Goal: Task Accomplishment & Management: Manage account settings

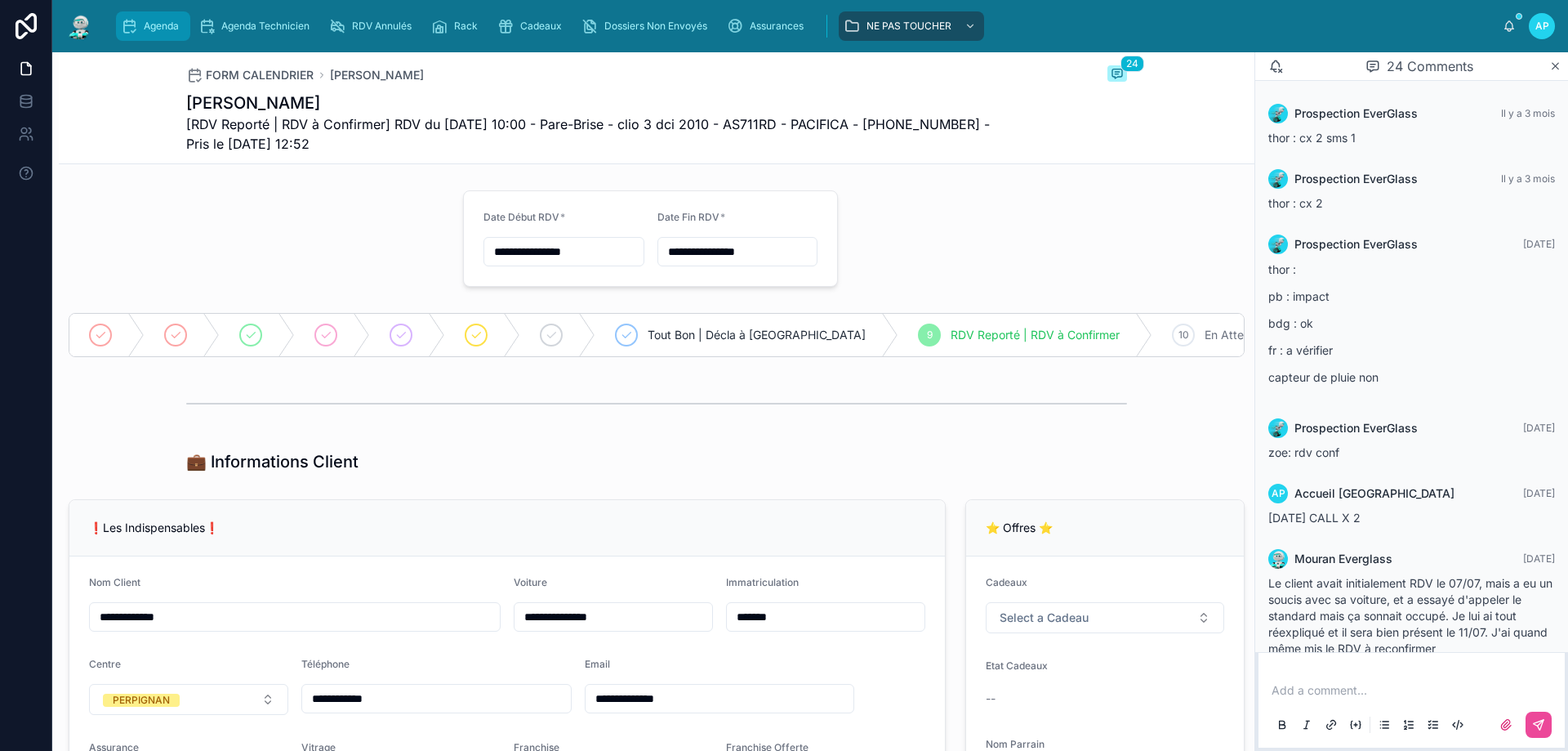
click at [150, 25] on span "Agenda" at bounding box center [161, 26] width 35 height 13
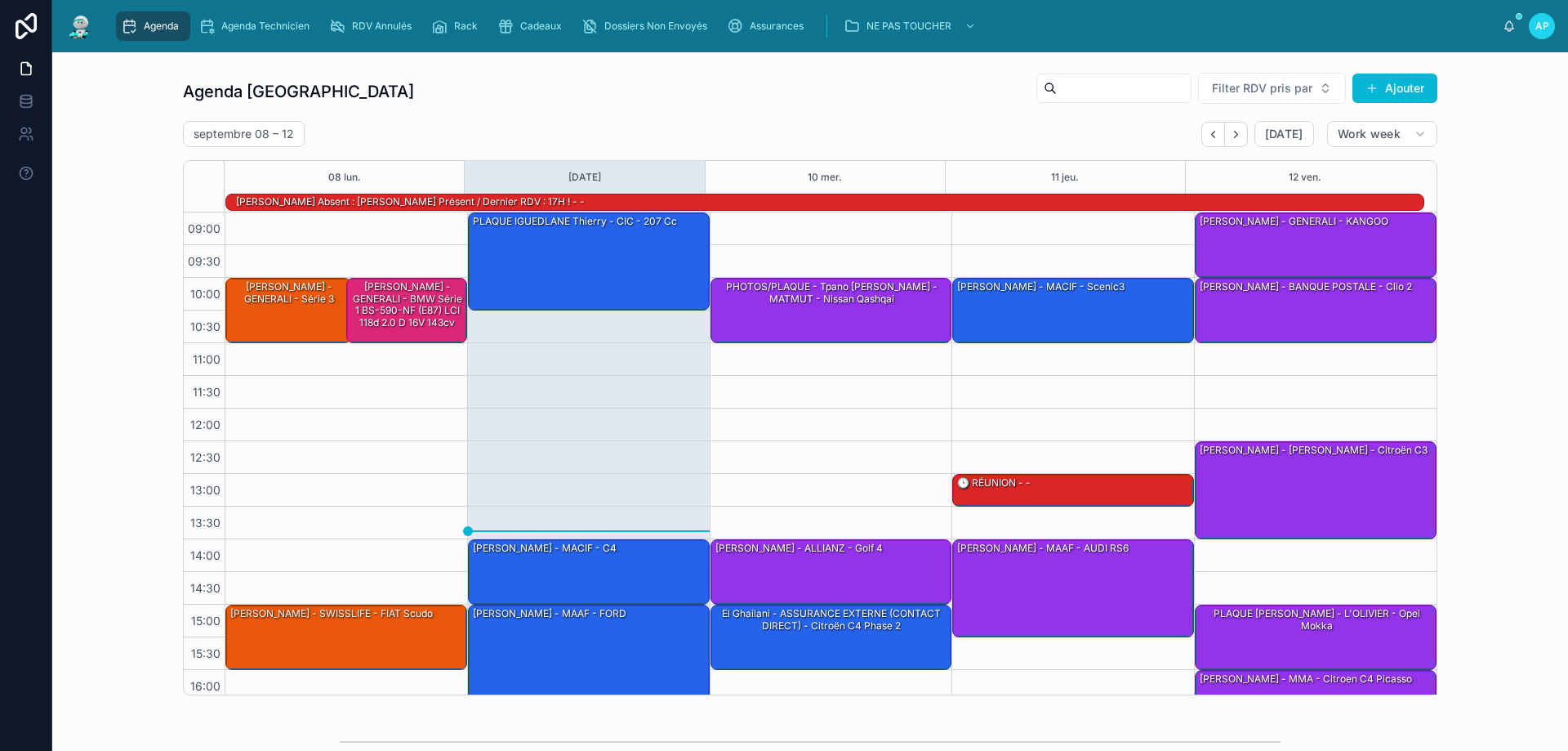
click at [1057, 93] on input "text" at bounding box center [1124, 88] width 134 height 23
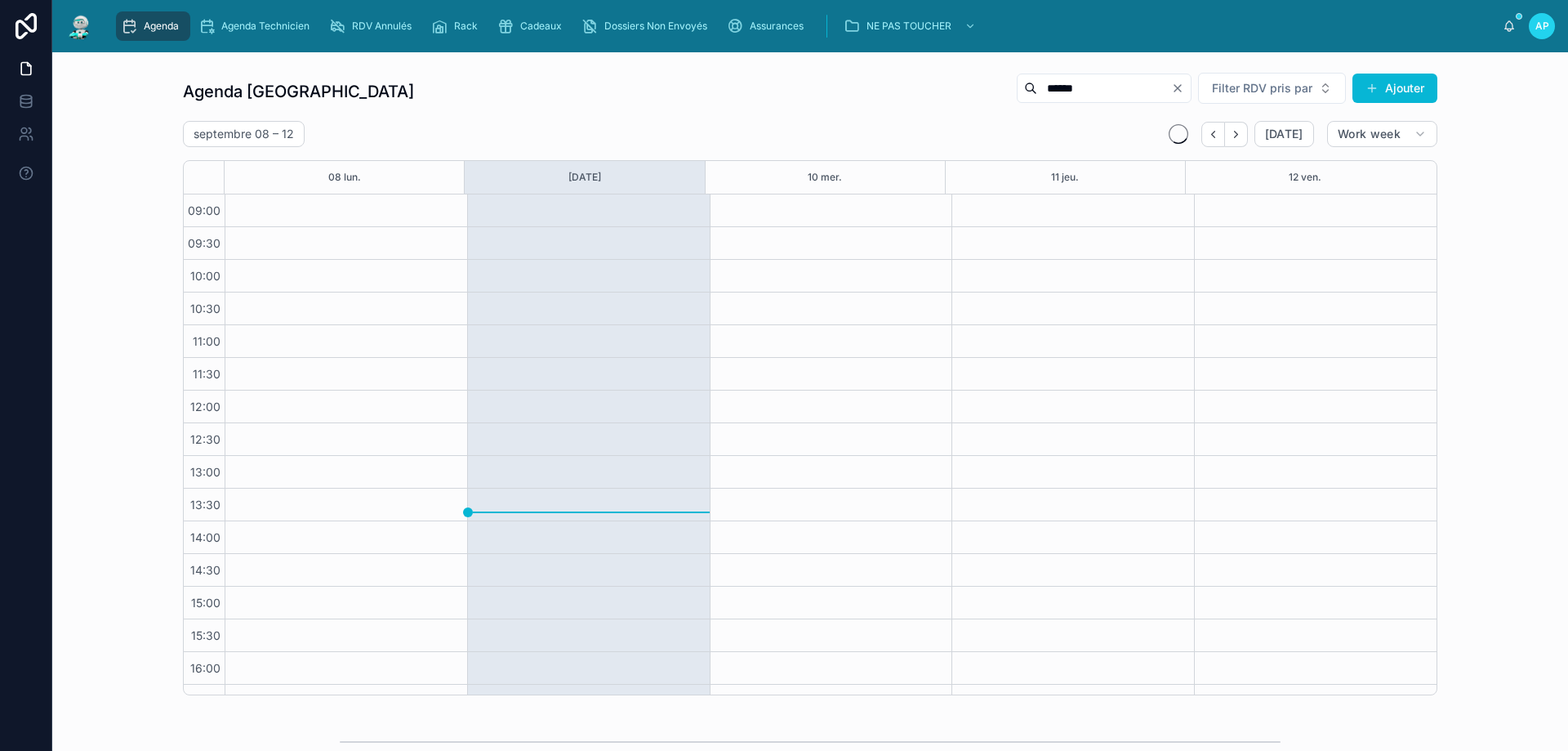
click at [1037, 84] on input "******" at bounding box center [1104, 88] width 134 height 23
type input "******"
click at [1174, 85] on icon "Clear" at bounding box center [1177, 88] width 13 height 13
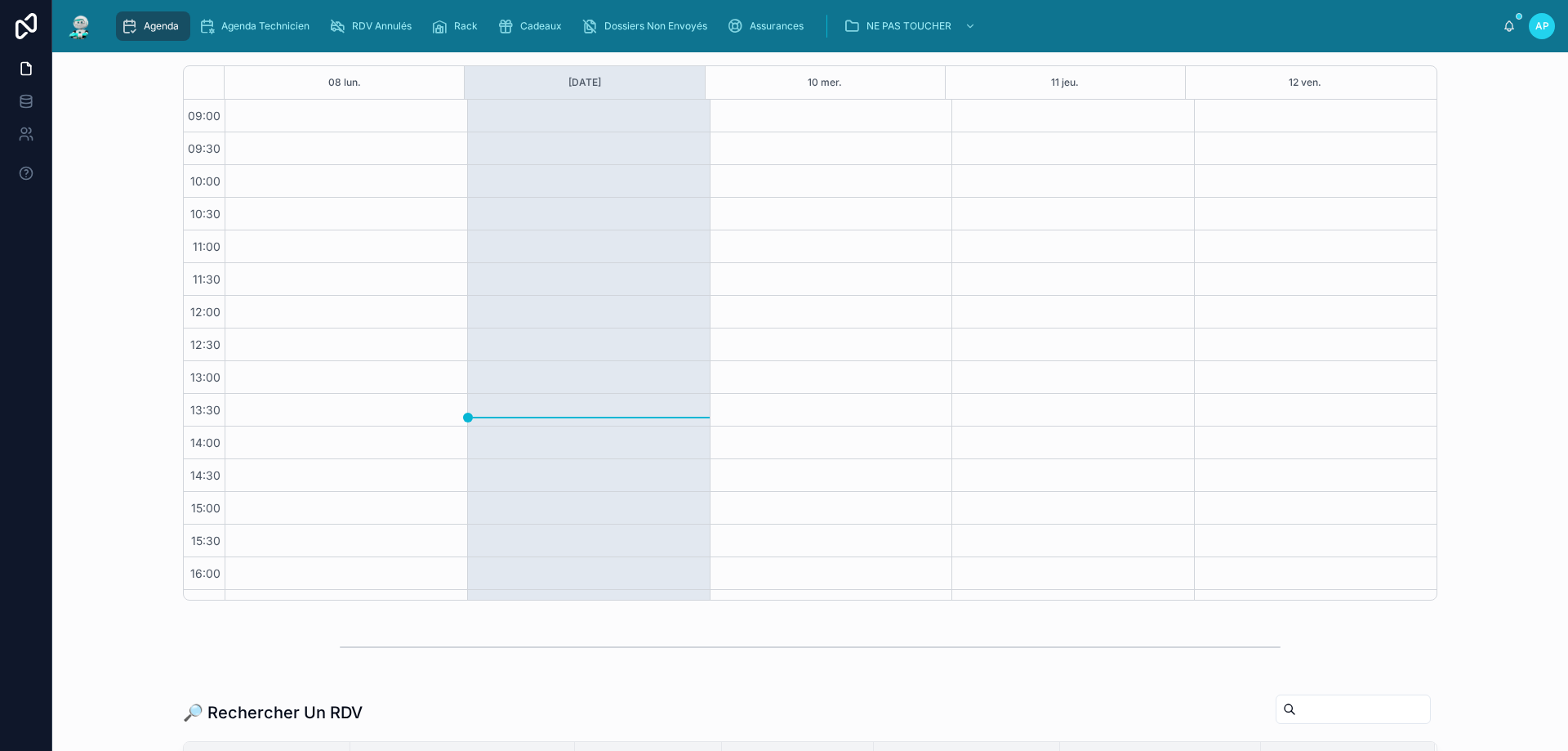
scroll to position [327, 0]
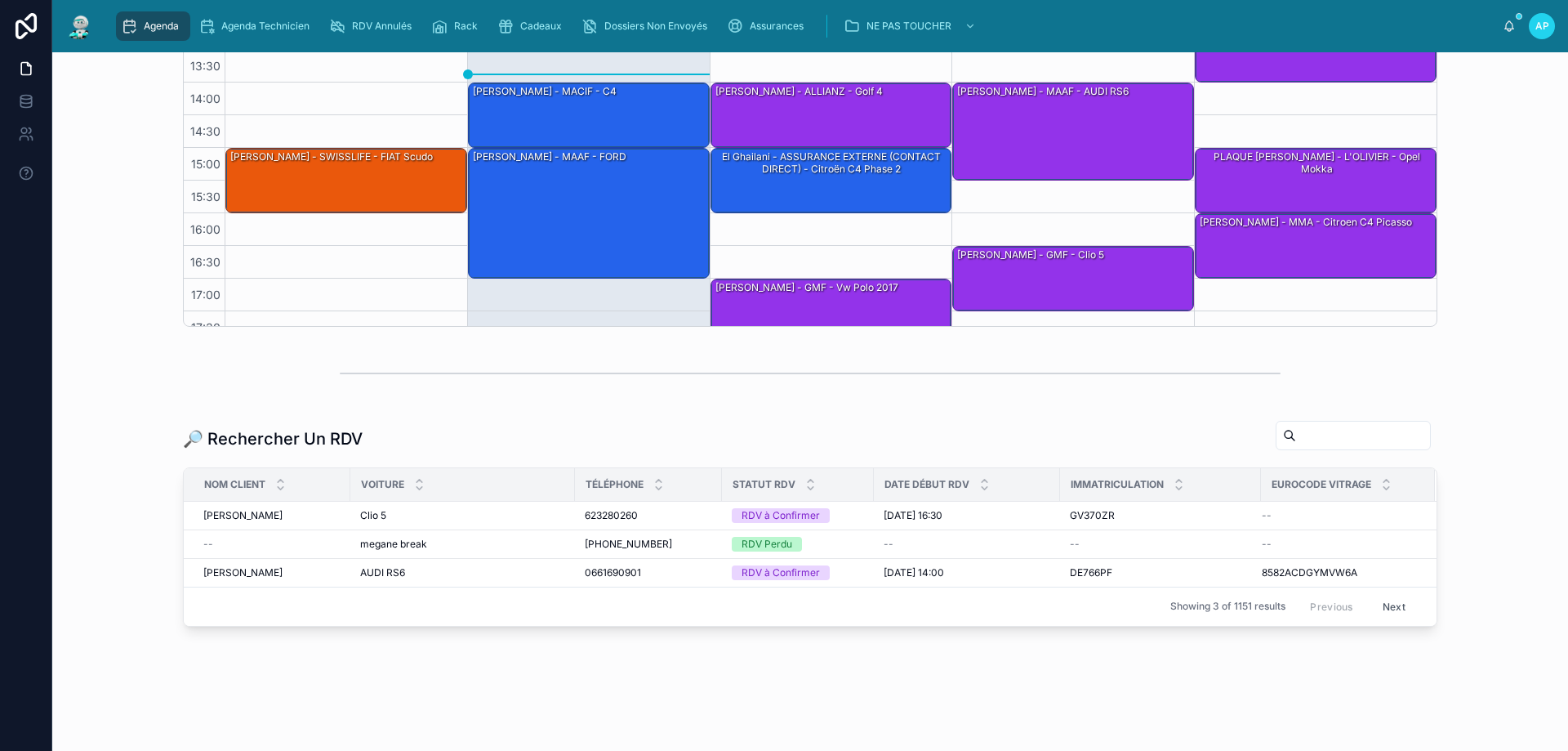
scroll to position [382, 0]
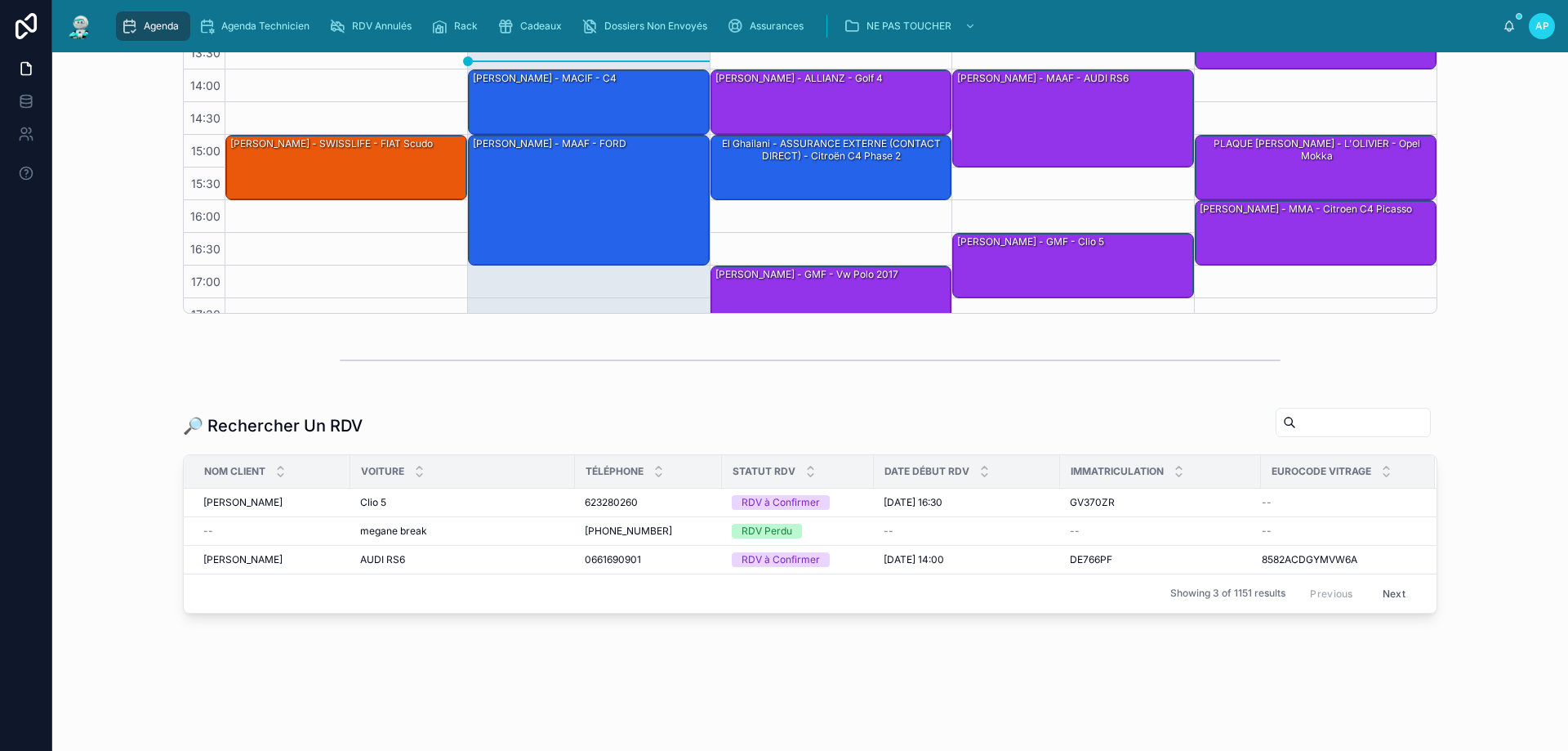
click at [1339, 411] on input "text" at bounding box center [1363, 422] width 134 height 23
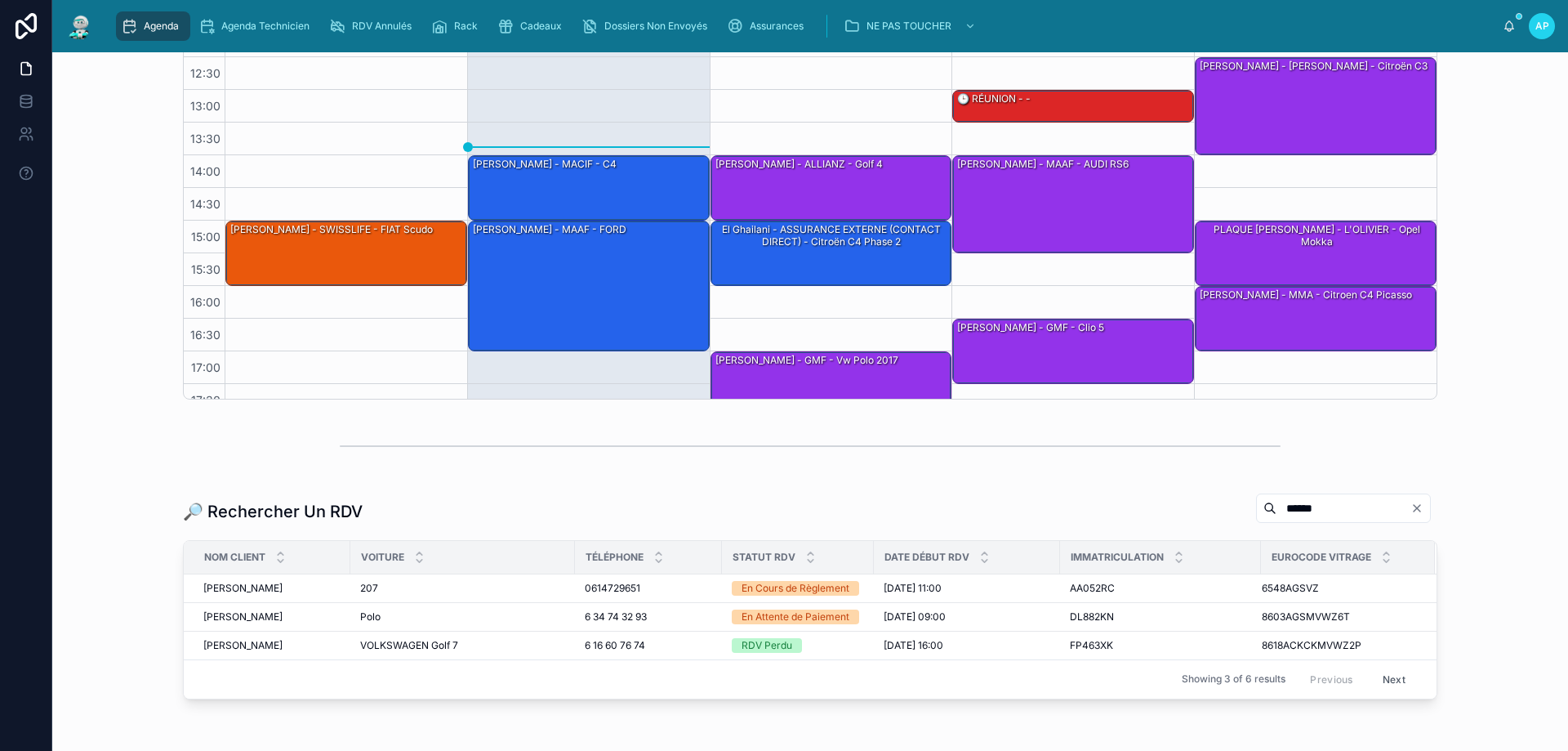
scroll to position [382, 0]
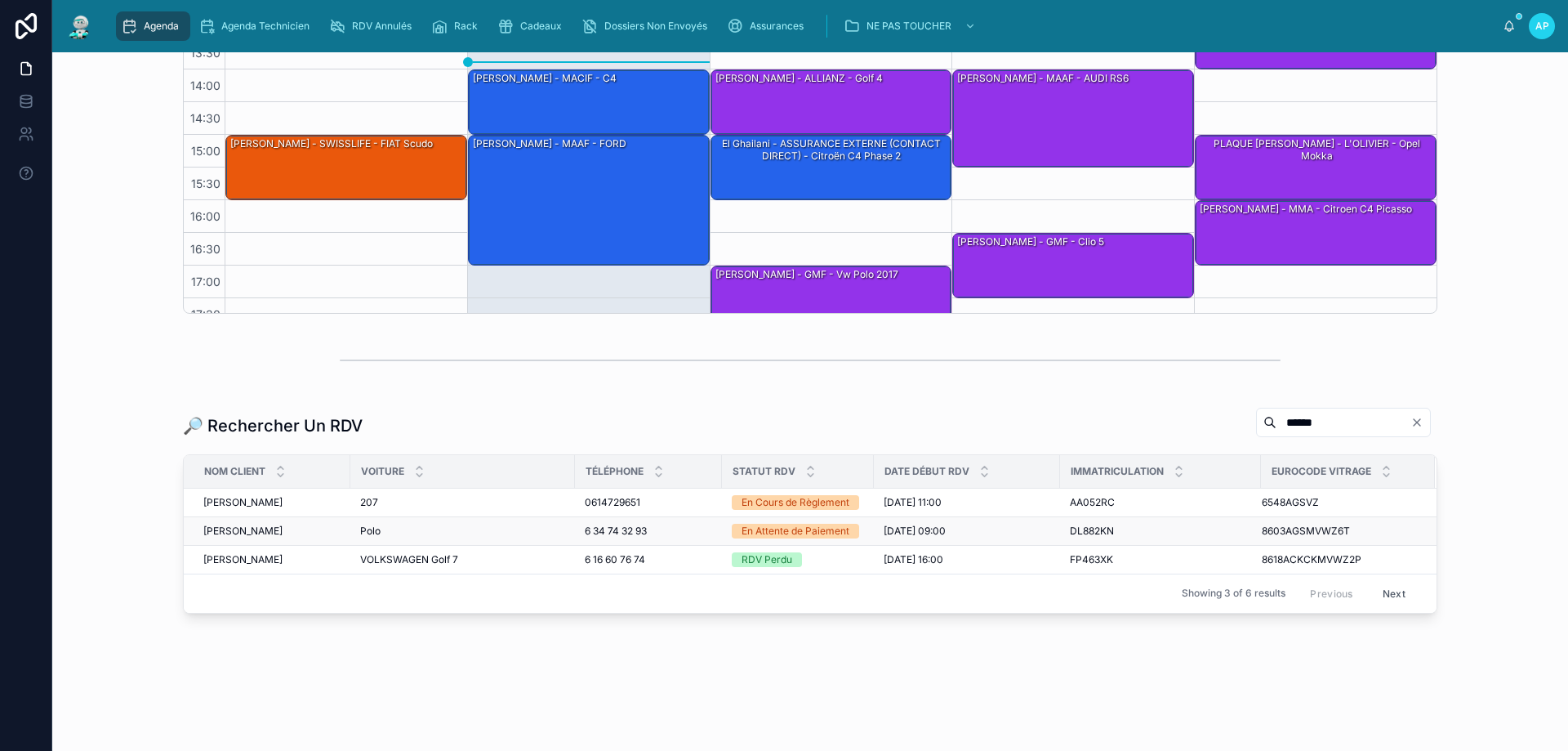
type input "******"
click at [217, 530] on span "[PERSON_NAME]" at bounding box center [243, 530] width 79 height 13
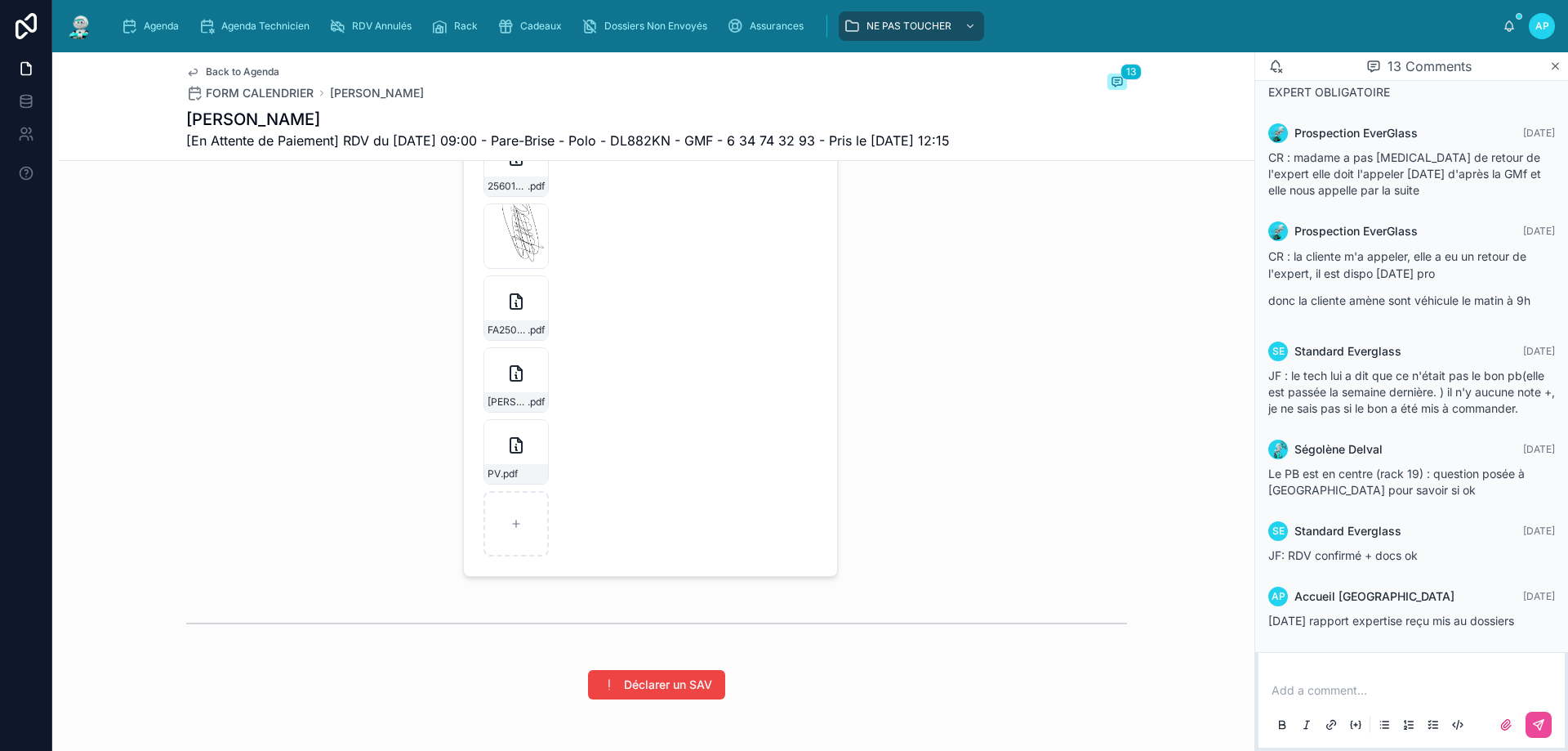
scroll to position [2697, 0]
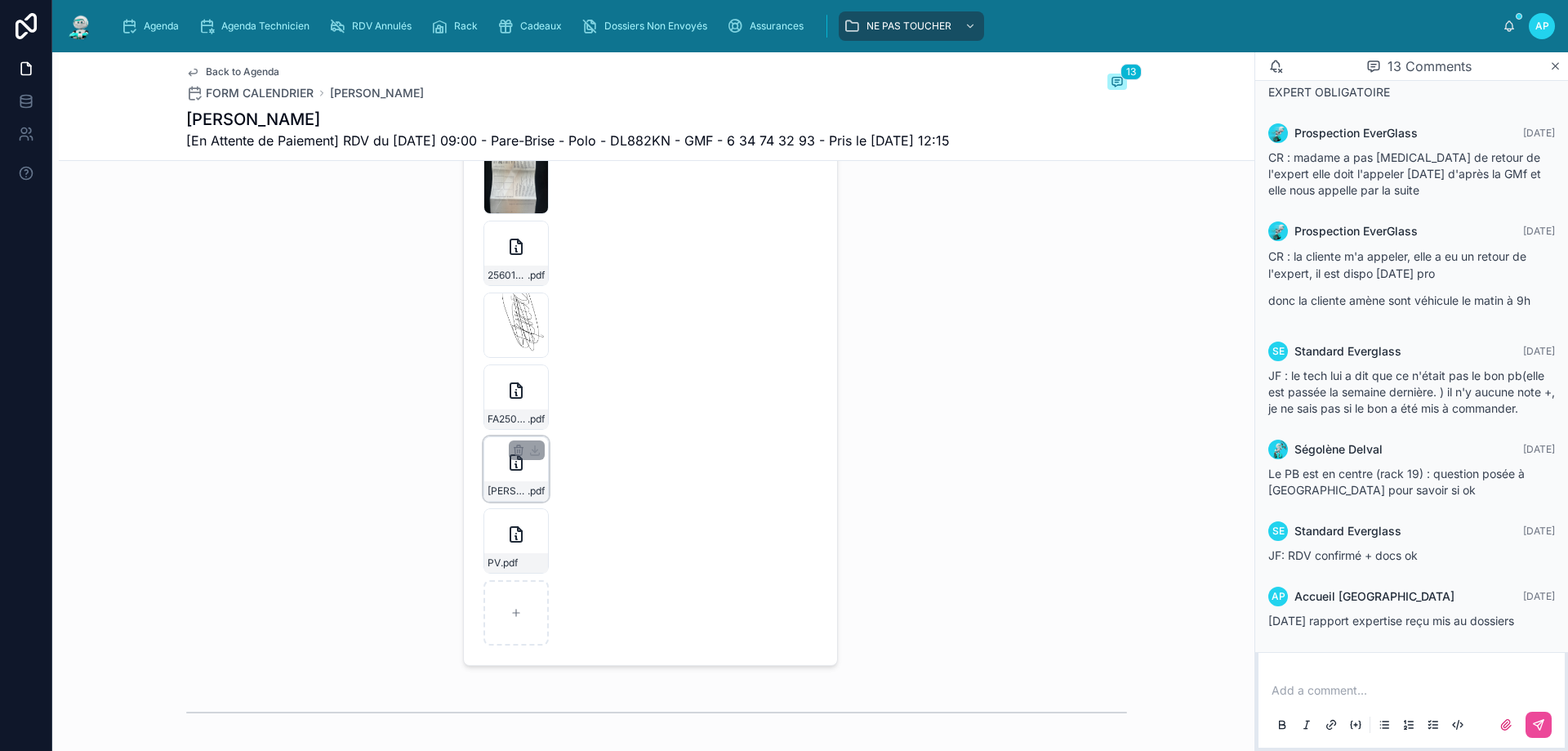
click at [498, 479] on div "[PERSON_NAME]-FA2507-7143 .pdf" at bounding box center [516, 469] width 65 height 65
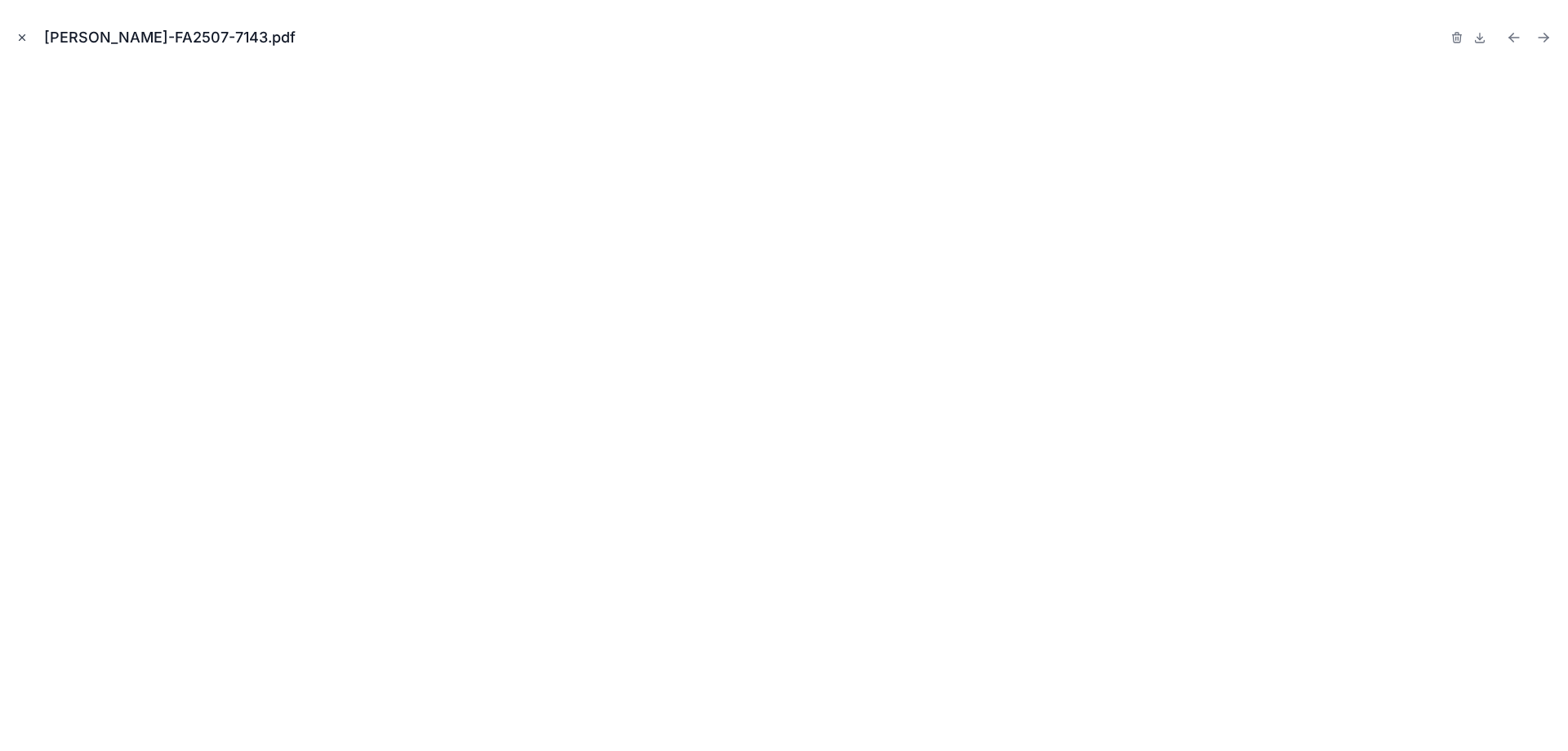
click at [24, 39] on icon "Close modal" at bounding box center [21, 37] width 11 height 11
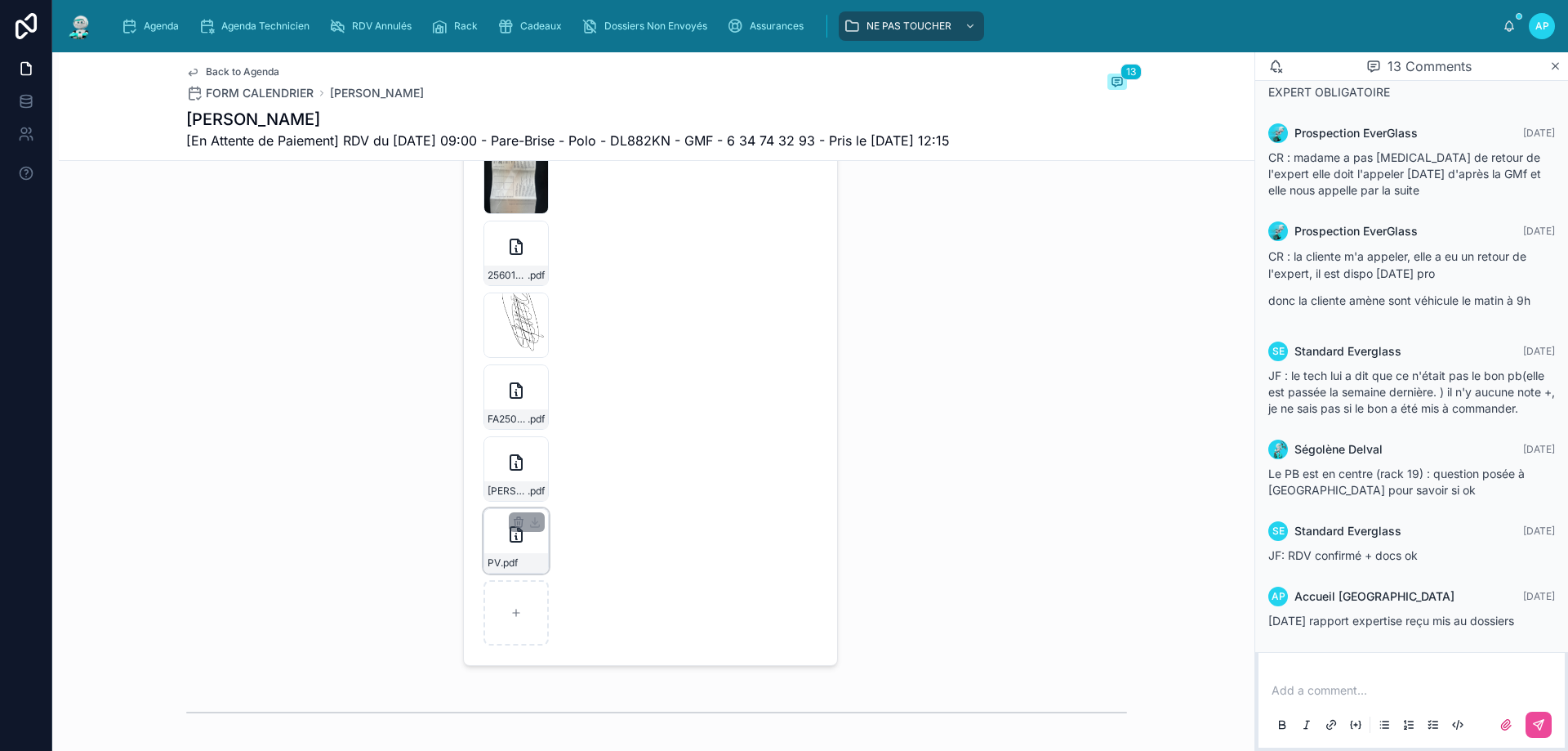
click at [496, 560] on div "PV .pdf" at bounding box center [516, 541] width 65 height 65
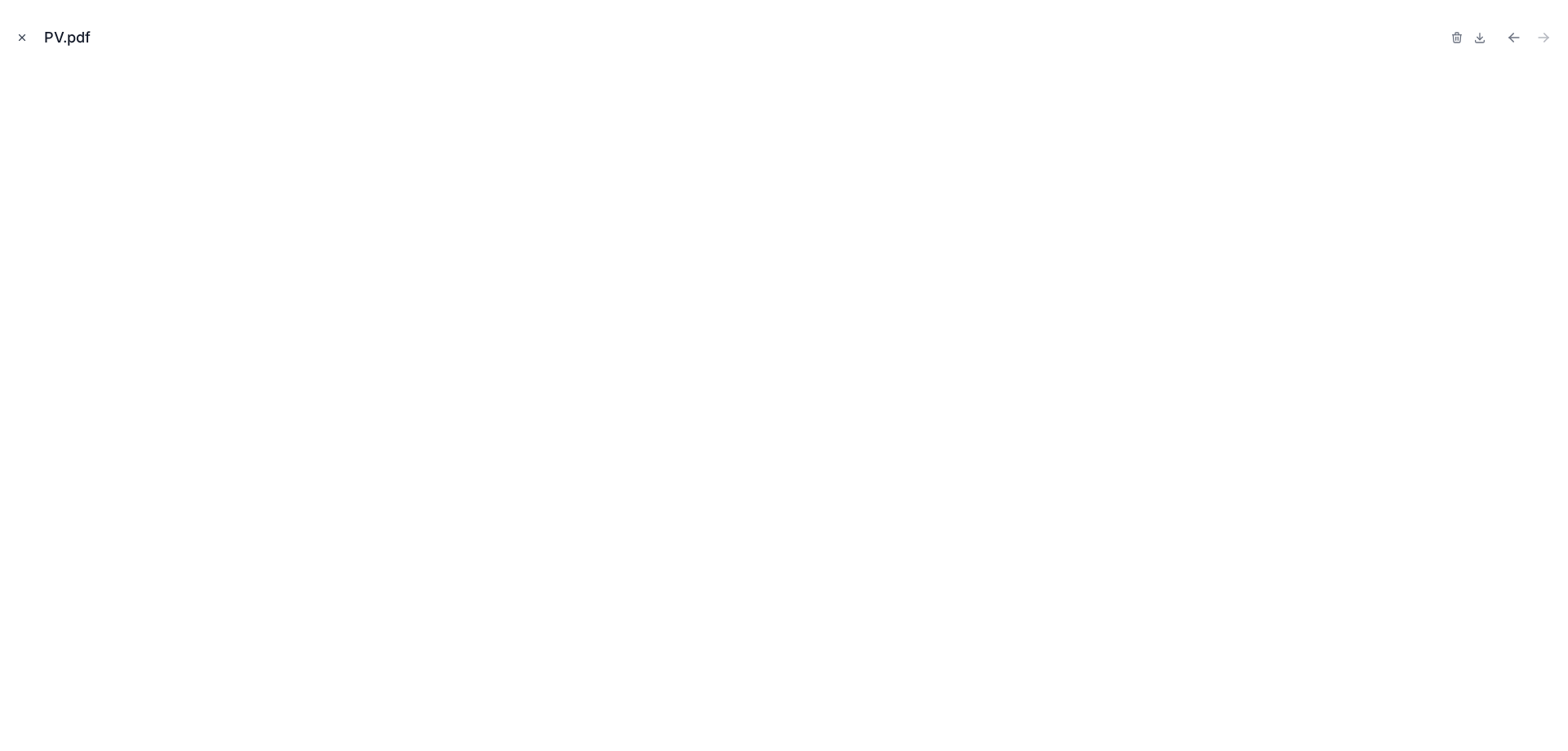
click at [23, 38] on icon "Close modal" at bounding box center [21, 37] width 11 height 11
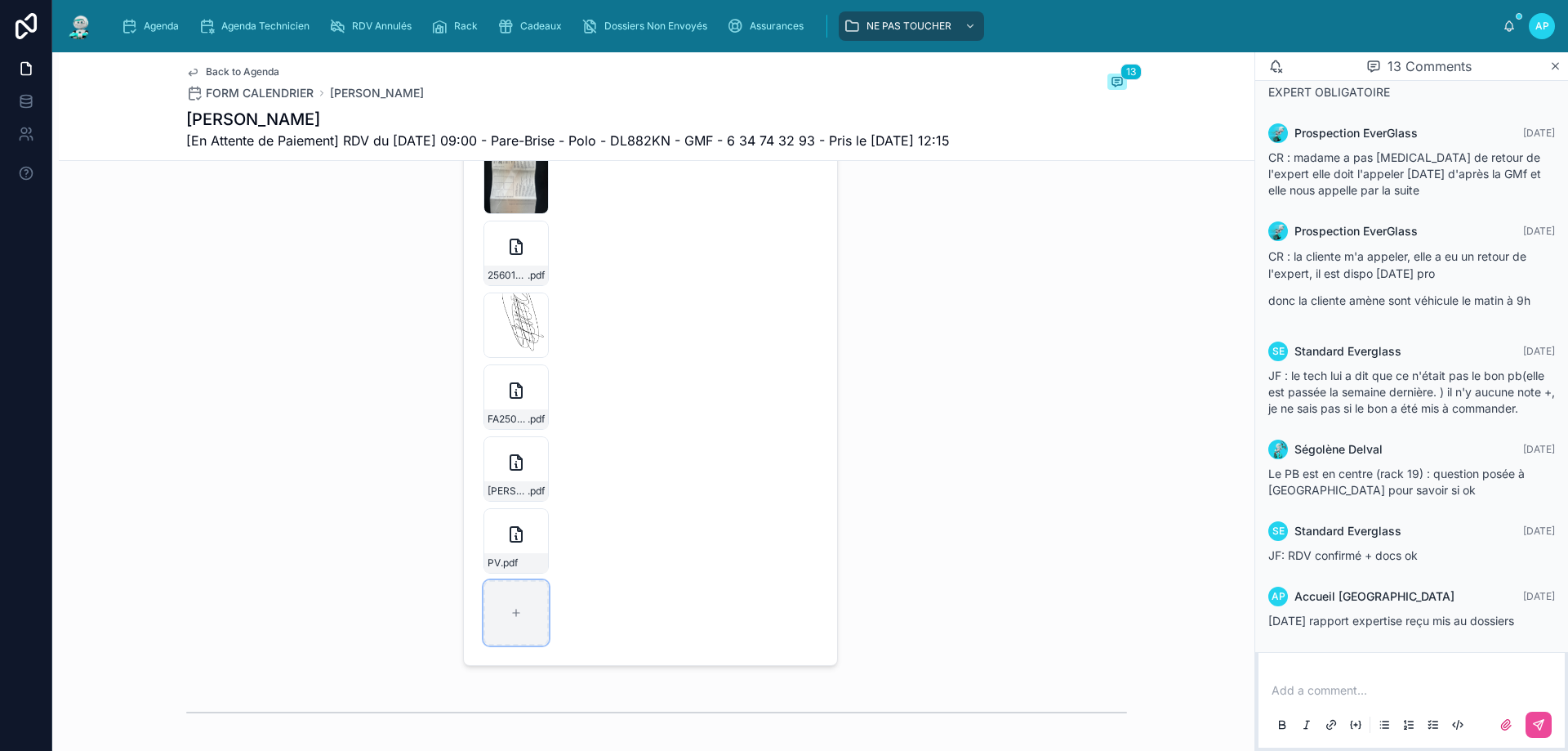
click at [510, 635] on div at bounding box center [516, 613] width 65 height 65
type input "**********"
click at [1300, 676] on div "Add a comment..." at bounding box center [1411, 706] width 286 height 69
click at [1312, 690] on p at bounding box center [1414, 690] width 286 height 16
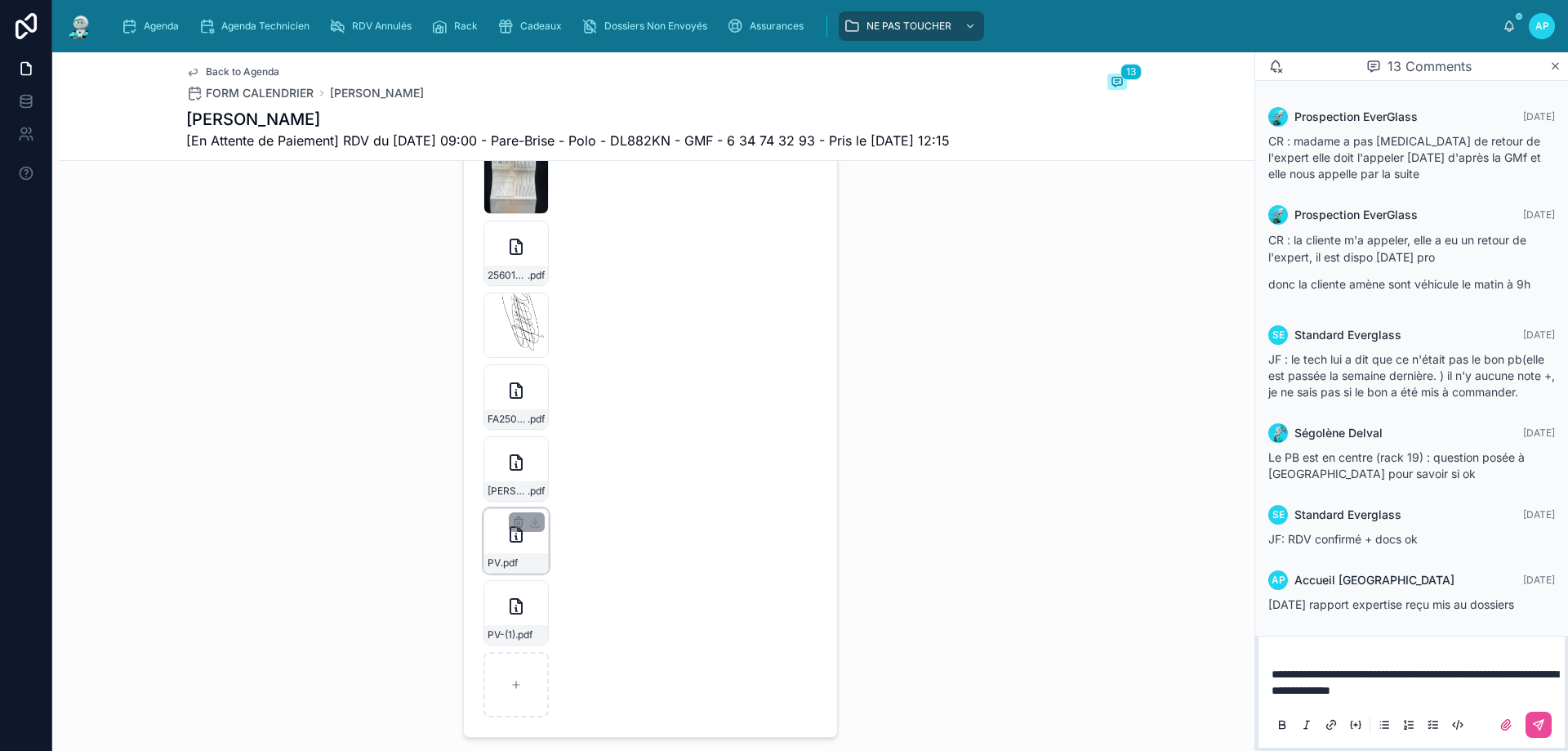
click at [495, 562] on div "PV .pdf" at bounding box center [516, 541] width 65 height 65
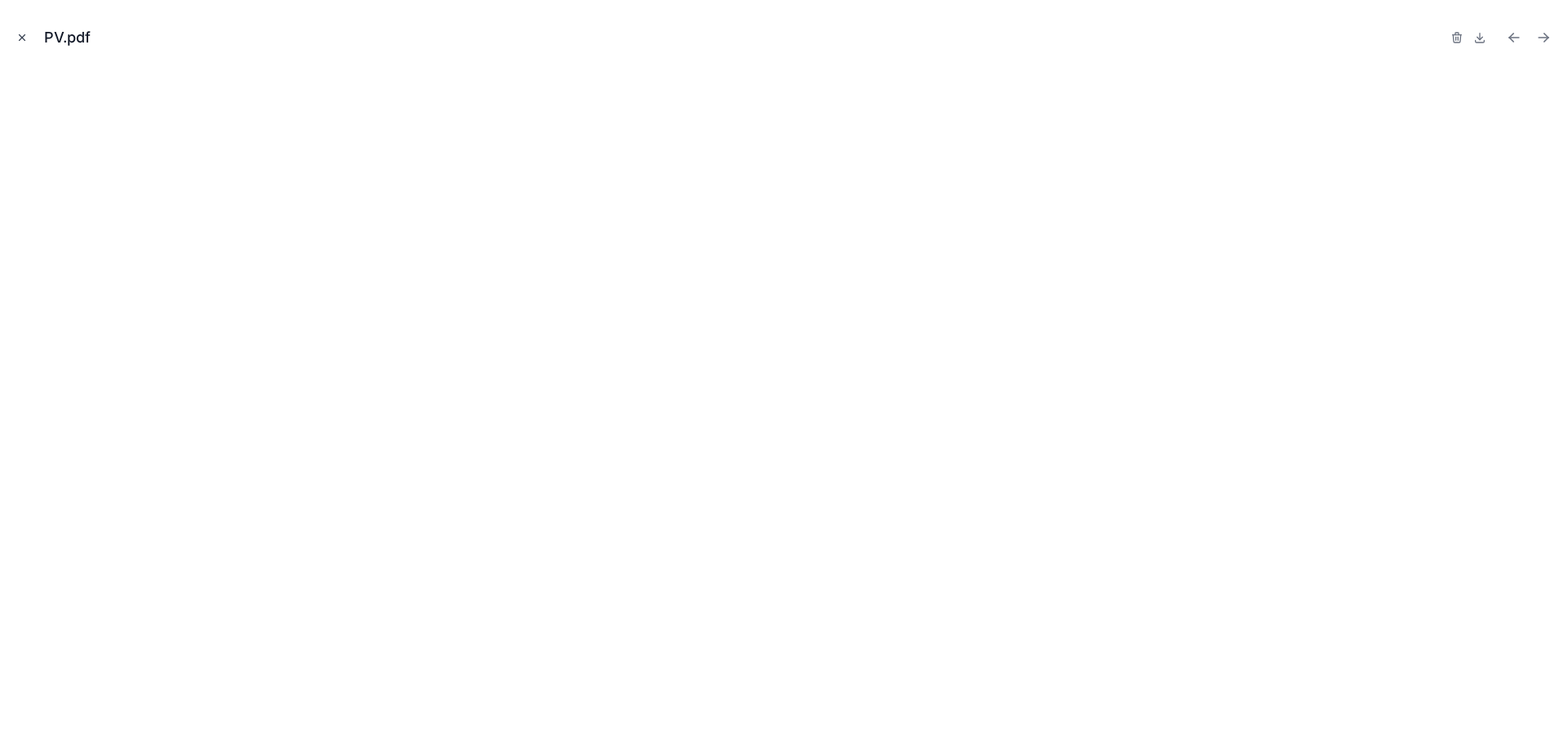
click at [24, 38] on icon "Close modal" at bounding box center [21, 37] width 11 height 11
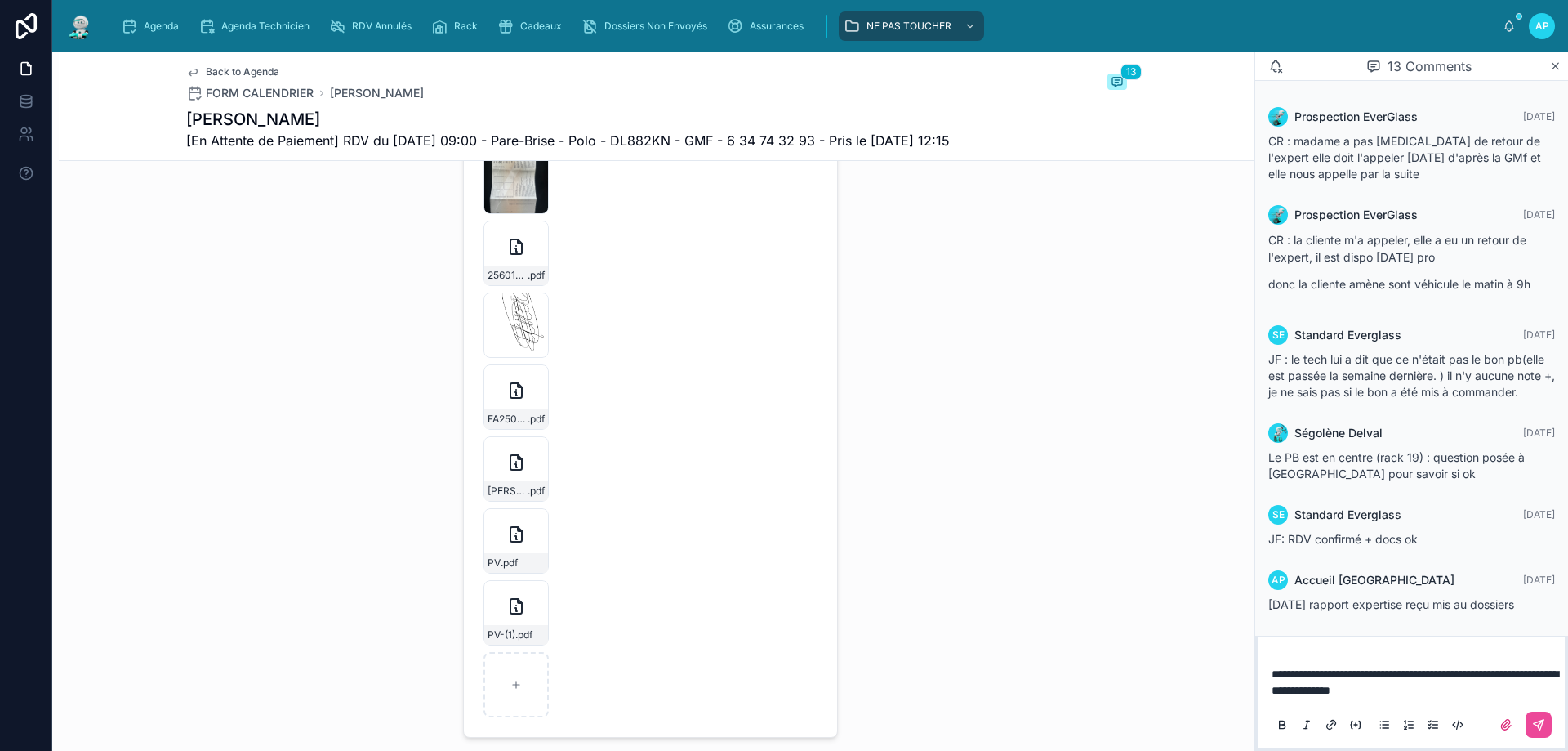
click at [1499, 693] on p "**********" at bounding box center [1414, 682] width 286 height 33
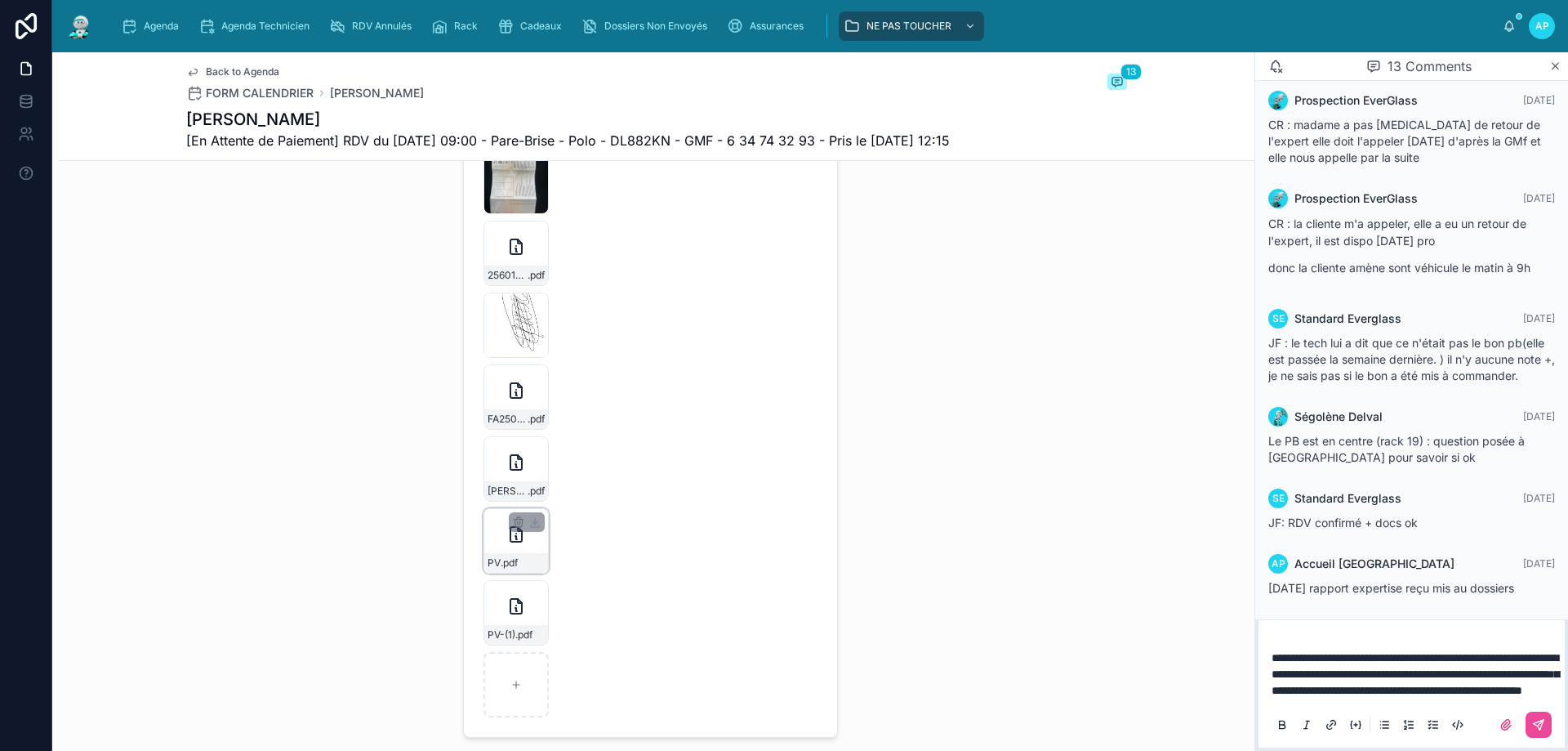
click at [505, 557] on div "PV .pdf" at bounding box center [516, 541] width 65 height 65
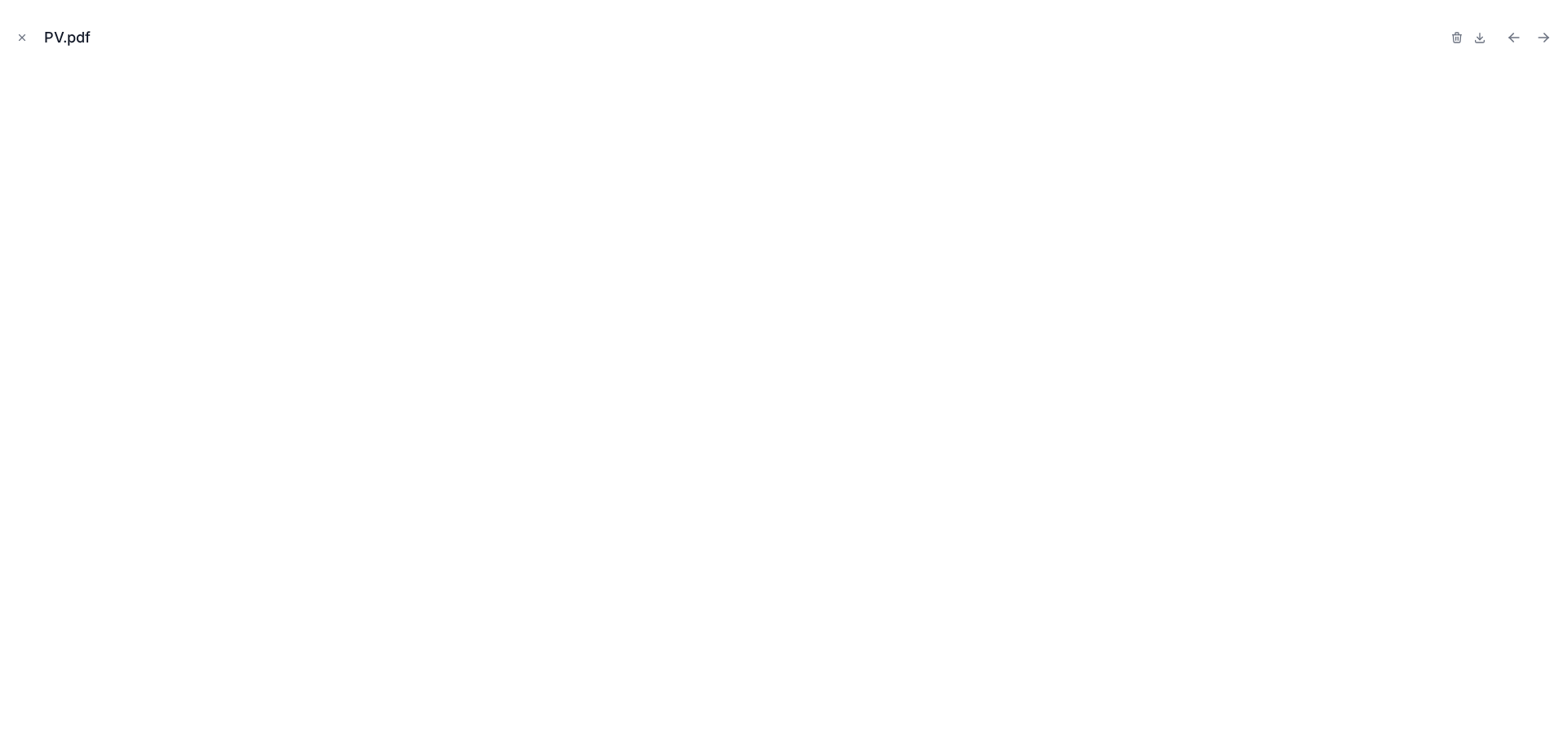
click at [26, 36] on icon "Close modal" at bounding box center [21, 37] width 11 height 11
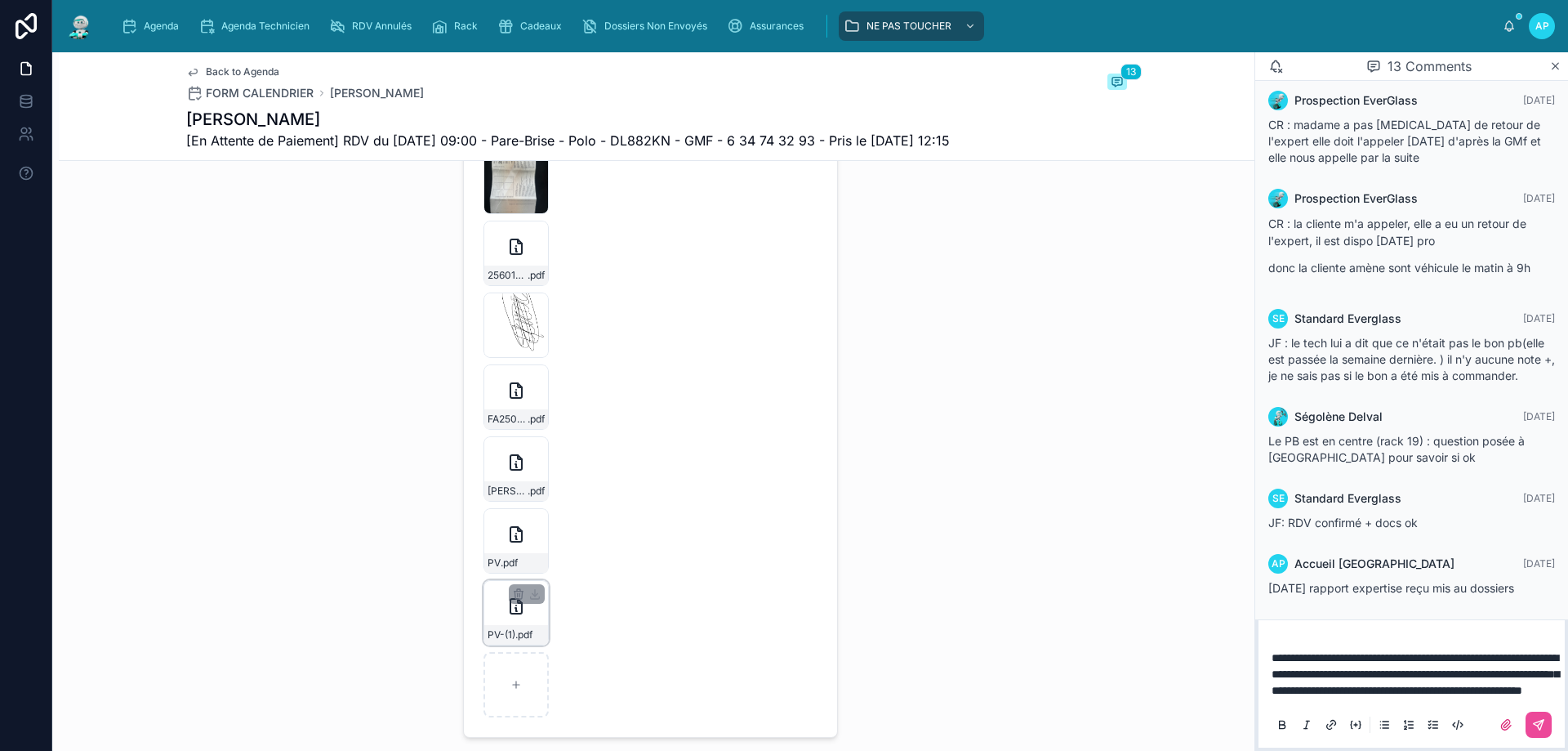
click at [497, 621] on div "PV-(1) .pdf" at bounding box center [516, 613] width 65 height 65
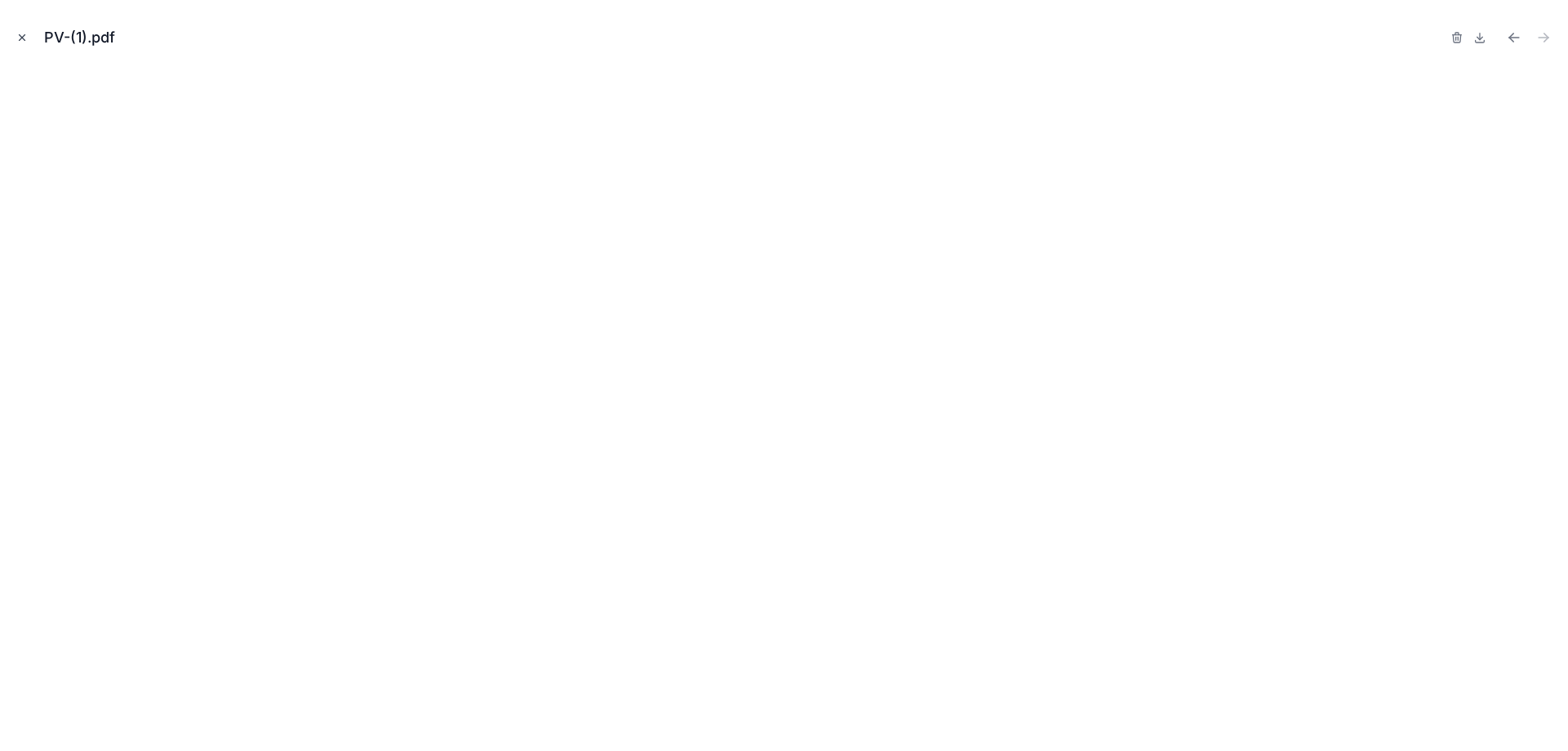
click at [21, 41] on icon "Close modal" at bounding box center [21, 37] width 11 height 11
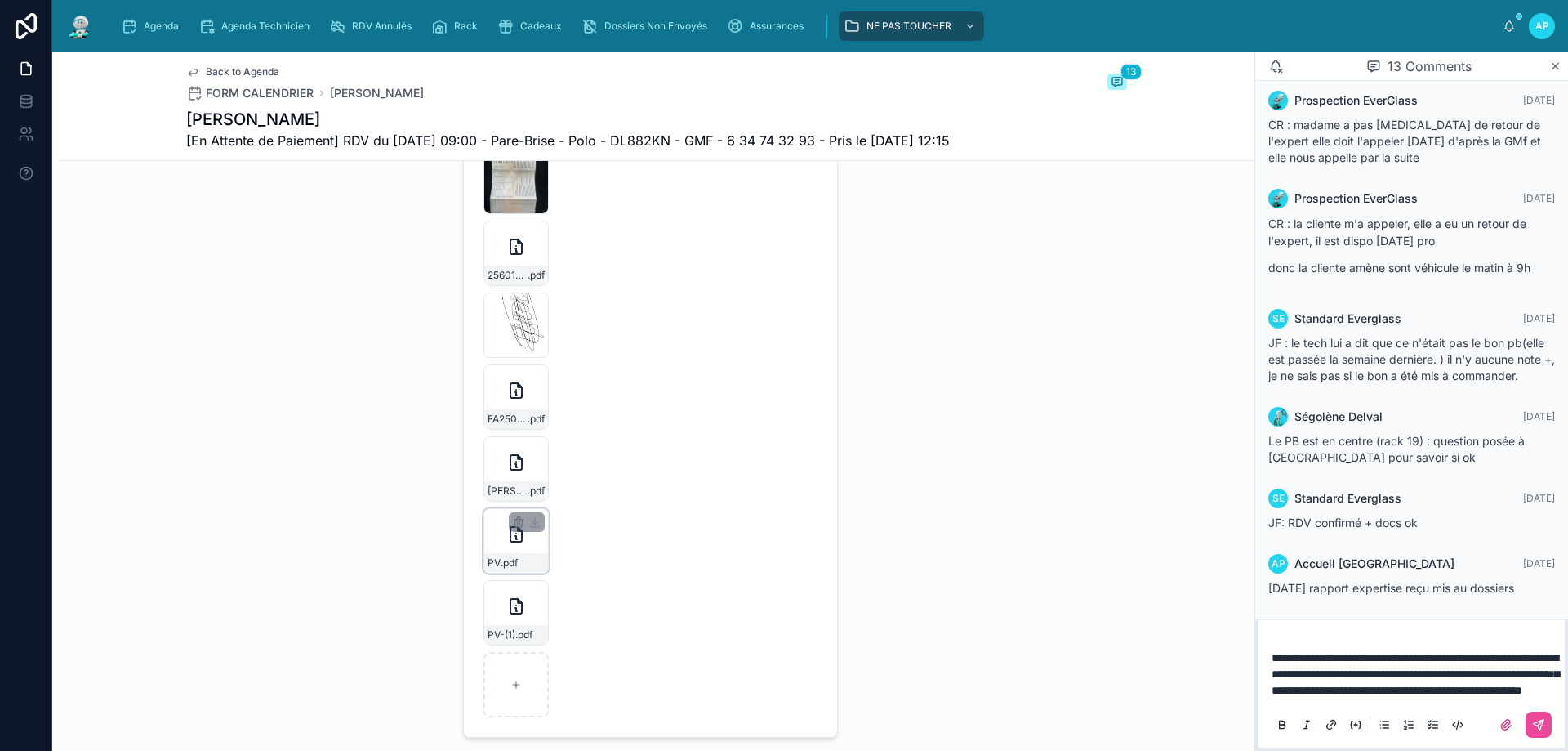
click at [506, 544] on icon at bounding box center [516, 534] width 20 height 20
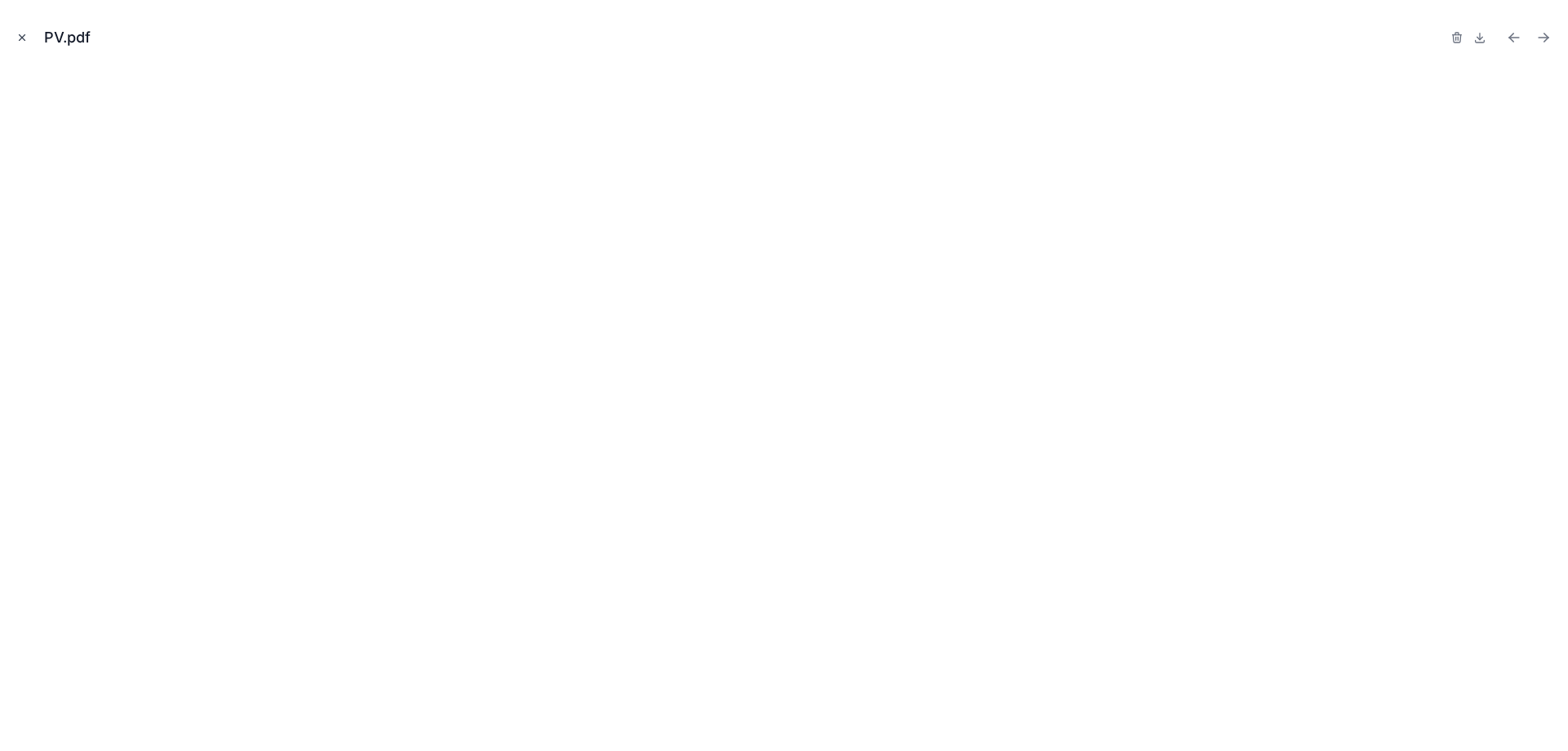
click at [21, 39] on icon "Close modal" at bounding box center [22, 38] width 6 height 6
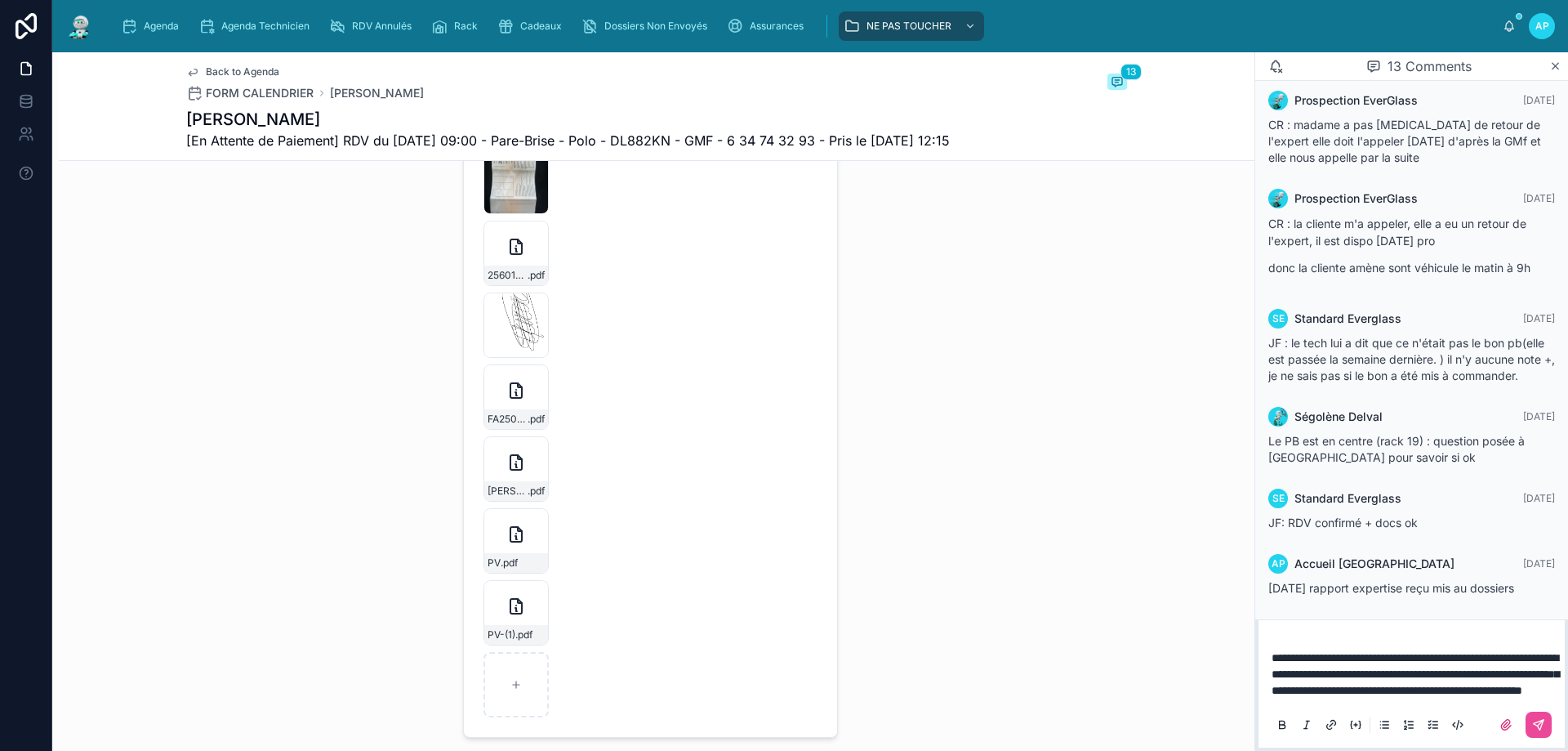
click at [1348, 689] on p "**********" at bounding box center [1414, 674] width 286 height 49
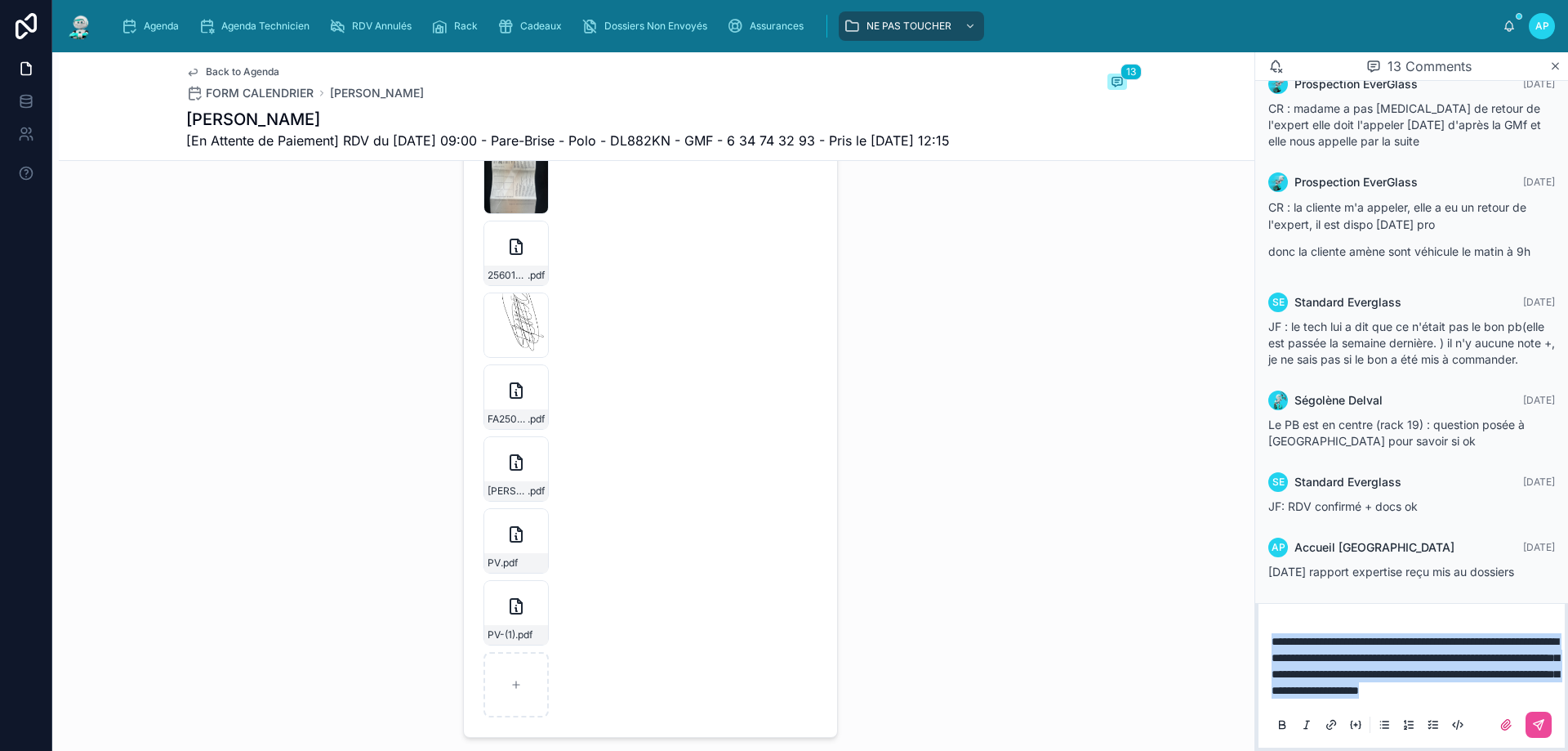
drag, startPoint x: 1494, startPoint y: 687, endPoint x: 1267, endPoint y: 627, distance: 234.8
click at [1267, 627] on div "**********" at bounding box center [1411, 682] width 306 height 130
copy span "**********"
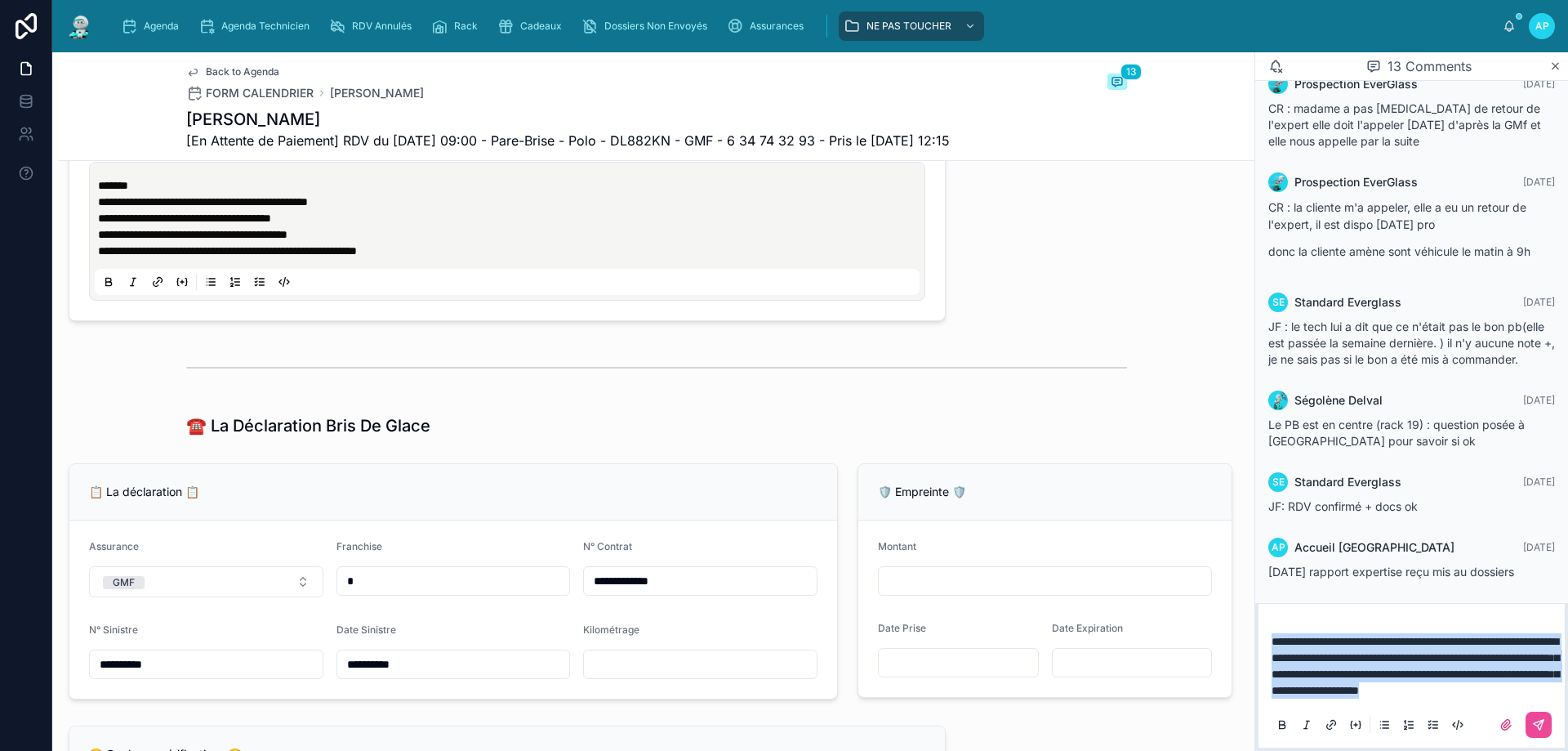
scroll to position [736, 0]
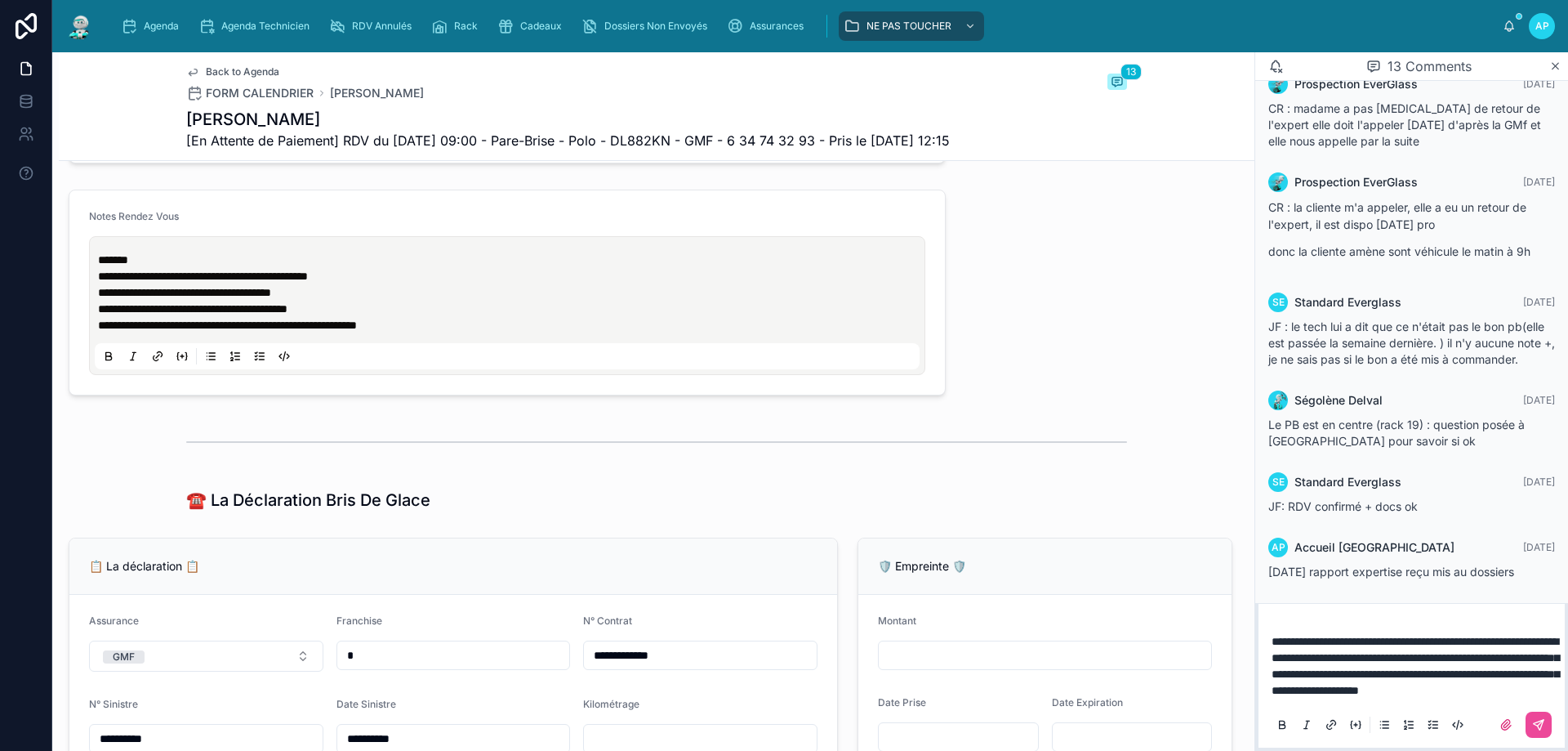
click at [99, 265] on span "*******" at bounding box center [112, 259] width 30 height 11
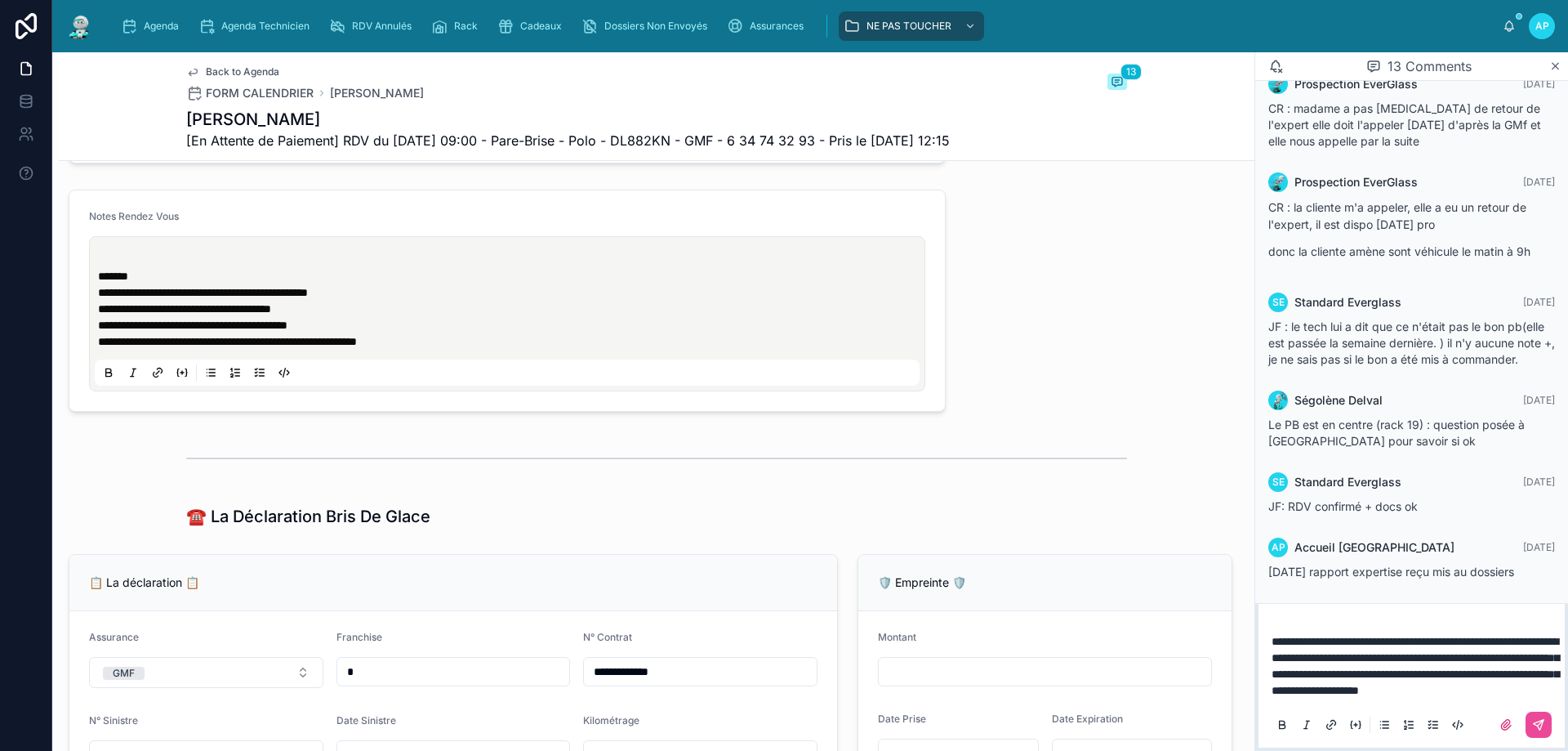
click at [117, 266] on p at bounding box center [510, 259] width 824 height 16
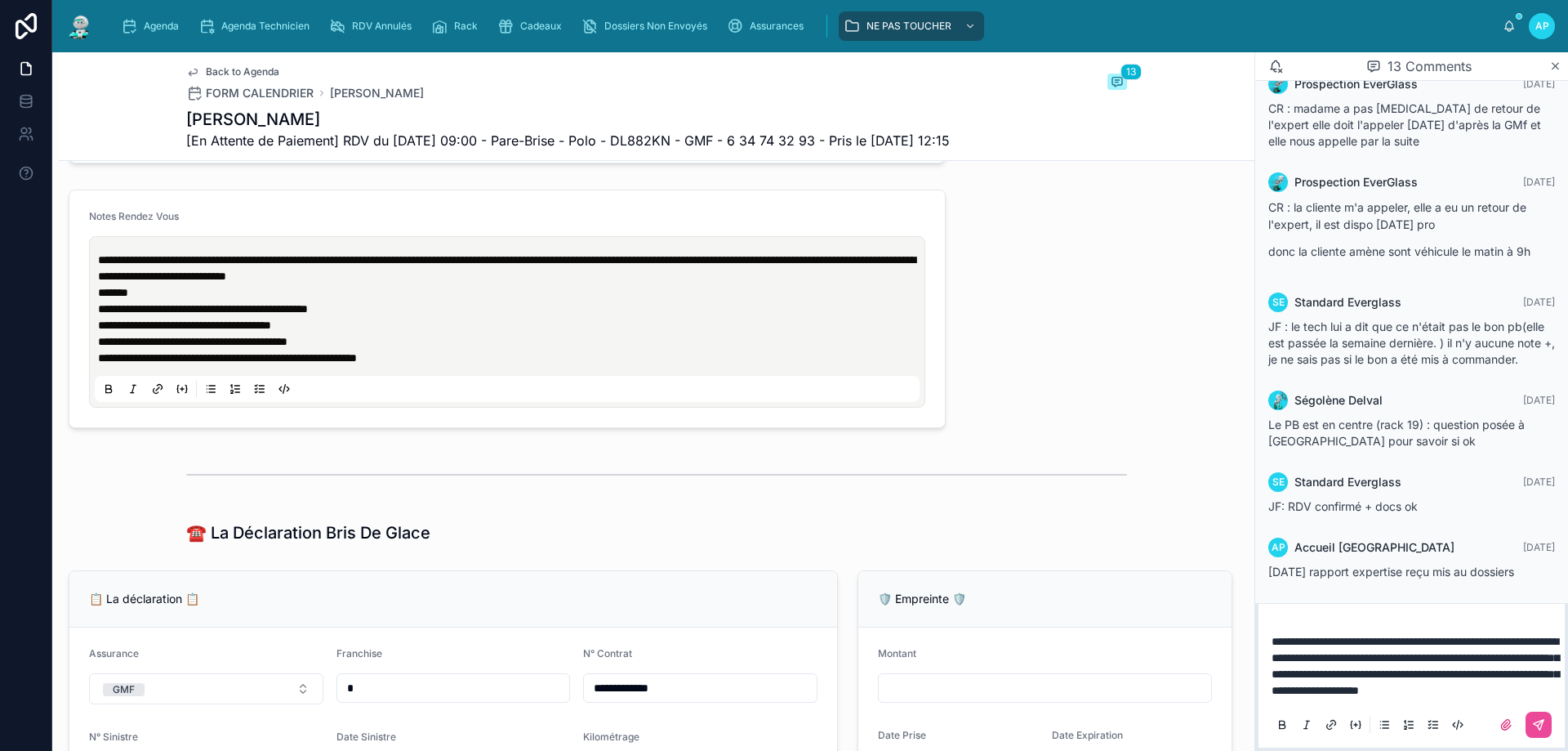
click at [1530, 722] on button at bounding box center [1538, 724] width 26 height 26
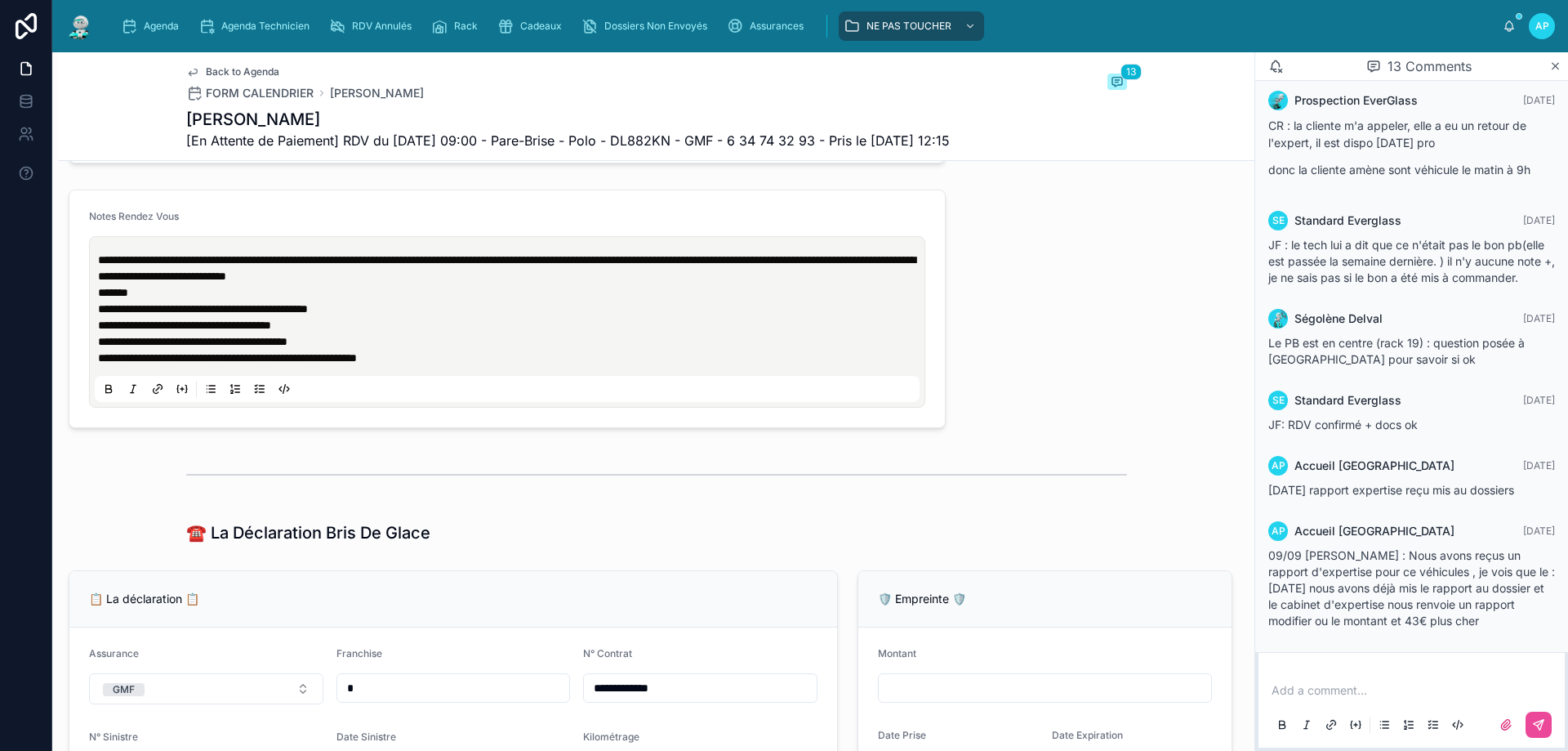
scroll to position [948, 0]
click at [83, 26] on img at bounding box center [80, 26] width 29 height 26
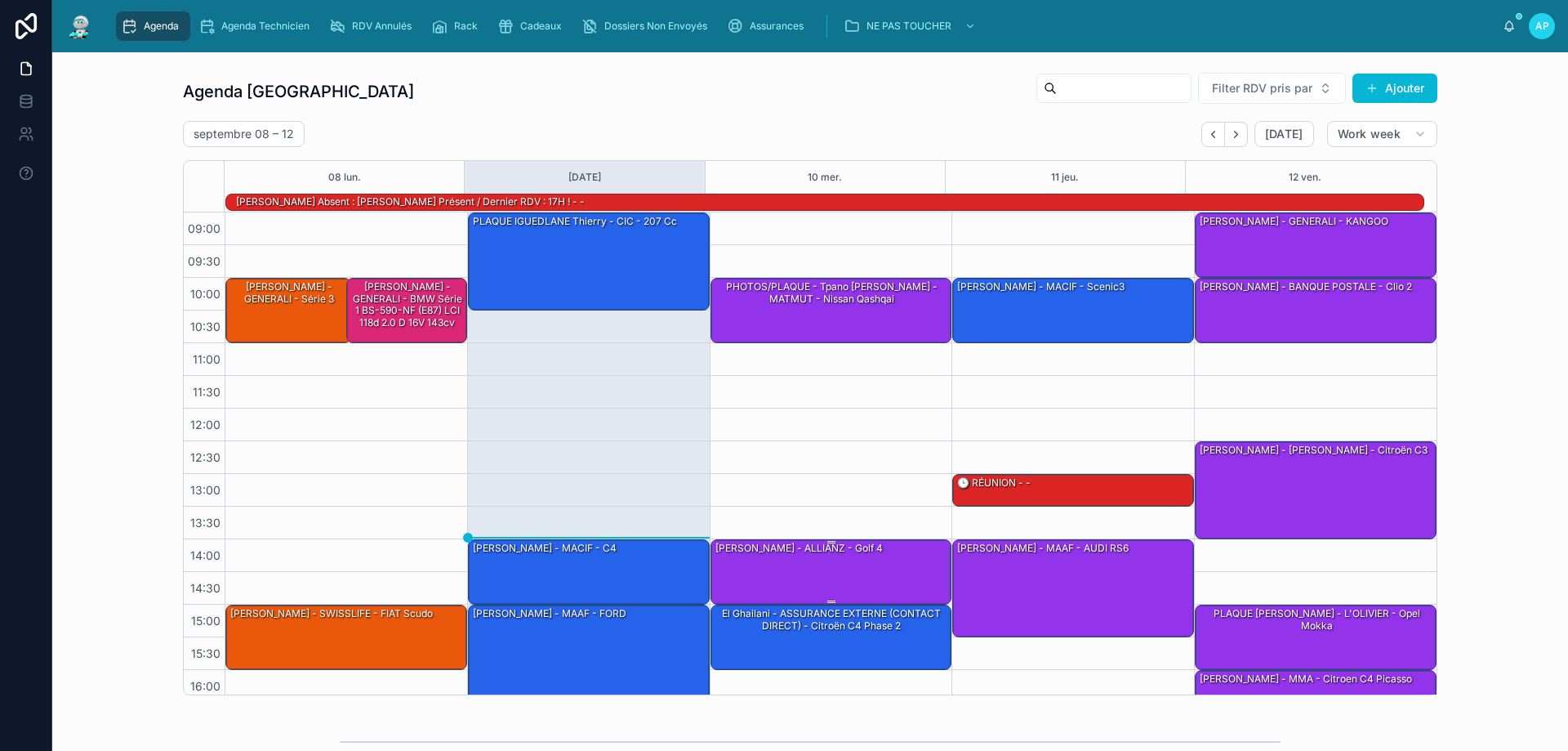
click at [788, 574] on div "[PERSON_NAME] - ALLIANZ - golf 4" at bounding box center [832, 571] width 237 height 62
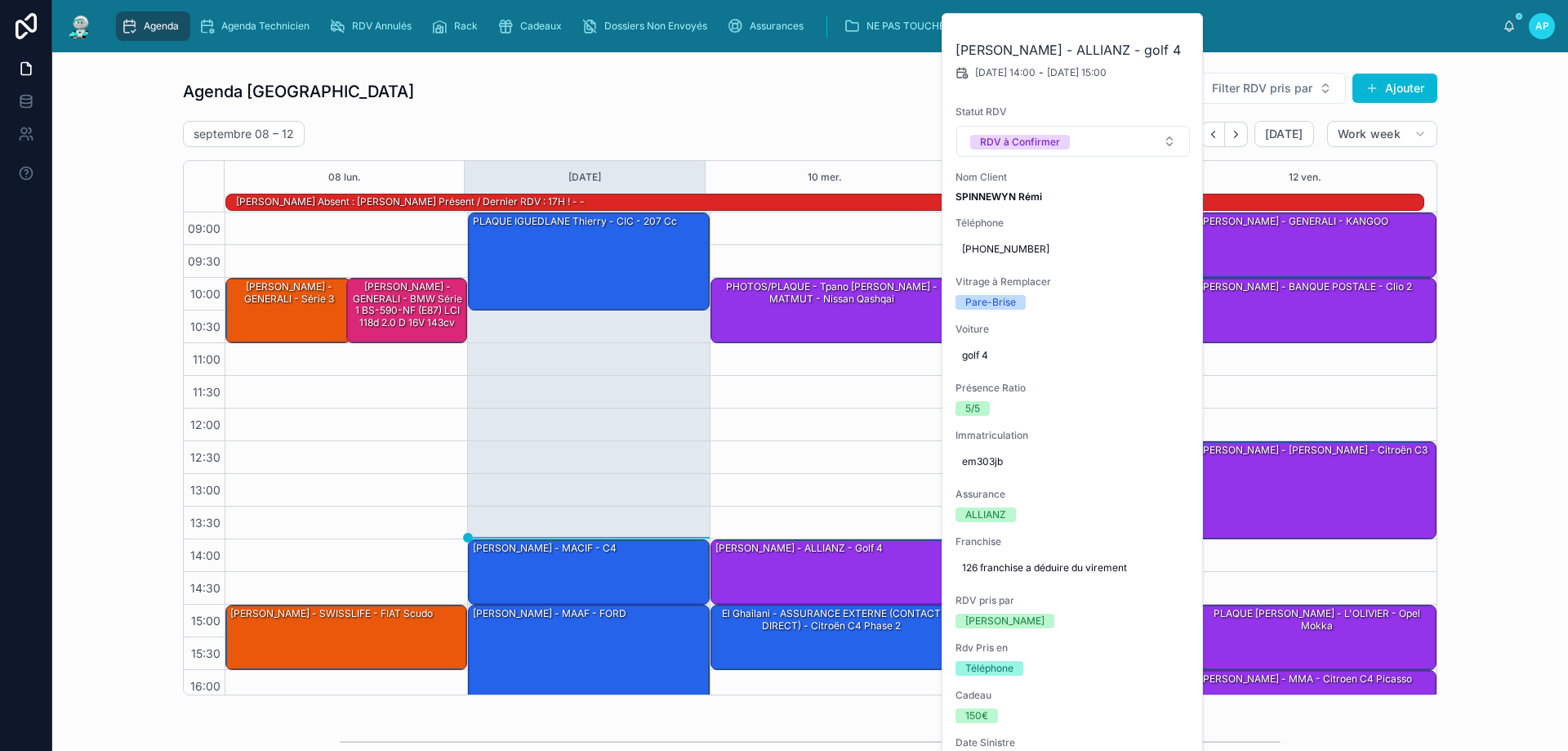
click at [838, 409] on div "10:00 – 11:00 PHOTOS/PLAQUE - Tpano [PERSON_NAME] - MATMUT - Nissan Qashqai 14:…" at bounding box center [830, 506] width 243 height 588
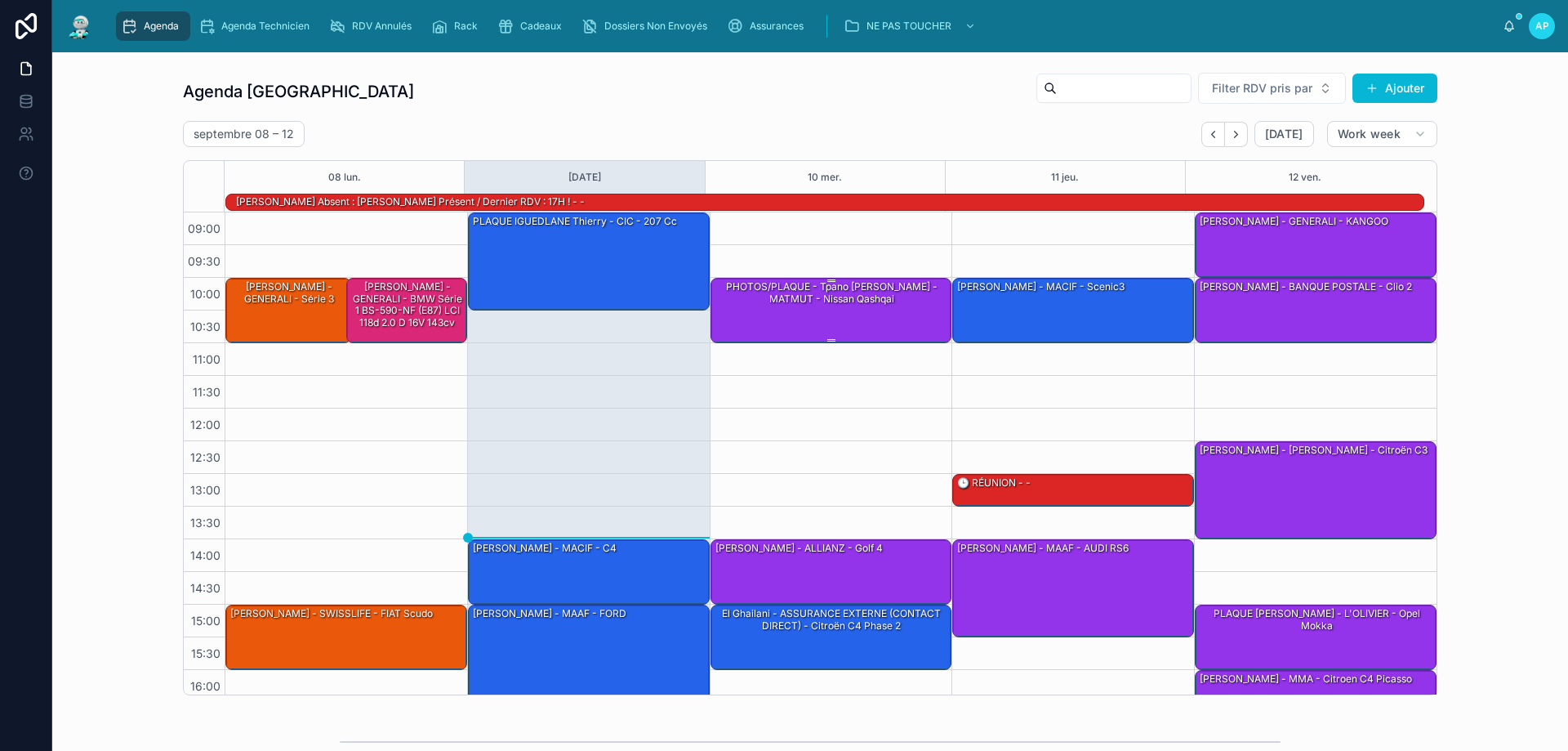
click at [849, 320] on div "PHOTOS/PLAQUE - Tpano [PERSON_NAME] - MATMUT - Nissan Qashqai" at bounding box center [832, 310] width 237 height 62
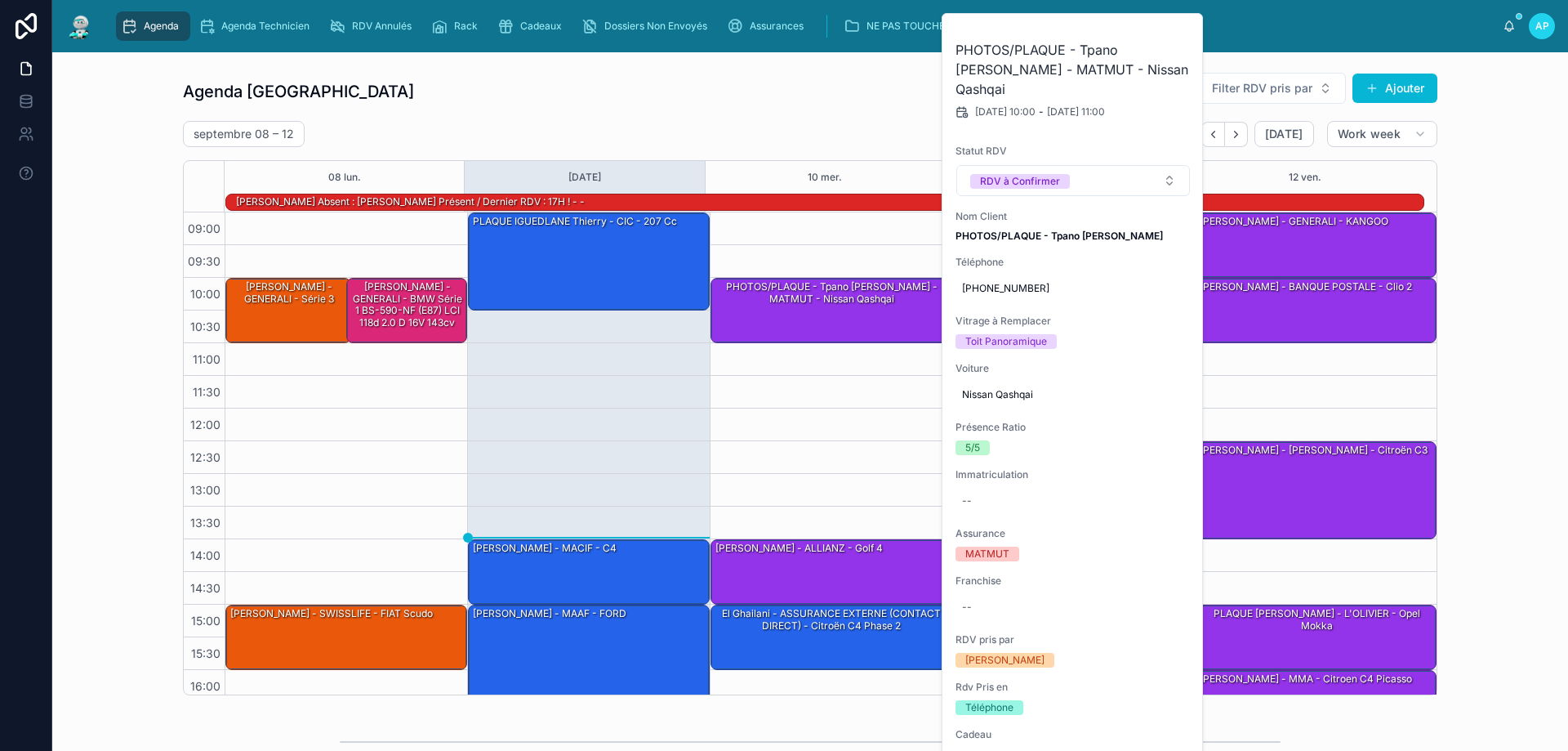
click at [739, 476] on div "10:00 – 11:00 PHOTOS/PLAQUE - Tpano [PERSON_NAME] - MATMUT - Nissan Qashqai 14:…" at bounding box center [830, 506] width 243 height 588
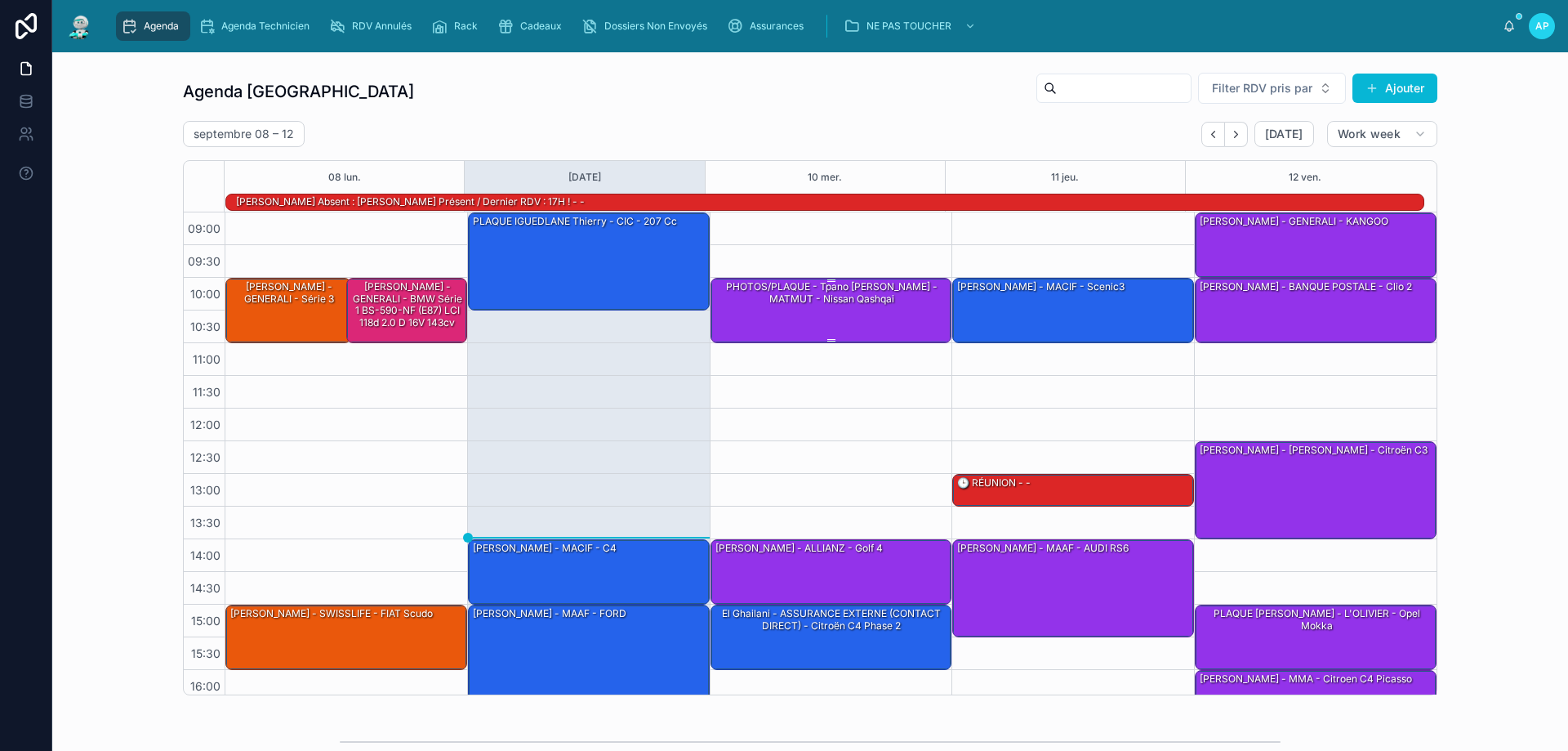
click at [740, 328] on div "PHOTOS/PLAQUE - Tpano [PERSON_NAME] - MATMUT - Nissan Qashqai" at bounding box center [832, 310] width 237 height 62
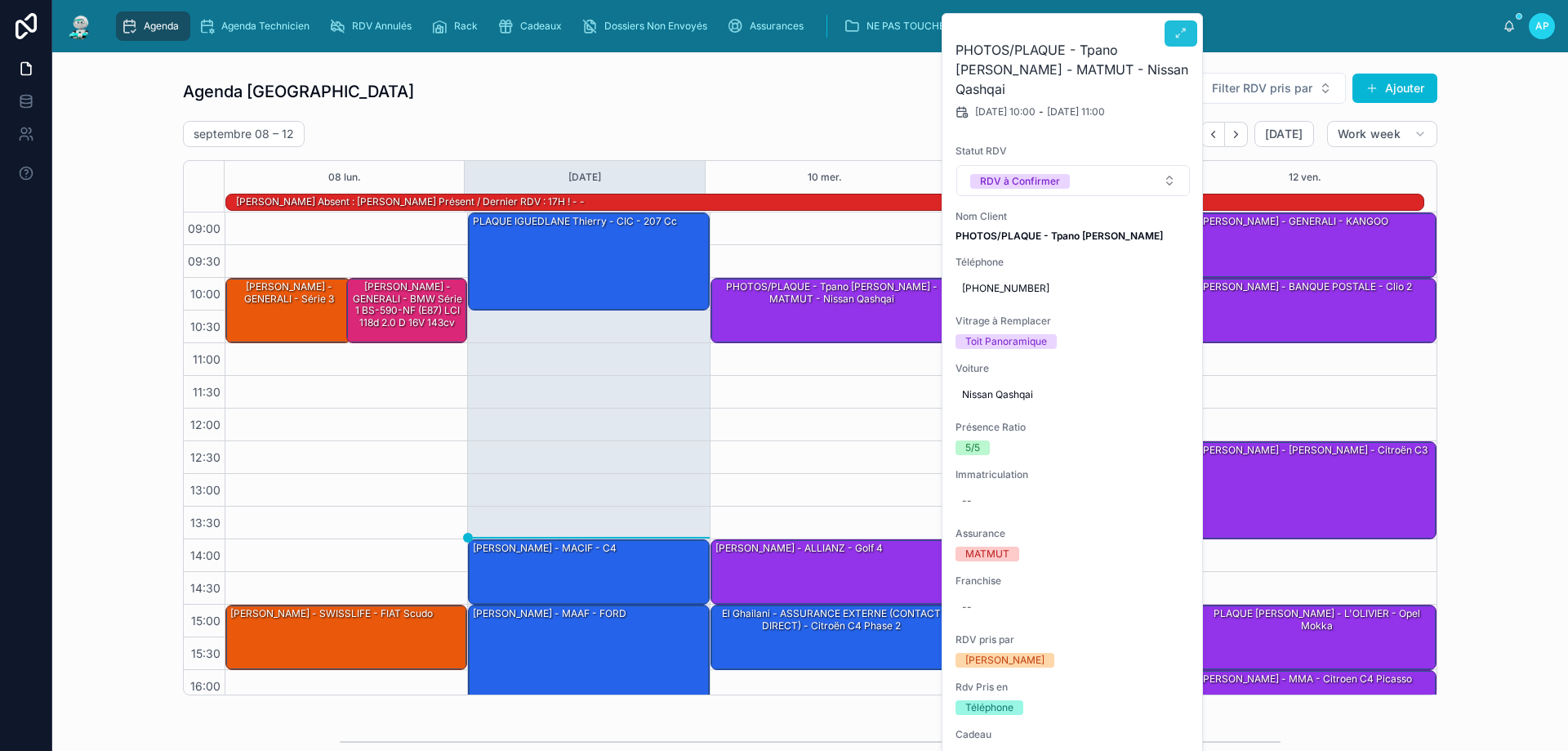
click at [1181, 32] on icon at bounding box center [1180, 33] width 13 height 13
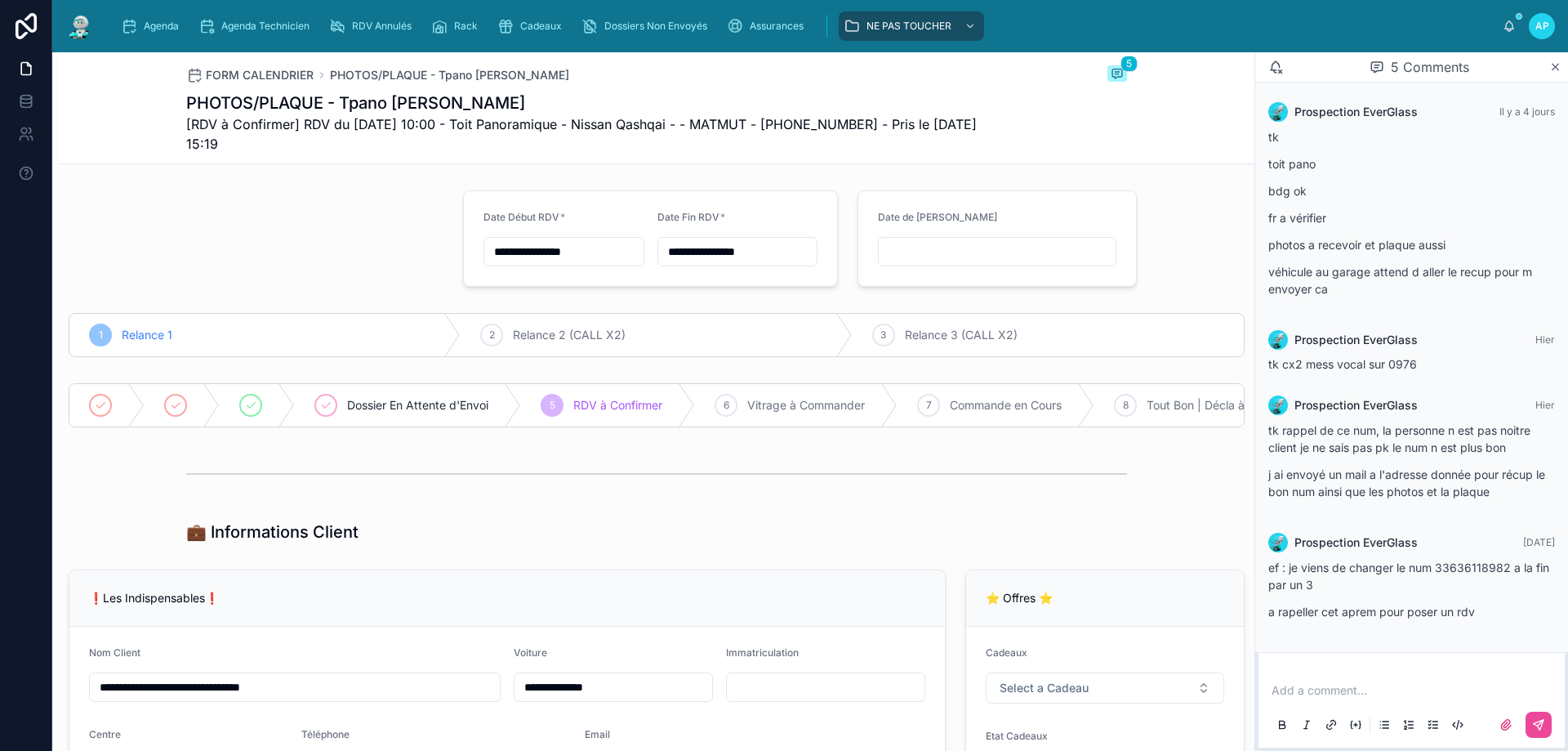
scroll to position [173, 0]
drag, startPoint x: 1435, startPoint y: 367, endPoint x: 1390, endPoint y: 371, distance: 45.2
click at [1390, 371] on div "tk cx2 mess vocal sur 0976" at bounding box center [1411, 363] width 286 height 16
click at [1487, 395] on div "Prospection EverGlass [DATE]" at bounding box center [1411, 404] width 286 height 20
click at [139, 29] on div "Agenda" at bounding box center [153, 26] width 64 height 26
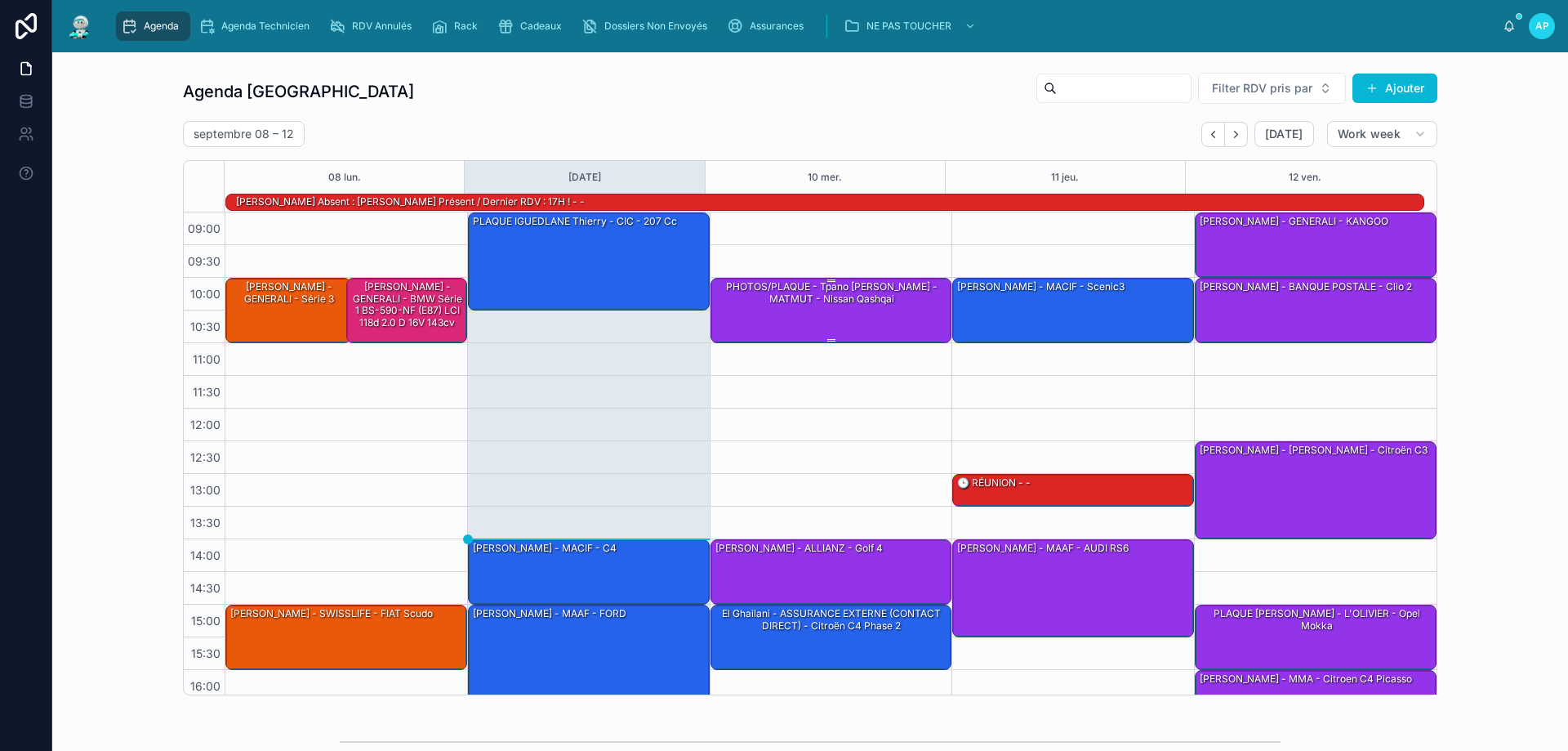
click at [760, 339] on div at bounding box center [832, 340] width 237 height 3
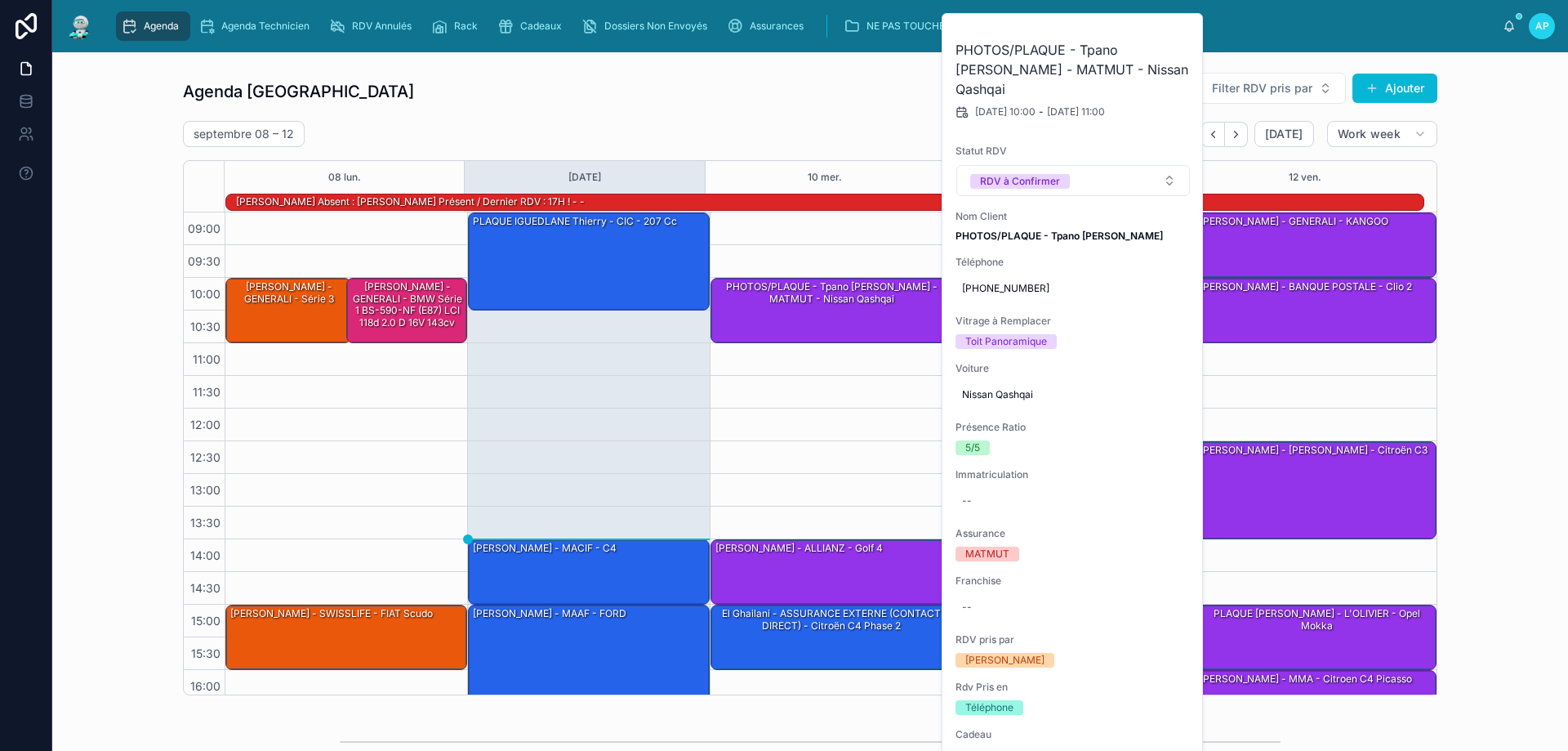
click at [805, 433] on div "10:00 – 11:00 PHOTOS/PLAQUE - Tpano [PERSON_NAME] - MATMUT - Nissan Qashqai 14:…" at bounding box center [830, 506] width 243 height 588
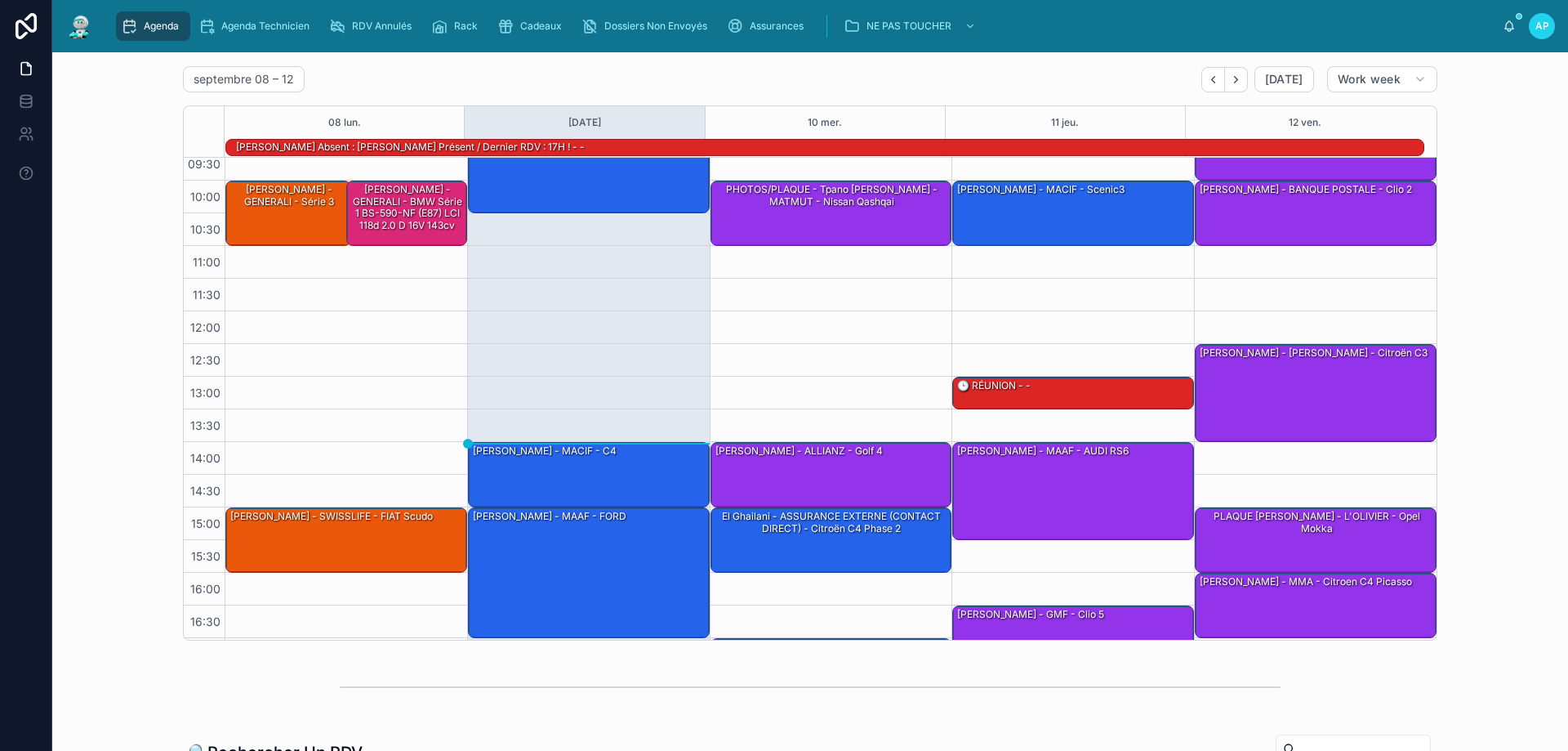
scroll to position [82, 0]
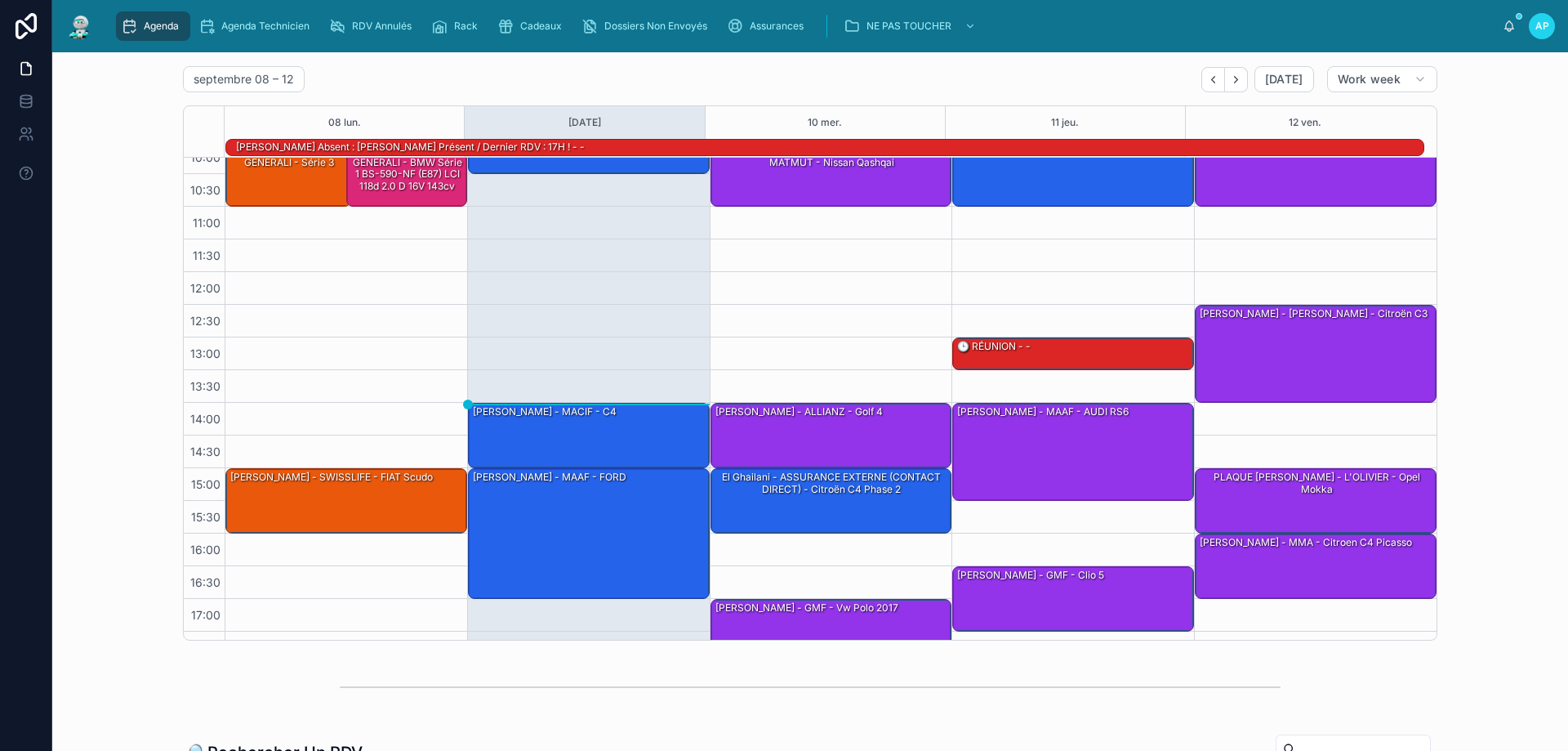
click at [1536, 29] on span "AP" at bounding box center [1542, 26] width 14 height 13
click at [1113, 57] on div "Agenda Perpignan Filter RDV pris par Ajouter [DATE] – [DATE] [DATE] Work week 0…" at bounding box center [810, 329] width 1254 height 623
click at [564, 433] on div "[PERSON_NAME] - MACIF - c4" at bounding box center [589, 434] width 237 height 62
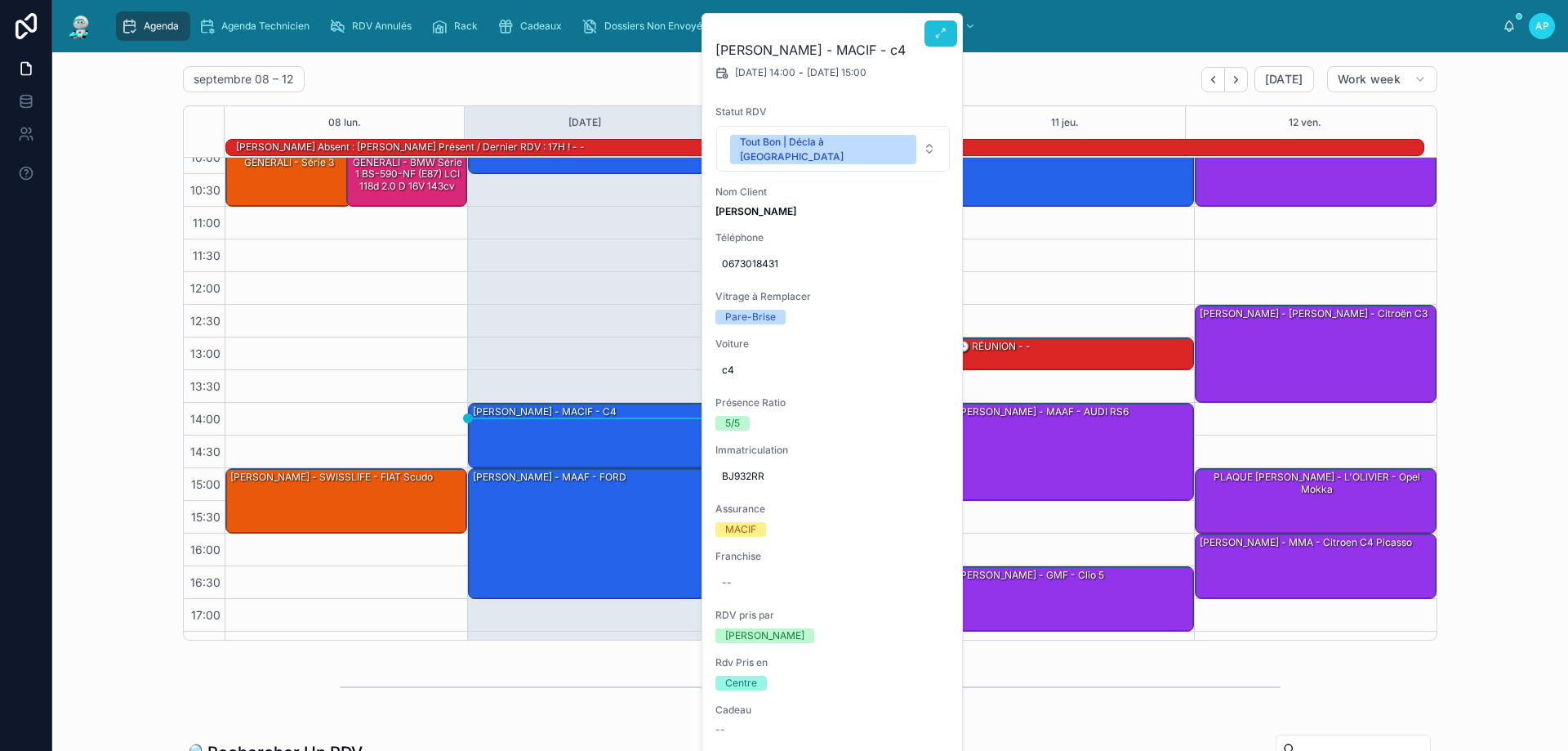
click at [942, 26] on button at bounding box center [941, 33] width 33 height 26
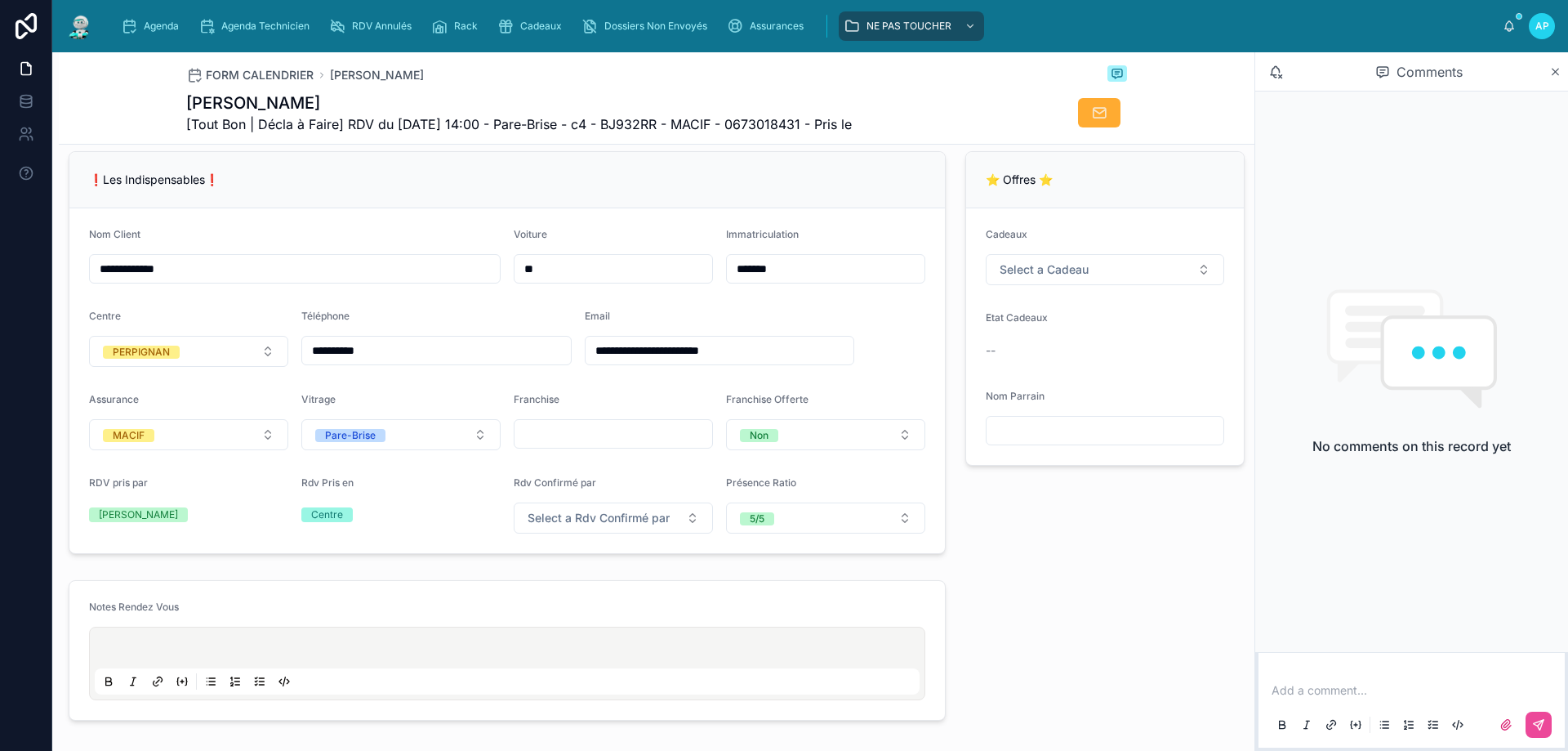
scroll to position [300, 0]
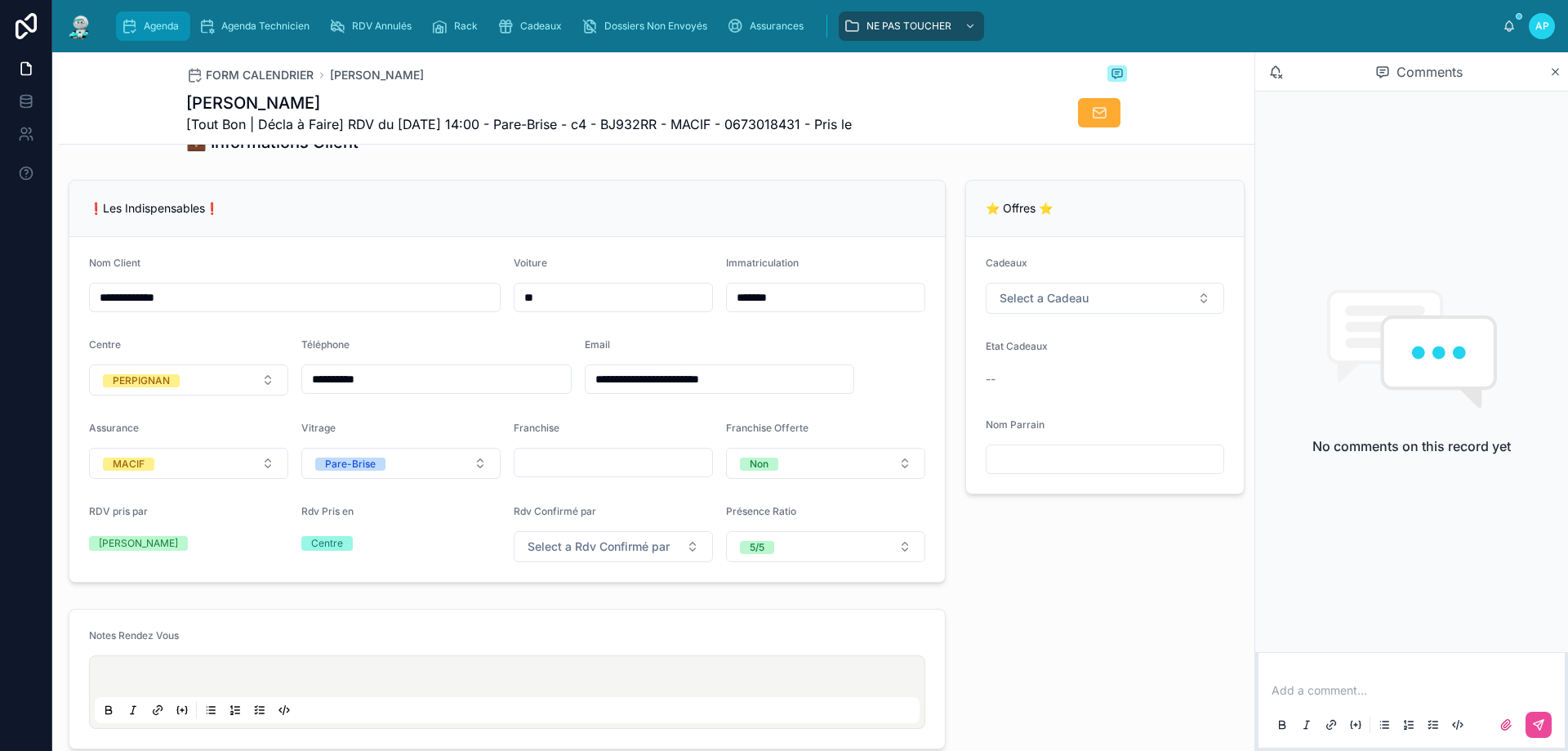
click at [133, 19] on icon "scrollable content" at bounding box center [129, 26] width 16 height 16
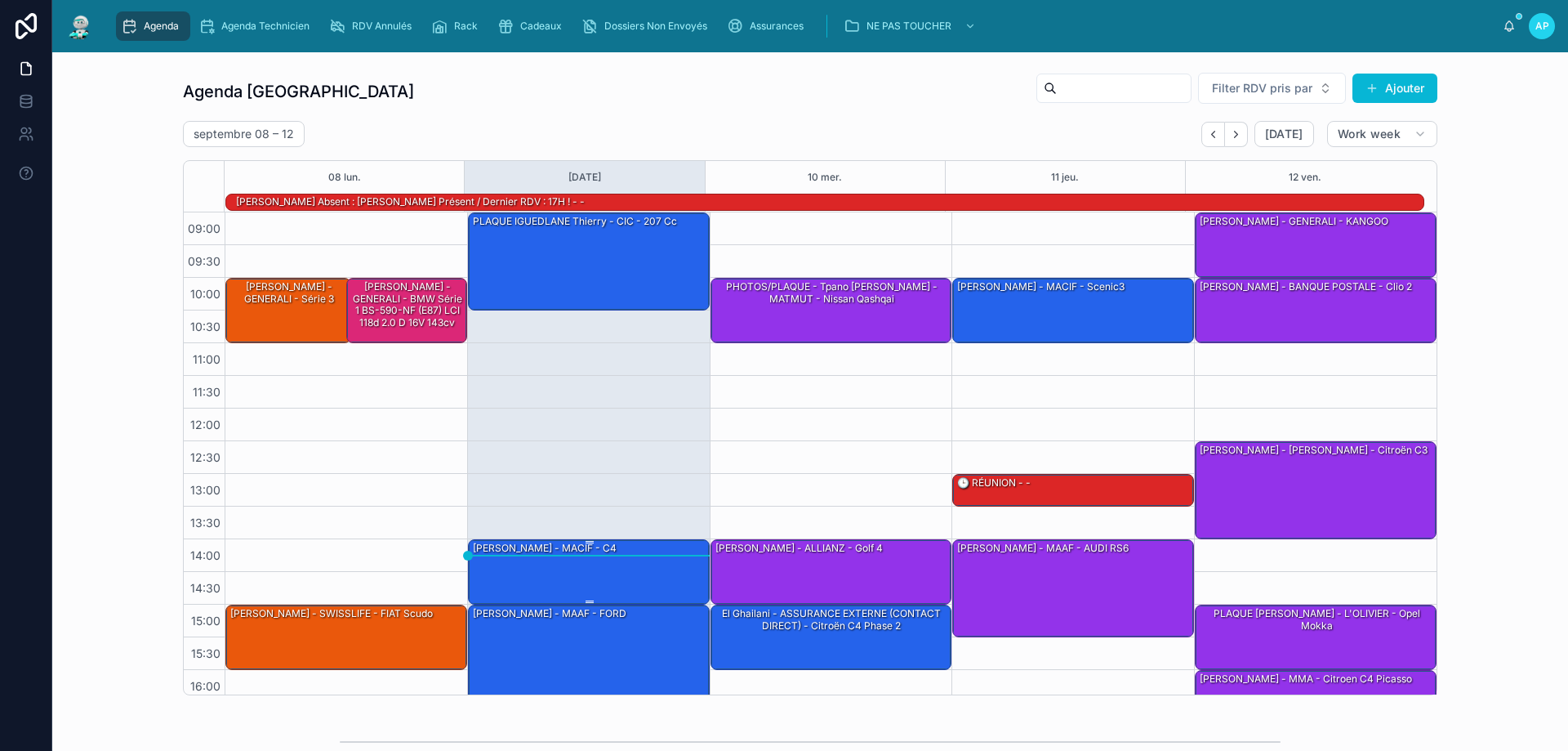
click at [636, 578] on div "[PERSON_NAME] - MACIF - c4" at bounding box center [589, 571] width 237 height 62
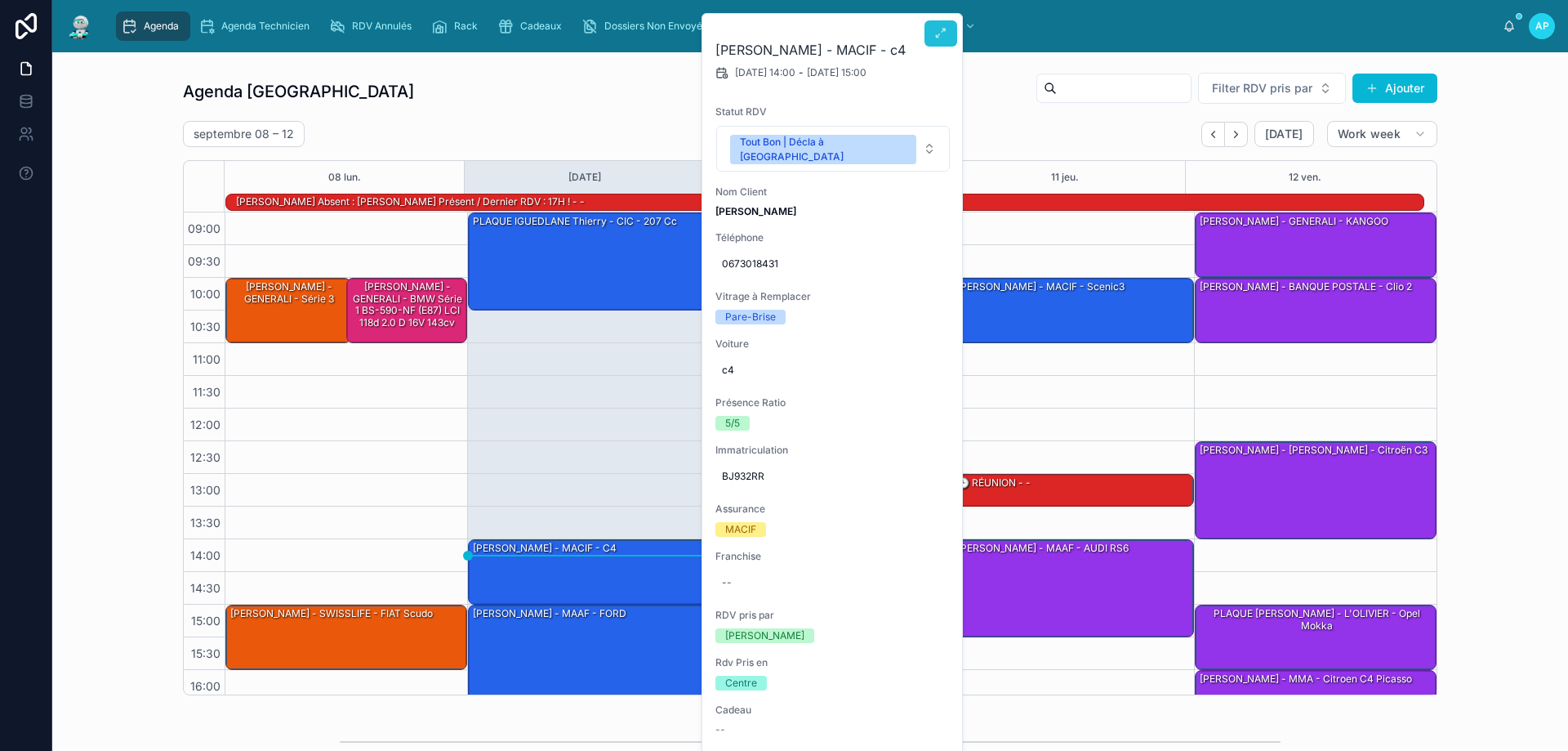
click at [936, 28] on icon at bounding box center [940, 33] width 13 height 13
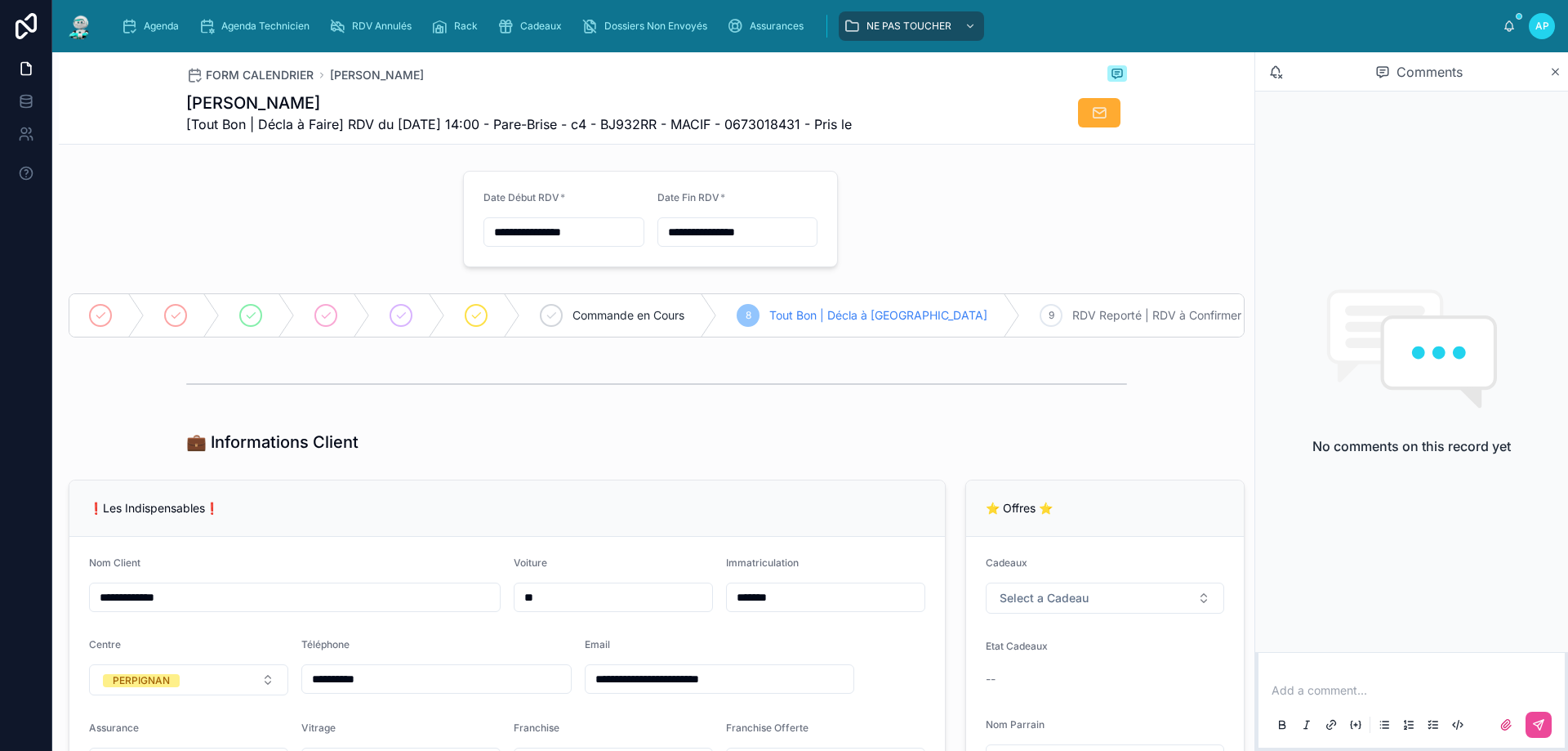
click at [1302, 691] on p at bounding box center [1414, 690] width 286 height 16
drag, startPoint x: 1258, startPoint y: 687, endPoint x: 1251, endPoint y: 669, distance: 19.3
click at [1251, 669] on div "**********" at bounding box center [810, 402] width 1516 height 699
click at [1444, 696] on p "**********" at bounding box center [1414, 690] width 286 height 16
click at [1537, 724] on icon at bounding box center [1538, 724] width 13 height 13
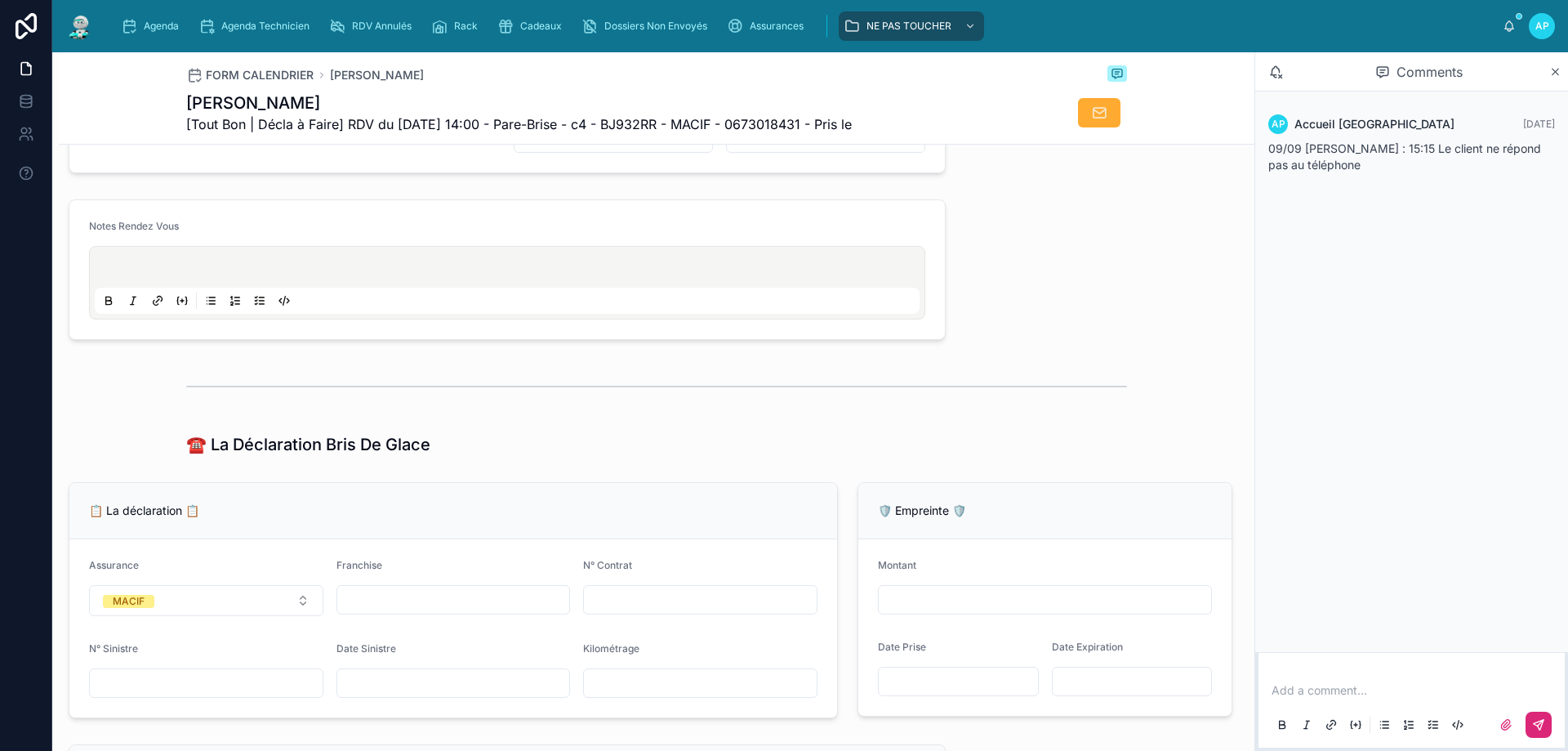
scroll to position [654, 0]
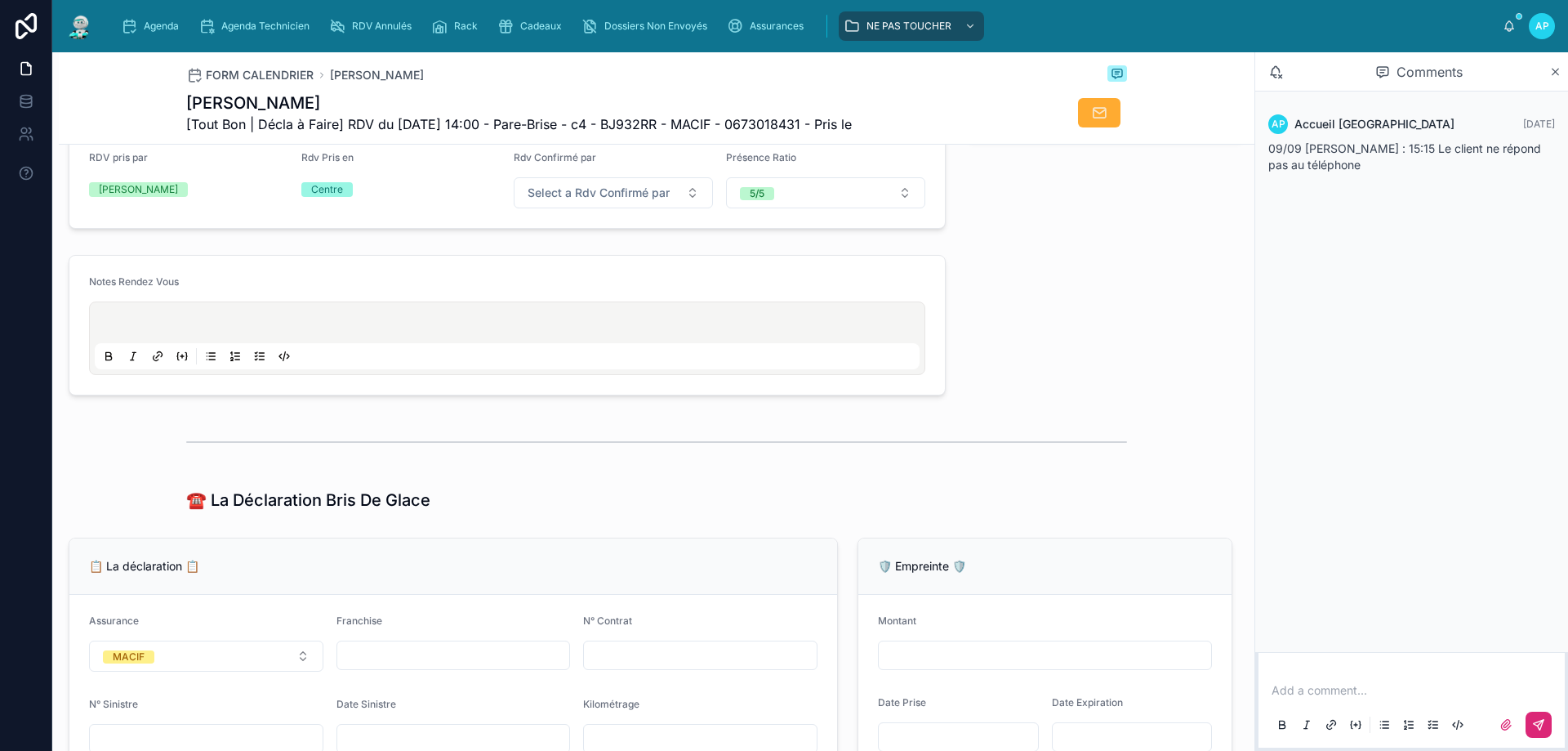
click at [211, 323] on div at bounding box center [506, 338] width 824 height 62
click at [192, 333] on p at bounding box center [510, 324] width 824 height 16
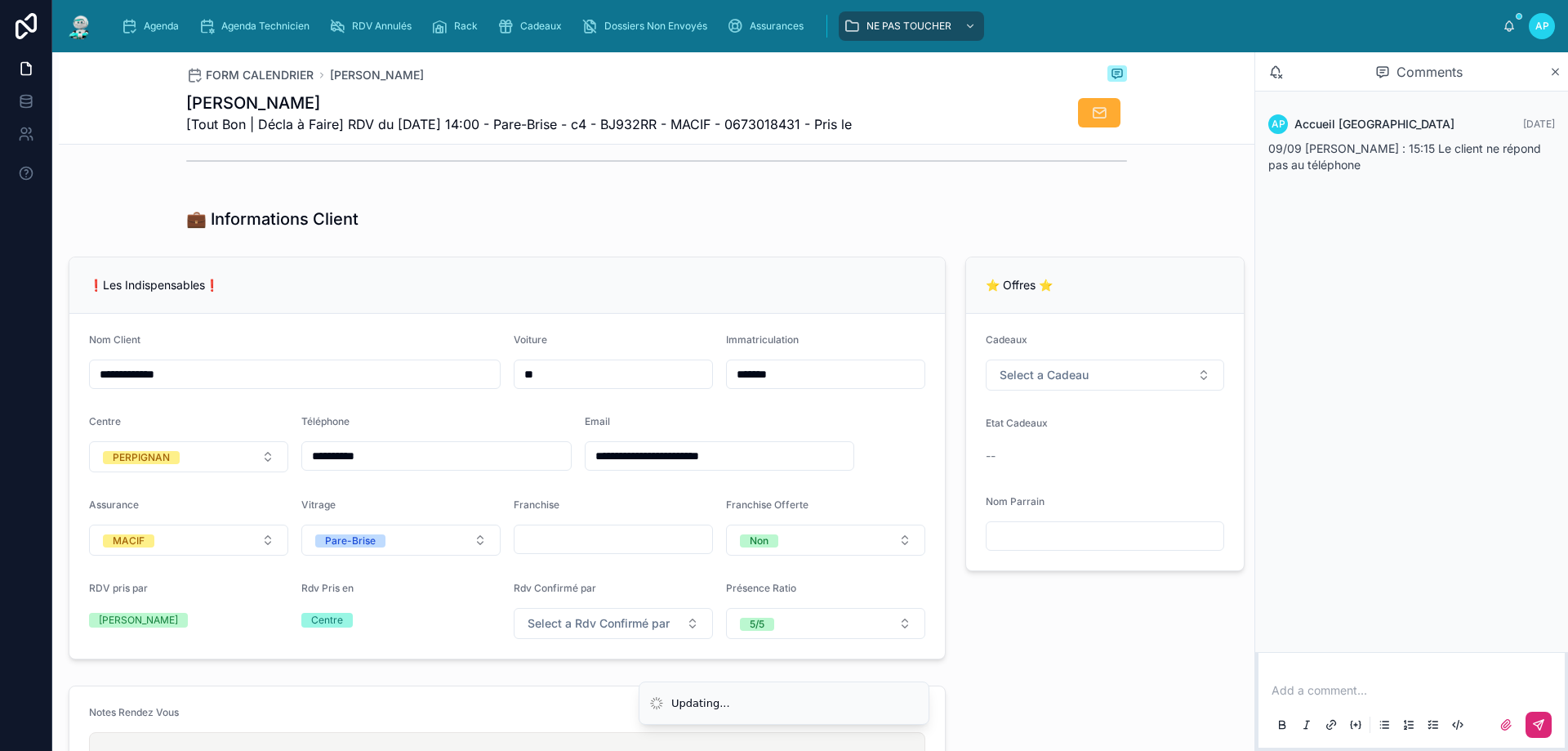
scroll to position [0, 0]
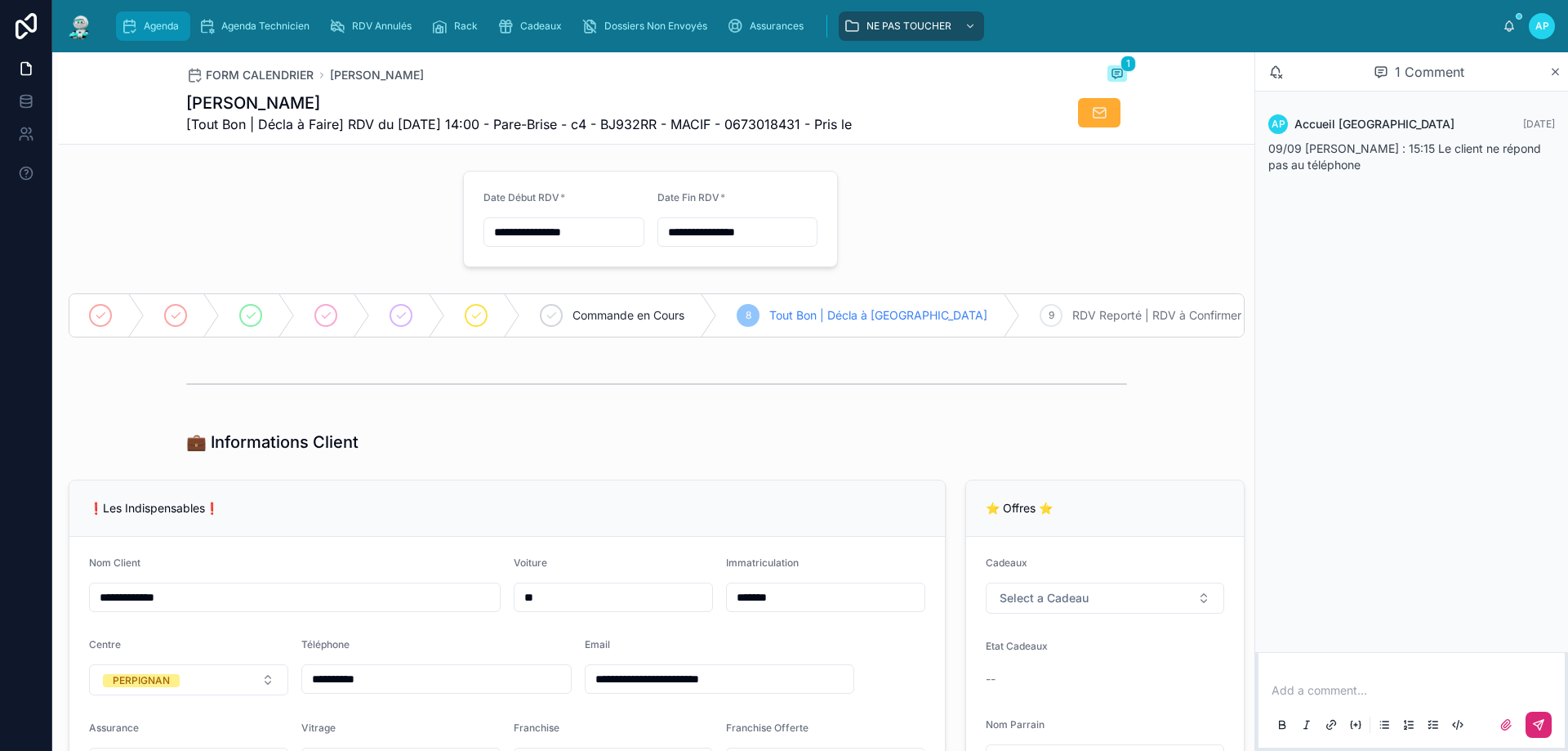
click at [161, 25] on span "Agenda" at bounding box center [161, 26] width 35 height 13
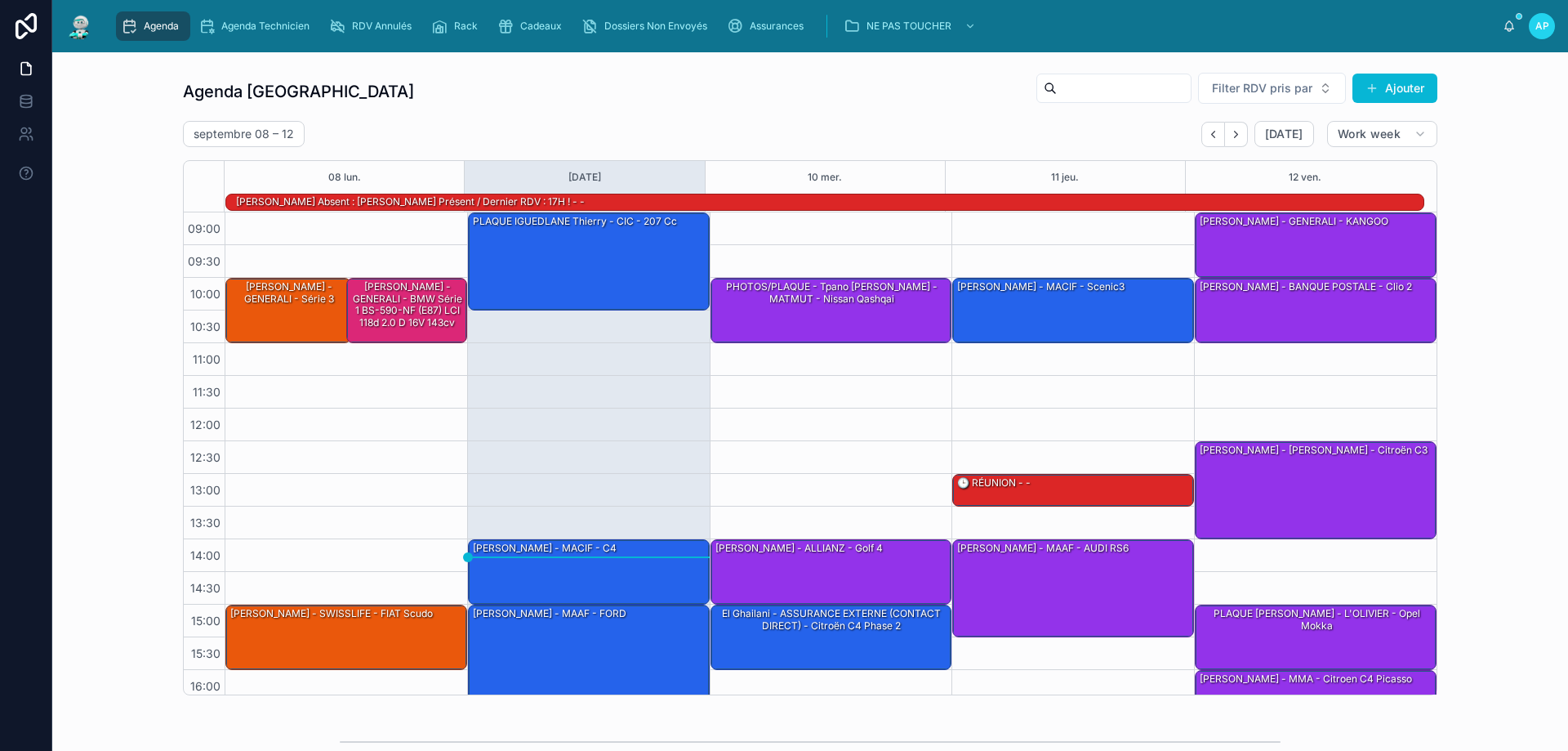
scroll to position [107, 0]
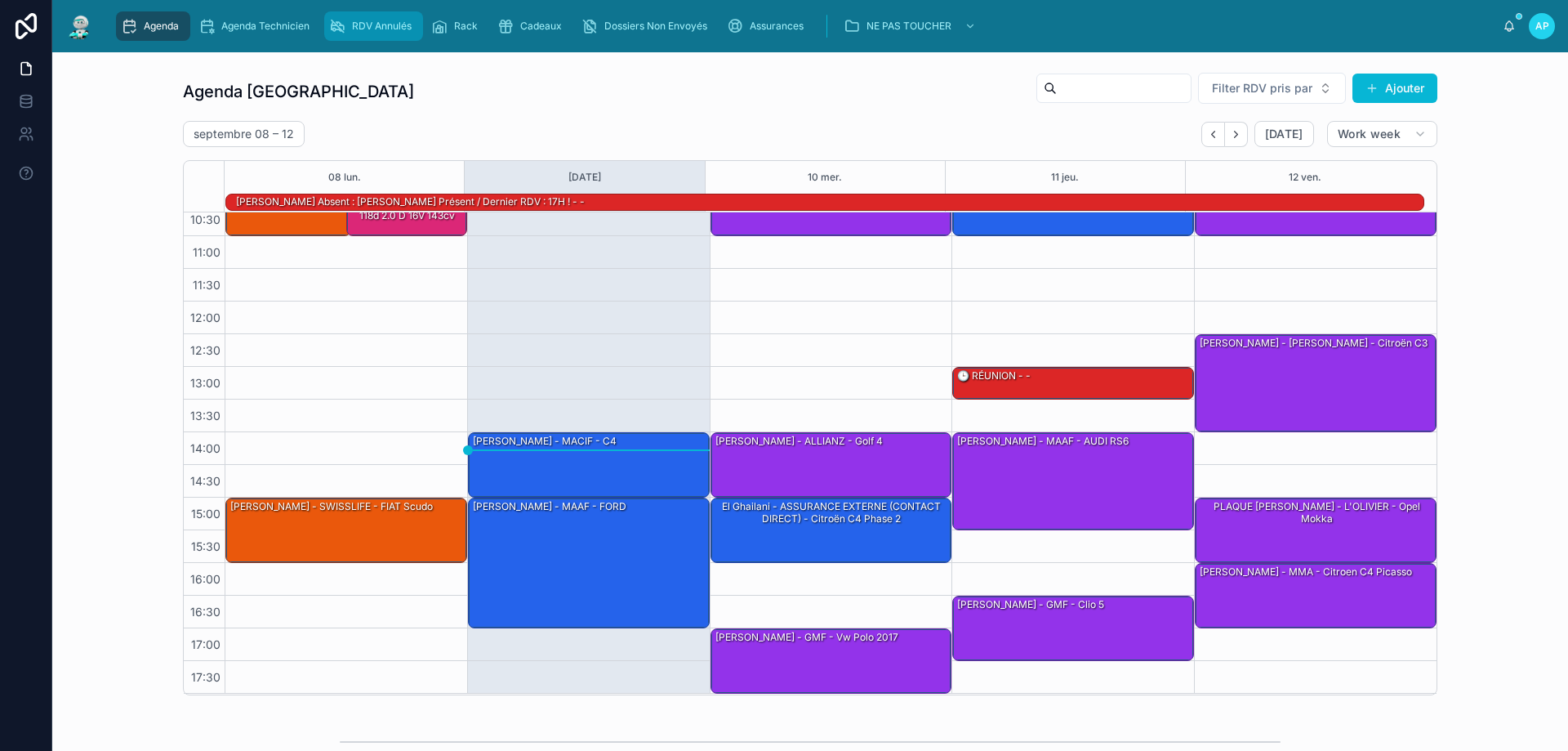
click at [411, 26] on span "RDV Annulés" at bounding box center [381, 26] width 59 height 13
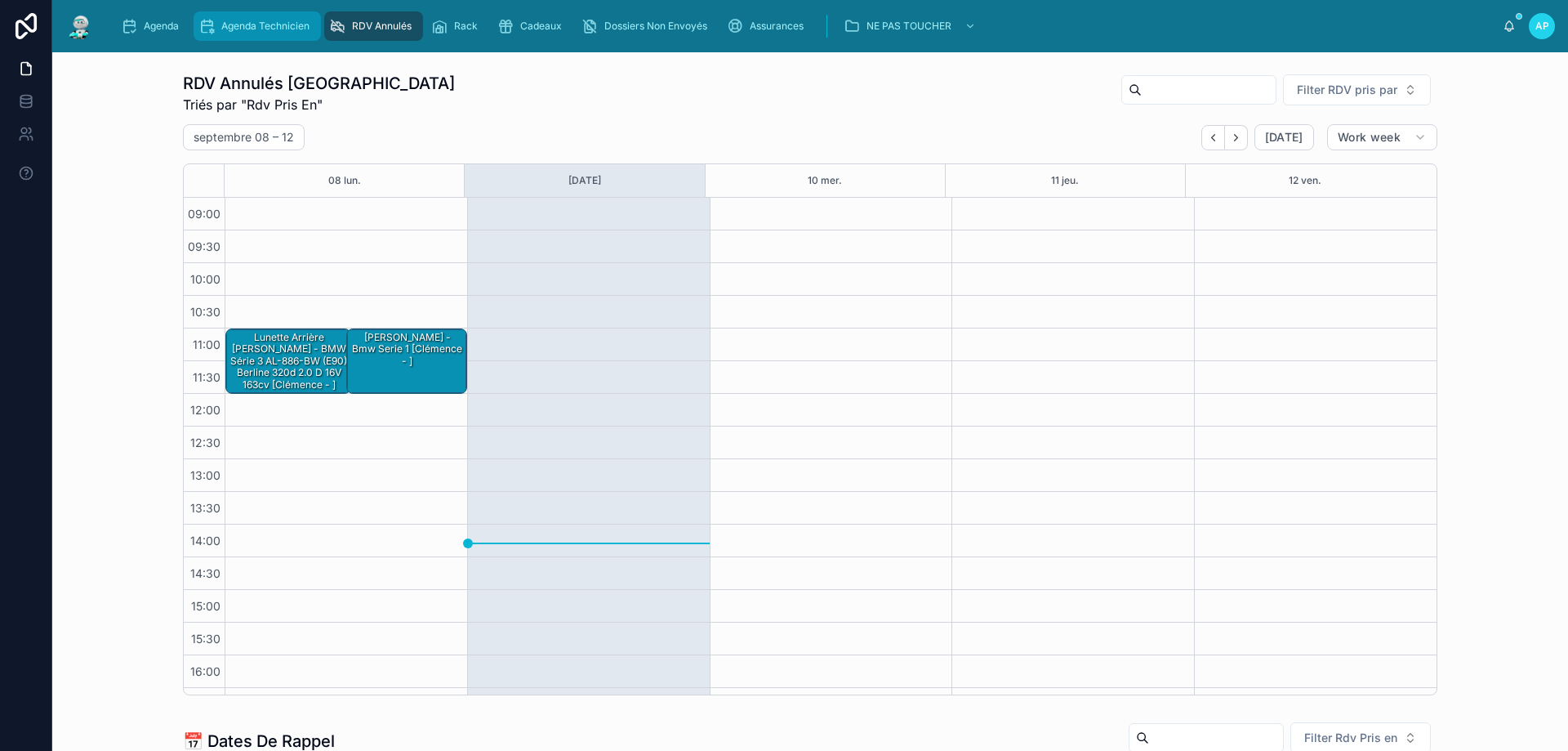
click at [262, 30] on span "Agenda Technicien" at bounding box center [265, 26] width 88 height 13
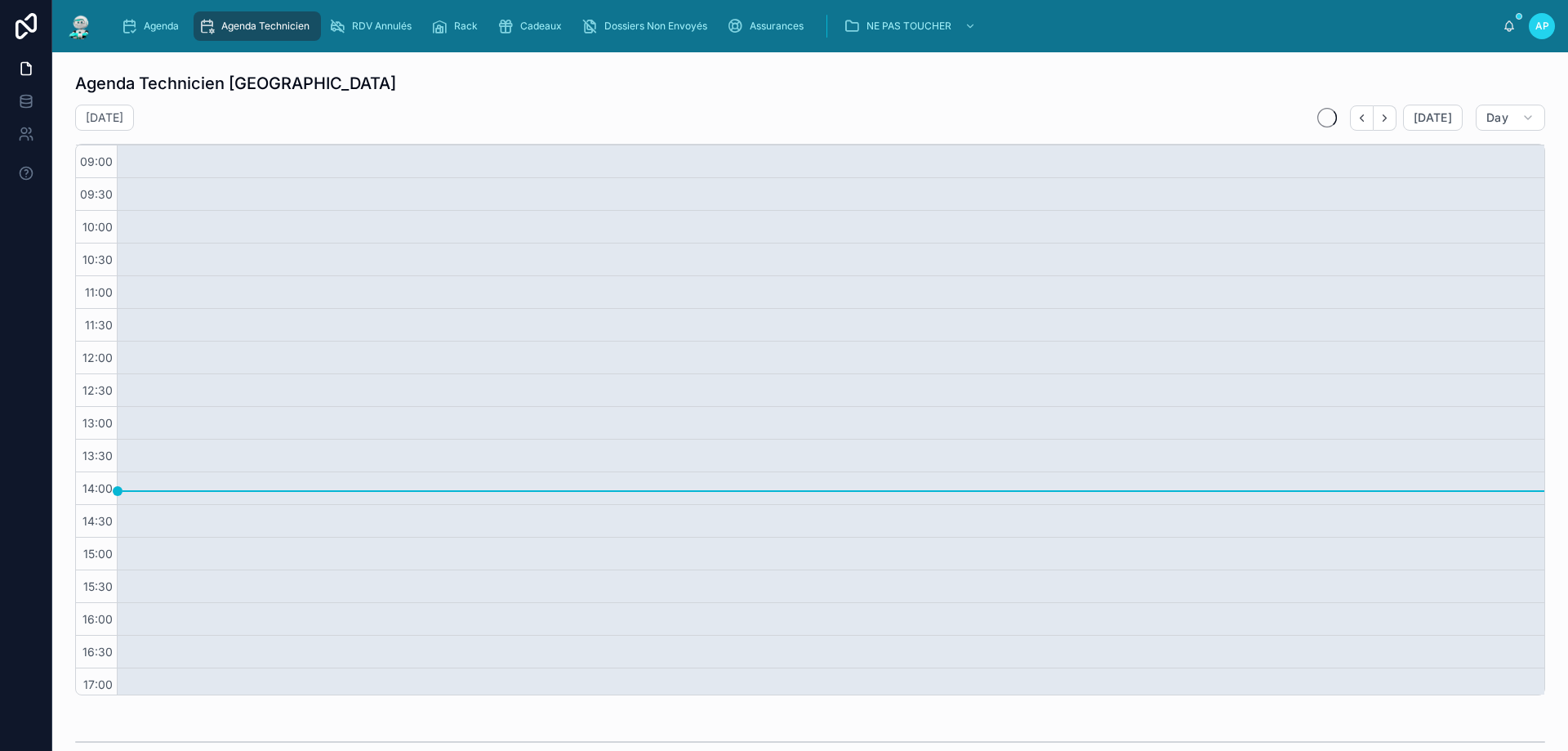
scroll to position [39, 0]
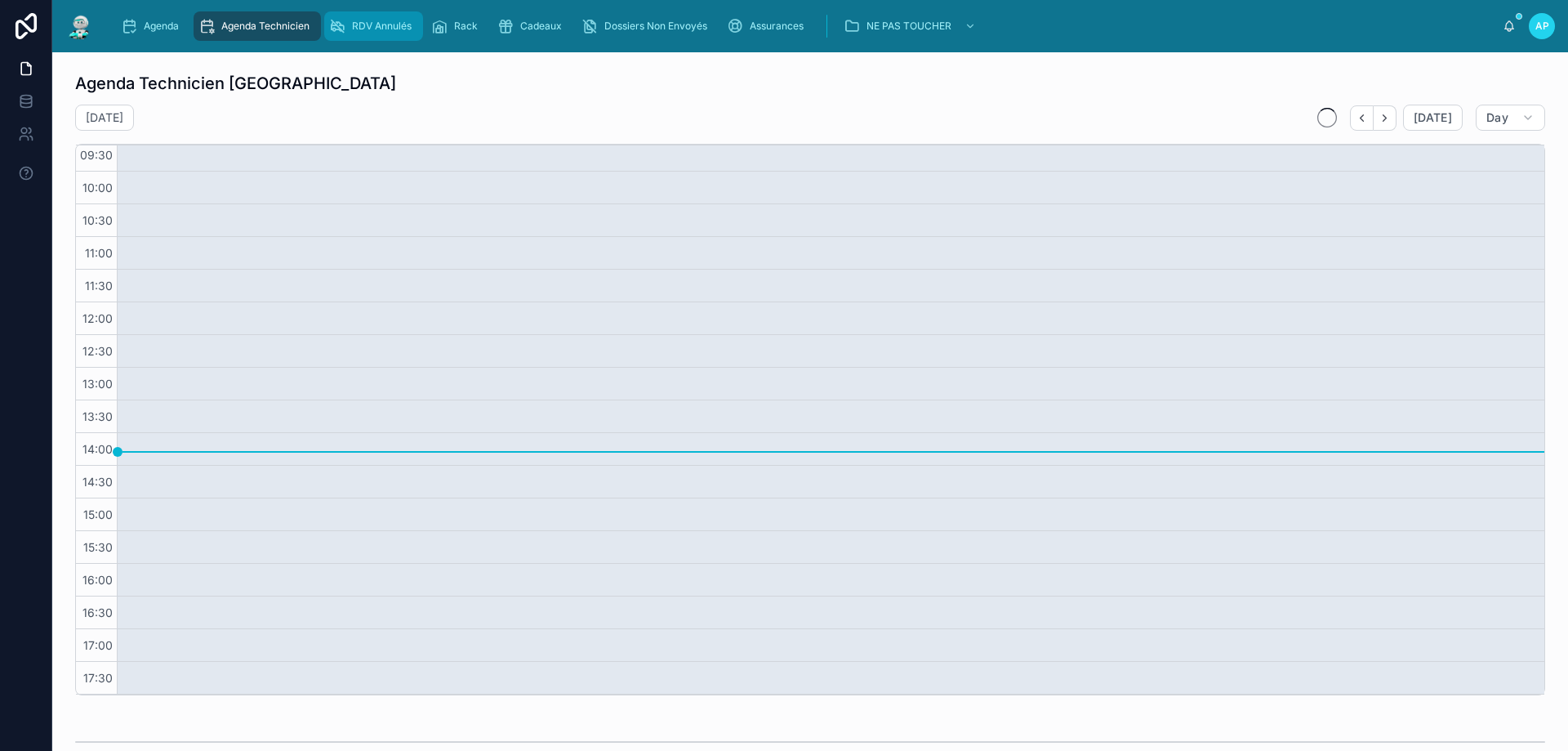
click at [363, 19] on div "RDV Annulés" at bounding box center [374, 26] width 89 height 26
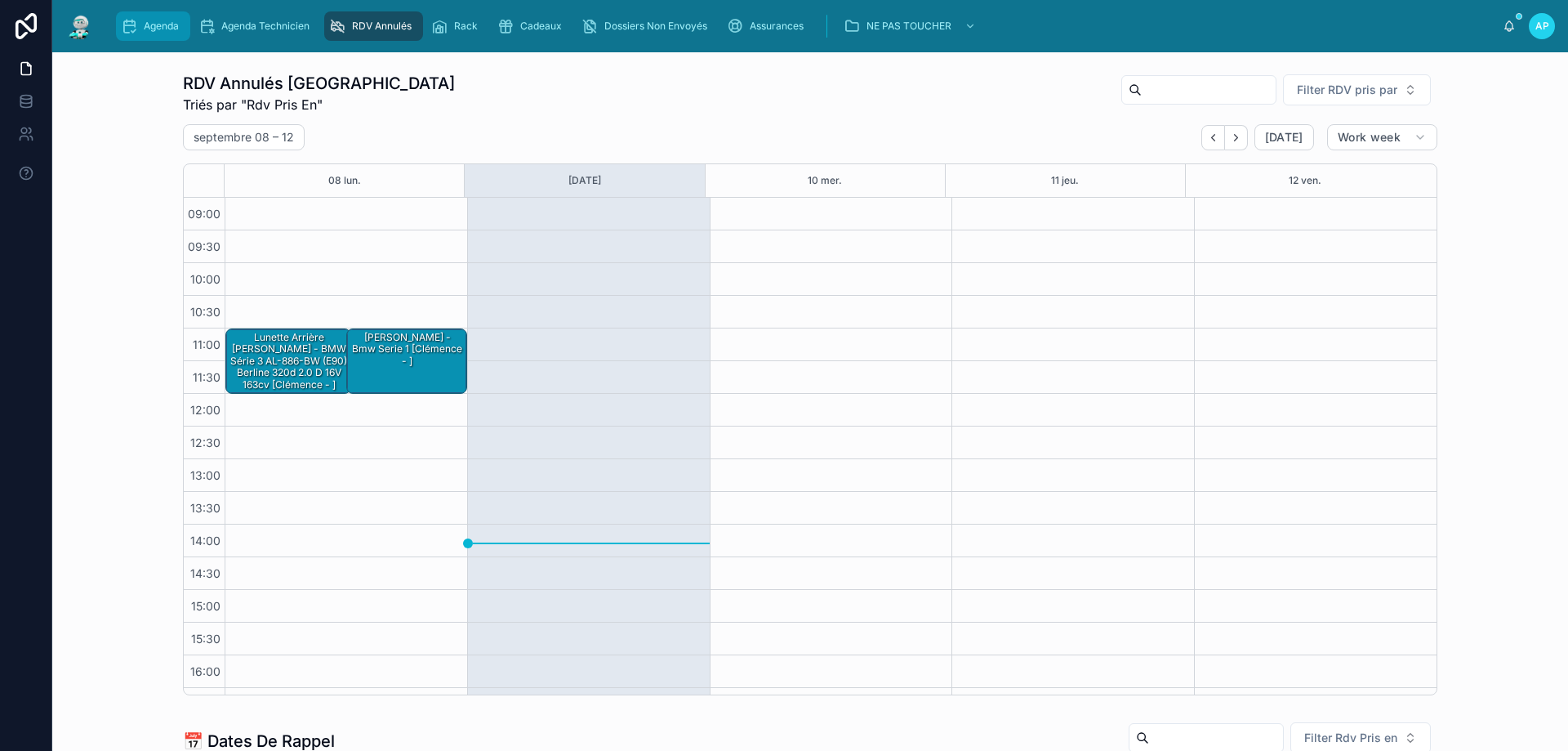
click at [170, 26] on span "Agenda" at bounding box center [161, 26] width 35 height 13
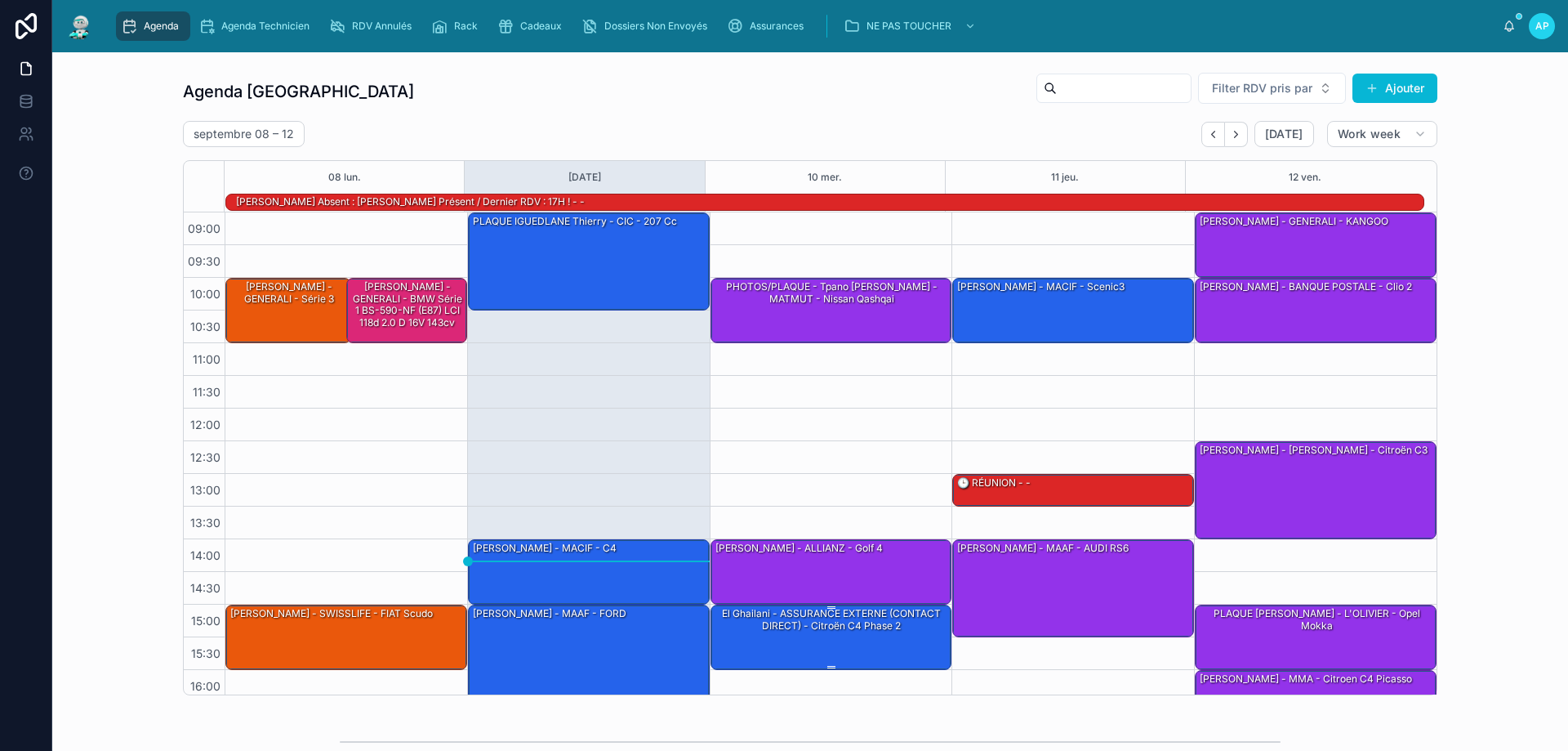
click at [878, 627] on div "El Ghailani - ASSURANCE EXTERNE (CONTACT DIRECT) - Citroën C4 Phase 2" at bounding box center [832, 619] width 237 height 27
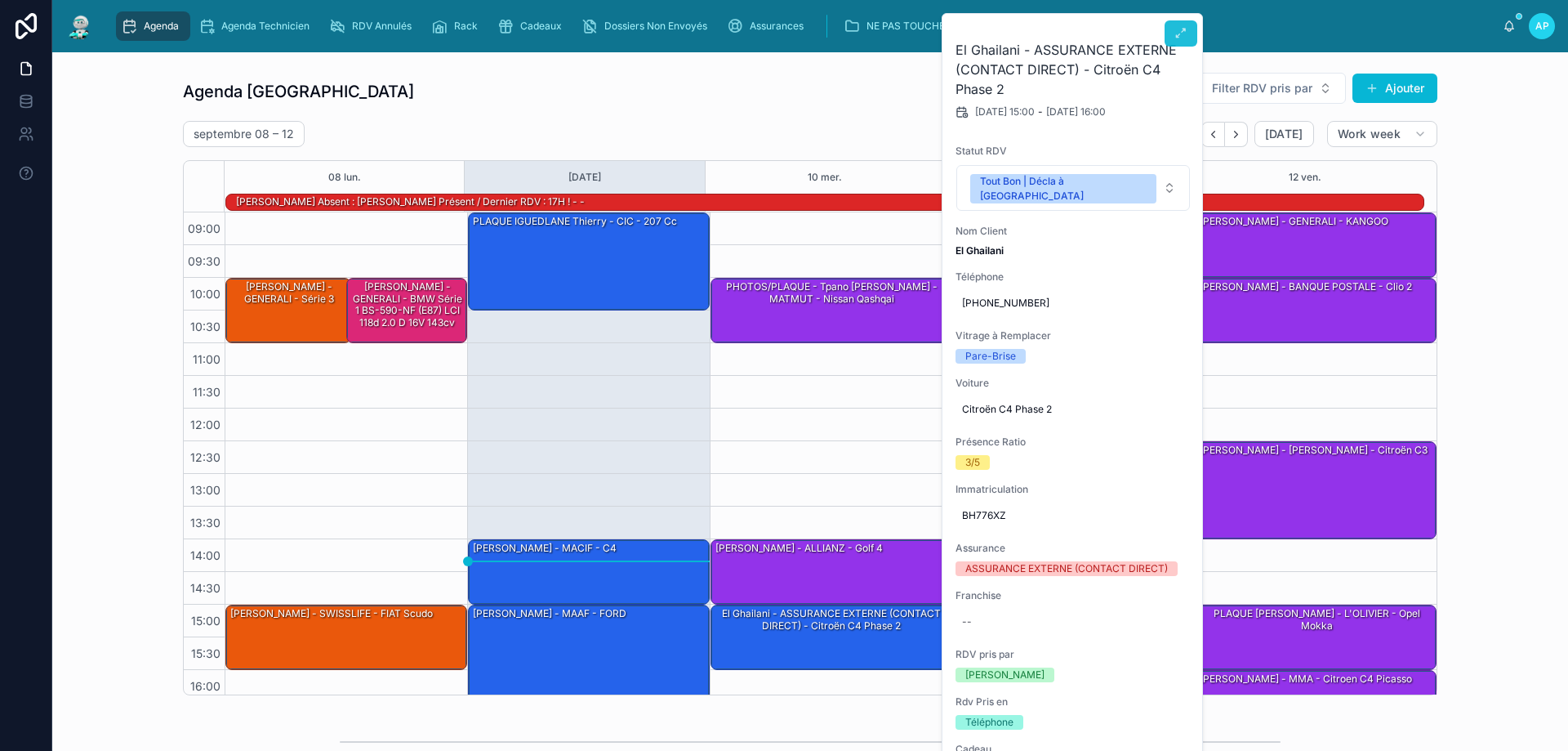
click at [1181, 24] on button at bounding box center [1181, 33] width 33 height 26
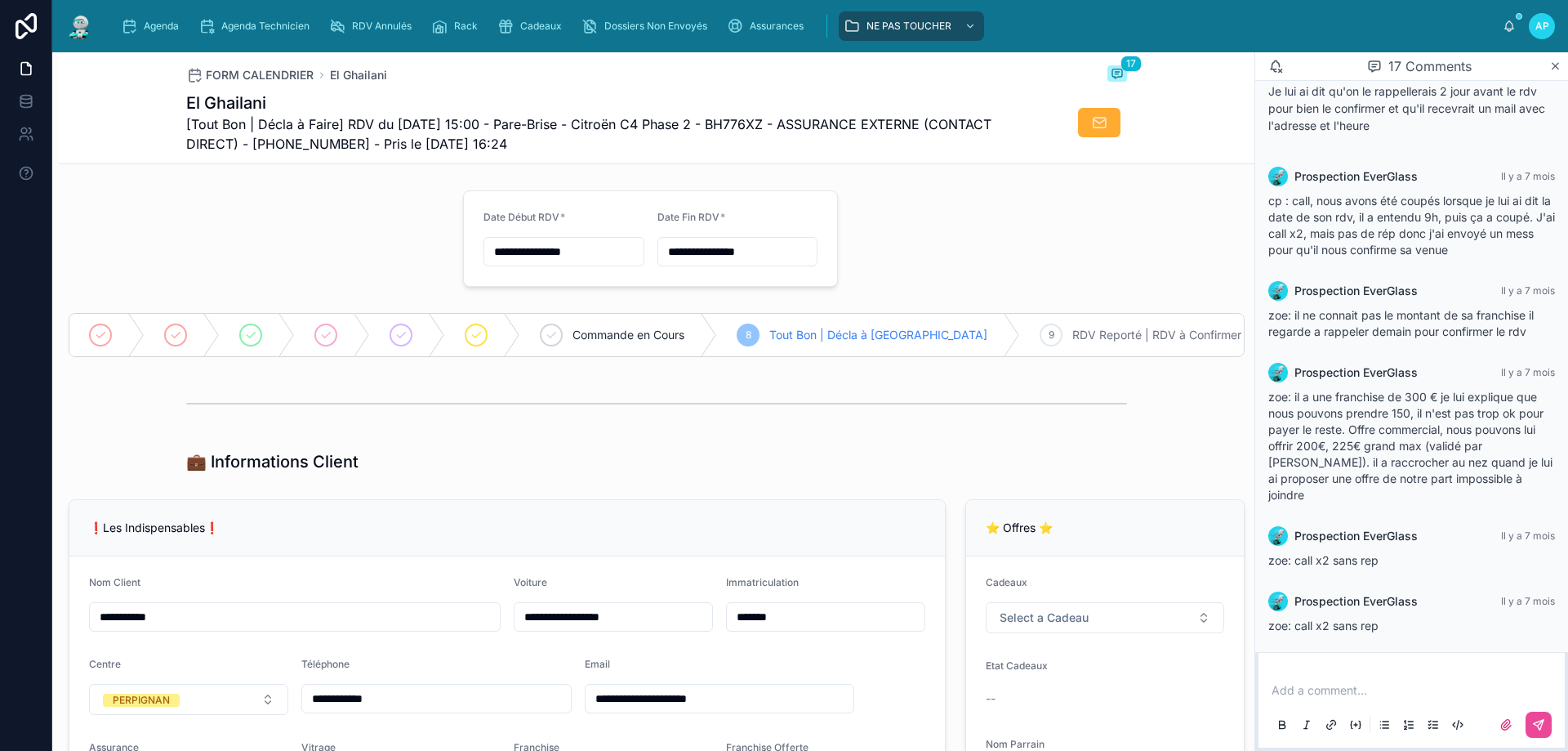
scroll to position [487, 0]
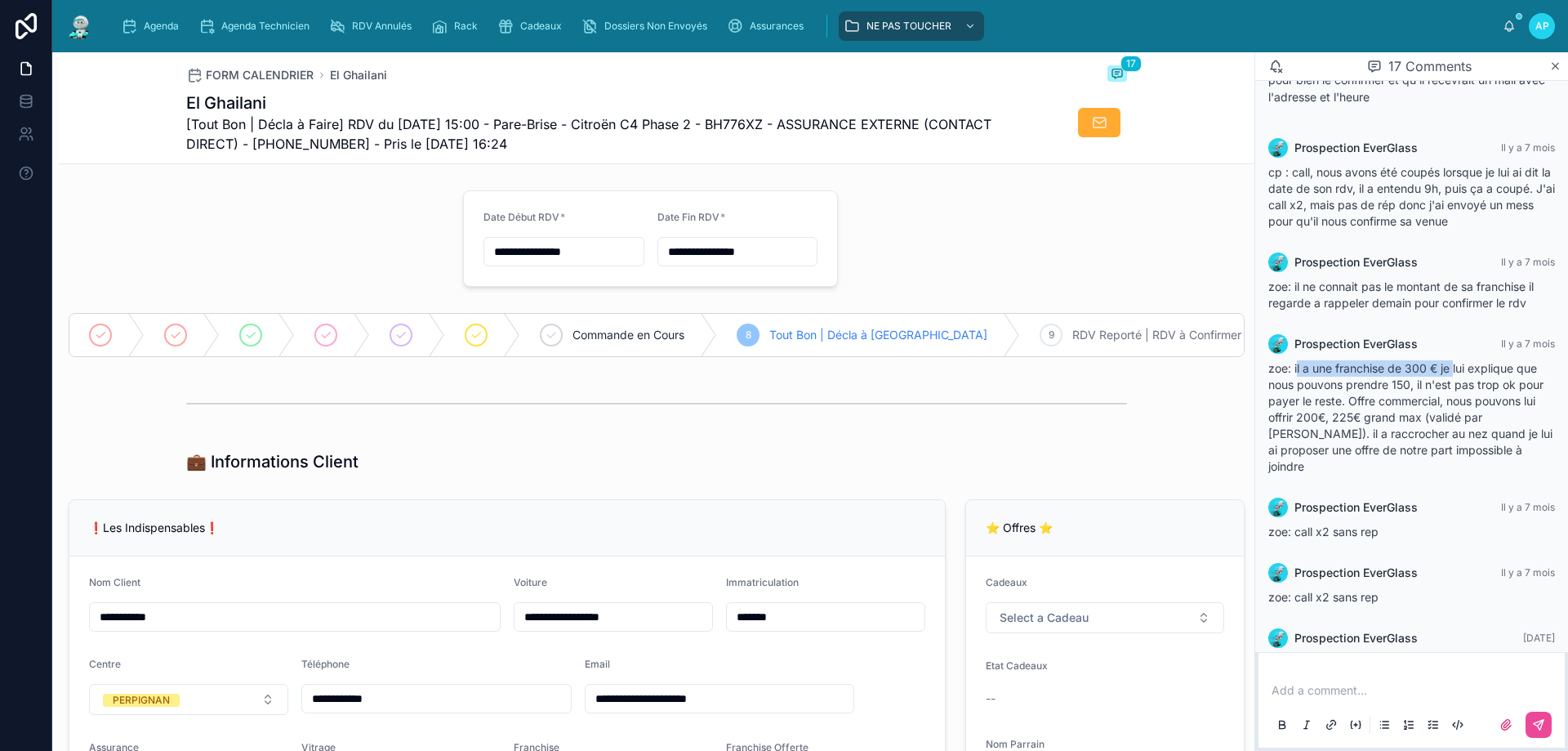
drag, startPoint x: 1299, startPoint y: 381, endPoint x: 1455, endPoint y: 382, distance: 156.0
click at [1455, 382] on span "zoe: il a une franchise de 300 € je lui explique que nous pouvons prendre 150, …" at bounding box center [1409, 417] width 284 height 112
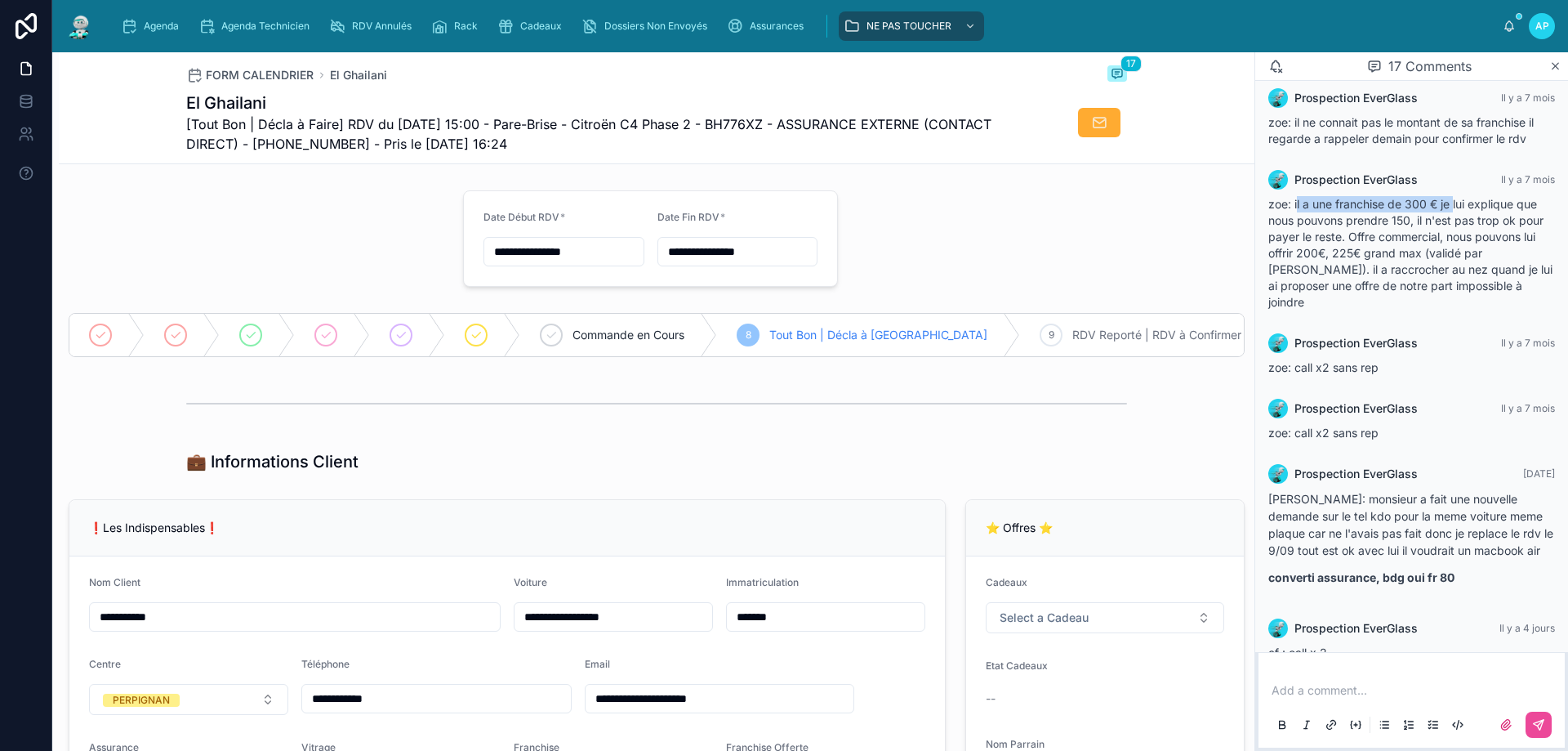
scroll to position [895, 0]
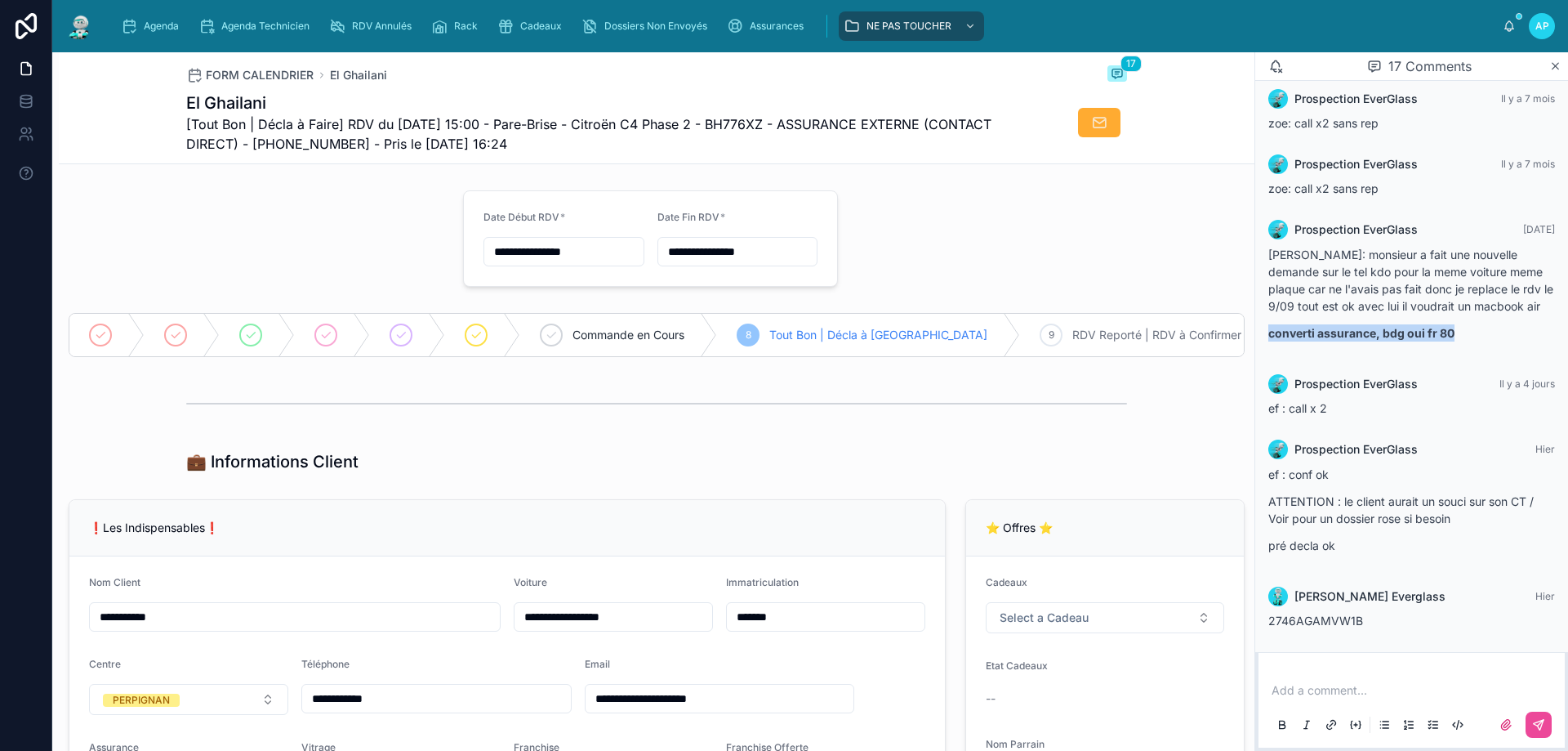
drag, startPoint x: 1269, startPoint y: 351, endPoint x: 1467, endPoint y: 351, distance: 198.0
click at [1467, 342] on p "converti assurance, bdg oui fr 80" at bounding box center [1411, 333] width 286 height 17
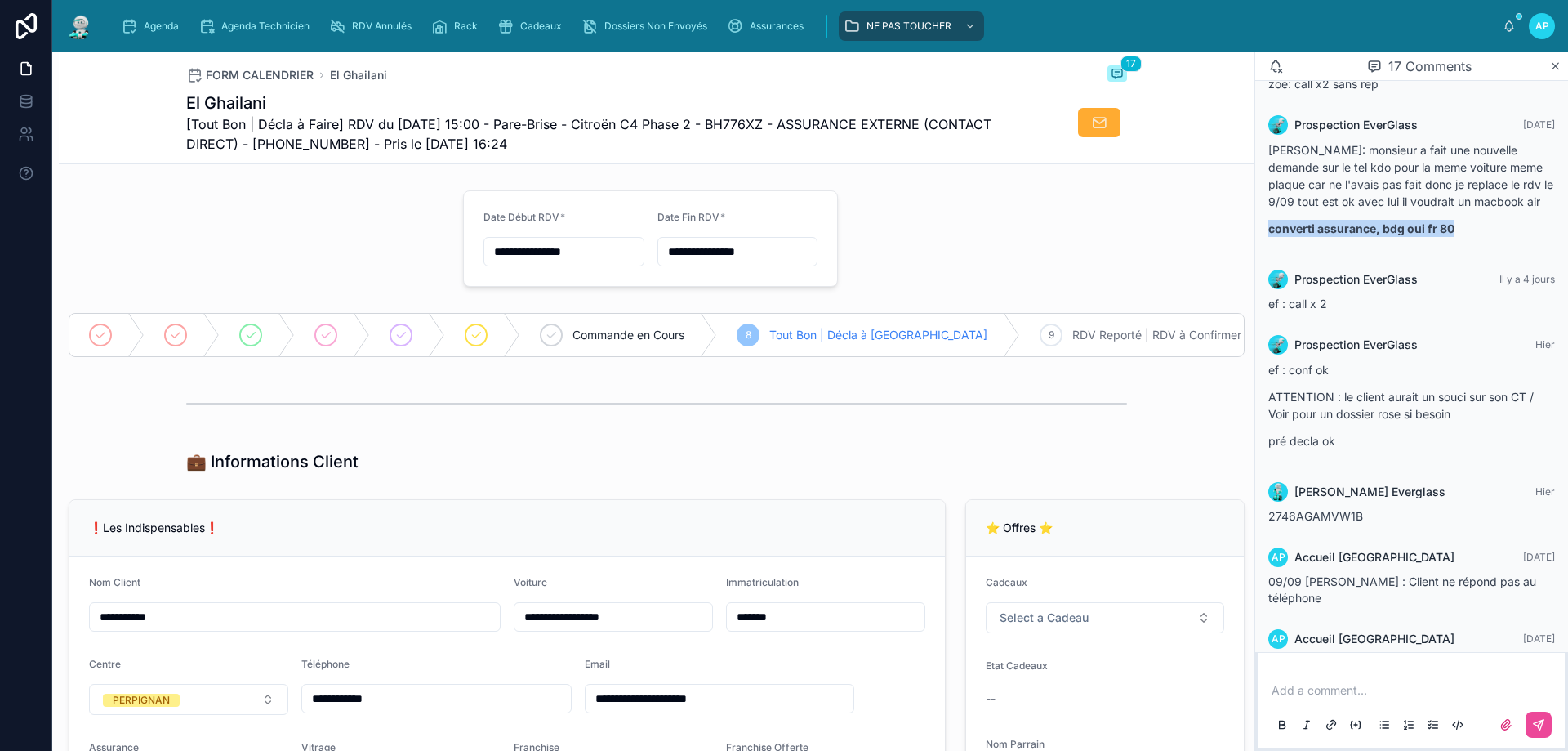
scroll to position [1059, 0]
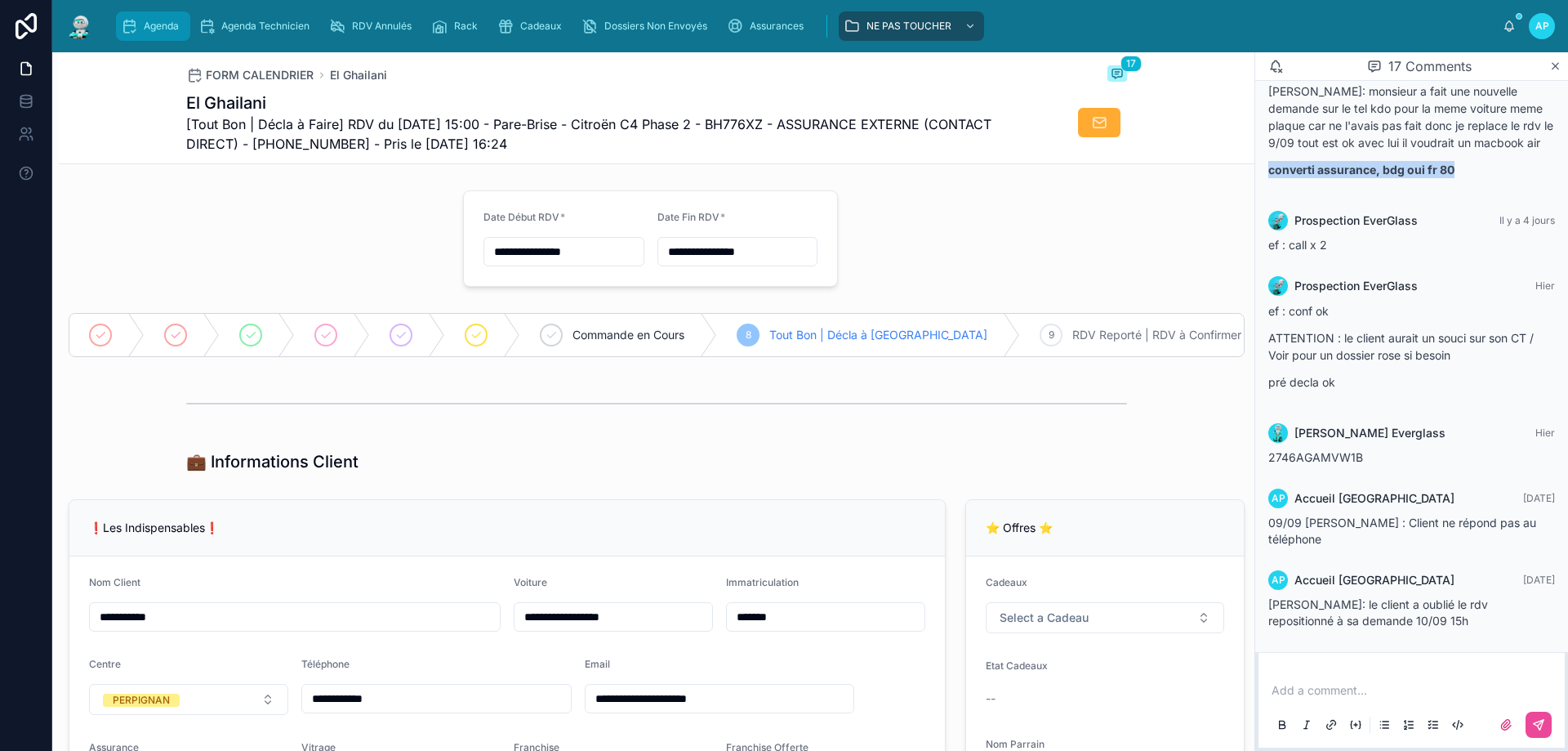
click at [150, 27] on span "Agenda" at bounding box center [161, 26] width 35 height 13
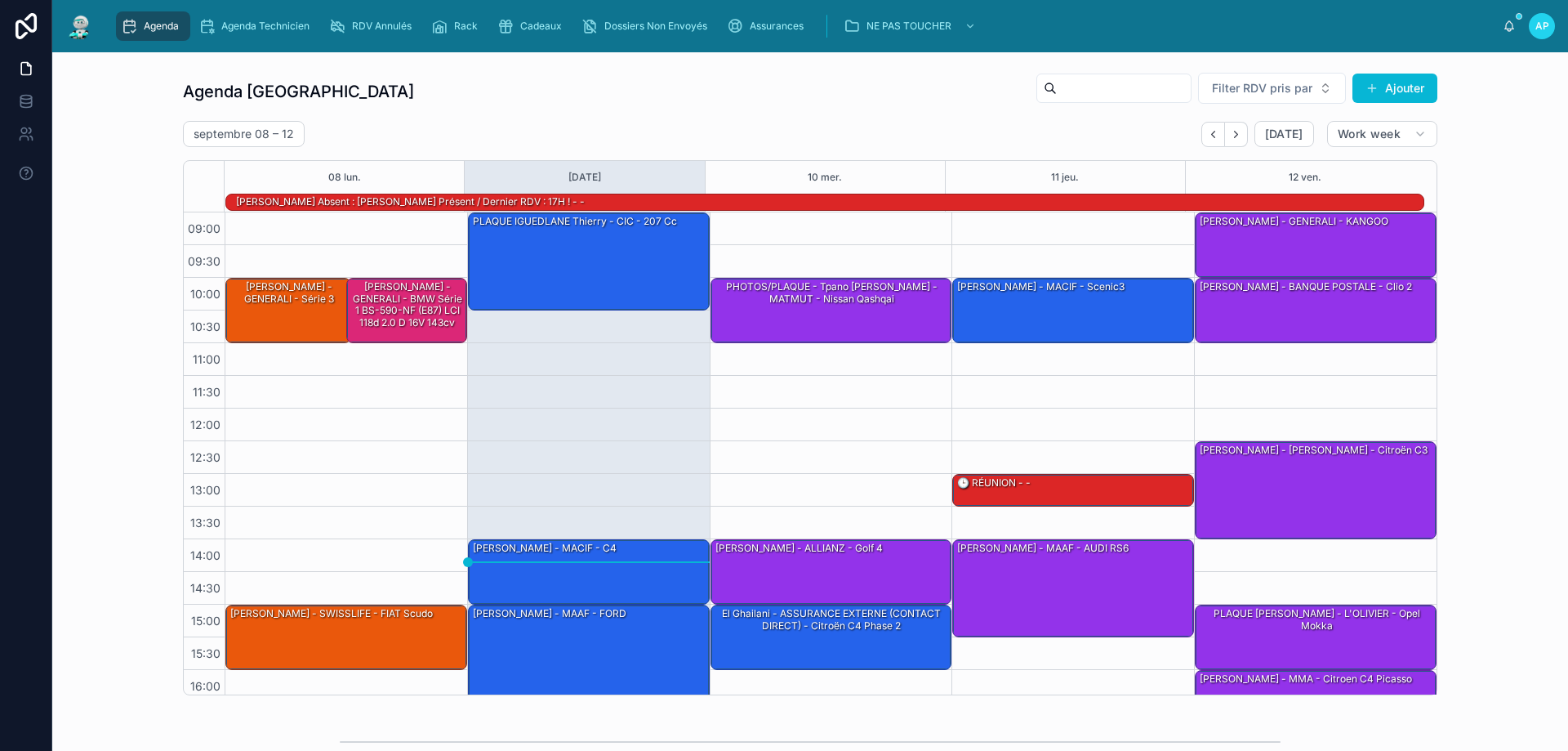
scroll to position [107, 0]
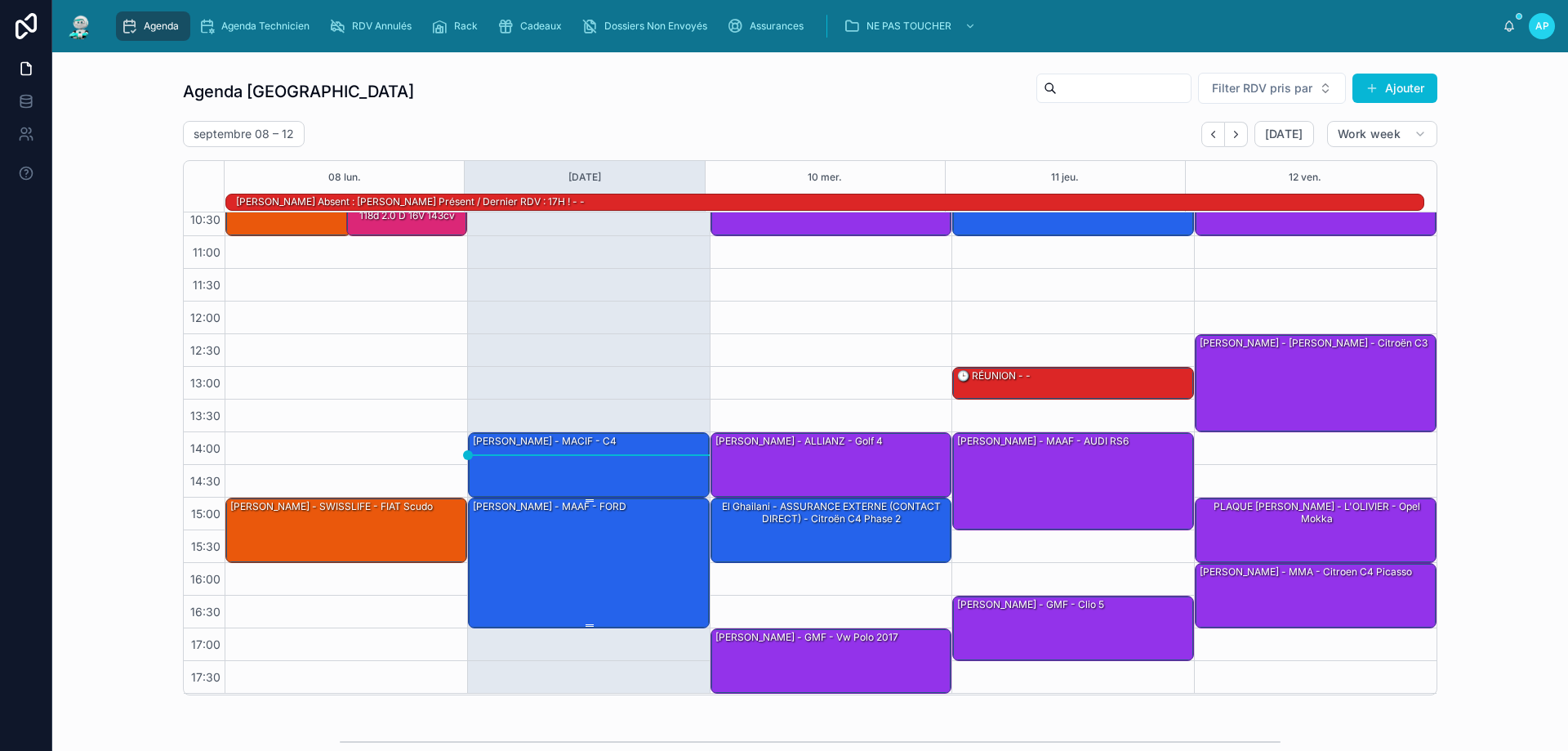
click at [612, 538] on div "[PERSON_NAME] - MAAF - FORD" at bounding box center [589, 562] width 237 height 128
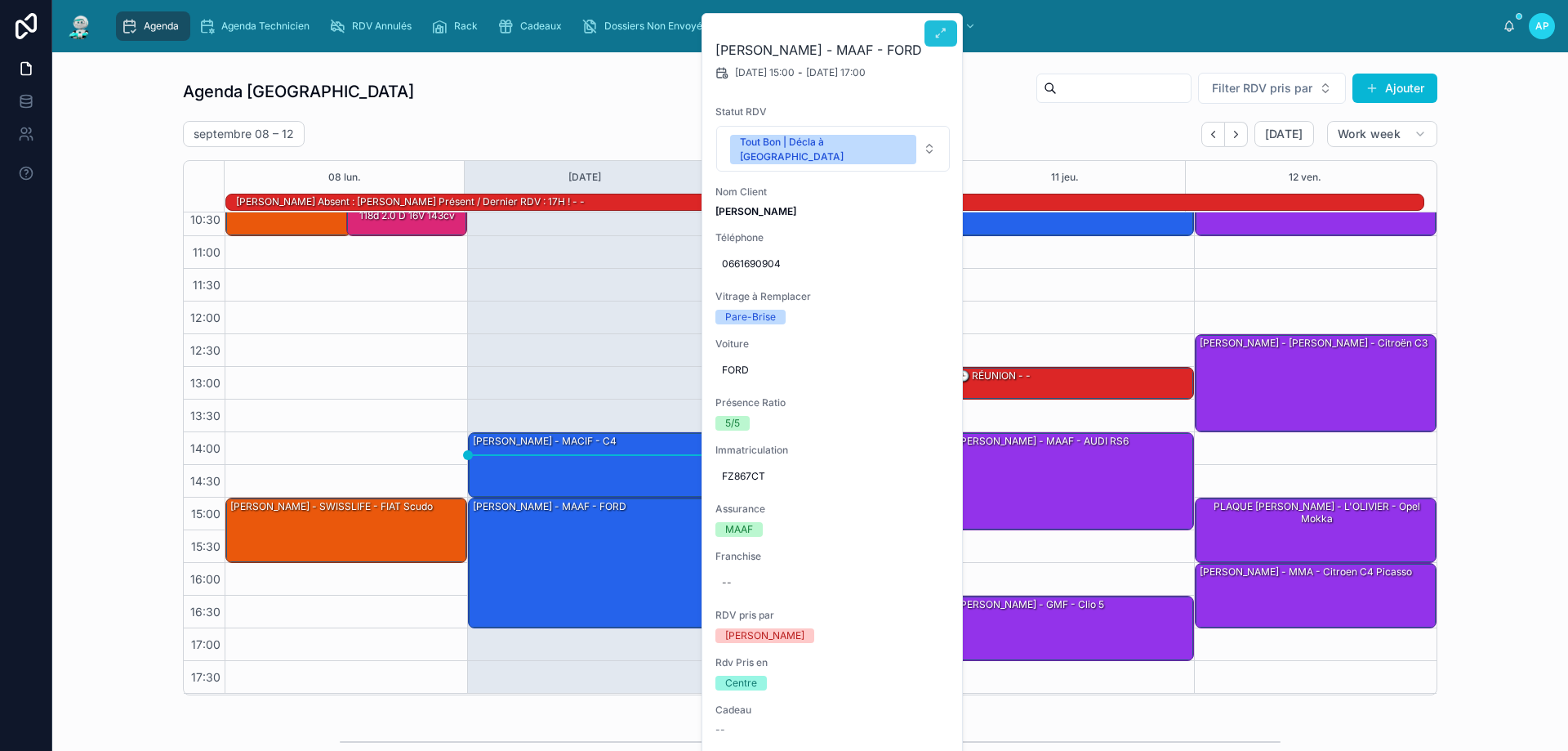
click at [945, 33] on icon at bounding box center [940, 33] width 13 height 13
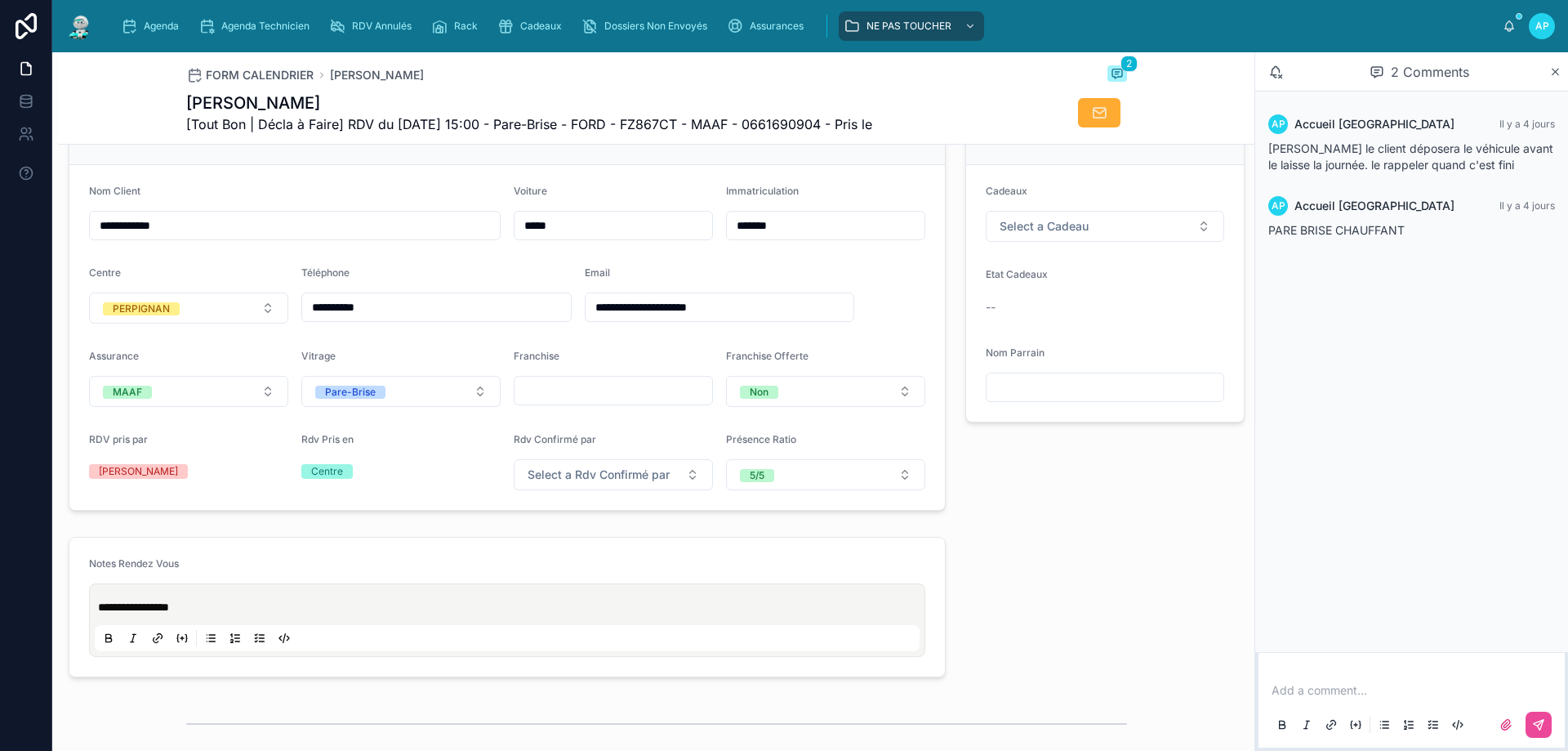
scroll to position [245, 0]
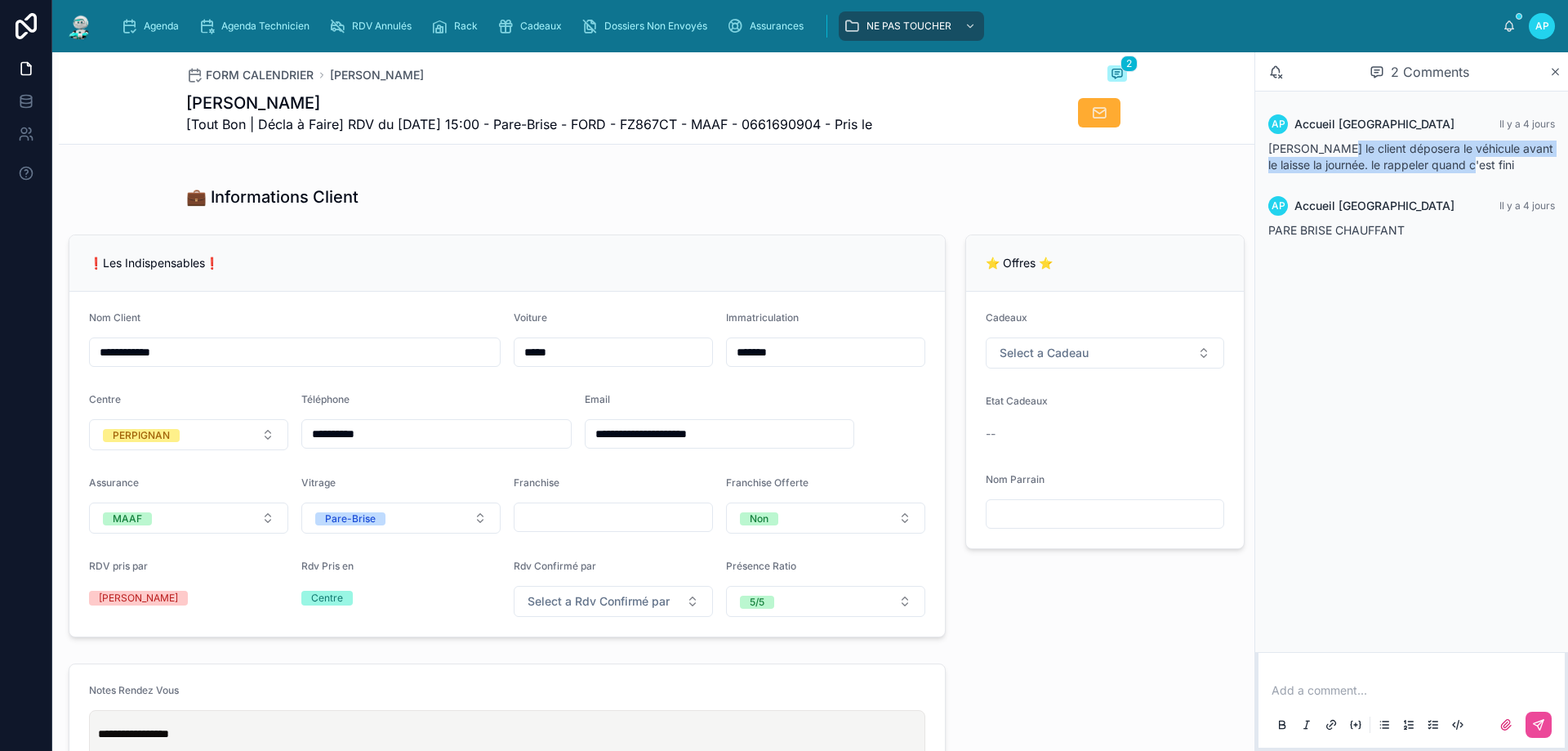
drag, startPoint x: 1335, startPoint y: 155, endPoint x: 1493, endPoint y: 164, distance: 158.3
click at [1493, 164] on div "[PERSON_NAME] le client déposera le véhicule avant le laisse la journée. le rap…" at bounding box center [1411, 157] width 286 height 33
click at [1524, 337] on div "AP Accueil Perpignan [DATE] [PERSON_NAME] le client déposera le véhicule avant …" at bounding box center [1411, 372] width 313 height 560
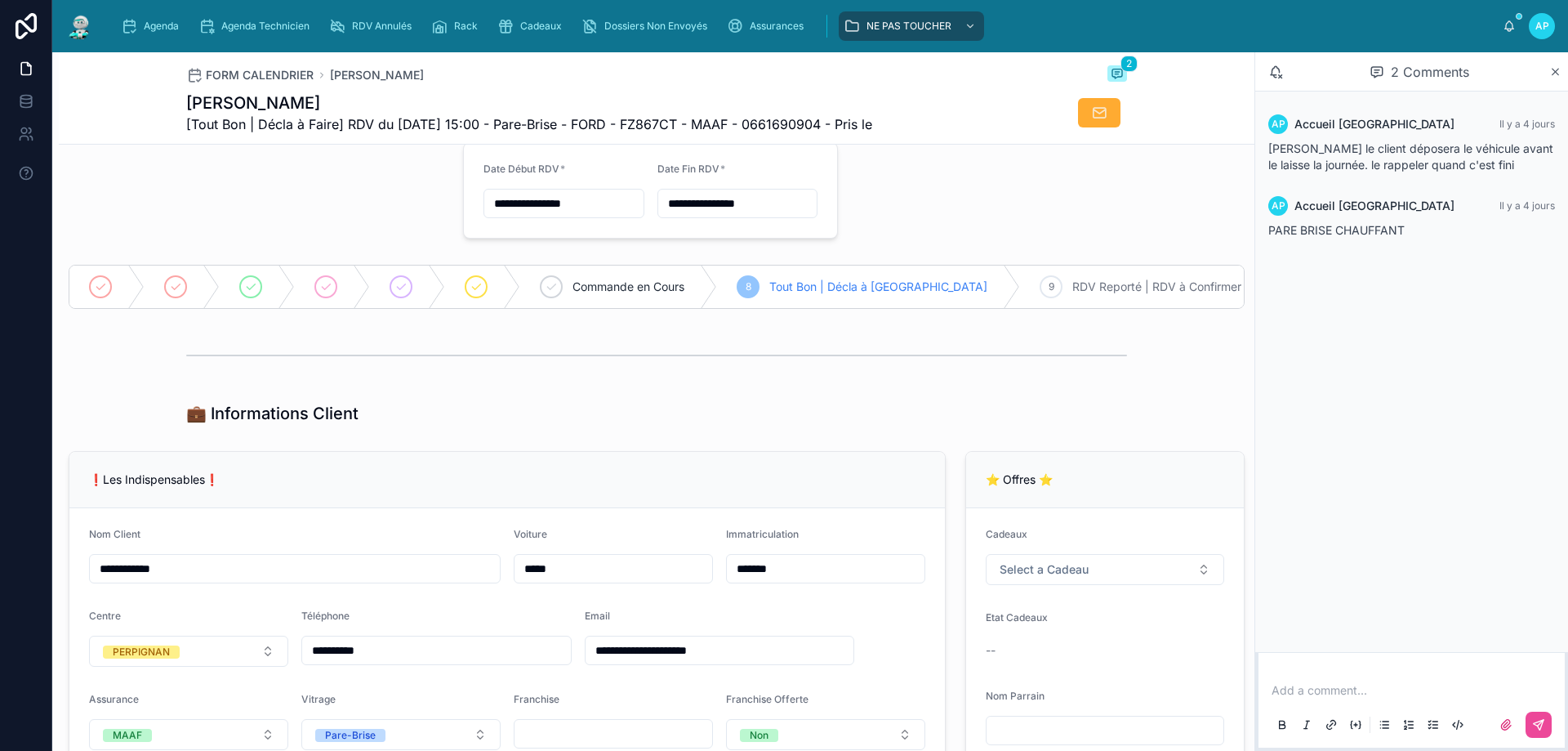
scroll to position [0, 0]
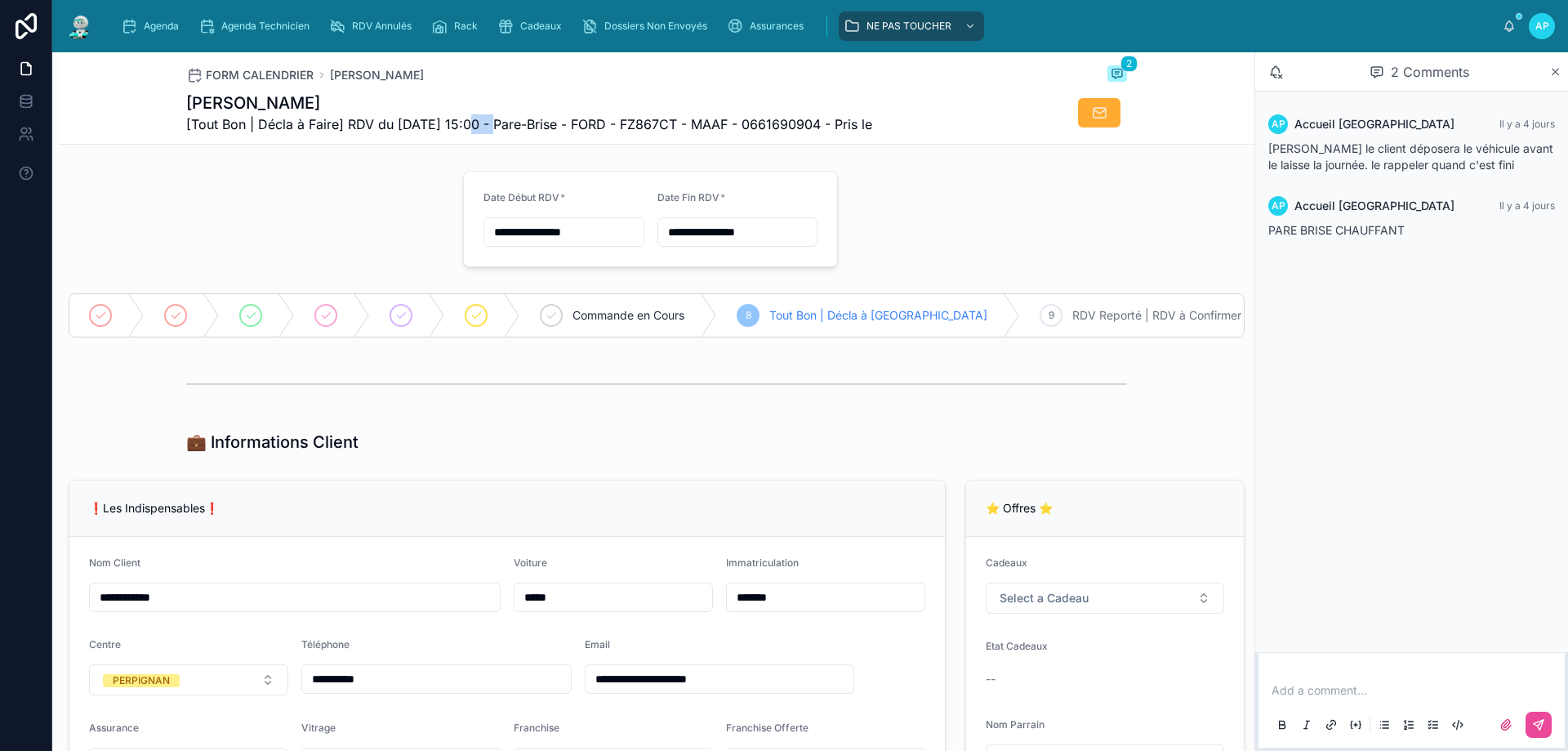
drag, startPoint x: 467, startPoint y: 125, endPoint x: 492, endPoint y: 125, distance: 25.0
click at [492, 125] on span "[Tout Bon | Décla à Faire] RDV du [DATE] 15:00 - Pare-Brise - FORD - FZ867CT - …" at bounding box center [529, 124] width 686 height 20
click at [514, 101] on h1 "[PERSON_NAME]" at bounding box center [529, 103] width 686 height 23
drag, startPoint x: 1397, startPoint y: 153, endPoint x: 1455, endPoint y: 160, distance: 58.4
click at [1455, 160] on span "[PERSON_NAME] le client déposera le véhicule avant le laisse la journée. le rap…" at bounding box center [1410, 156] width 285 height 30
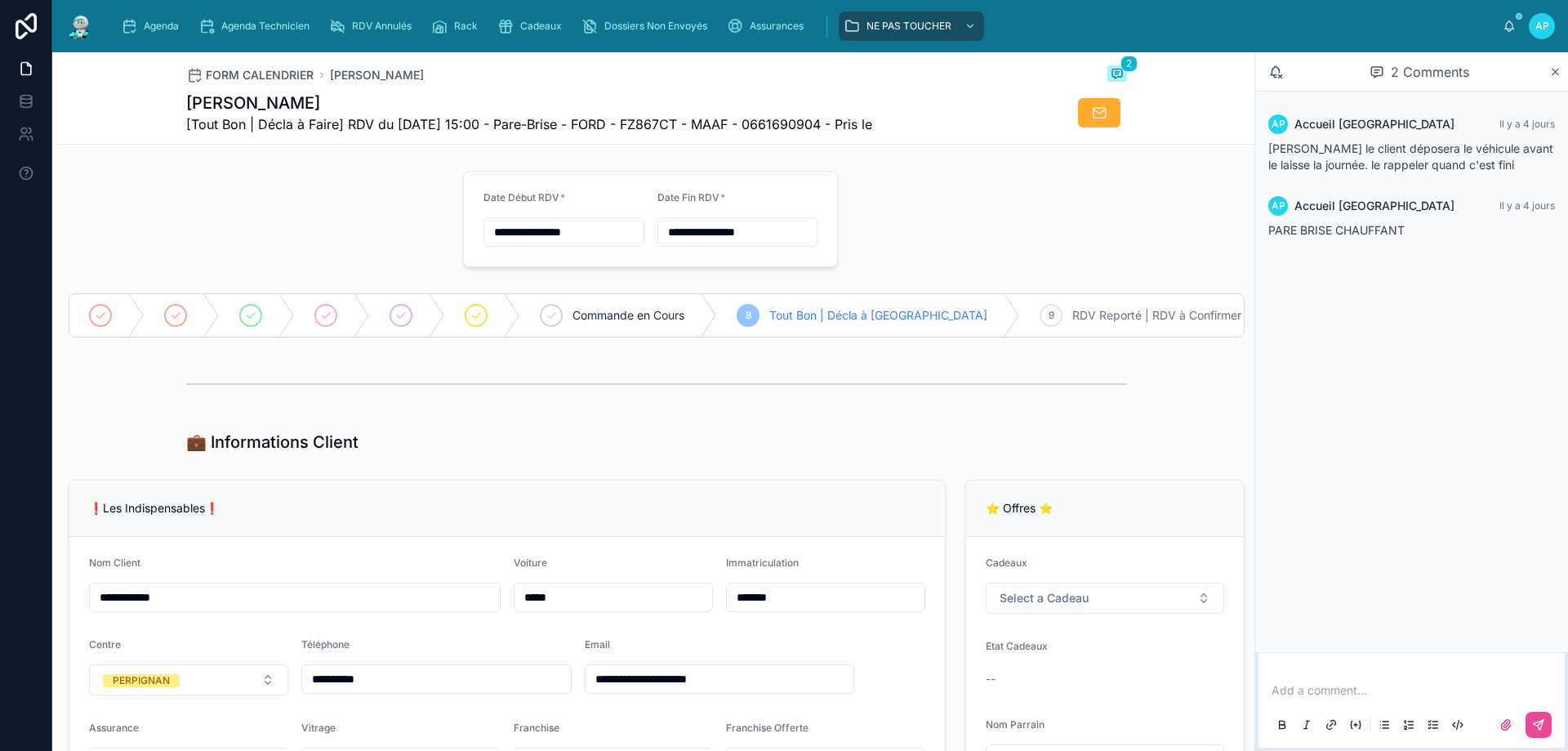
click at [1408, 189] on div "AP Accueil Perpignan [DATE] PARE BRISE CHAUFFANT" at bounding box center [1411, 217] width 306 height 62
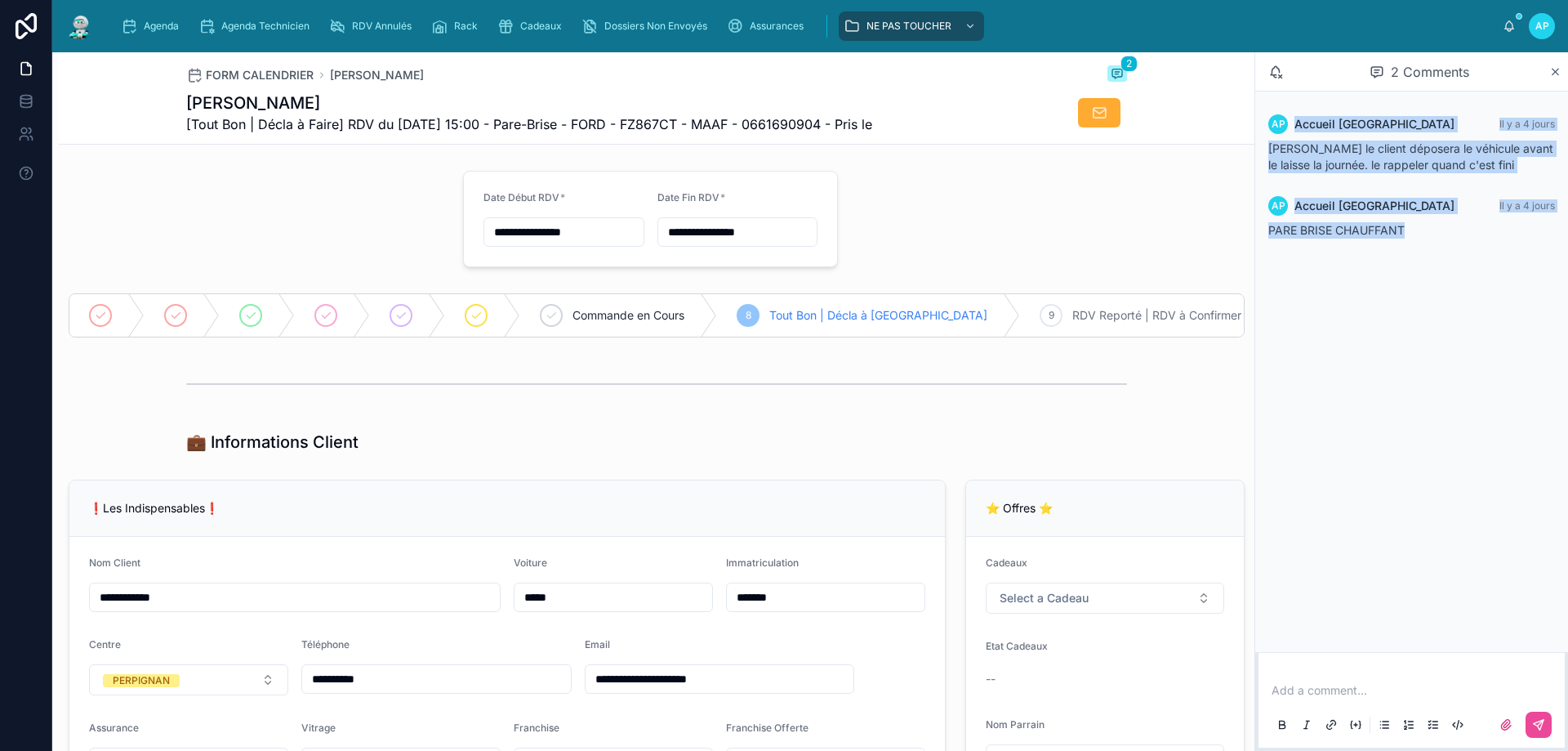
drag, startPoint x: 1325, startPoint y: 235, endPoint x: 1283, endPoint y: 136, distance: 107.5
click at [1283, 136] on div "AP Accueil Perpignan [DATE] [PERSON_NAME] le client déposera le véhicule avant …" at bounding box center [1411, 177] width 313 height 170
click at [1473, 249] on div "AP Accueil Perpignan [DATE] [PERSON_NAME] le client déposera le véhicule avant …" at bounding box center [1411, 177] width 313 height 170
click at [1432, 244] on div "AP Accueil Perpignan [DATE] PARE BRISE CHAUFFANT" at bounding box center [1411, 217] width 306 height 62
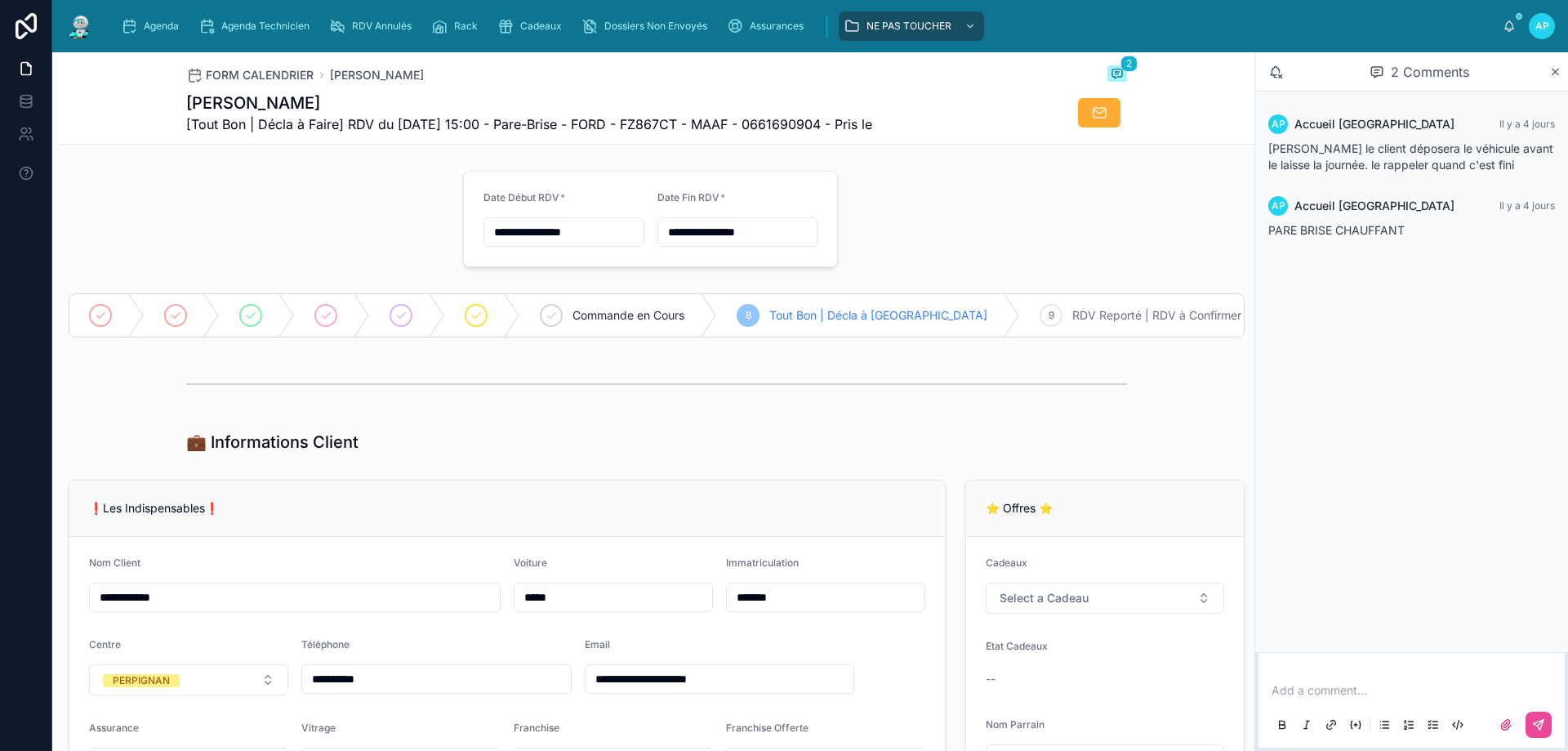
click at [71, 21] on img at bounding box center [80, 26] width 29 height 26
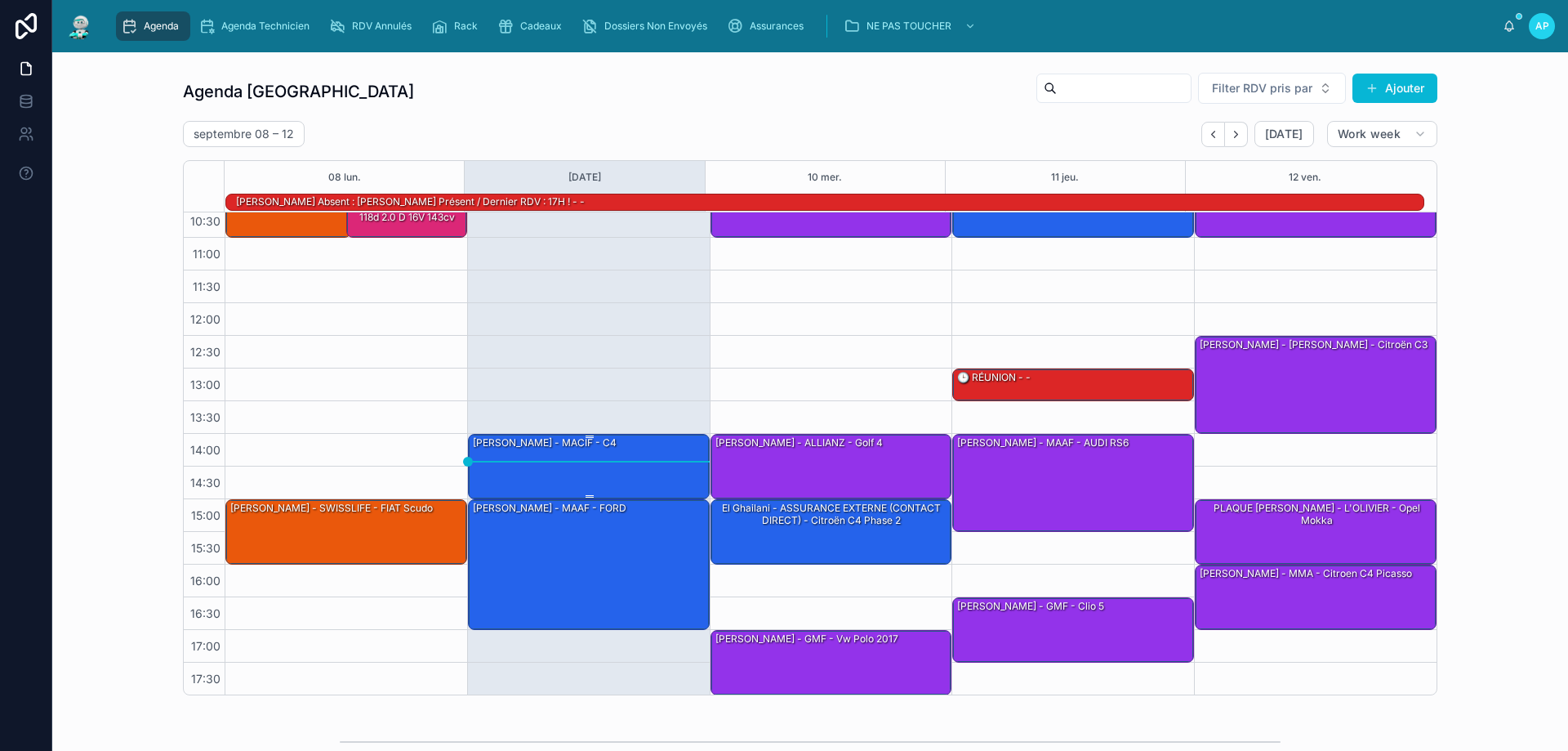
scroll to position [106, 0]
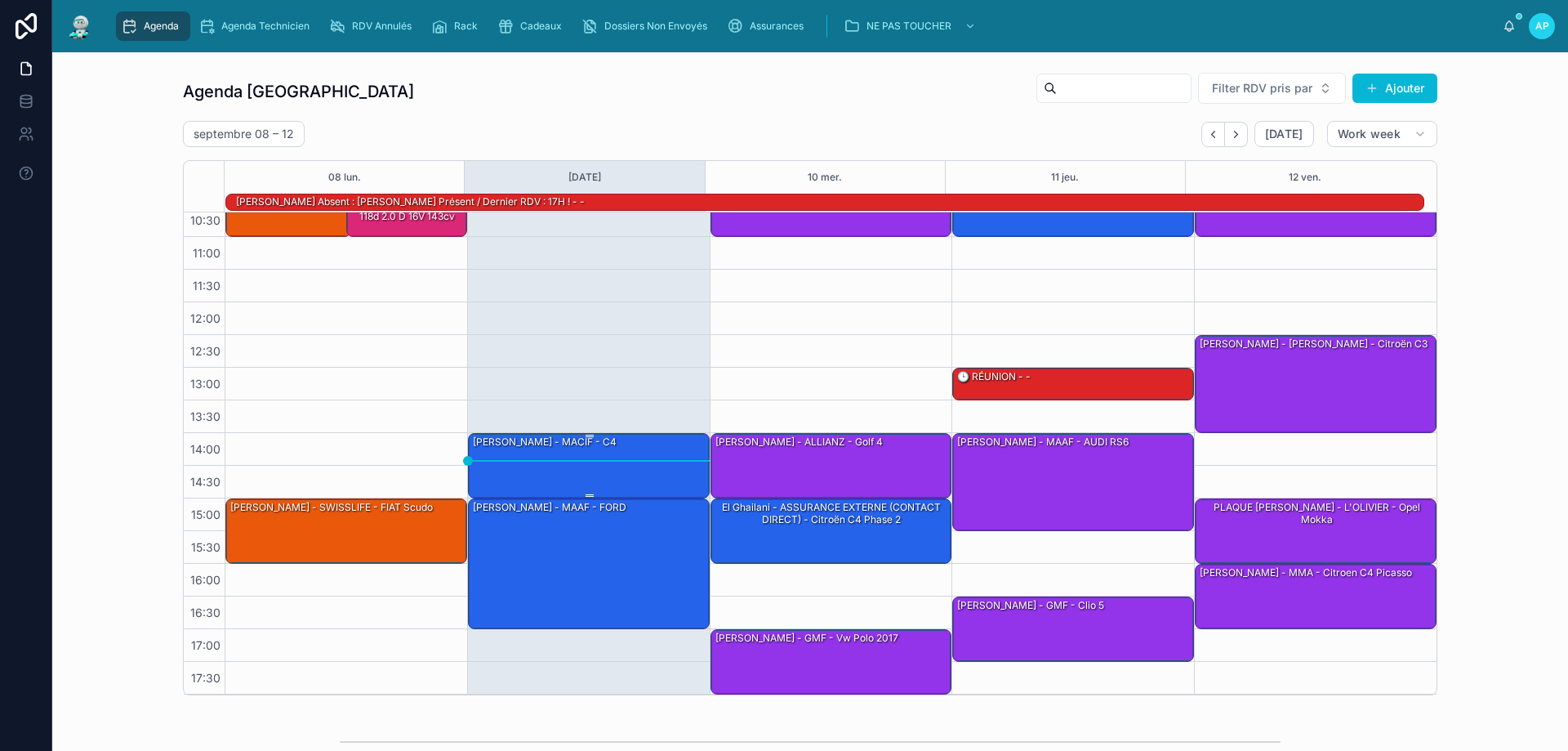
click at [592, 451] on div "[PERSON_NAME] - MACIF - c4" at bounding box center [589, 464] width 237 height 62
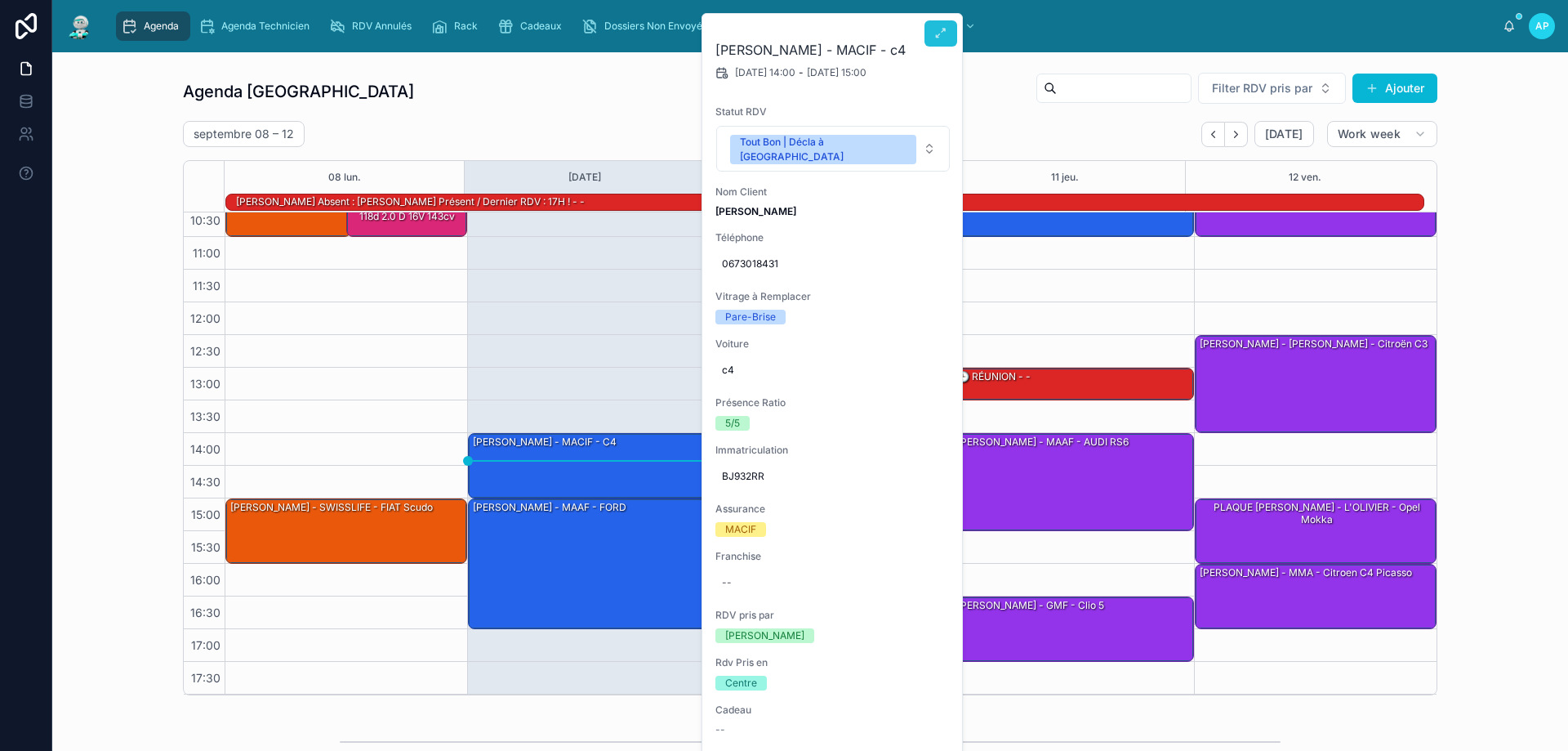
click at [936, 26] on button at bounding box center [941, 33] width 33 height 26
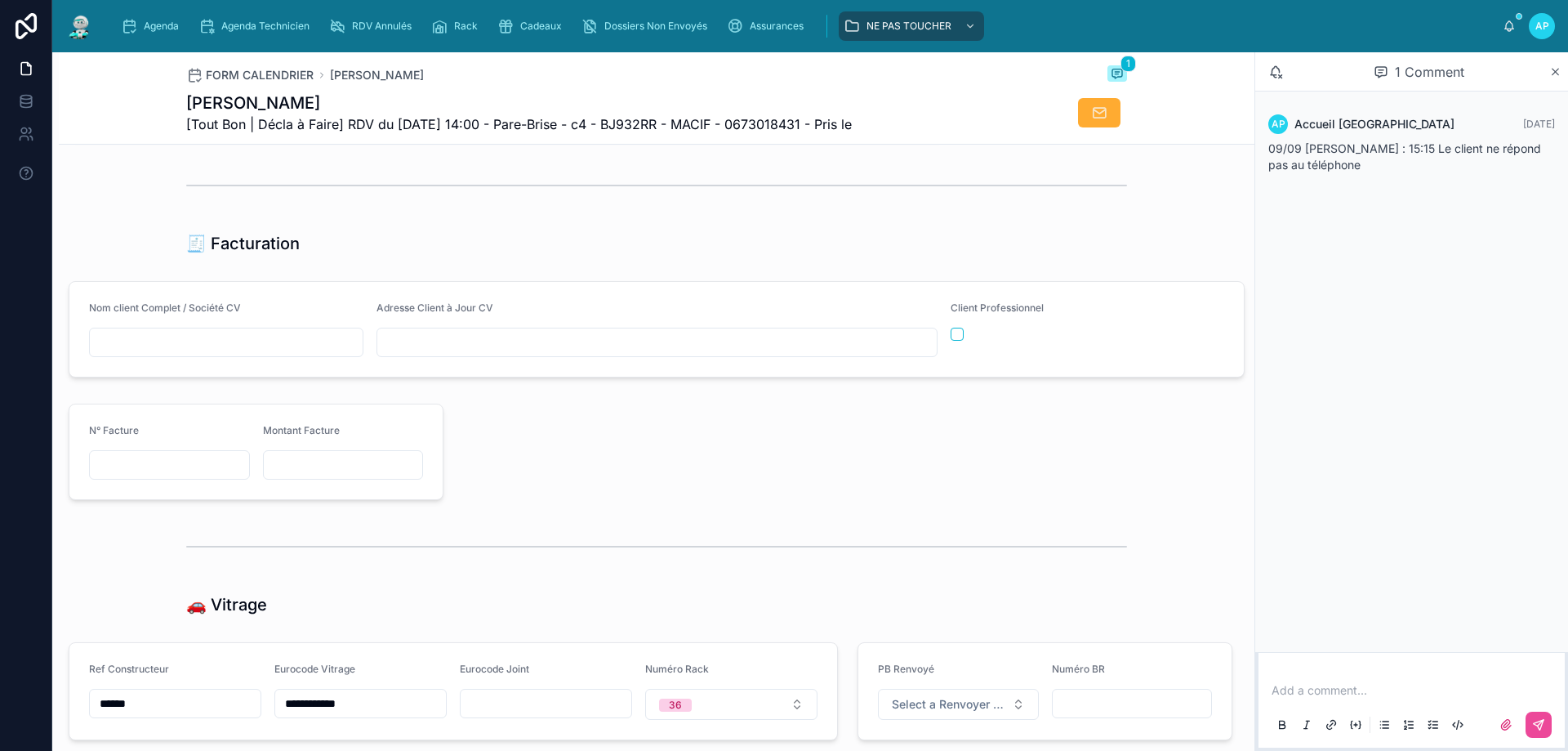
scroll to position [1634, 0]
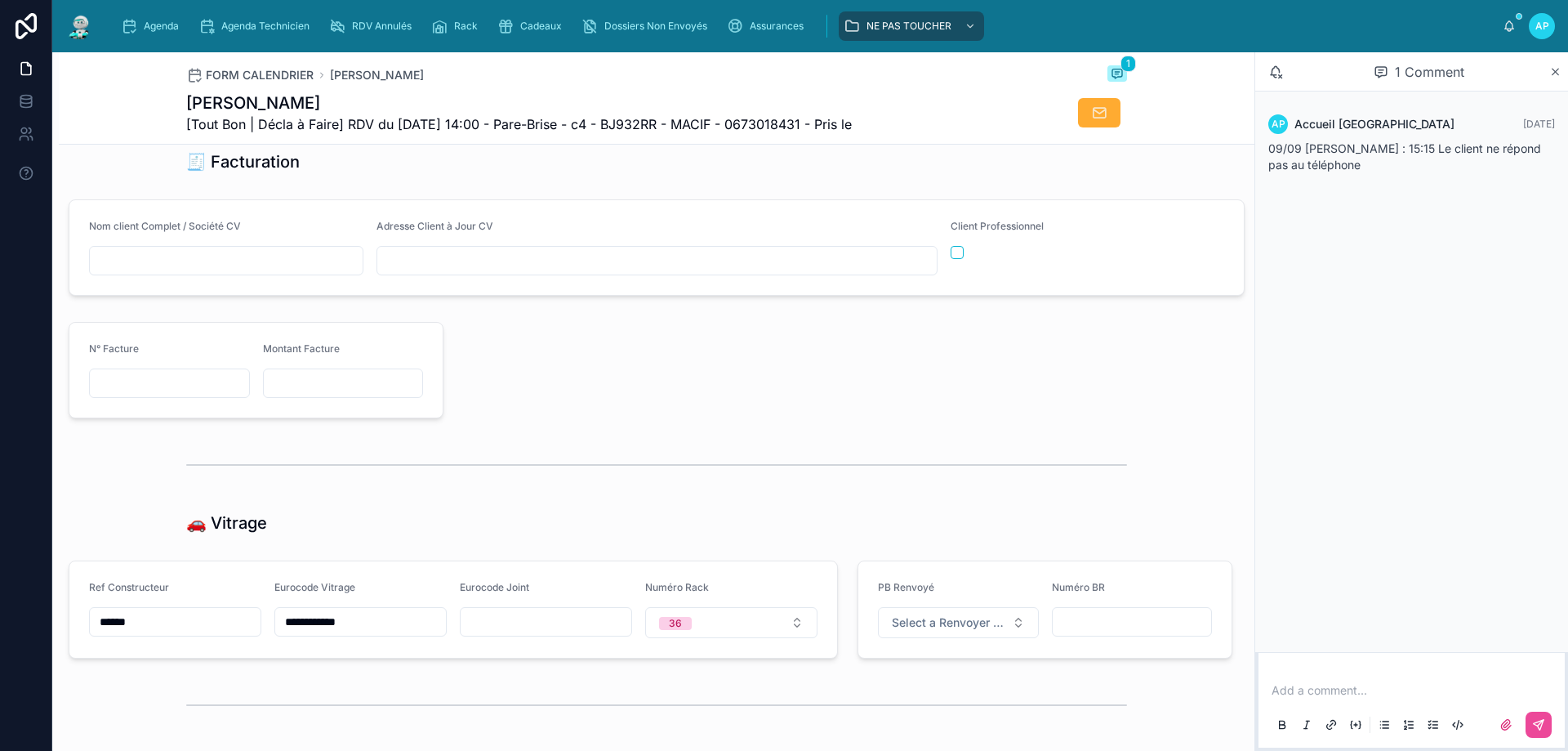
click at [72, 33] on img at bounding box center [80, 26] width 29 height 26
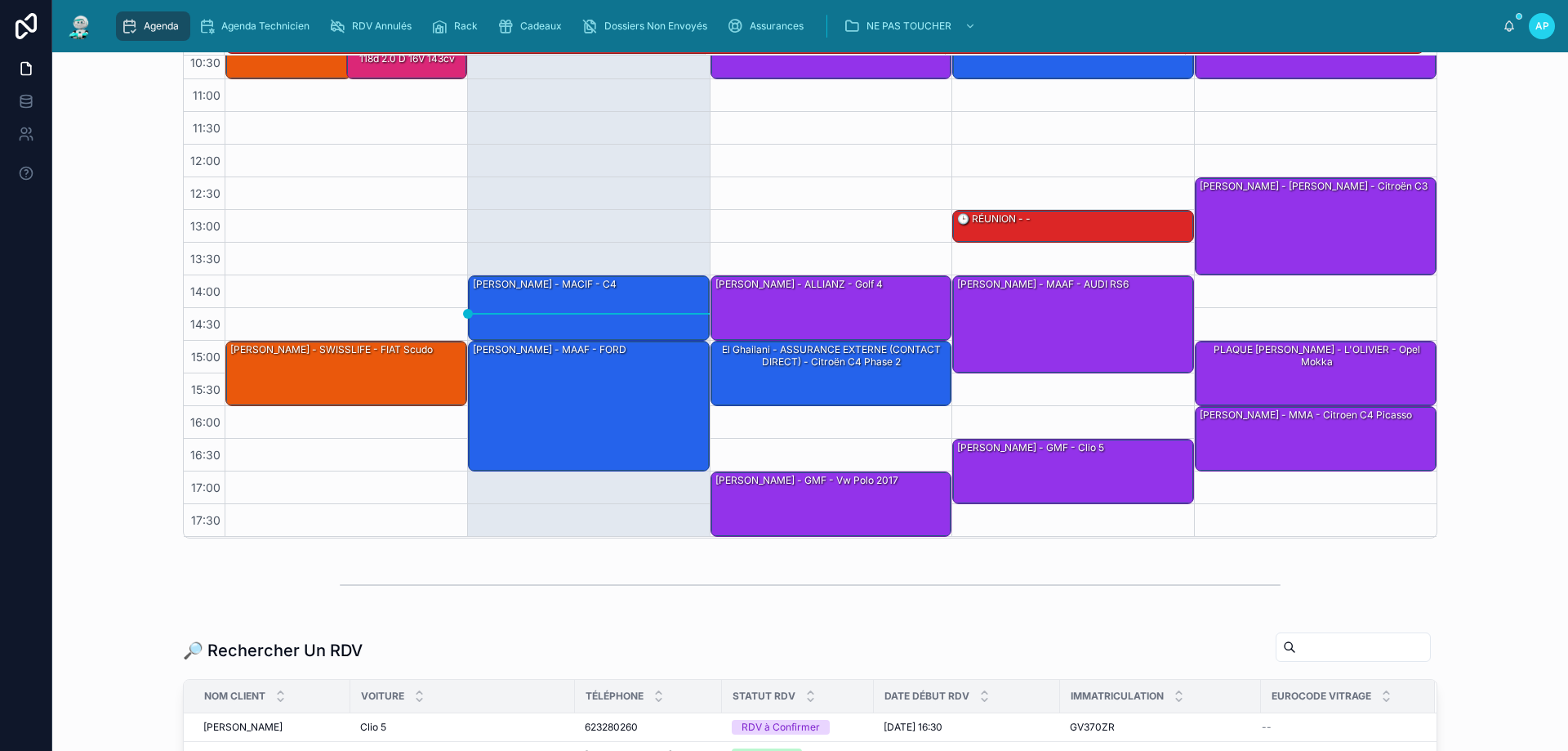
scroll to position [382, 0]
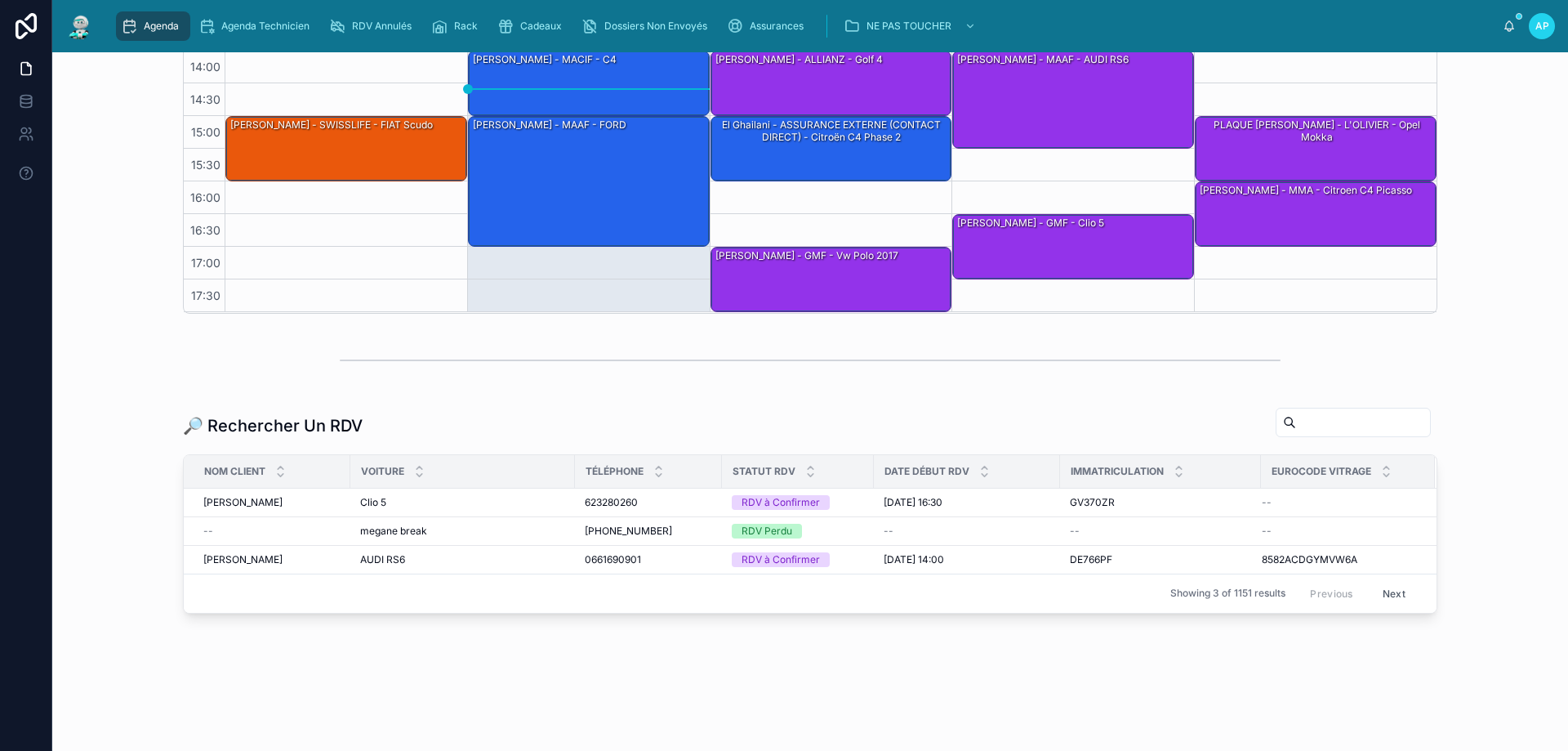
click at [1283, 437] on div "🔎 Rechercher Un RDV" at bounding box center [810, 426] width 1254 height 38
click at [1296, 431] on input "text" at bounding box center [1363, 422] width 134 height 23
type input "*****"
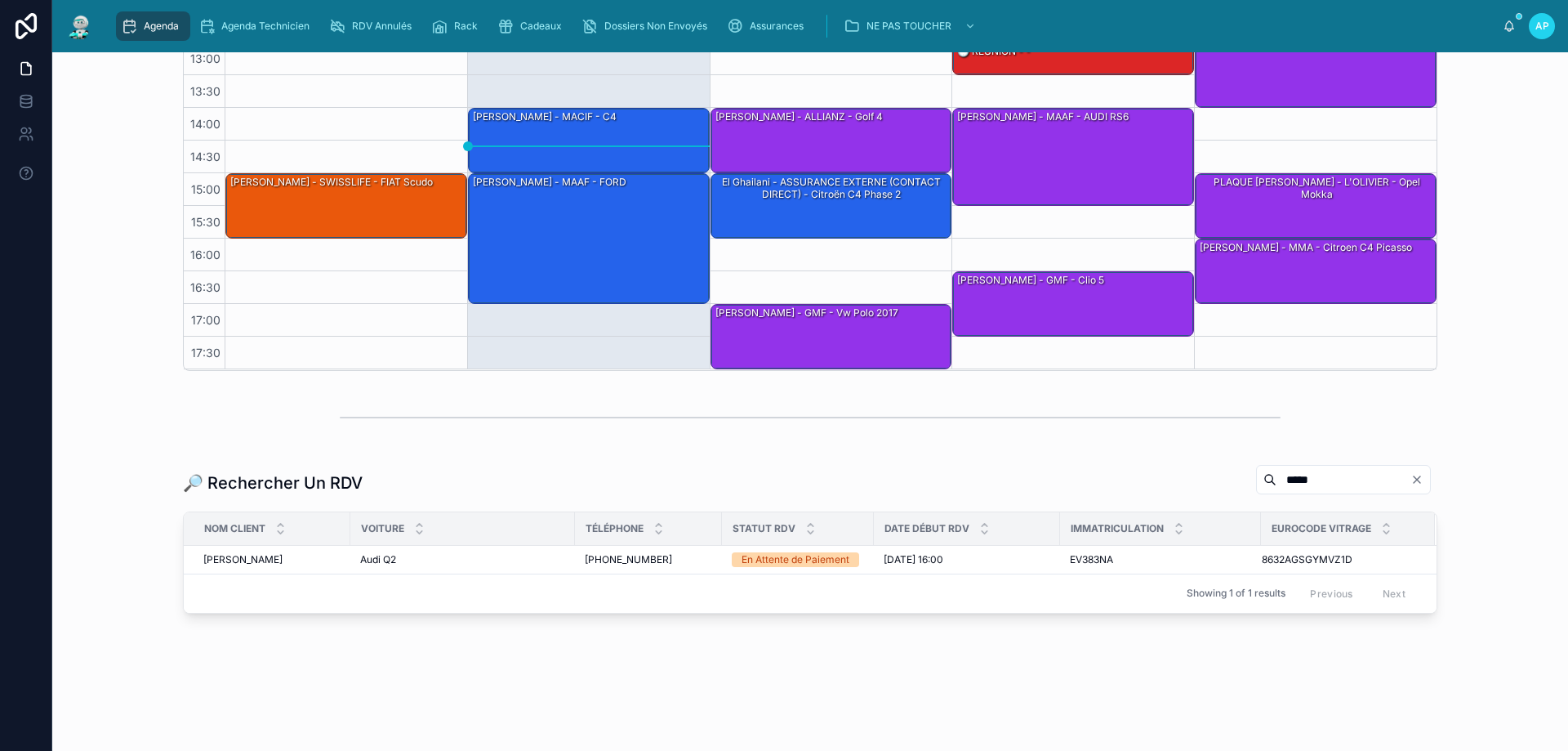
scroll to position [324, 0]
click at [236, 554] on span "[PERSON_NAME]" at bounding box center [243, 559] width 79 height 13
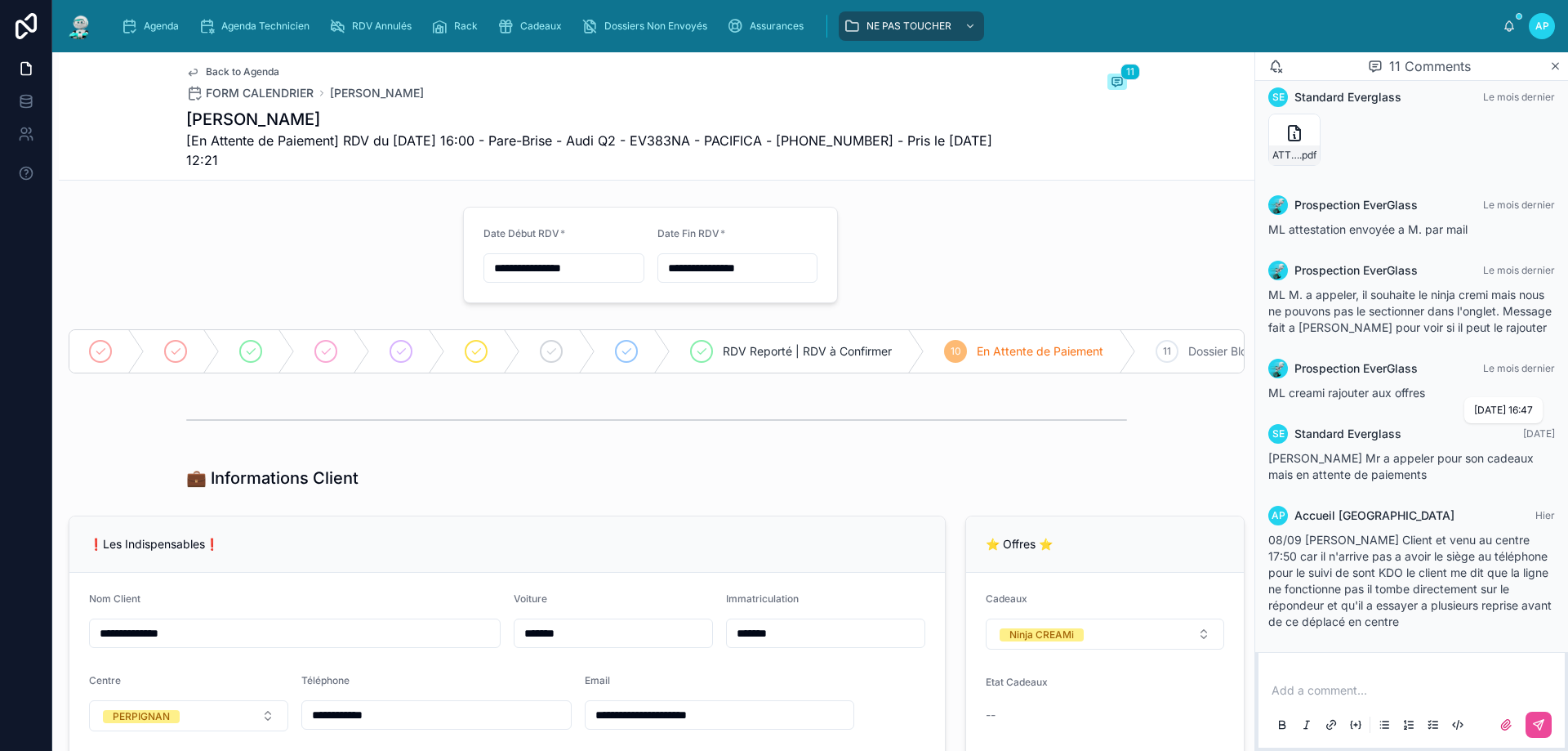
drag, startPoint x: 1495, startPoint y: 424, endPoint x: 1531, endPoint y: 432, distance: 36.9
click at [1531, 432] on div "SE Standard Everglass [DATE]" at bounding box center [1411, 433] width 286 height 20
click at [1545, 448] on div "SE Standard Everglass [DATE] [PERSON_NAME] Mr a appeler pour son cadeaux mais e…" at bounding box center [1411, 453] width 306 height 78
click at [88, 25] on img at bounding box center [80, 26] width 29 height 26
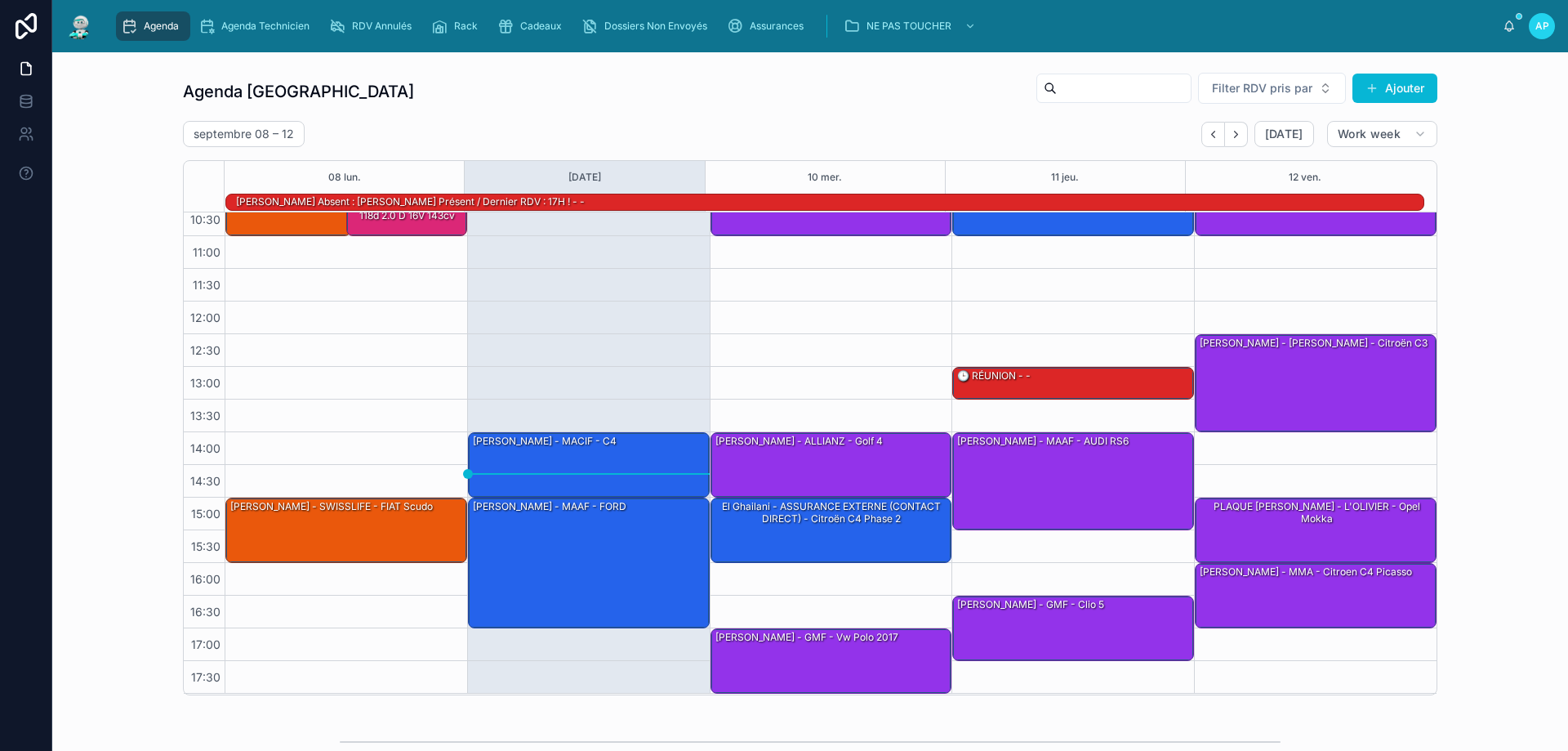
scroll to position [106, 0]
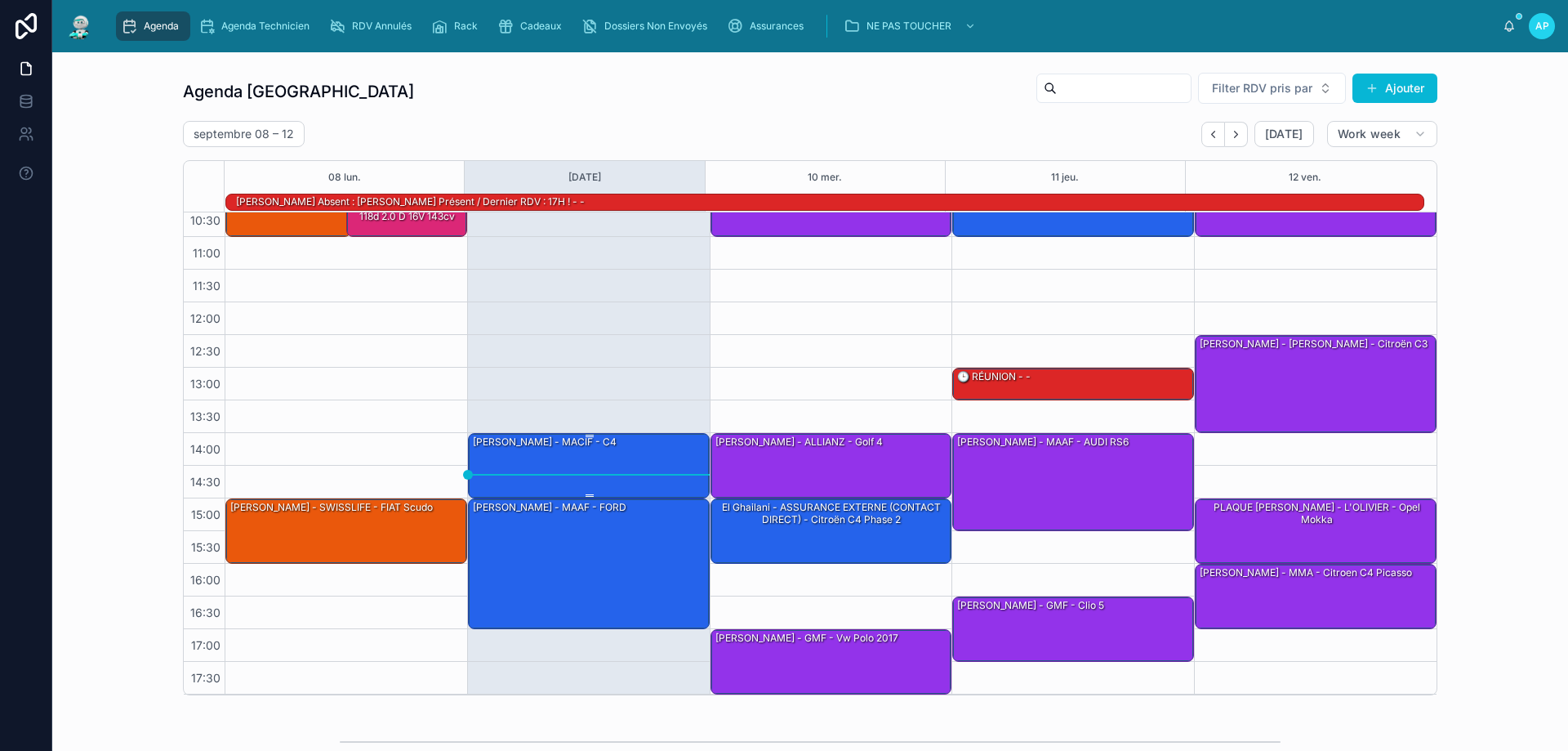
click at [595, 442] on div "[PERSON_NAME] - MACIF - c4" at bounding box center [544, 441] width 147 height 15
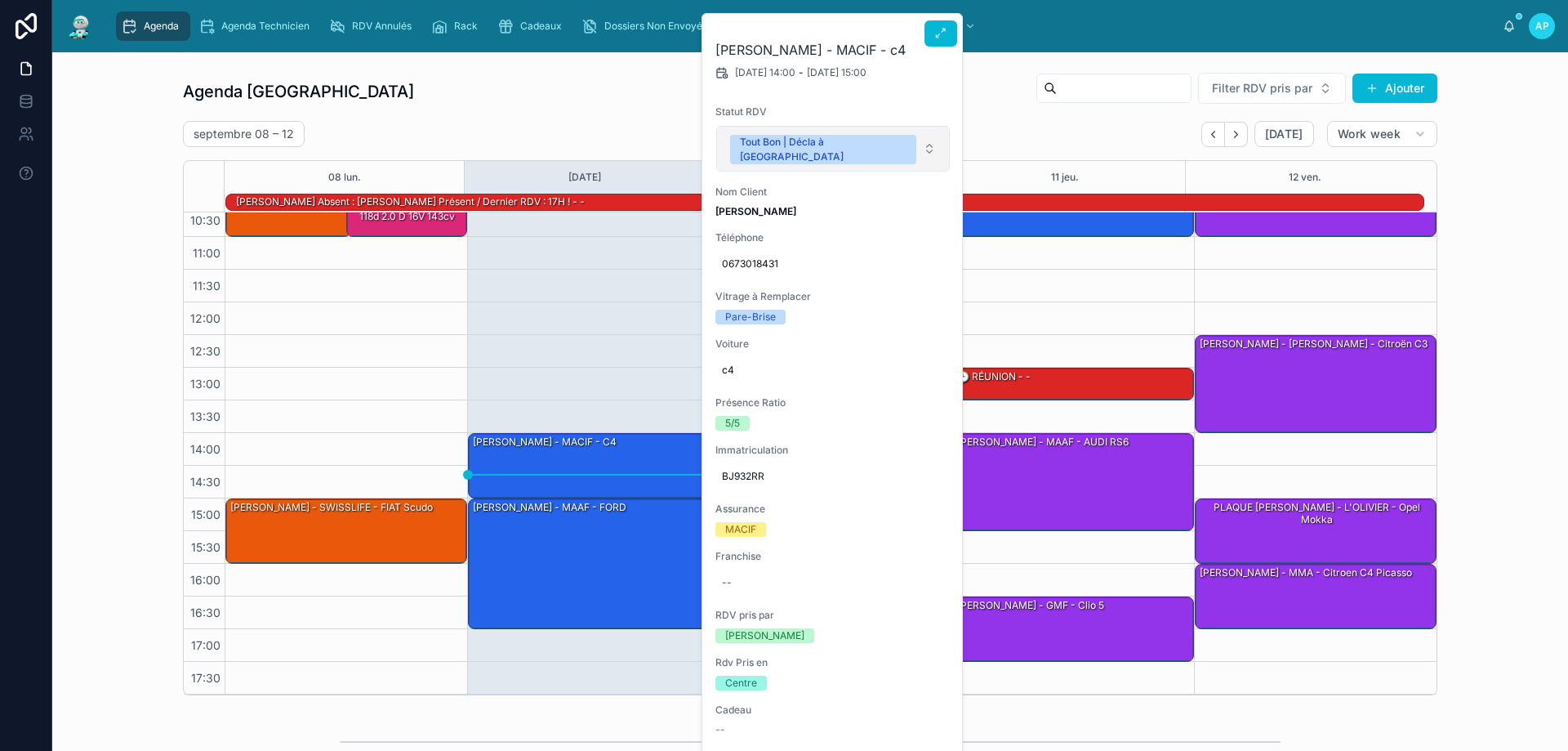
click at [871, 147] on button "Tout Bon | Décla à [GEOGRAPHIC_DATA]" at bounding box center [833, 148] width 233 height 45
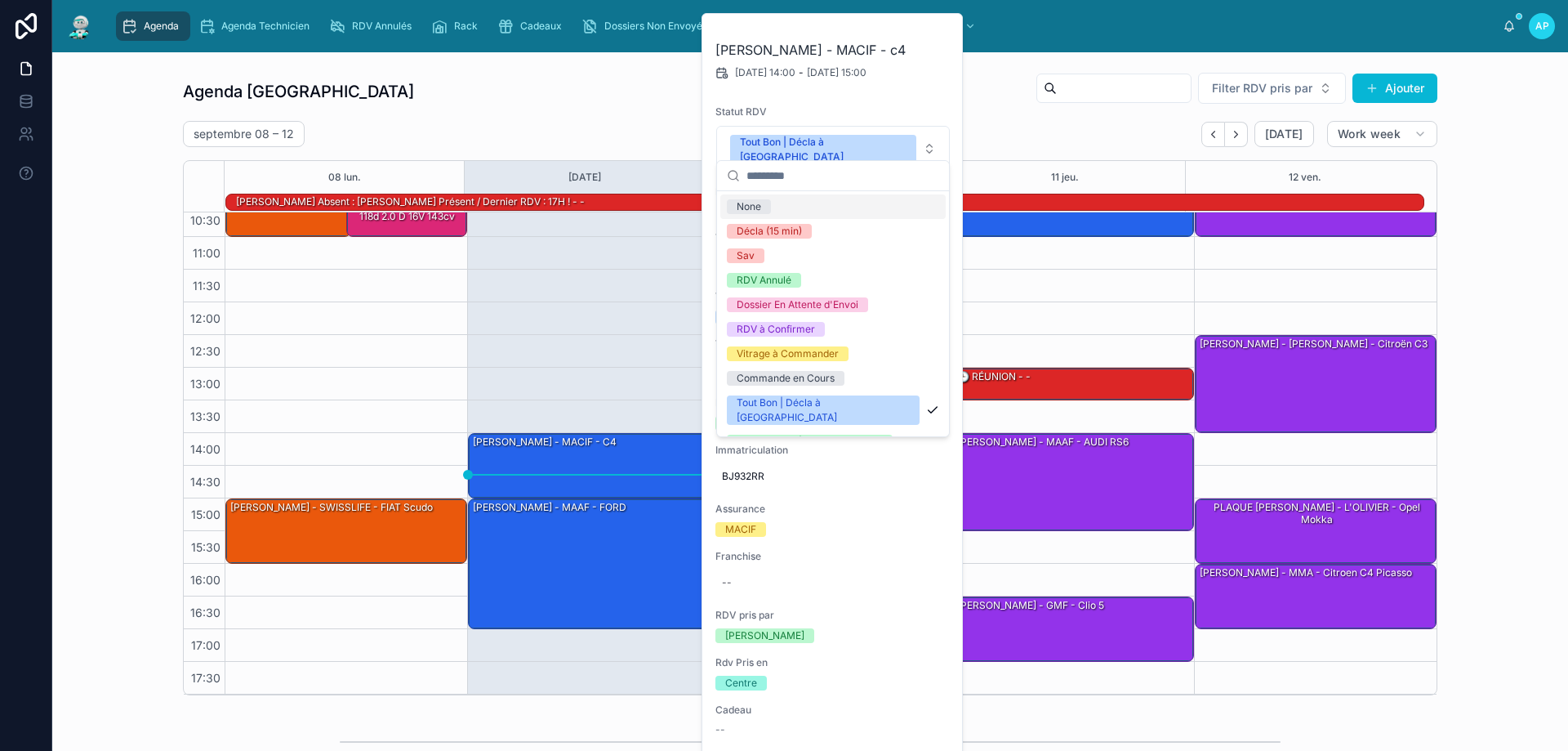
drag, startPoint x: 1028, startPoint y: 292, endPoint x: 1013, endPoint y: 297, distance: 15.8
click at [1029, 294] on div "10:00 – 11:00 [PERSON_NAME] - MACIF - scenic3 13:00 – 13:30 🕒 RÉUNION - - 14:00…" at bounding box center [1072, 400] width 243 height 588
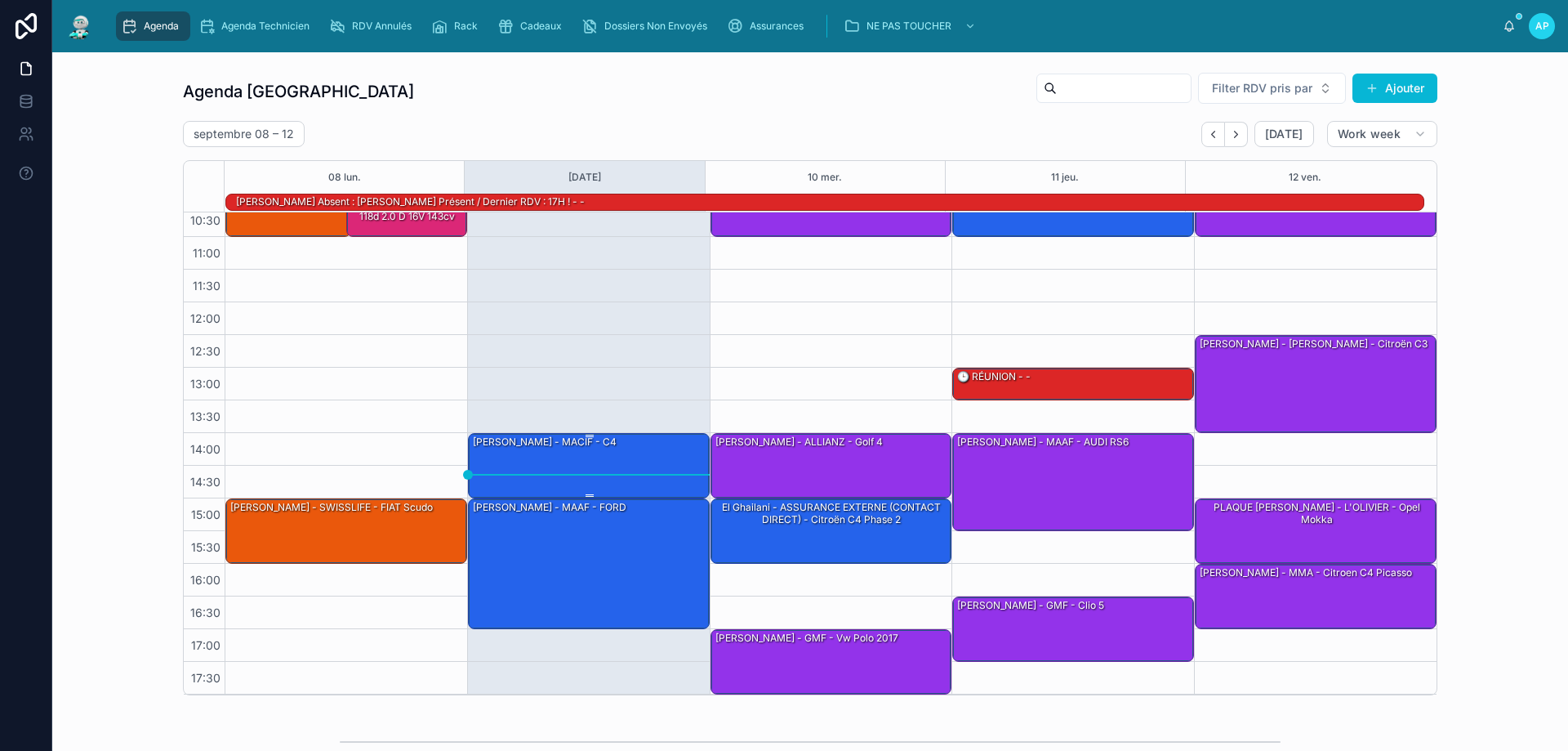
click at [615, 447] on div "[PERSON_NAME] - MACIF - c4" at bounding box center [589, 464] width 237 height 62
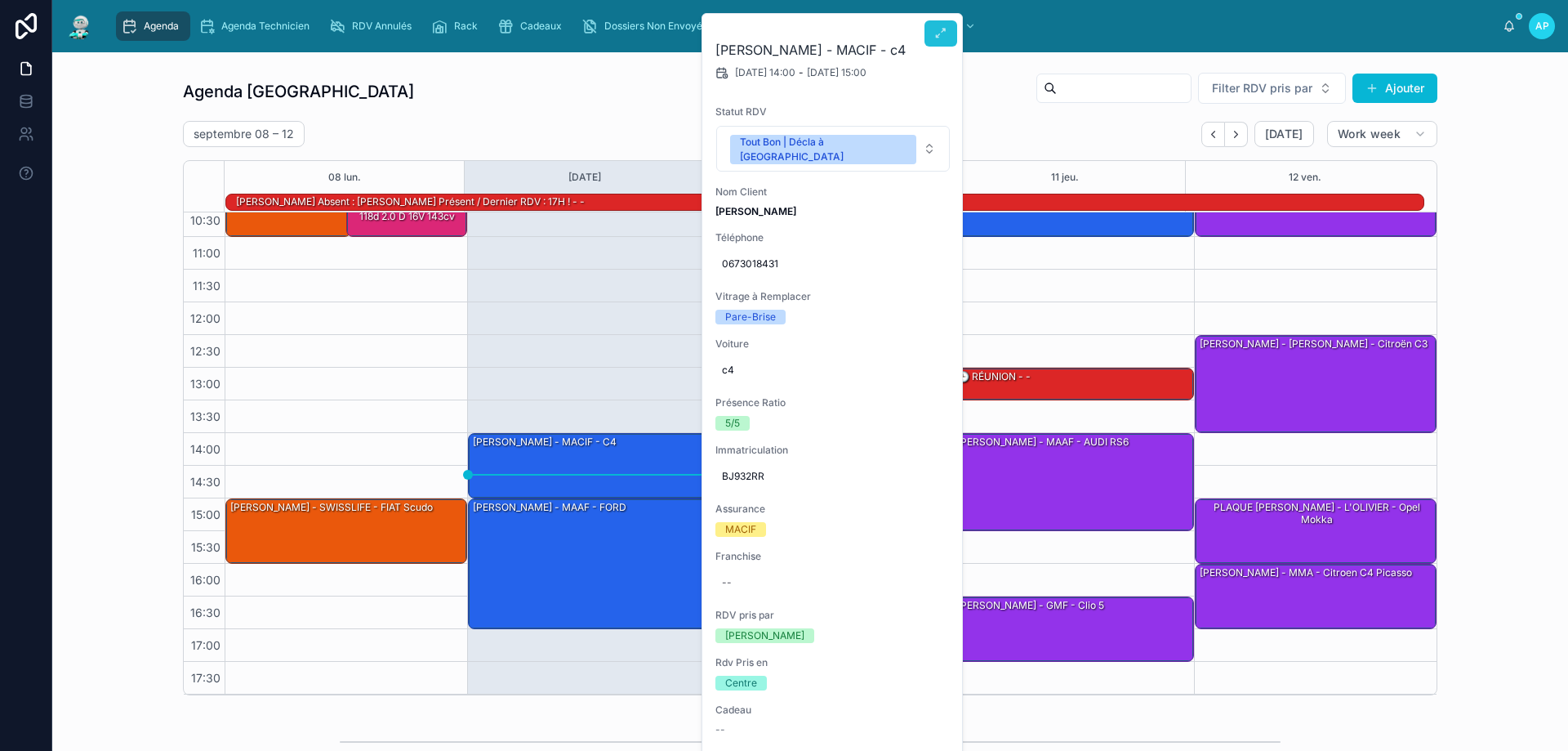
click at [939, 32] on icon at bounding box center [940, 33] width 13 height 13
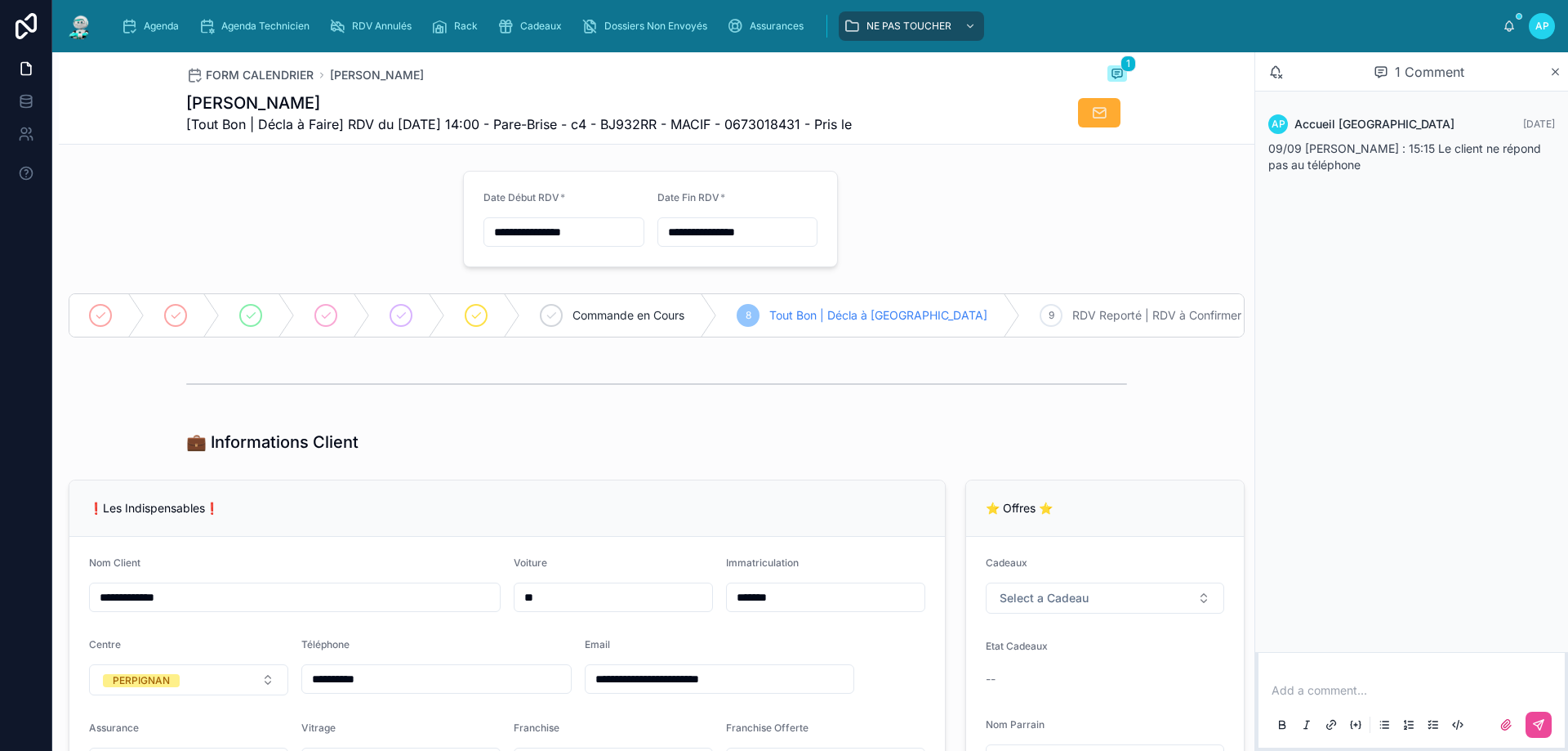
drag, startPoint x: 1302, startPoint y: 695, endPoint x: 1311, endPoint y: 674, distance: 22.8
click at [1306, 695] on p at bounding box center [1414, 690] width 286 height 16
click at [1543, 723] on icon at bounding box center [1538, 724] width 13 height 13
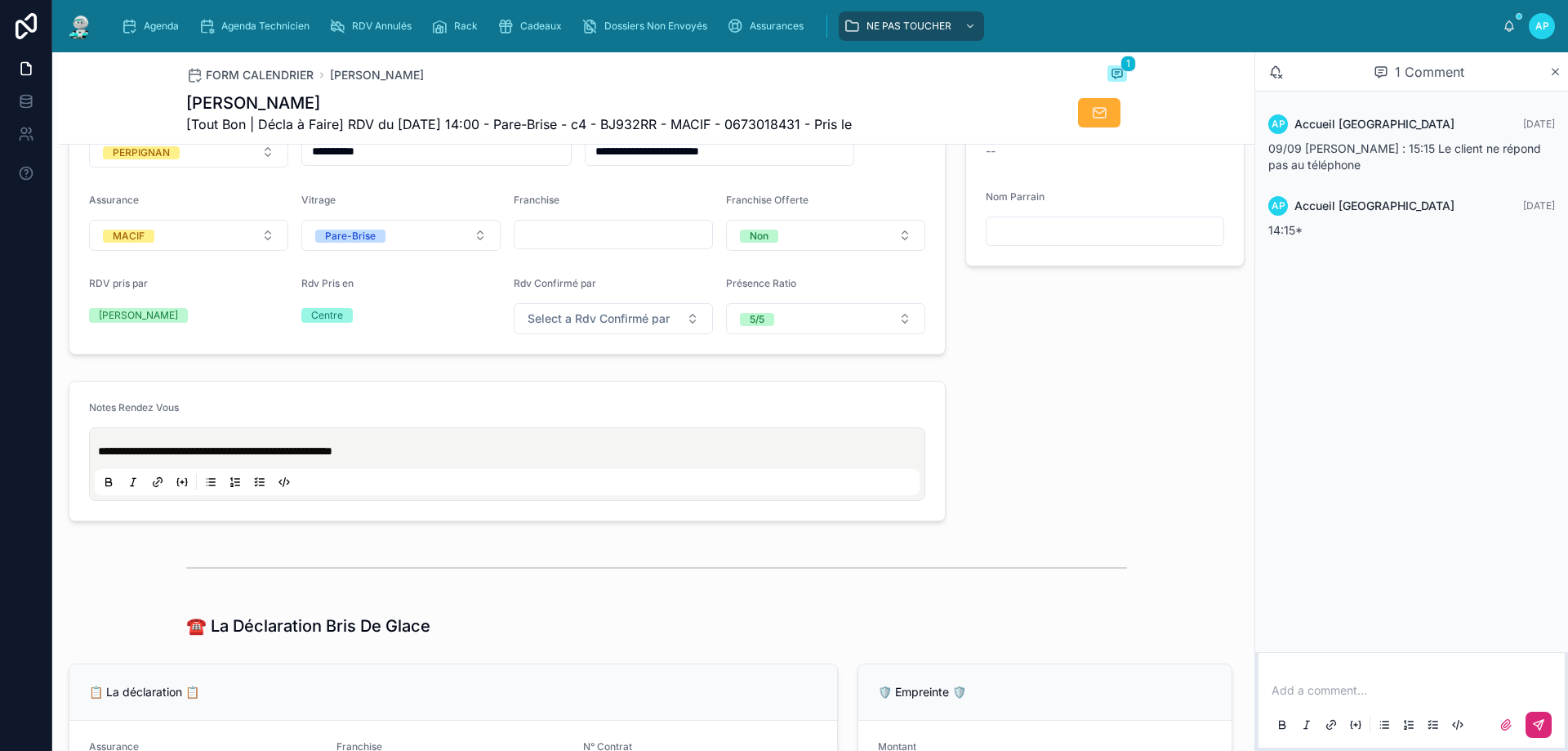
scroll to position [817, 0]
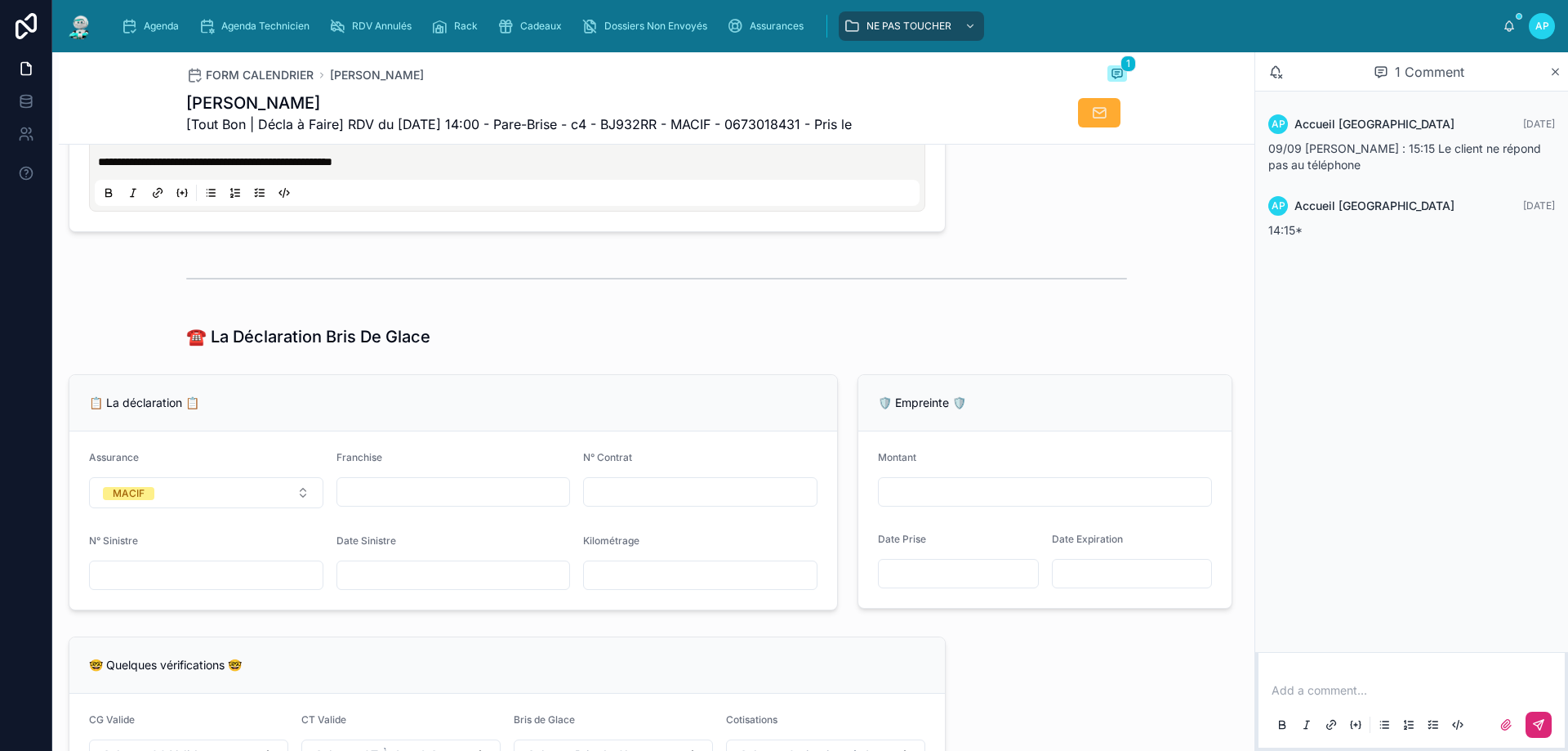
click at [178, 167] on span "**********" at bounding box center [214, 161] width 234 height 11
click at [498, 263] on div at bounding box center [657, 278] width 1196 height 54
click at [83, 17] on img at bounding box center [80, 26] width 29 height 26
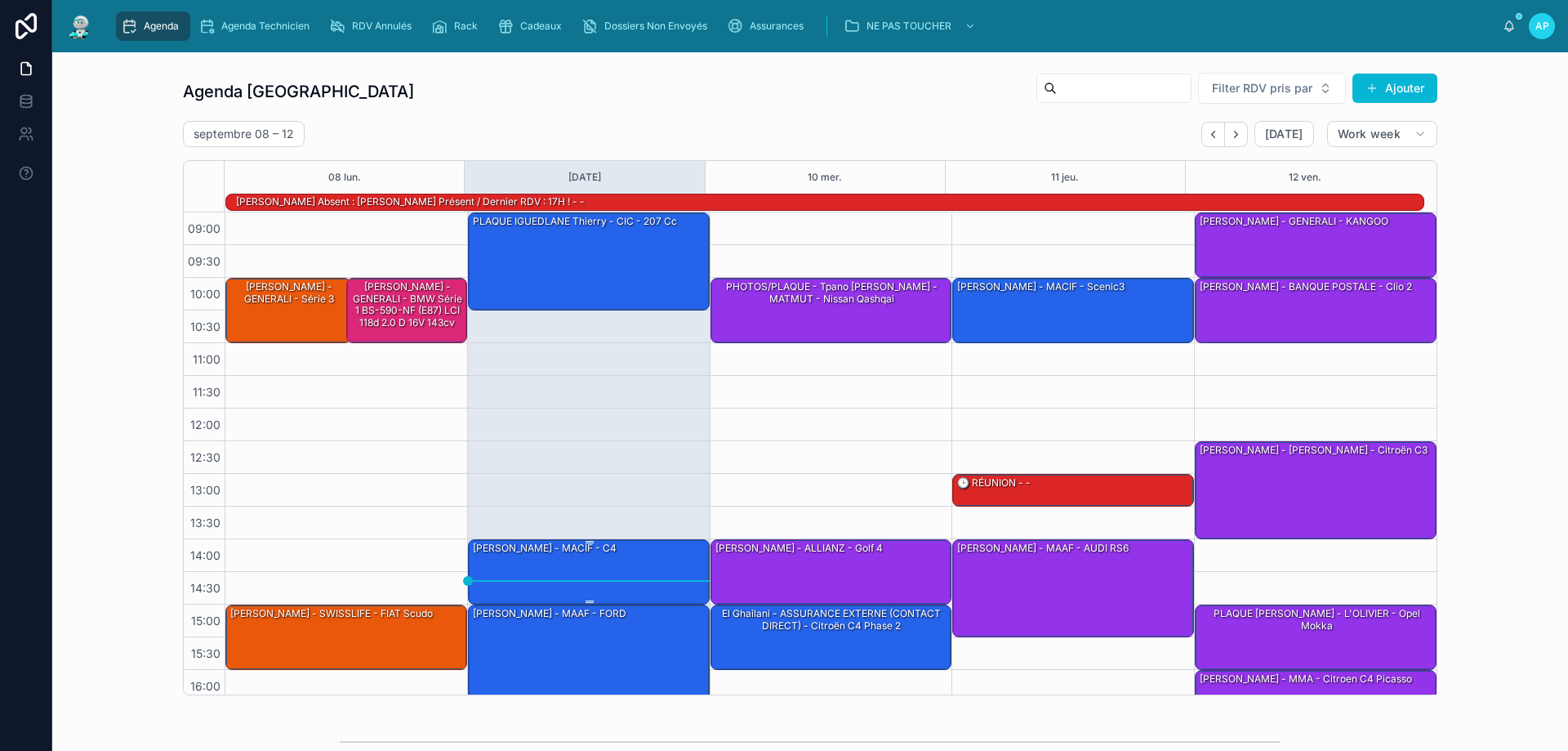
click at [605, 573] on div "[PERSON_NAME] - MACIF - c4" at bounding box center [589, 571] width 237 height 62
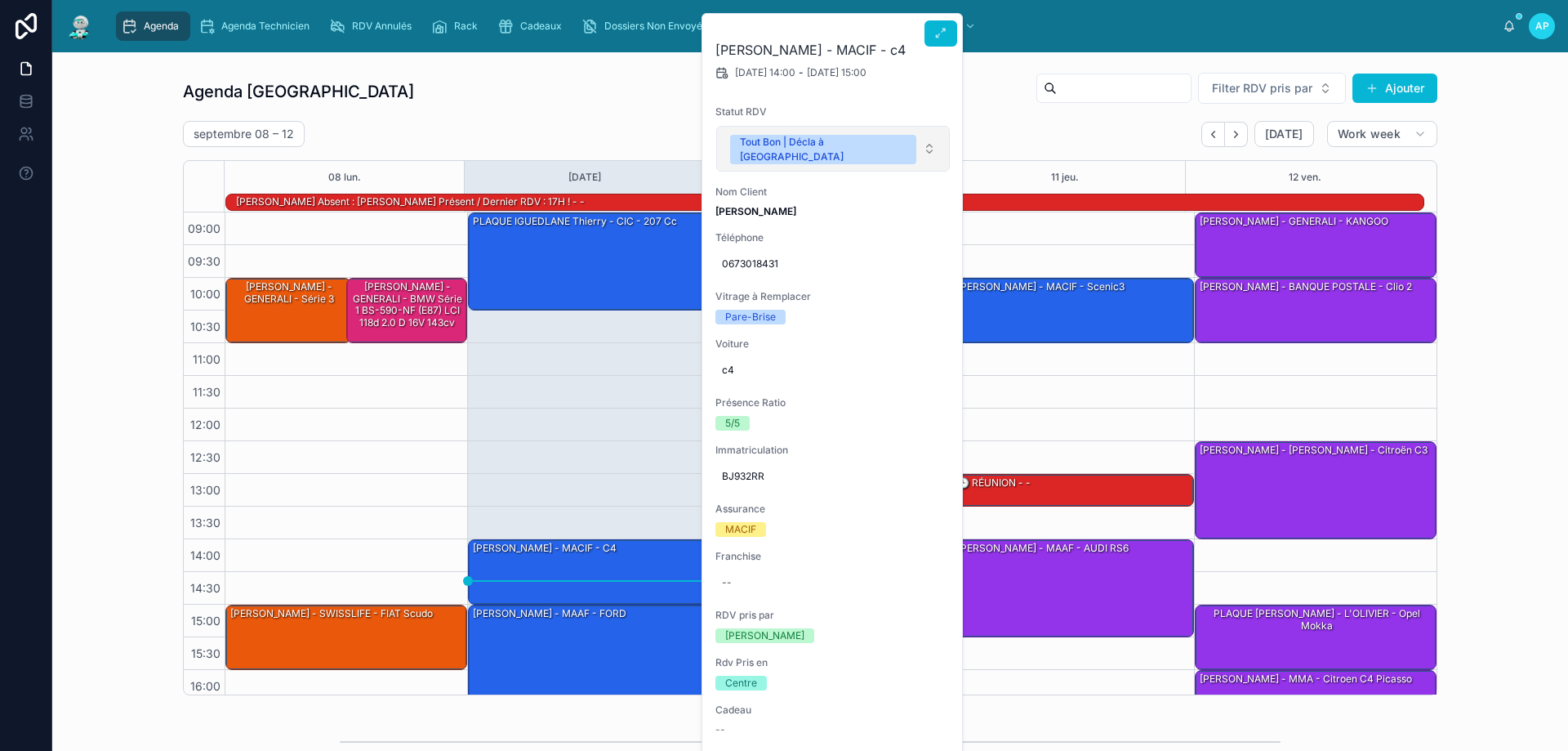
click at [885, 136] on button "Tout Bon | Décla à [GEOGRAPHIC_DATA]" at bounding box center [833, 148] width 233 height 45
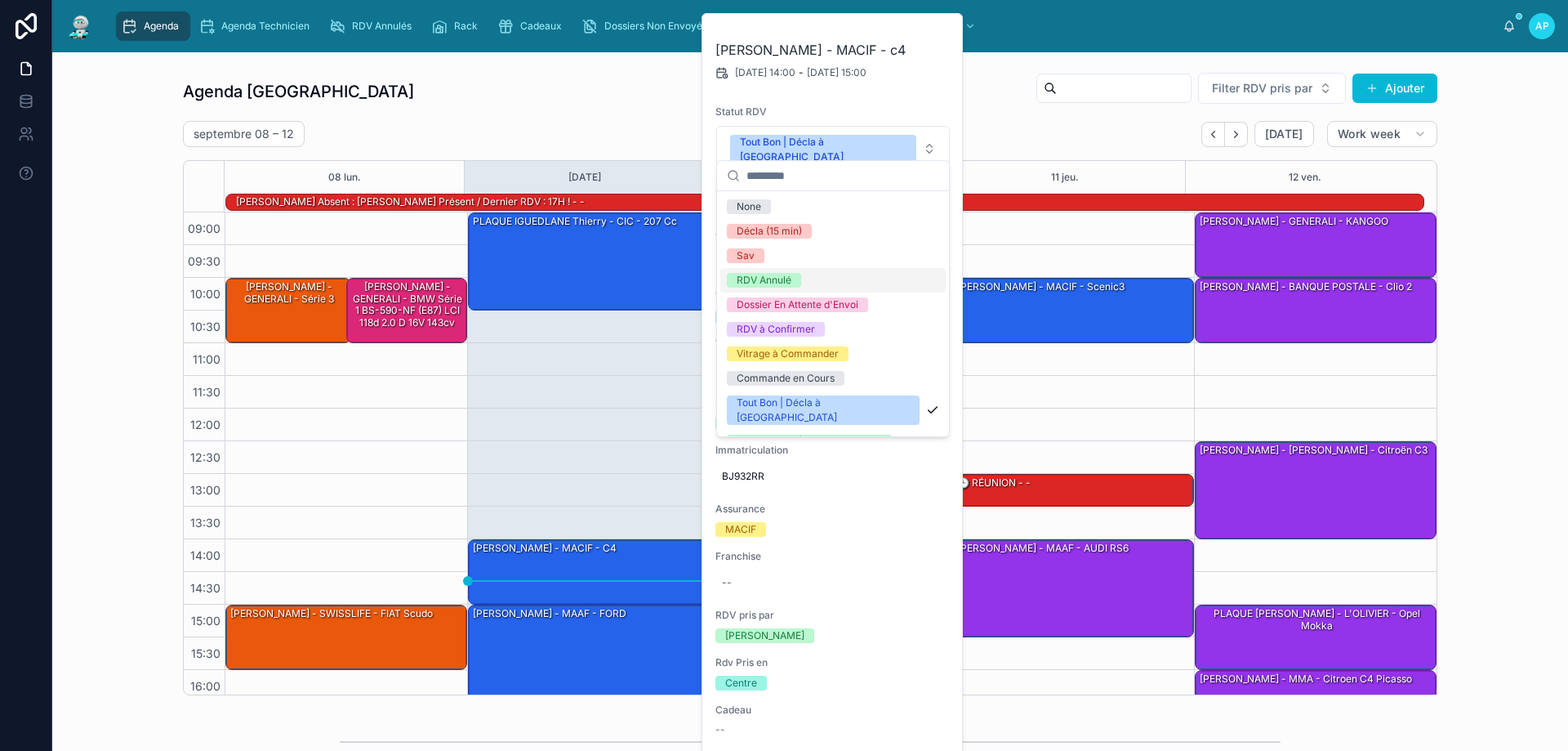
click at [775, 277] on div "RDV Annulé" at bounding box center [764, 280] width 55 height 15
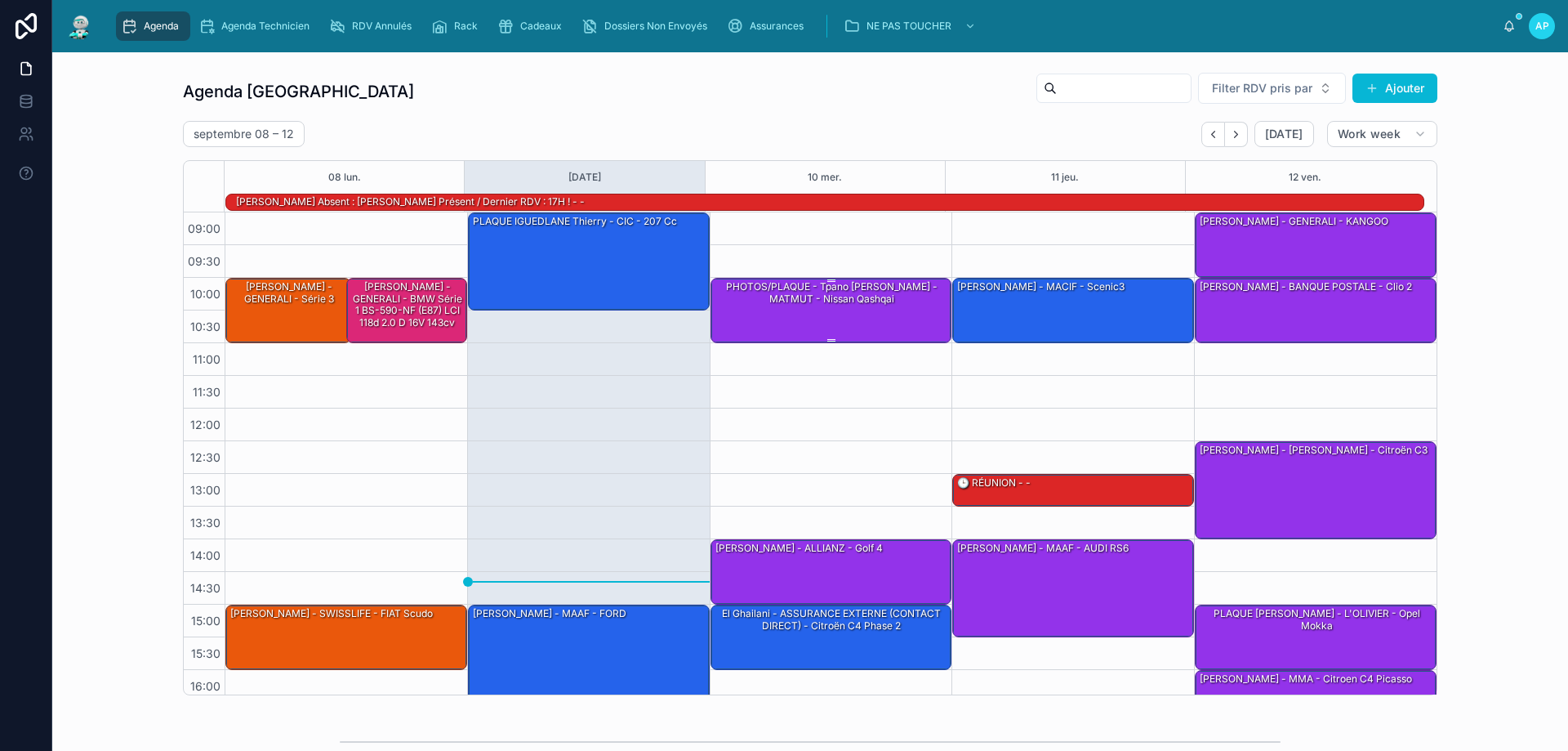
click at [880, 307] on div "PHOTOS/PLAQUE - Tpano [PERSON_NAME] - MATMUT - Nissan Qashqai" at bounding box center [832, 293] width 237 height 28
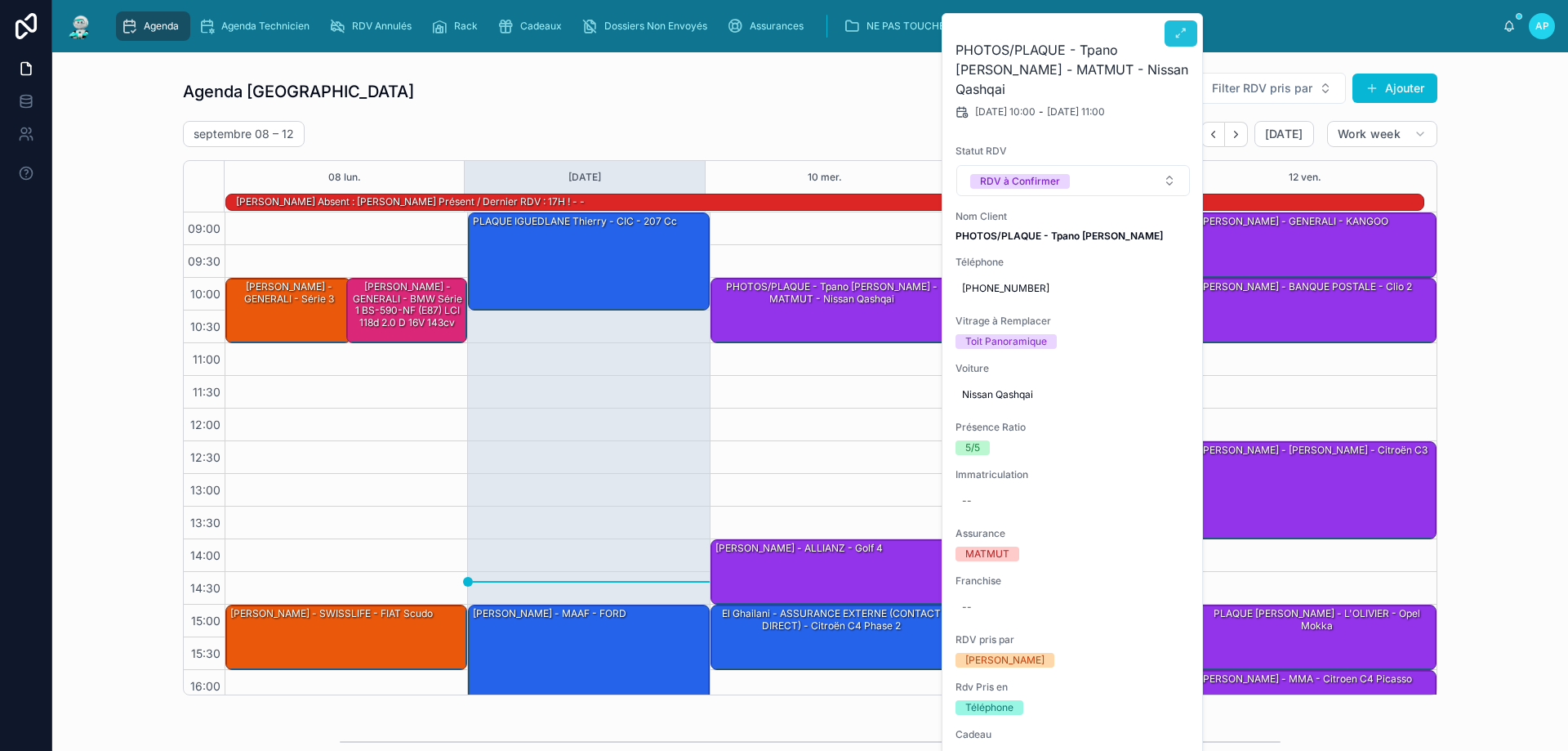
click at [1173, 45] on button at bounding box center [1181, 33] width 33 height 26
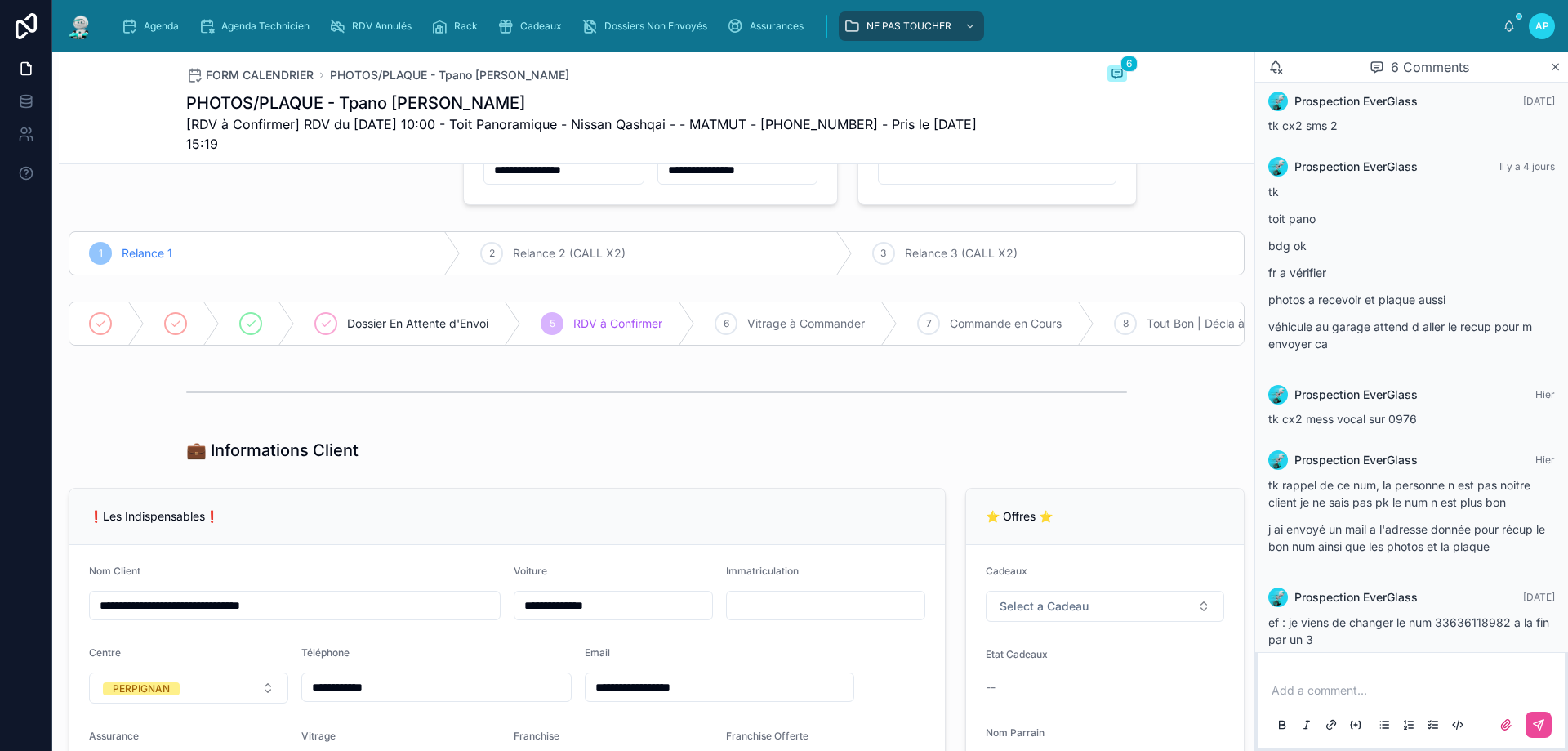
scroll to position [173, 0]
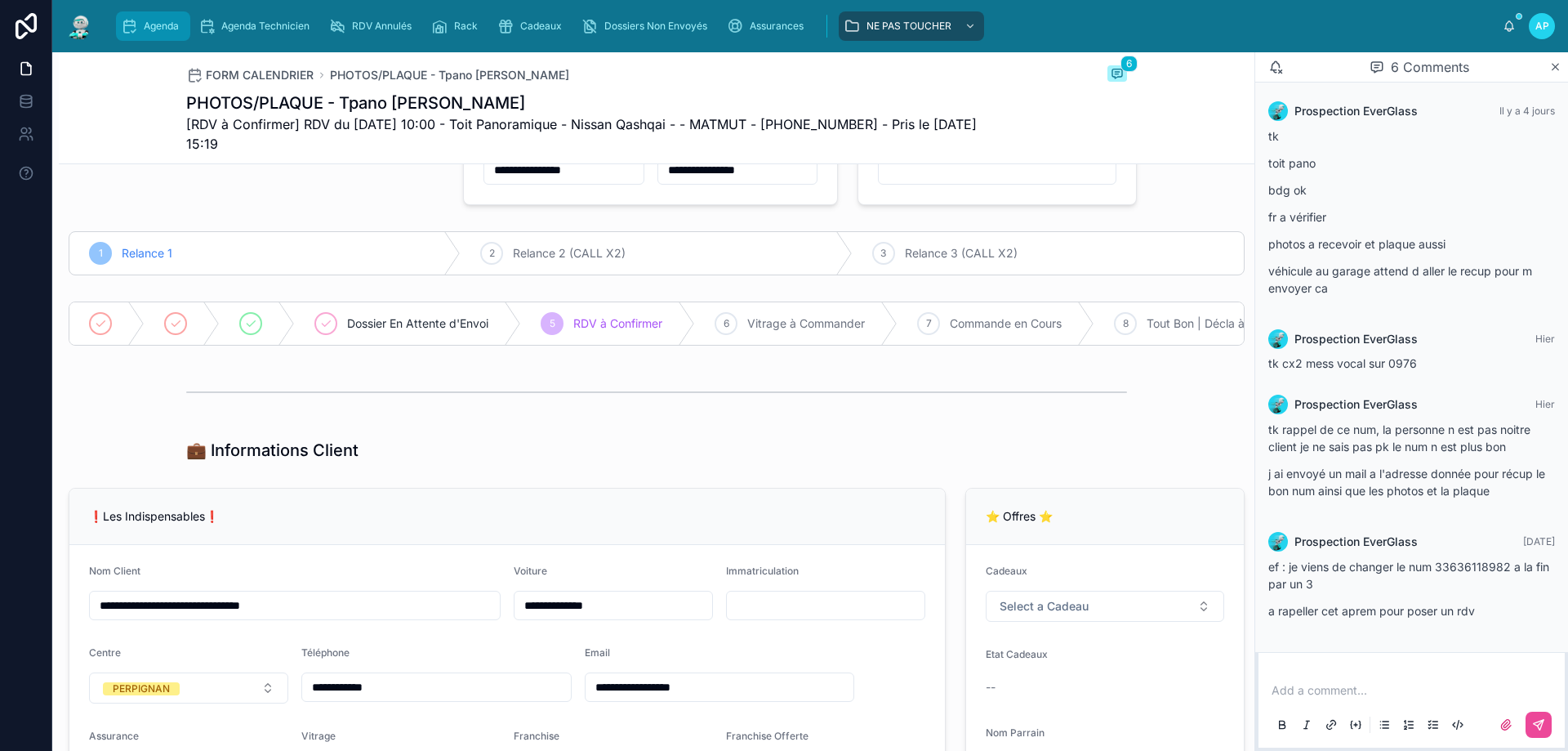
click at [124, 19] on icon "scrollable content" at bounding box center [129, 26] width 16 height 16
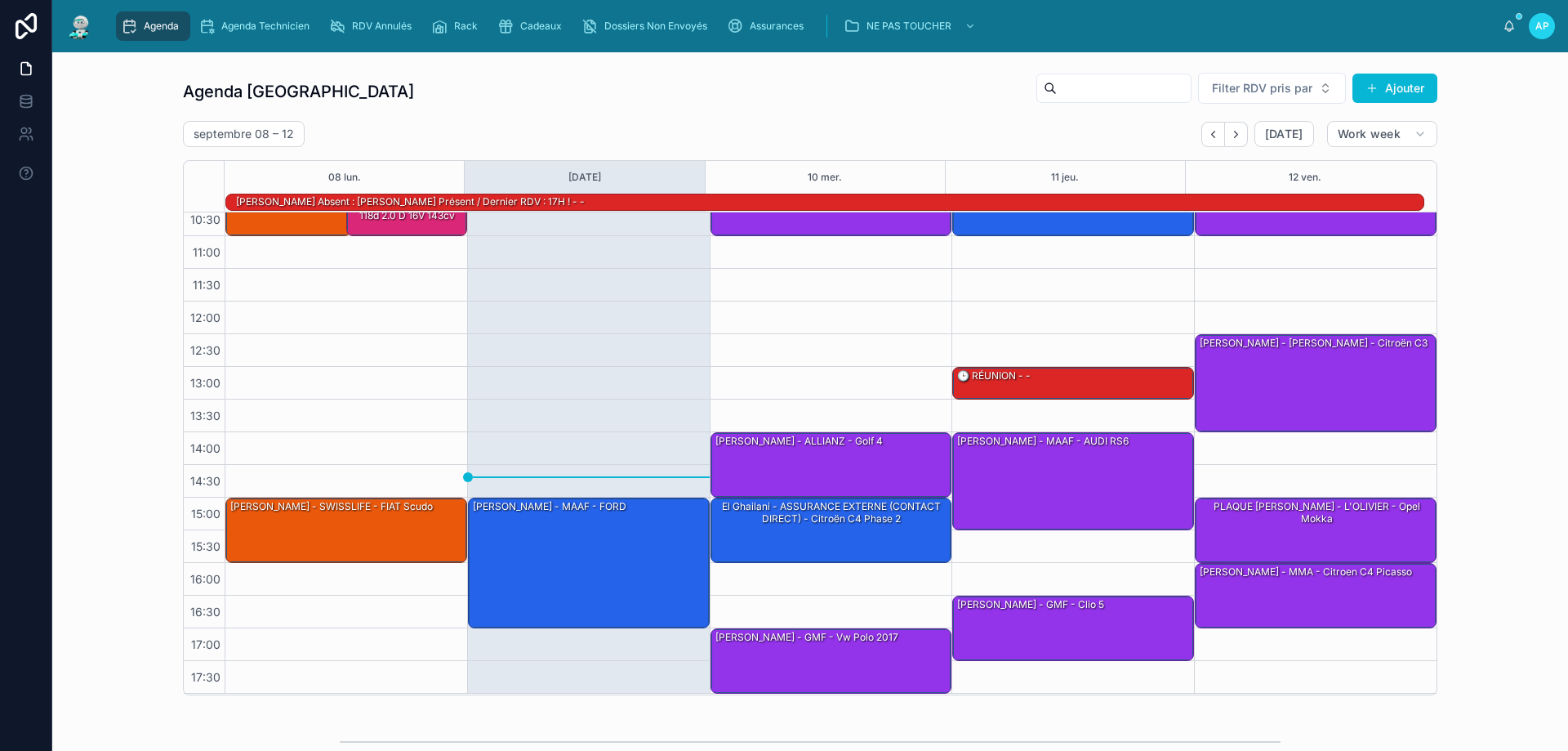
scroll to position [106, 0]
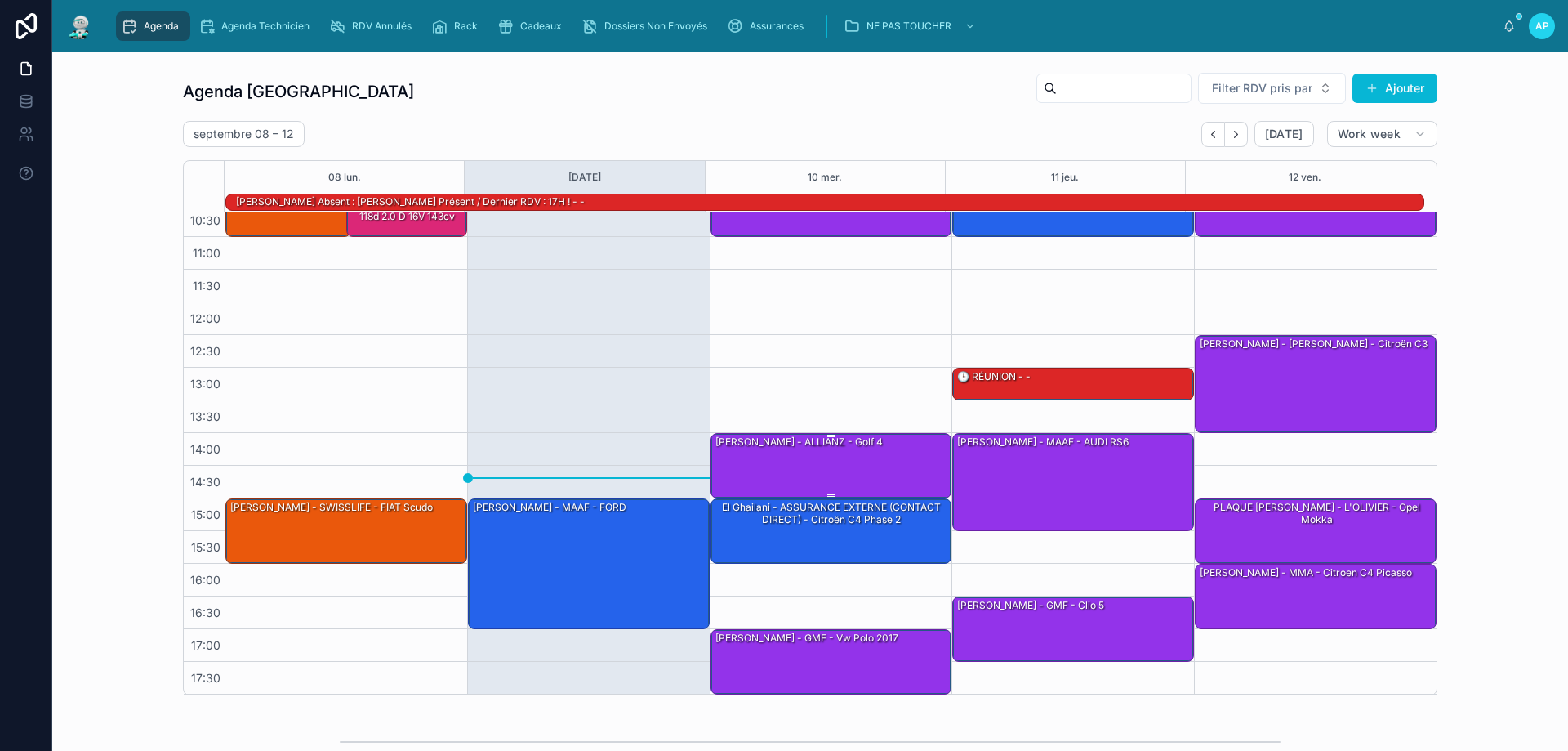
click at [734, 451] on div "[PERSON_NAME] - ALLIANZ - golf 4" at bounding box center [832, 464] width 237 height 62
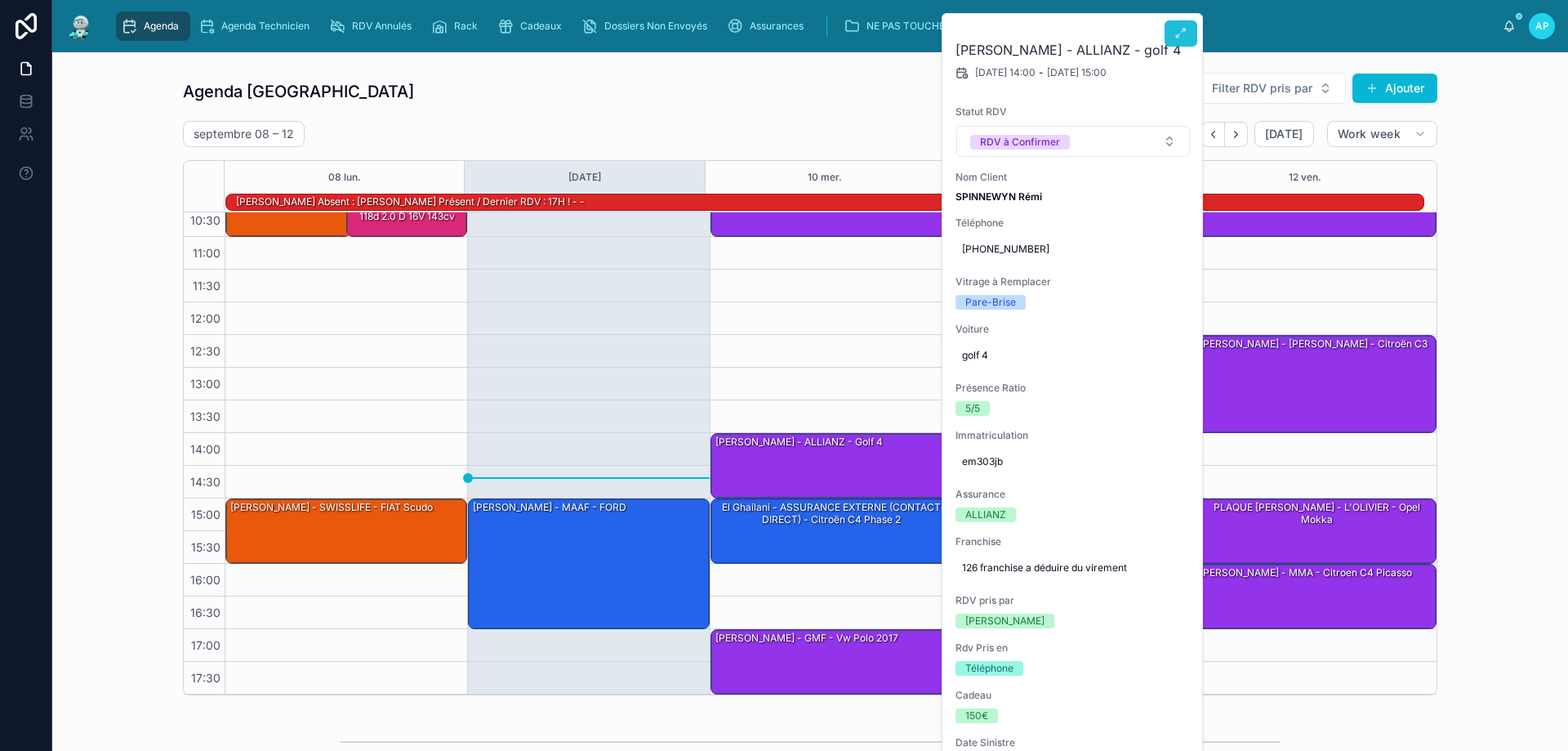
click at [1188, 26] on button at bounding box center [1181, 33] width 33 height 26
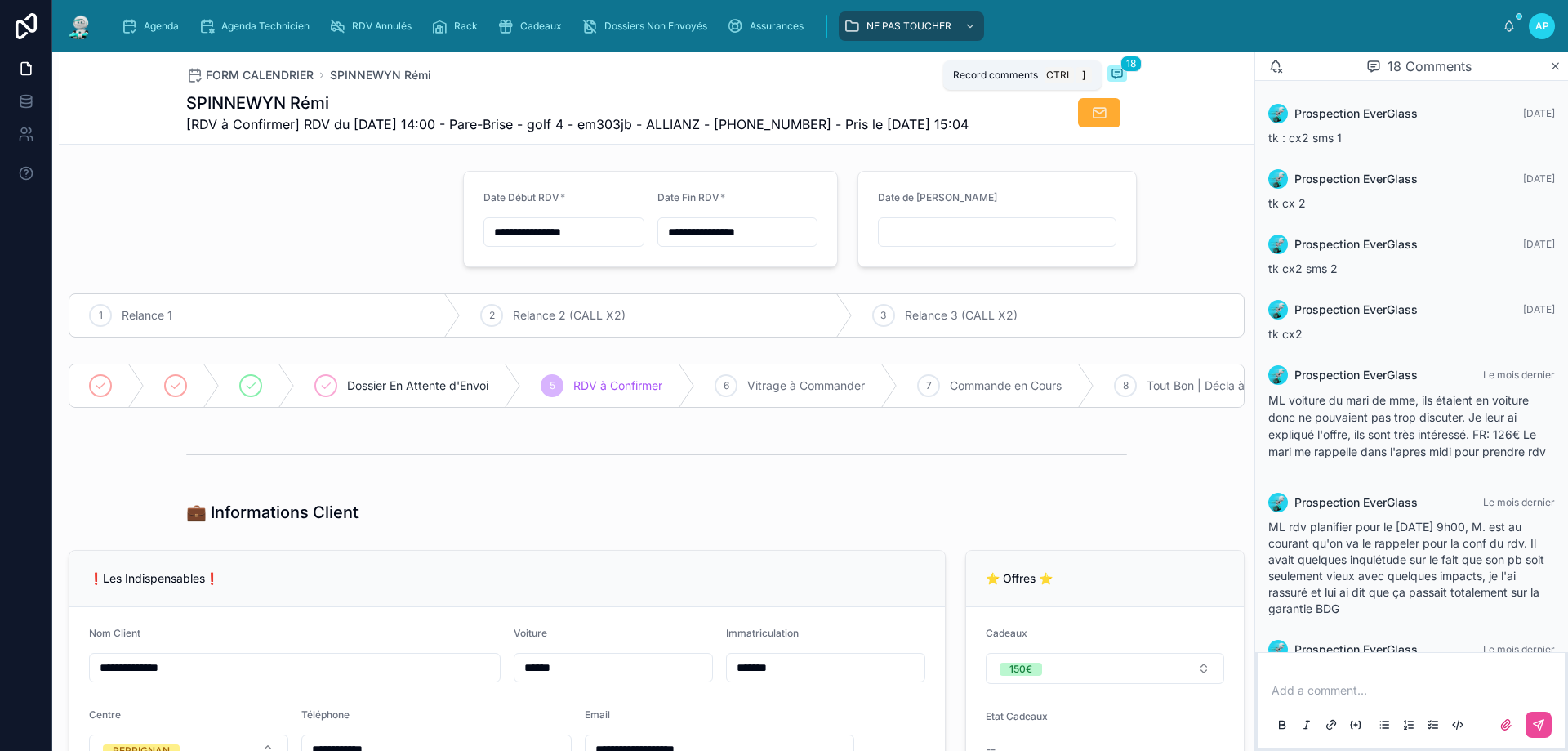
scroll to position [1022, 0]
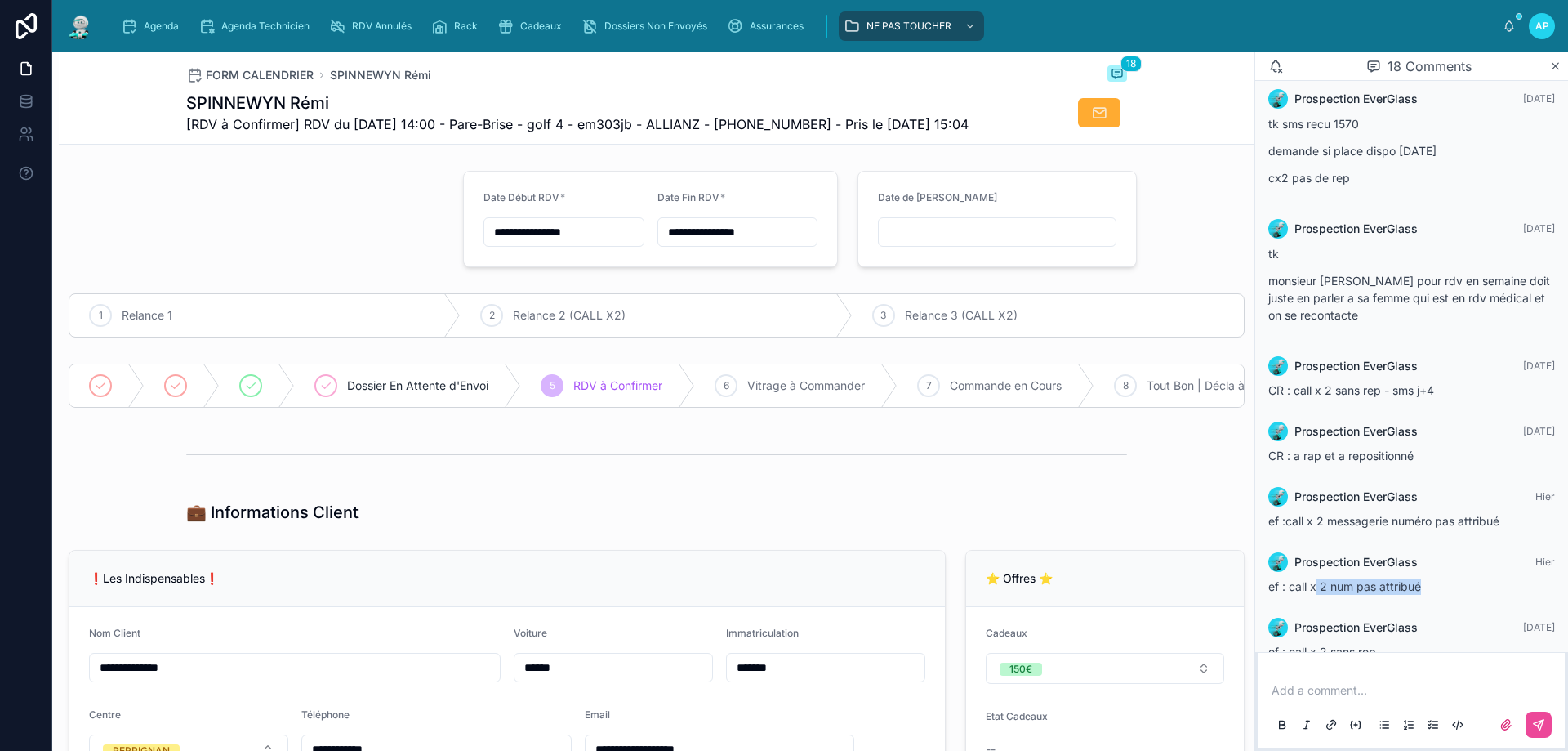
drag, startPoint x: 1348, startPoint y: 618, endPoint x: 1457, endPoint y: 617, distance: 109.0
click at [1457, 595] on div "ef : call x 2 num pas attribué" at bounding box center [1411, 586] width 286 height 16
click at [74, 26] on img at bounding box center [80, 26] width 29 height 26
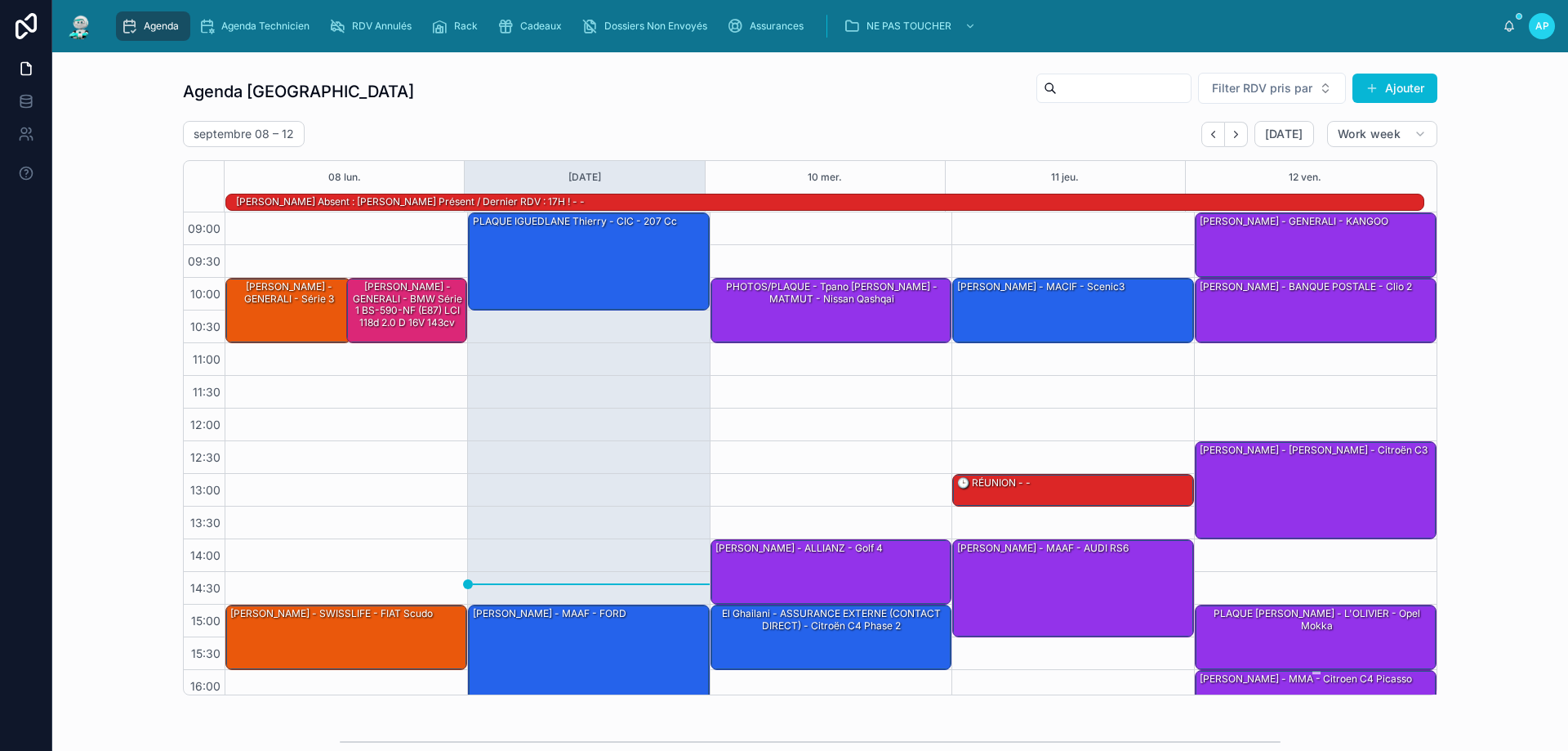
scroll to position [107, 0]
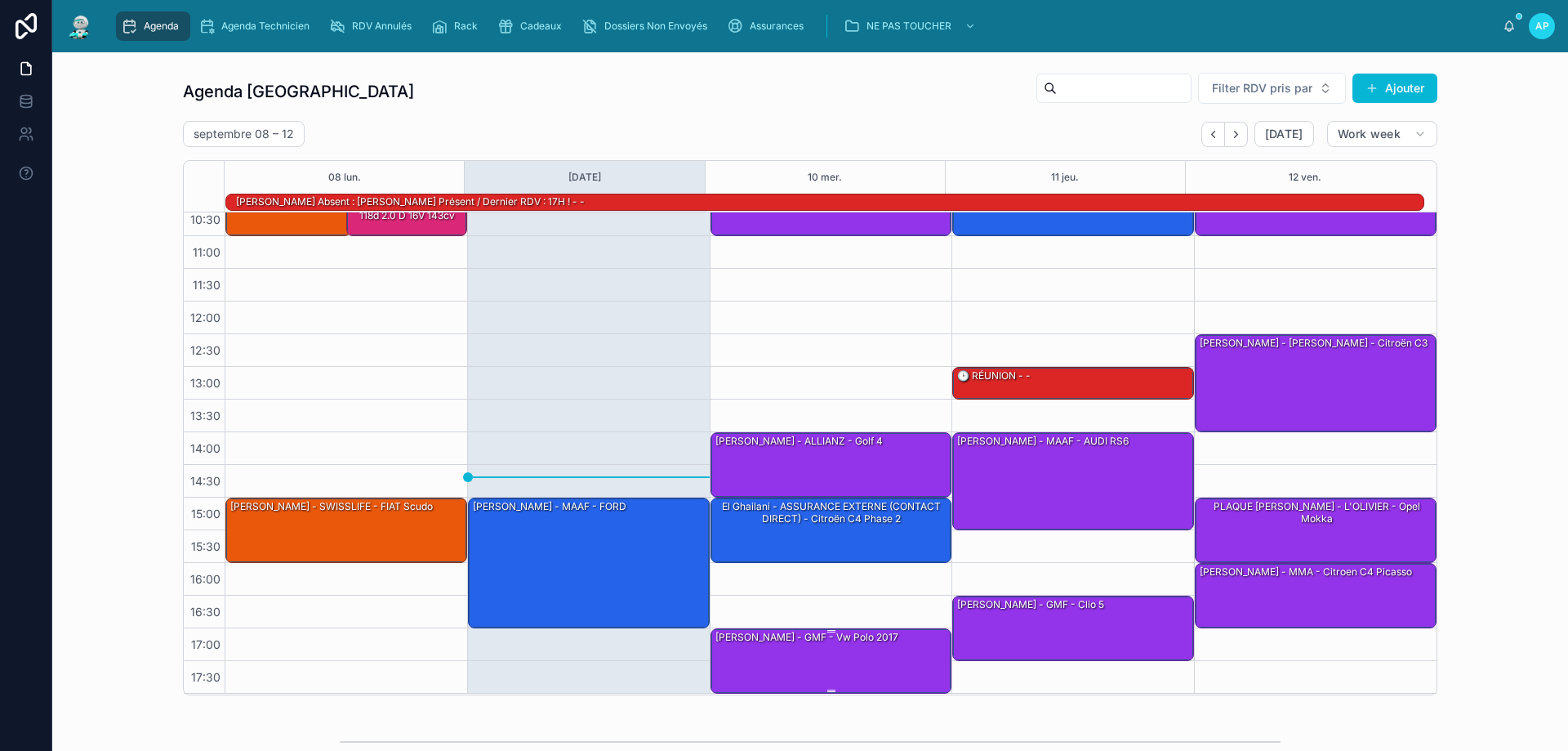
click at [793, 650] on div "[PERSON_NAME] - GMF - vw polo 2017" at bounding box center [832, 660] width 237 height 62
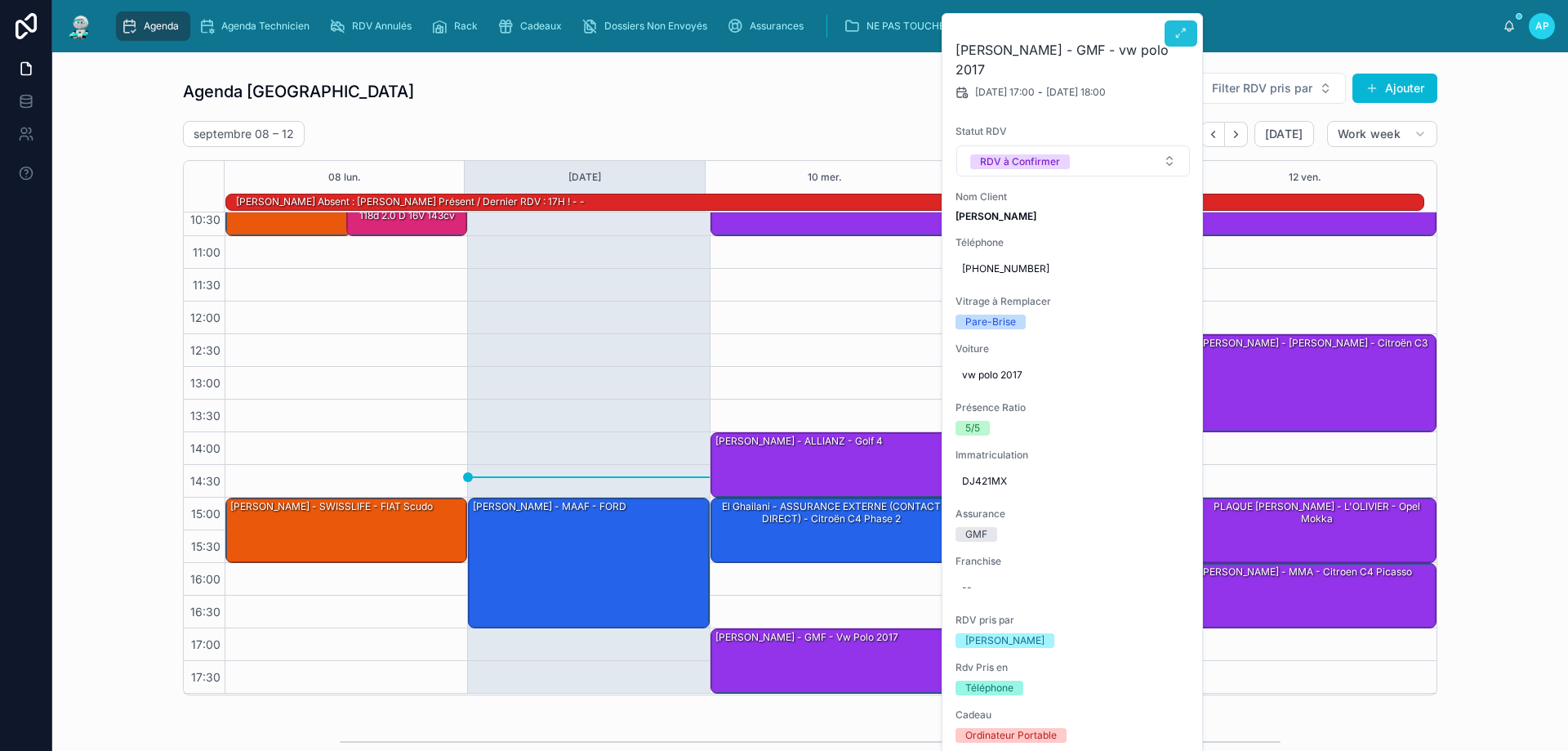
click at [1185, 27] on icon at bounding box center [1180, 33] width 13 height 13
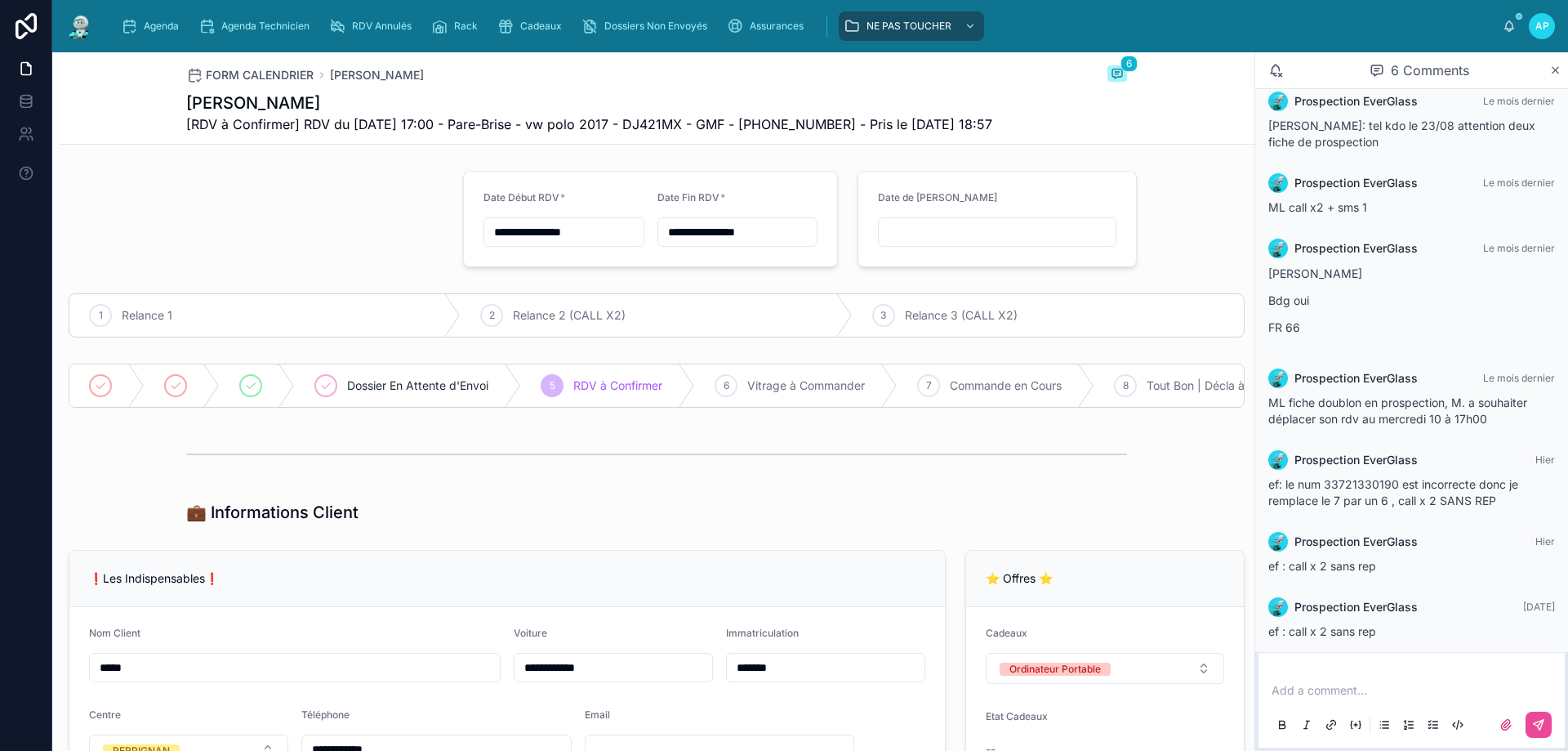
scroll to position [31, 0]
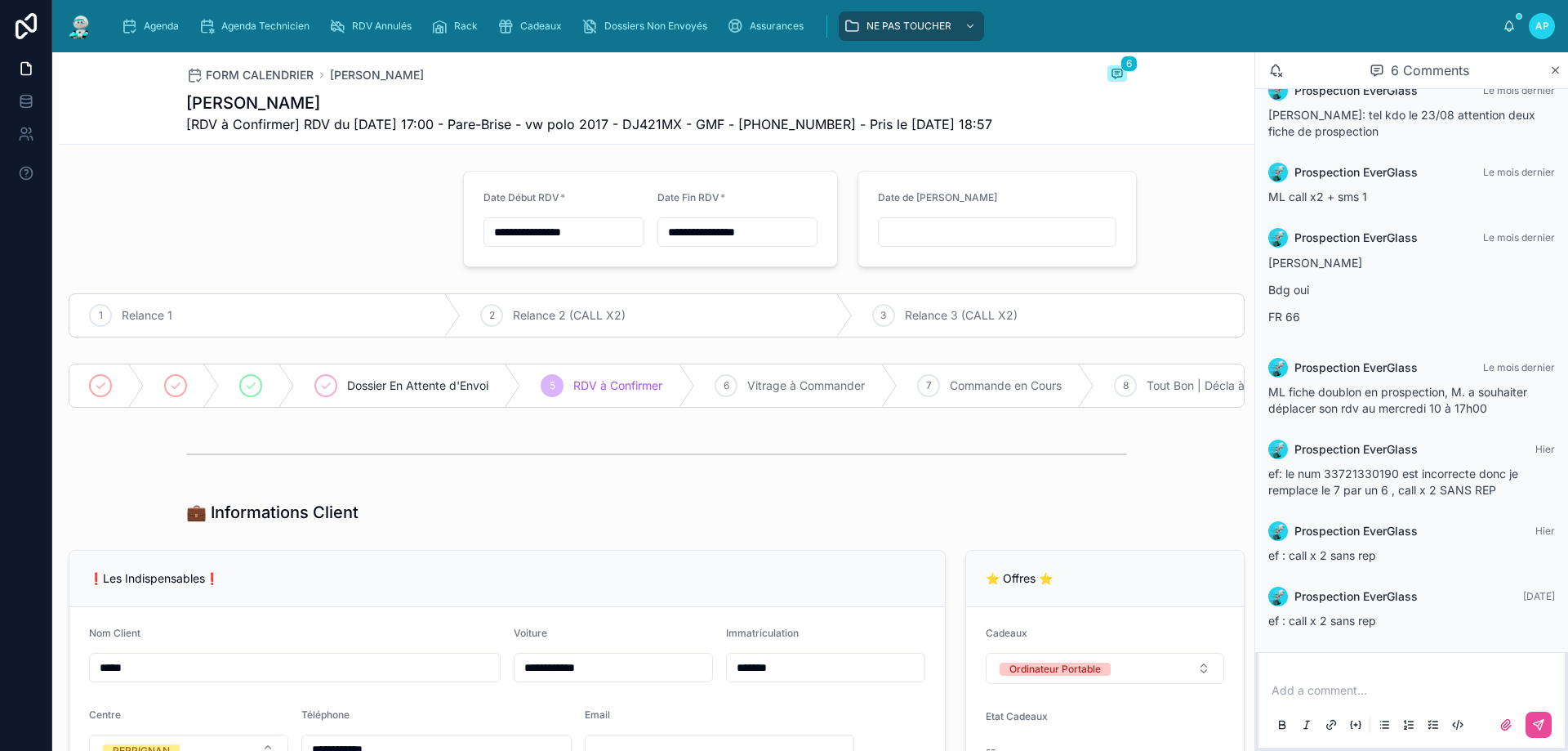
drag, startPoint x: 1378, startPoint y: 615, endPoint x: 1368, endPoint y: 615, distance: 10.0
click at [1368, 615] on div "ef : call x 2 sans rep" at bounding box center [1411, 621] width 286 height 16
drag, startPoint x: 1367, startPoint y: 556, endPoint x: 1306, endPoint y: 531, distance: 65.9
click at [1341, 550] on span "ef : call x 2 sans rep" at bounding box center [1322, 555] width 108 height 14
click at [1357, 471] on span "ef: le num 33721330190 est incorrecte donc je remplace le 7 par un 6 , call x 2…" at bounding box center [1392, 481] width 250 height 30
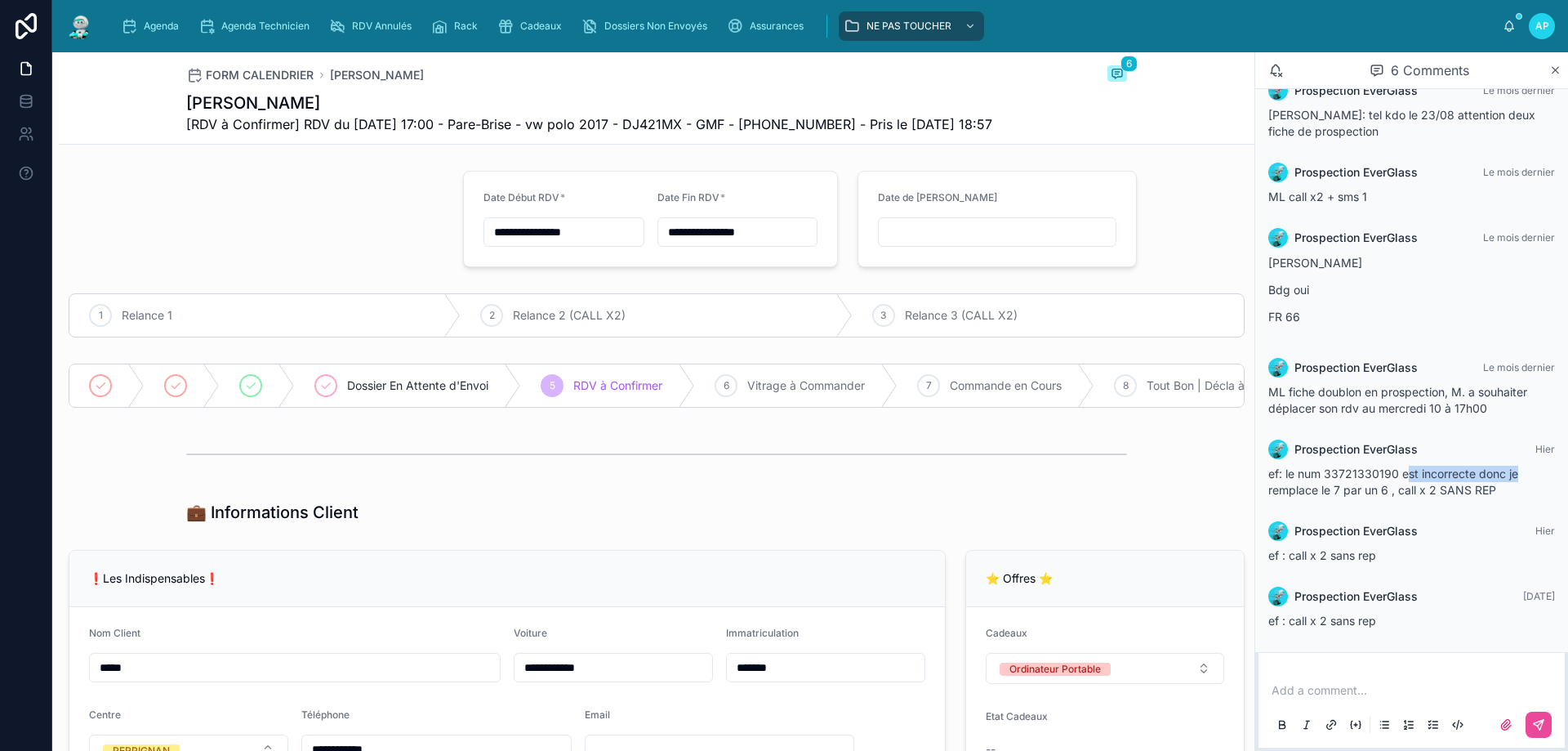
drag, startPoint x: 1408, startPoint y: 474, endPoint x: 1535, endPoint y: 475, distance: 127.0
click at [1536, 475] on div "ef: le num 33721330190 est incorrecte donc je remplace le 7 par un 6 , call x 2…" at bounding box center [1411, 482] width 286 height 33
click at [78, 23] on img at bounding box center [80, 26] width 29 height 26
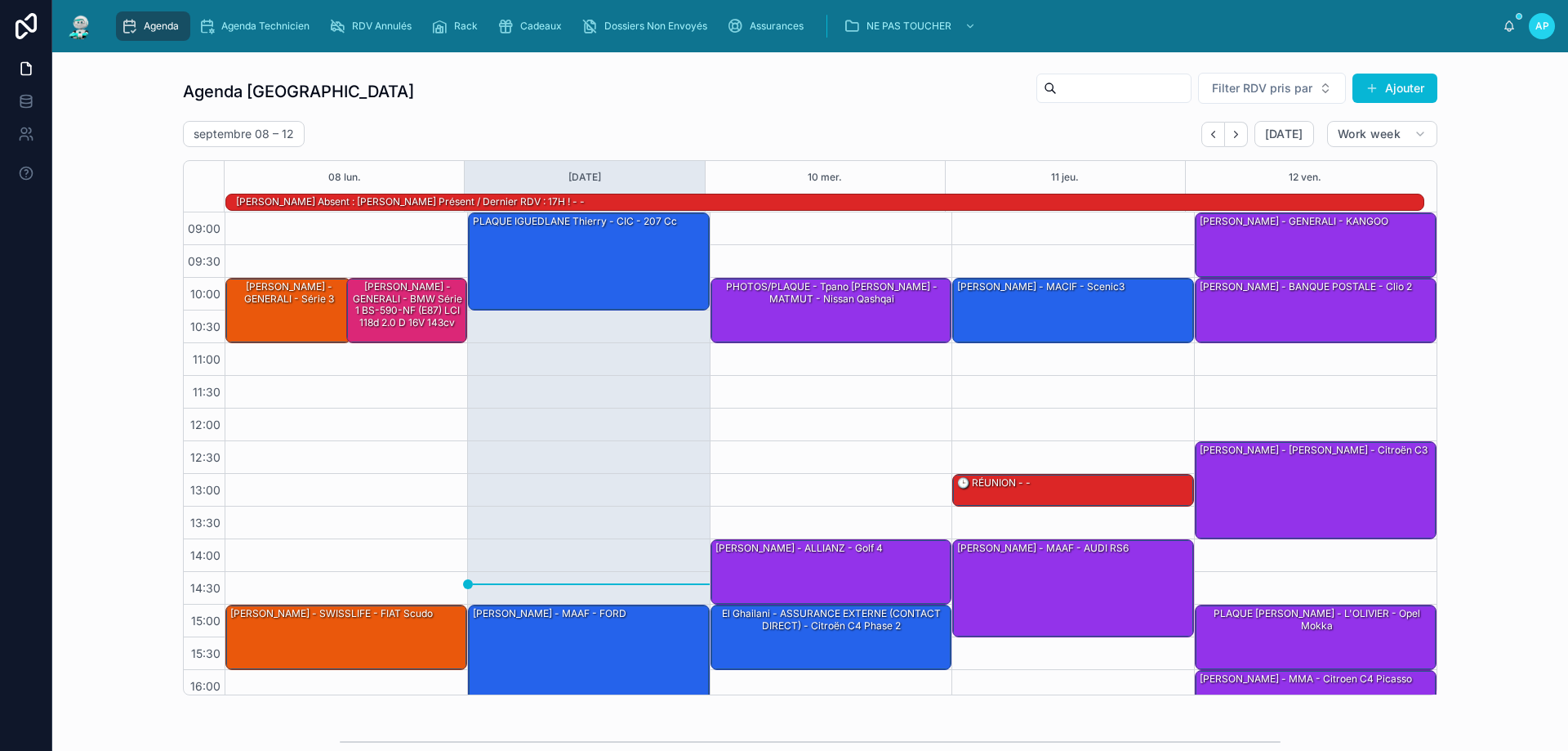
scroll to position [107, 0]
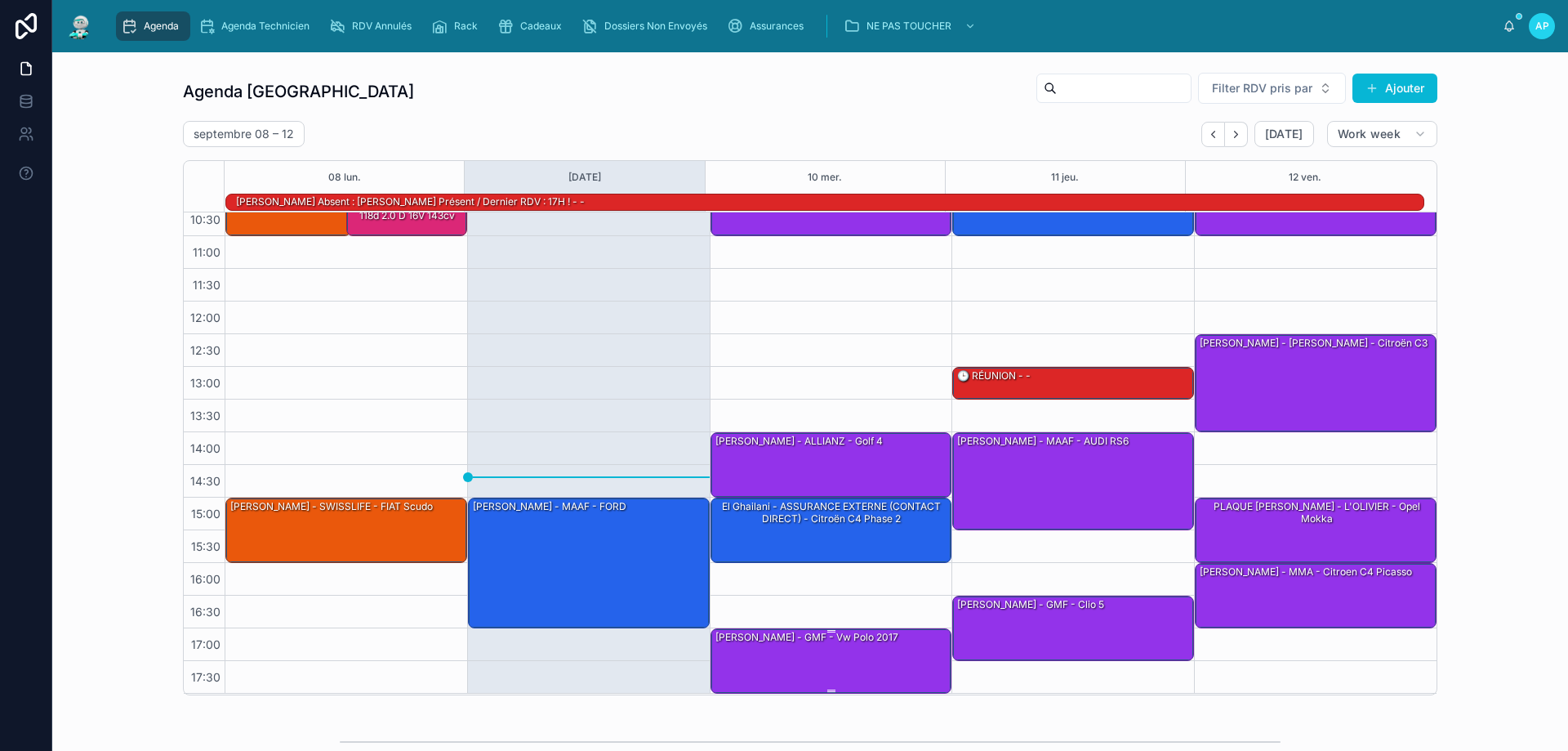
click at [794, 654] on div "[PERSON_NAME] - GMF - vw polo 2017" at bounding box center [832, 660] width 237 height 62
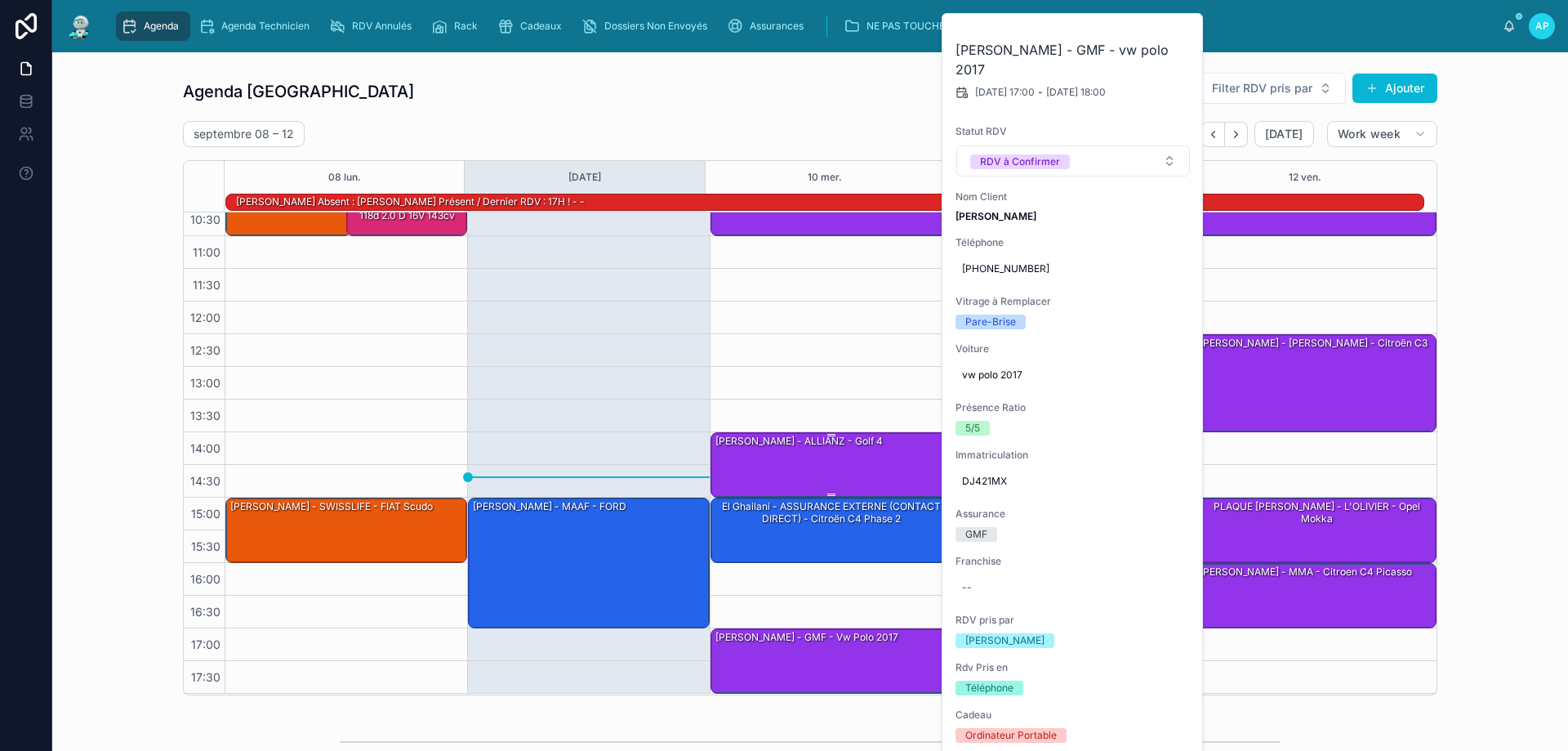
click at [794, 445] on div "[PERSON_NAME] - ALLIANZ - golf 4" at bounding box center [799, 440] width 171 height 15
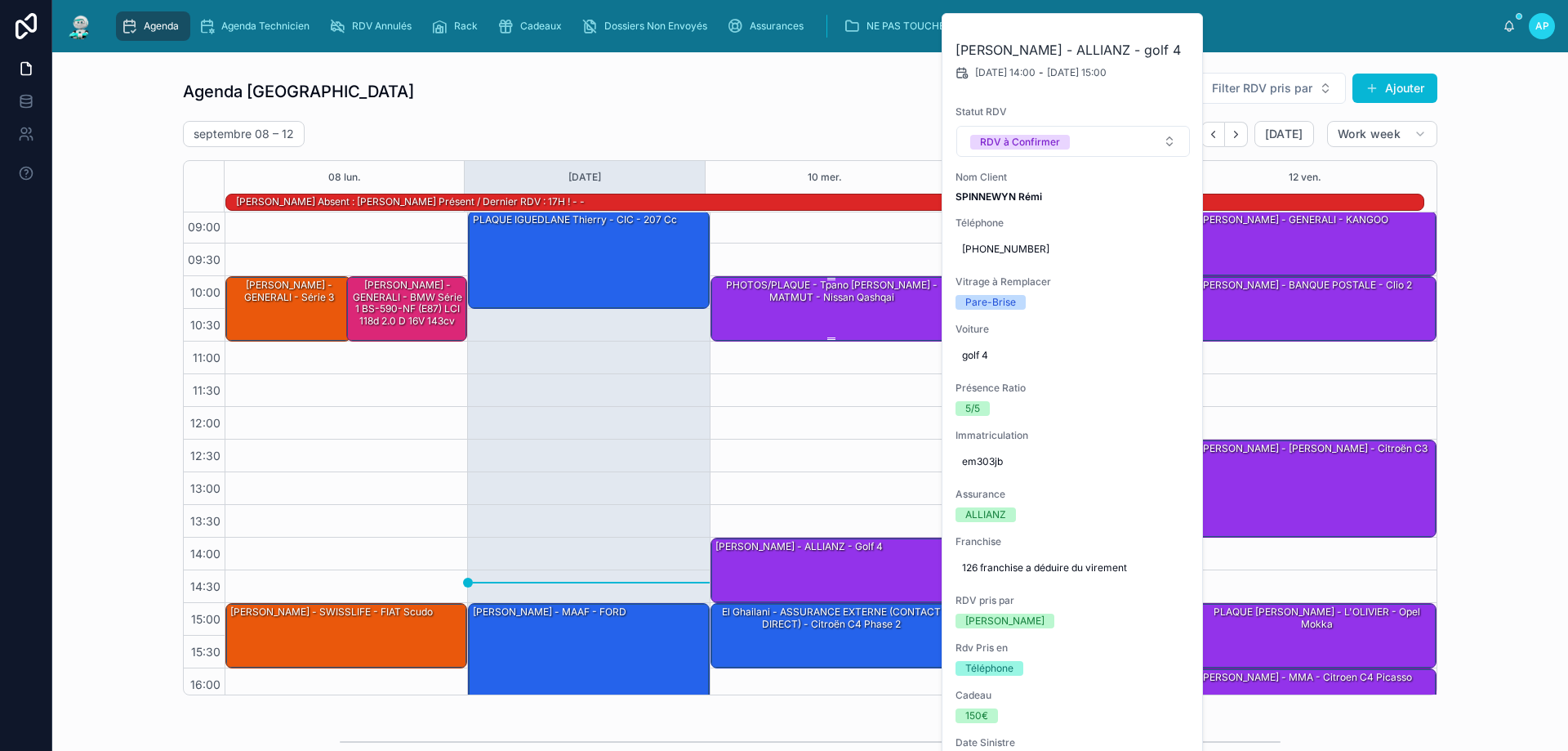
scroll to position [0, 0]
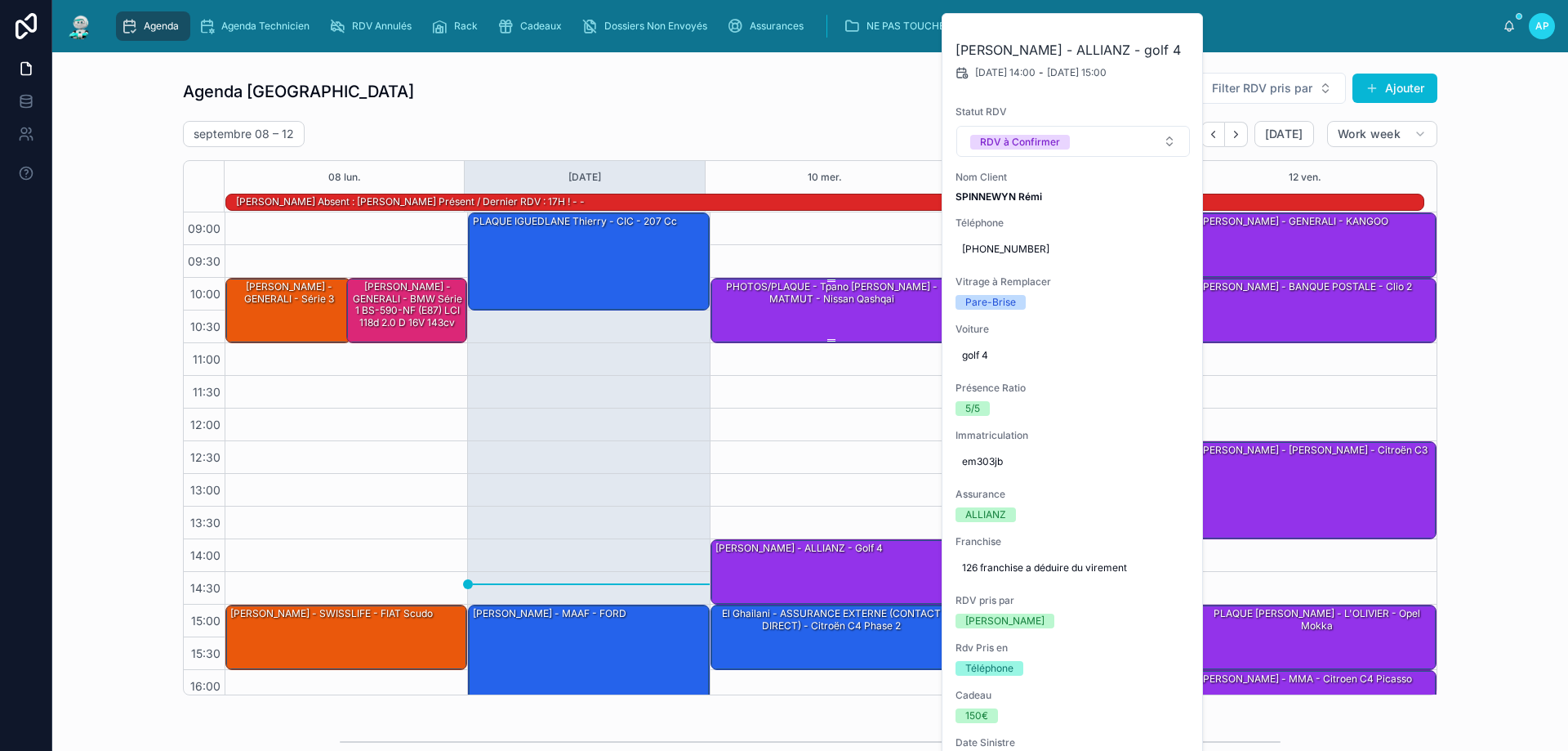
click at [810, 308] on div "PHOTOS/PLAQUE - Tpano [PERSON_NAME] - MATMUT - Nissan Qashqai" at bounding box center [832, 310] width 237 height 62
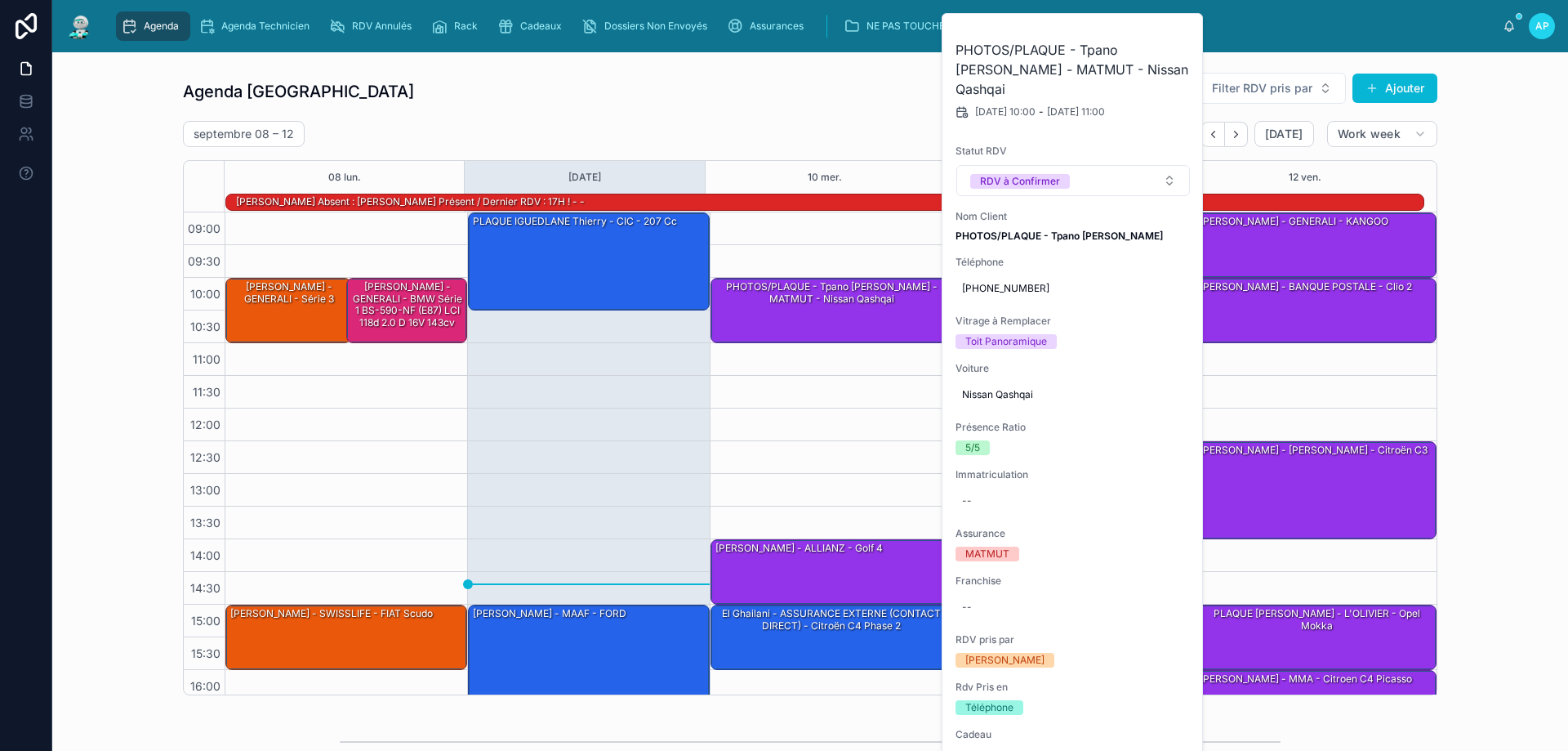
click at [694, 489] on div "09:00 – 10:30 PLAQUE [PERSON_NAME] - CIC - 207 cc 15:00 – 17:00 [PERSON_NAME] -…" at bounding box center [588, 506] width 243 height 588
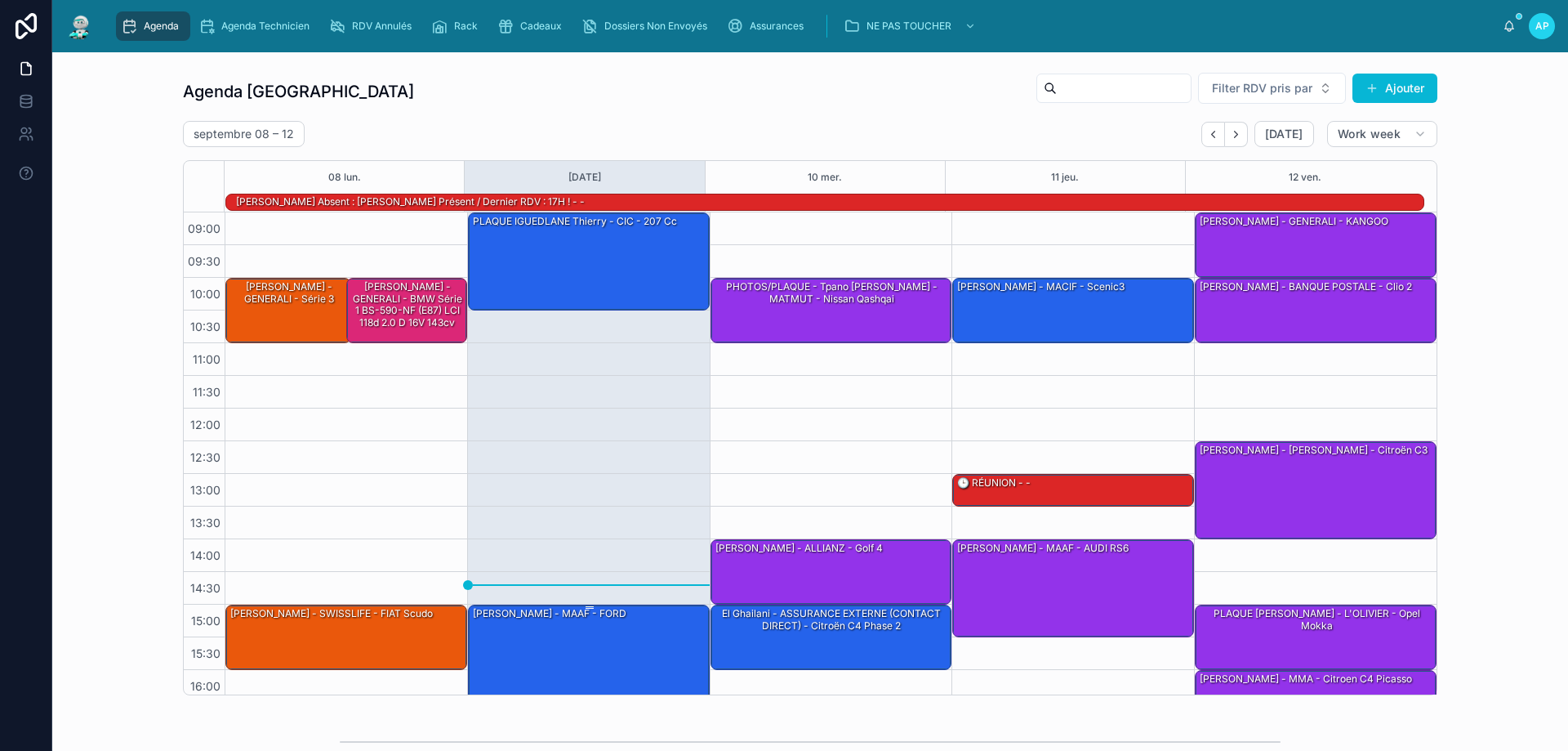
click at [489, 623] on div "[PERSON_NAME] - MAAF - FORD" at bounding box center [589, 669] width 237 height 128
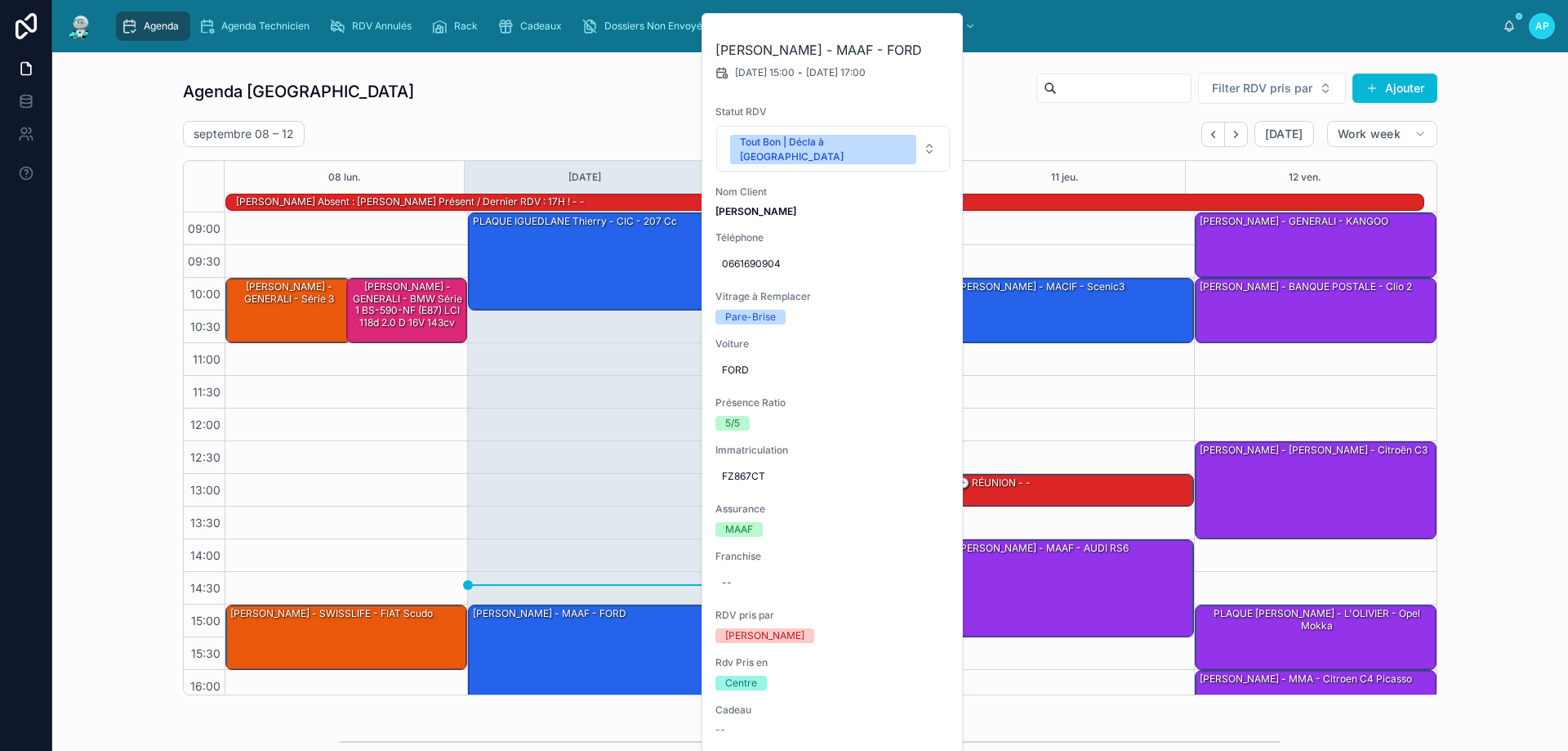
click at [529, 118] on div "Agenda Perpignan Filter RDV pris par Ajouter [DATE] – [DATE] [DATE] Work week 0…" at bounding box center [810, 384] width 1254 height 623
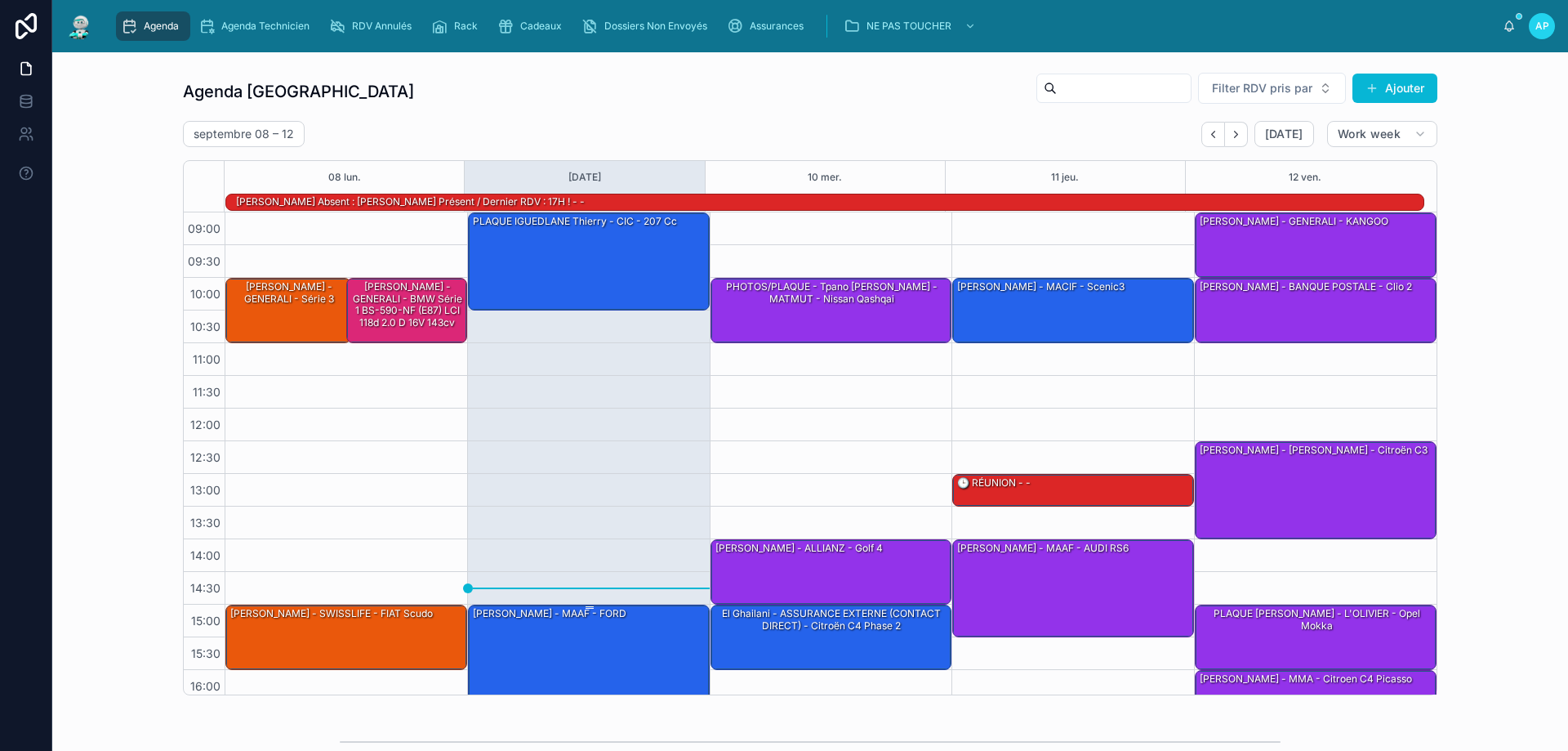
click at [567, 632] on div "[PERSON_NAME] - MAAF - FORD" at bounding box center [589, 669] width 237 height 128
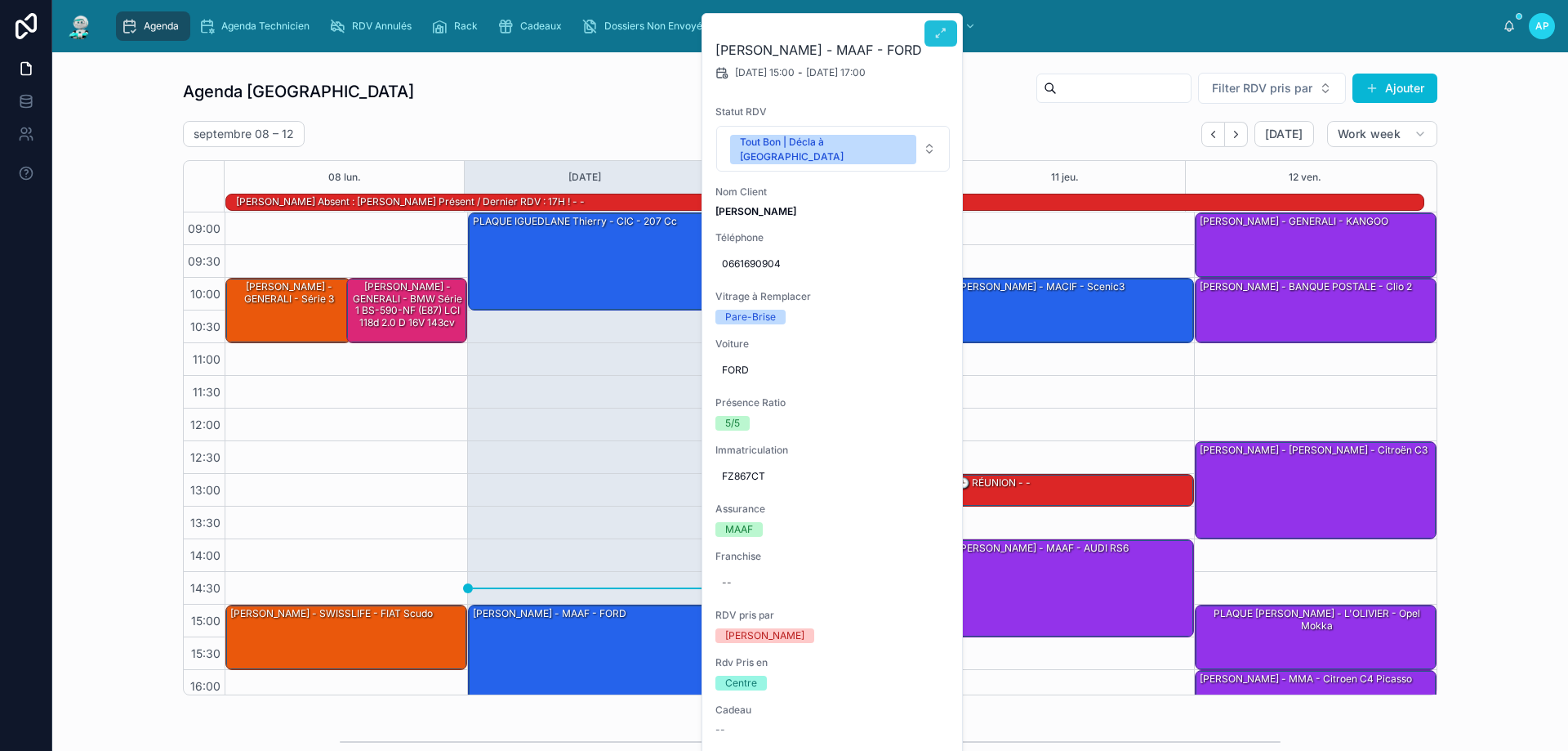
click at [937, 32] on icon at bounding box center [940, 33] width 13 height 13
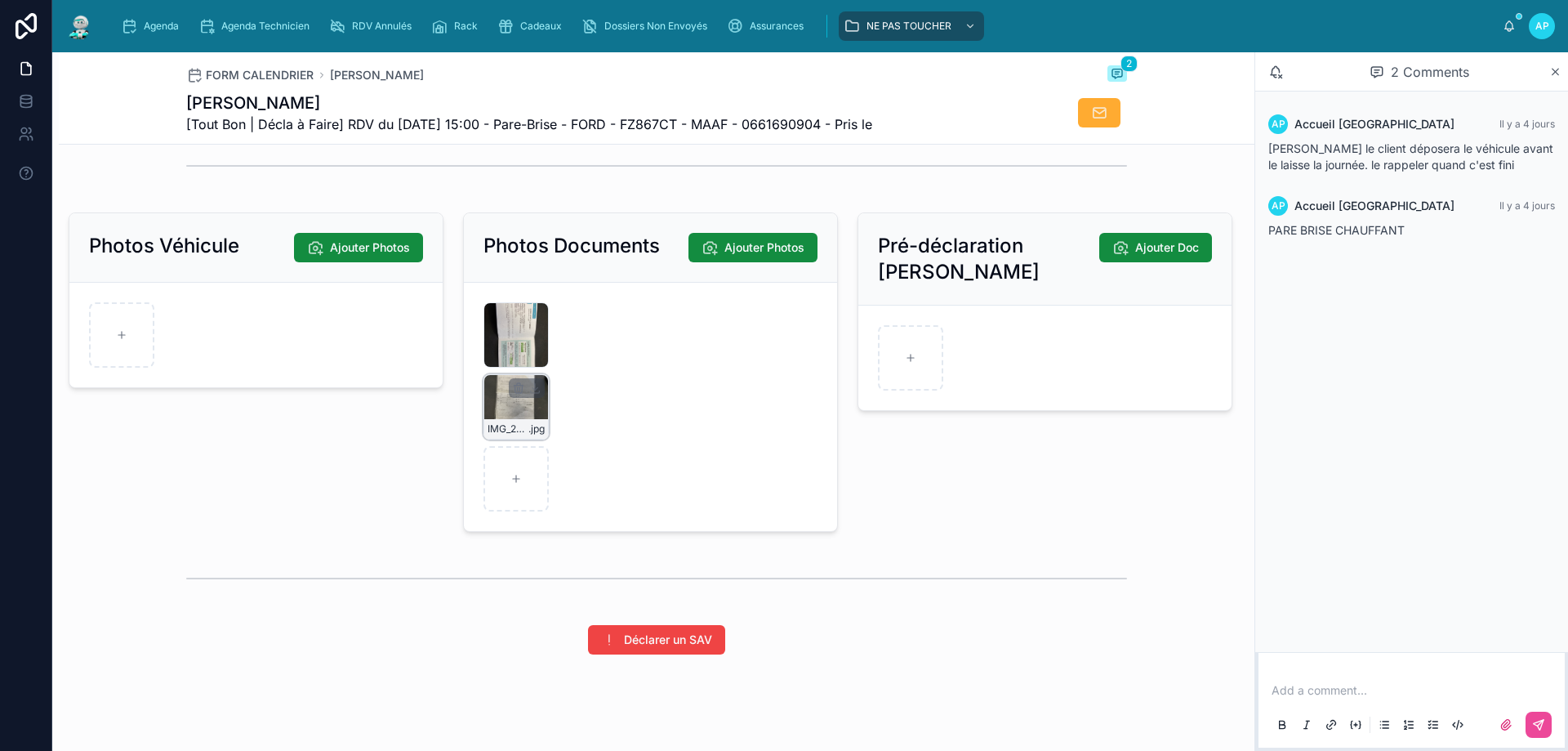
scroll to position [2325, 0]
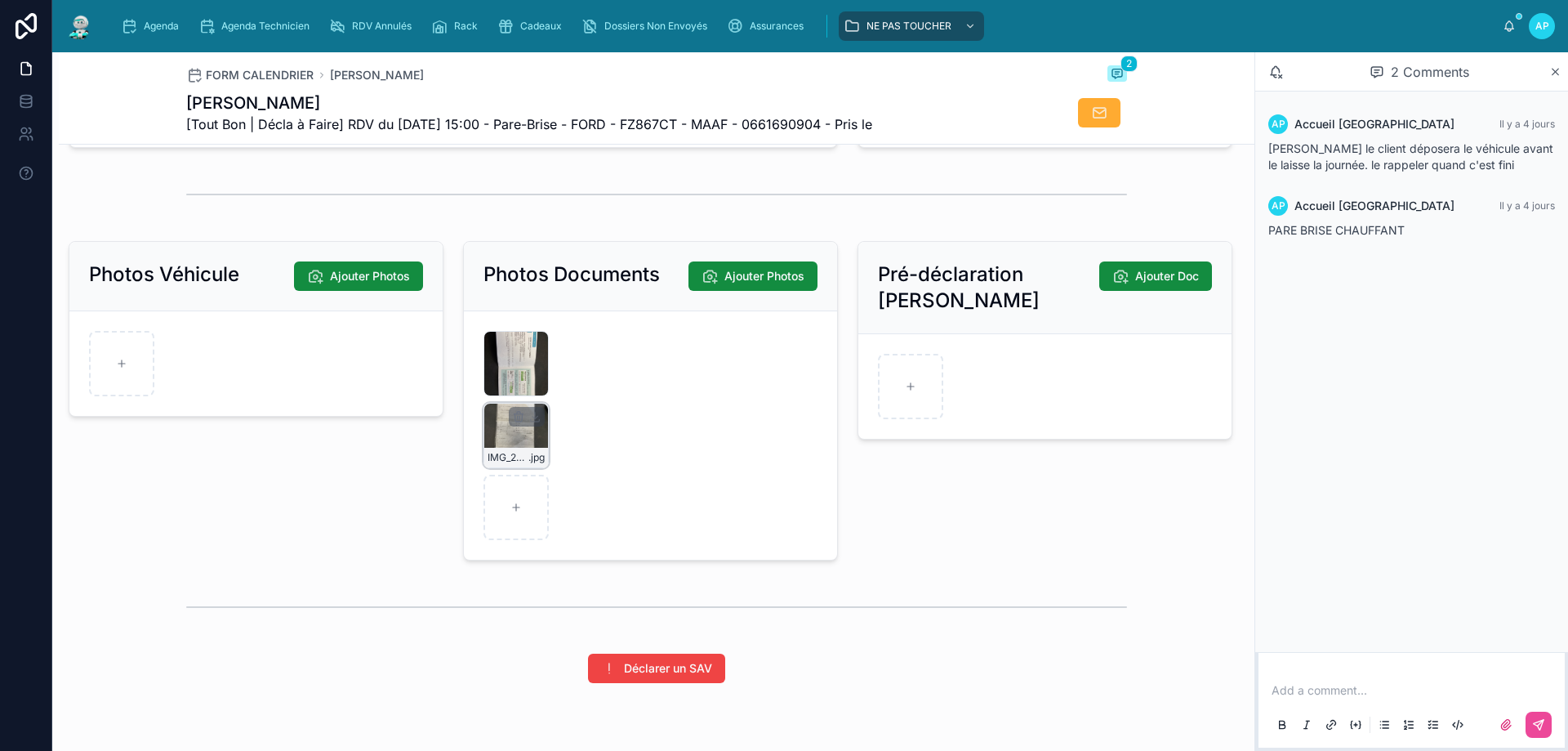
click at [496, 444] on div "IMG_2640 .jpg" at bounding box center [516, 435] width 65 height 65
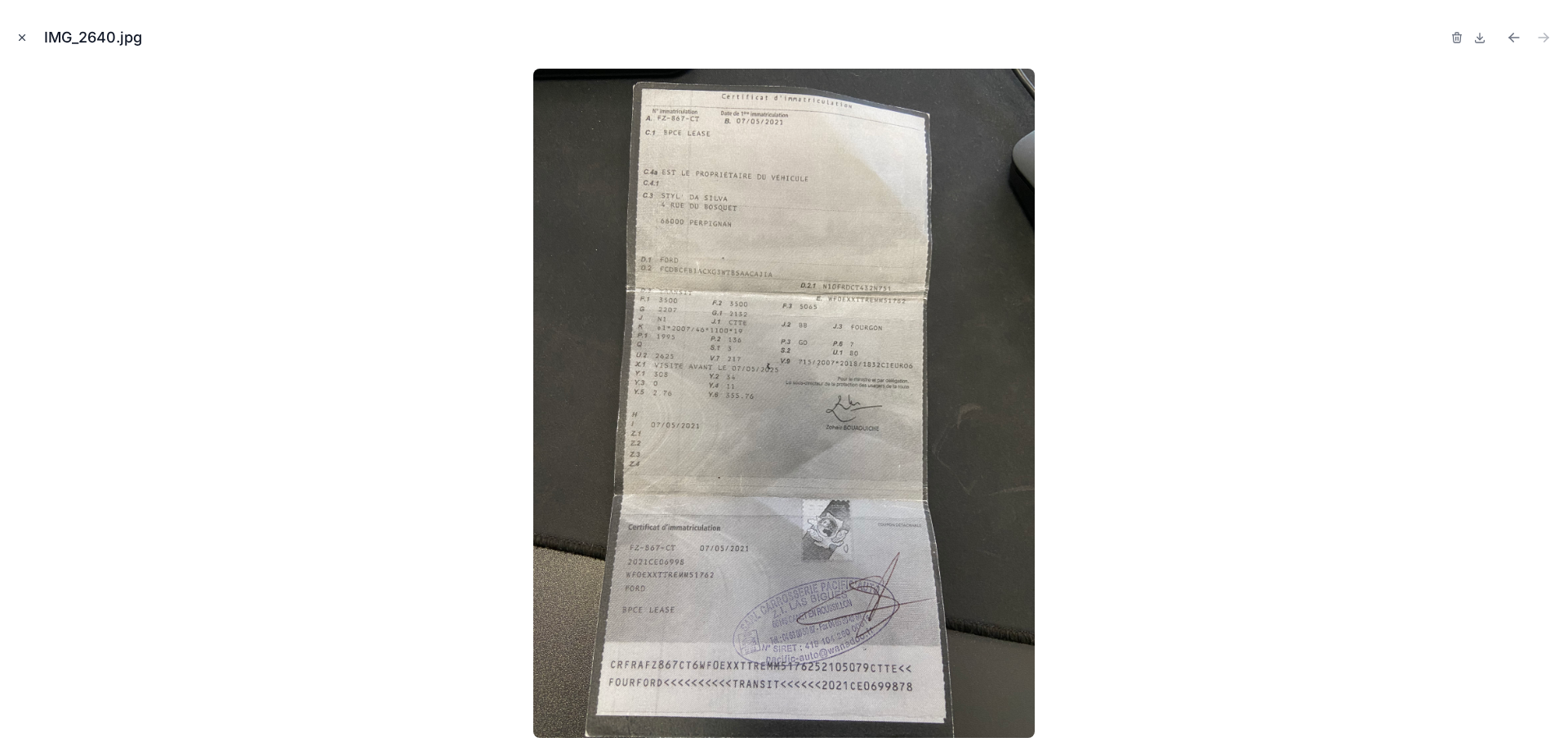
click at [27, 30] on button "Close modal" at bounding box center [21, 37] width 18 height 18
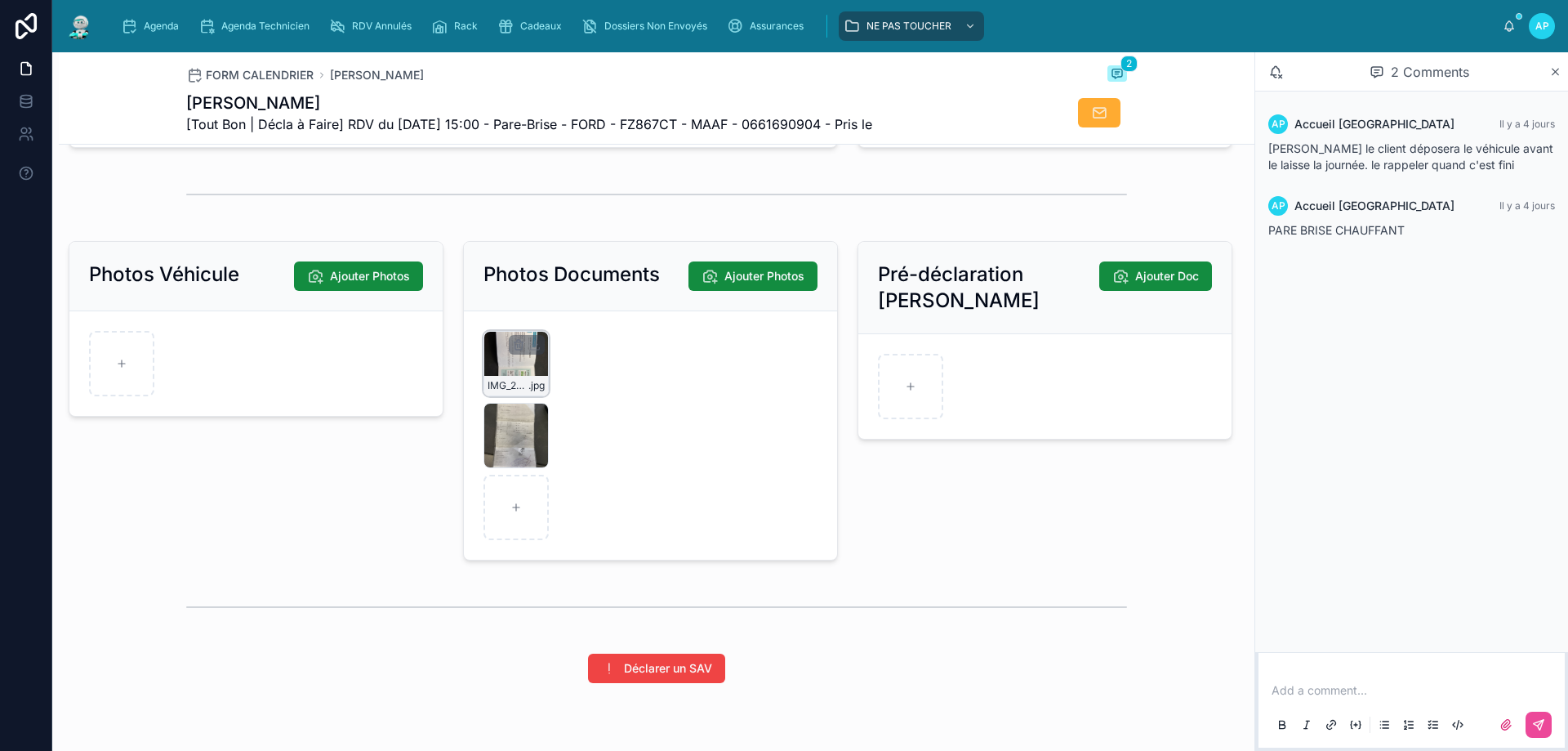
click at [494, 373] on div "IMG_2639 .jpg" at bounding box center [516, 364] width 65 height 65
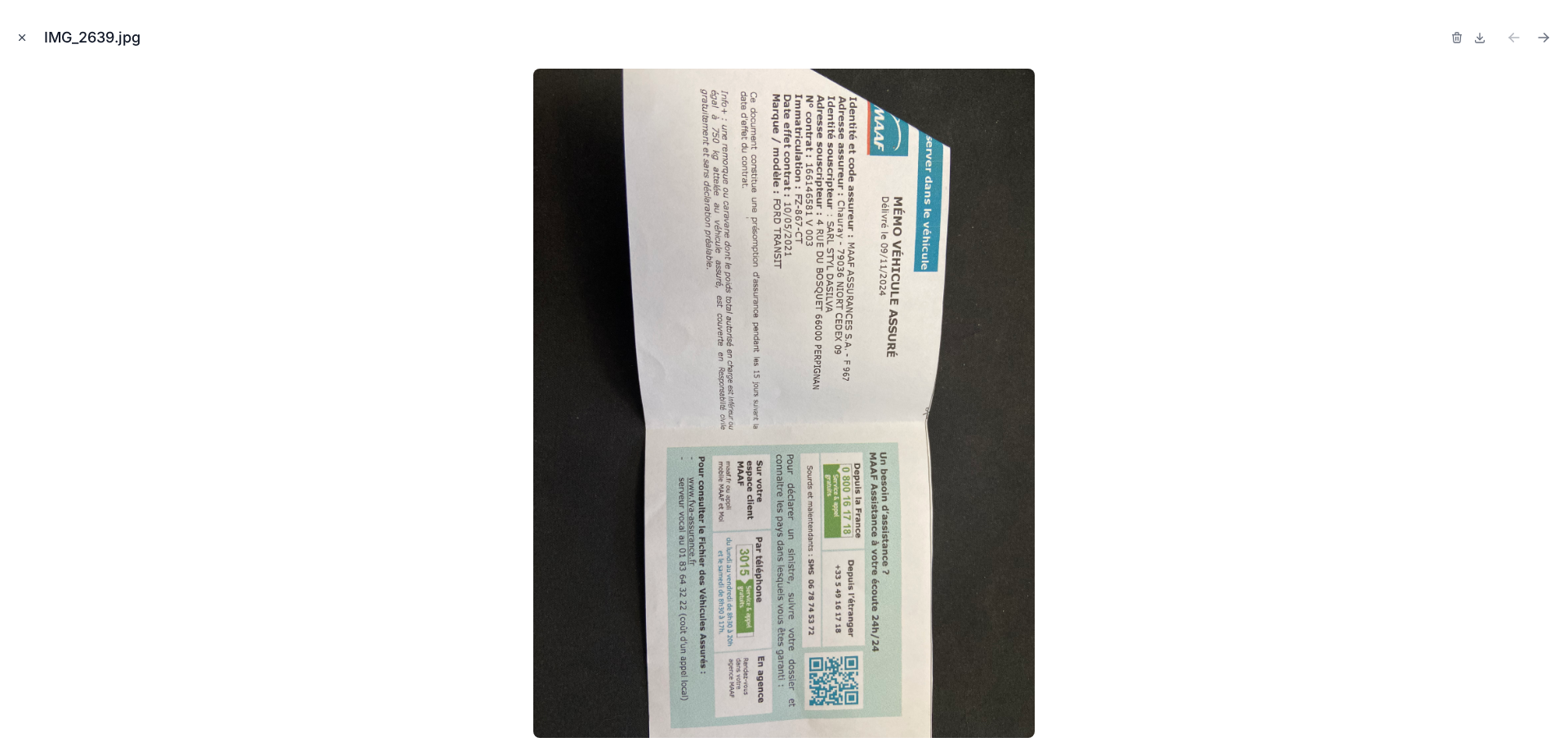
click at [20, 43] on button "Close modal" at bounding box center [21, 37] width 18 height 18
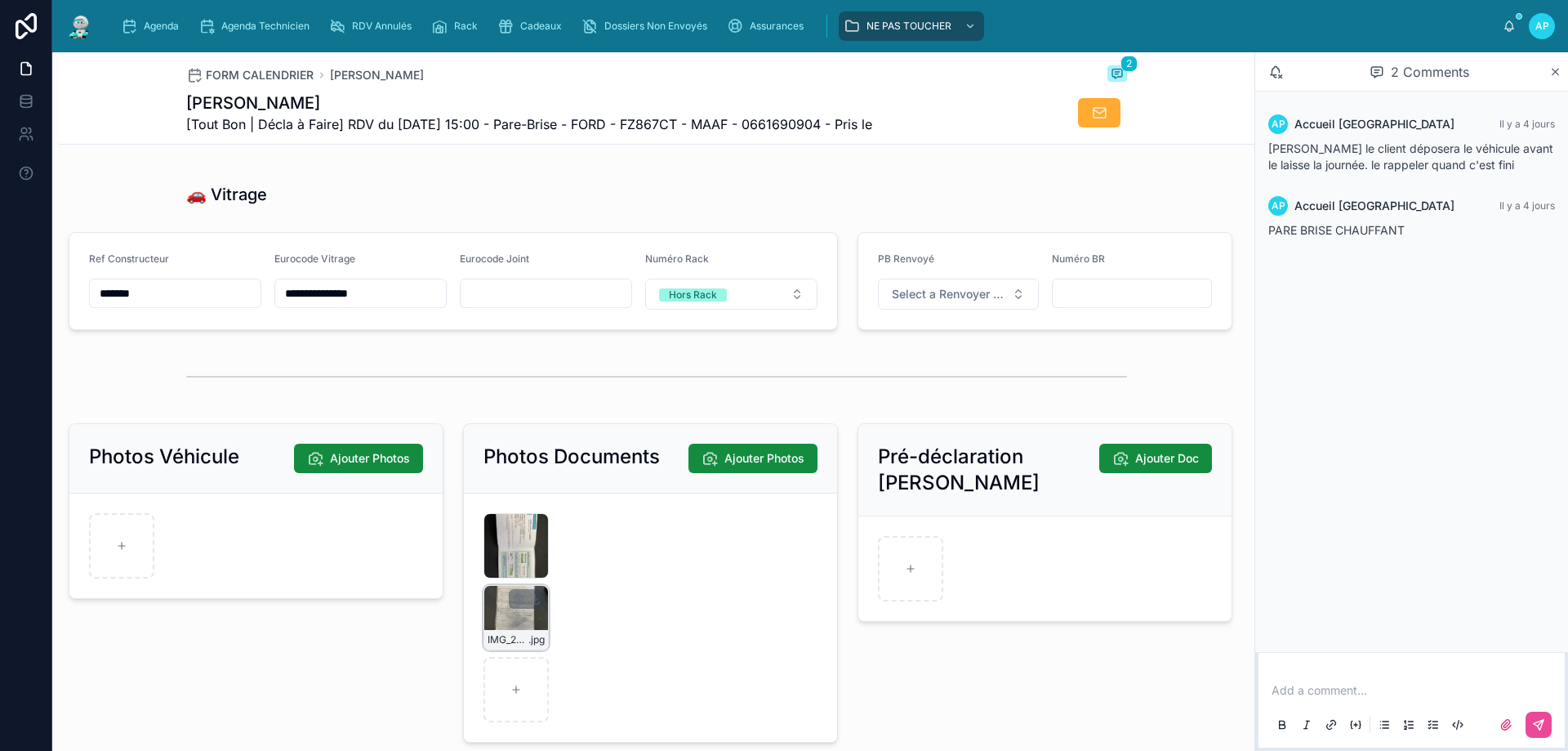
scroll to position [2162, 0]
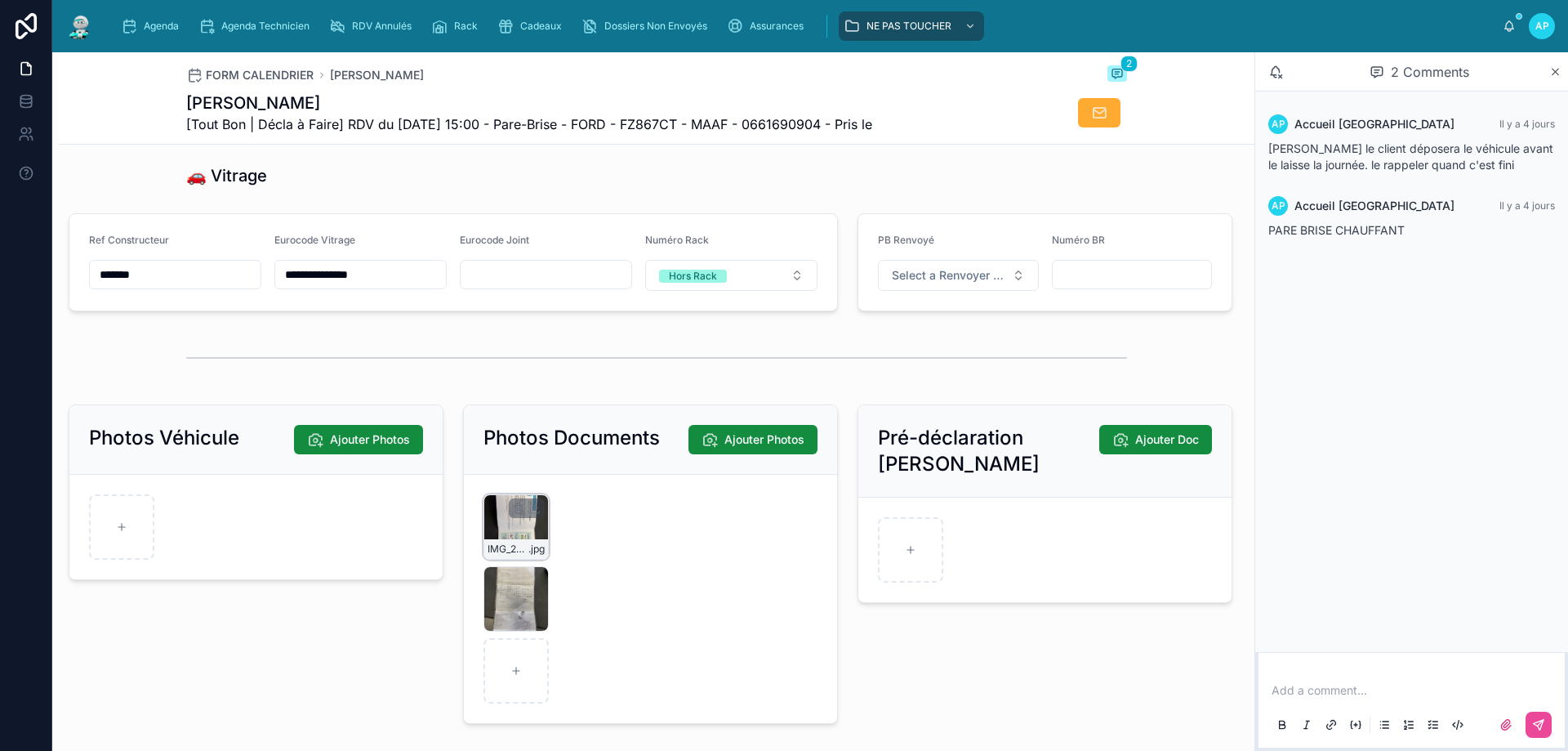
click at [492, 541] on div "IMG_2639 .jpg" at bounding box center [516, 527] width 65 height 65
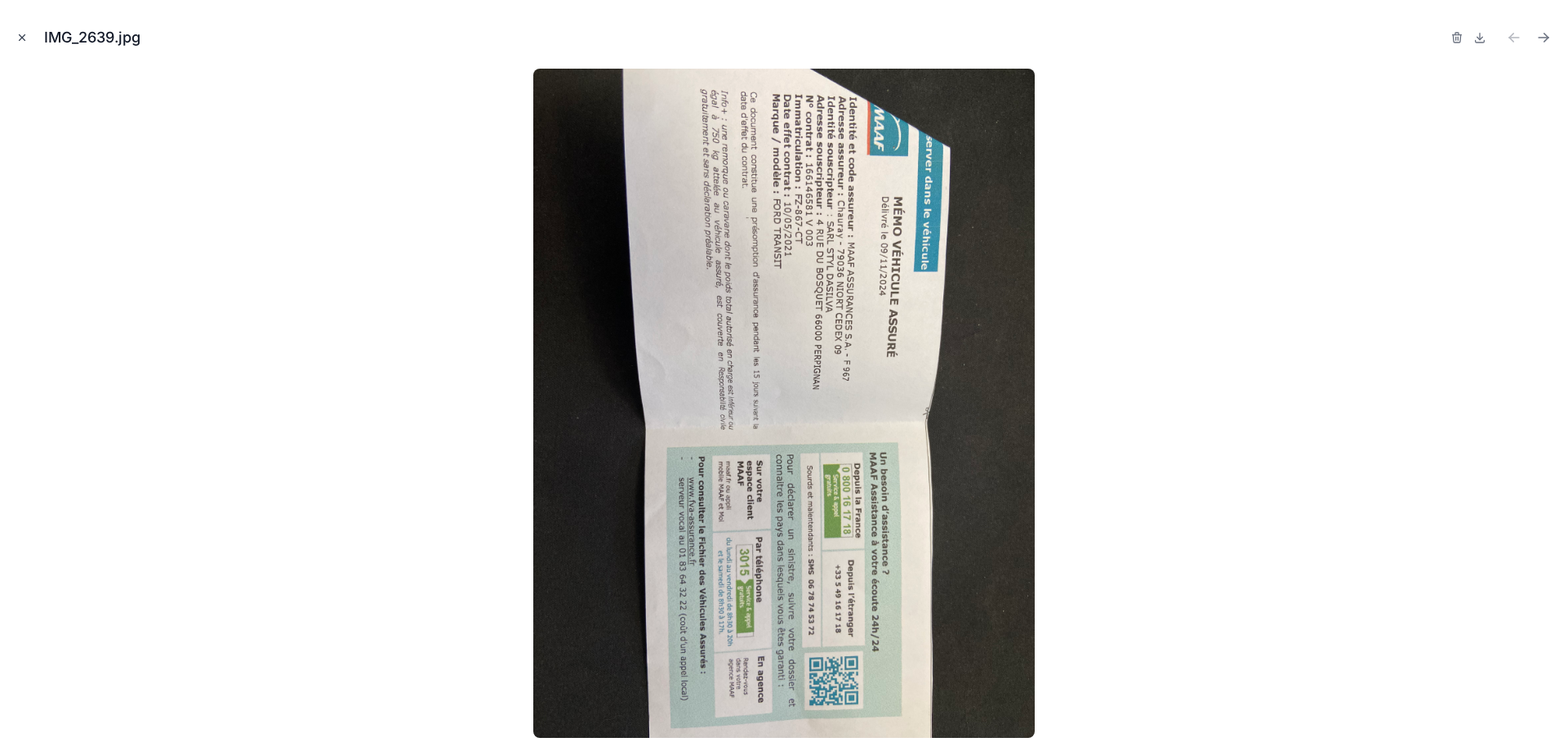
click at [20, 28] on button "Close modal" at bounding box center [21, 37] width 18 height 18
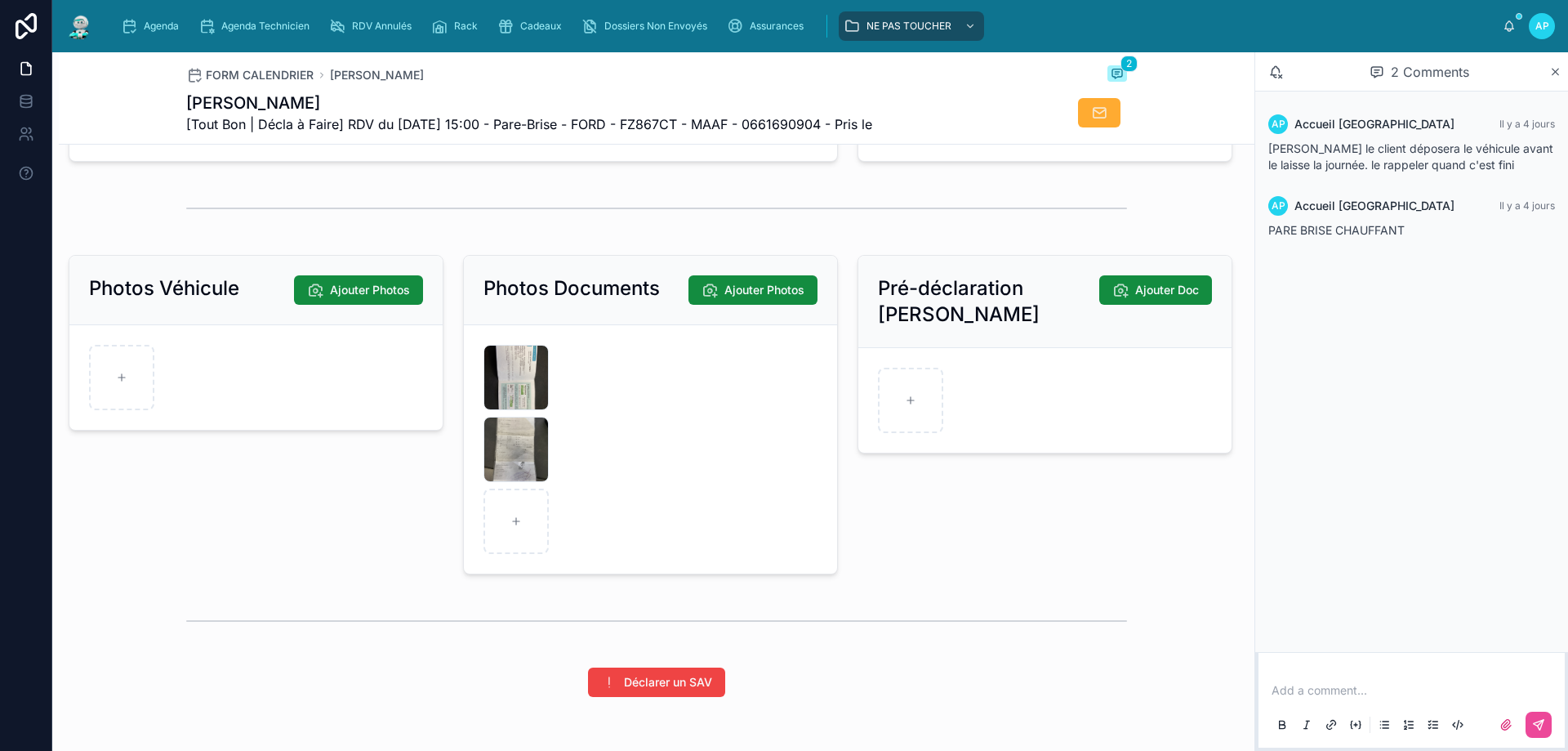
scroll to position [2407, 0]
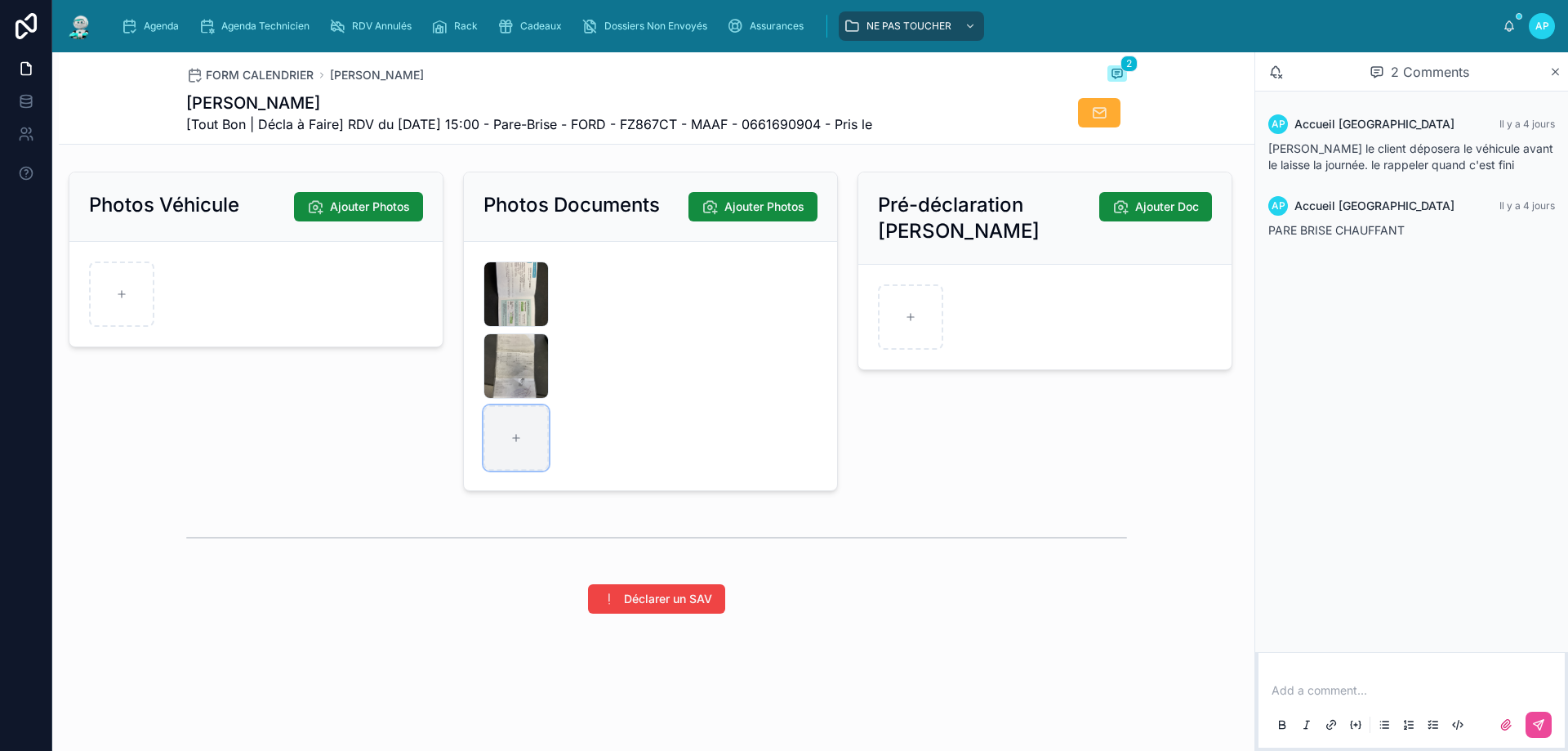
click at [528, 439] on div at bounding box center [516, 438] width 65 height 65
type input "**********"
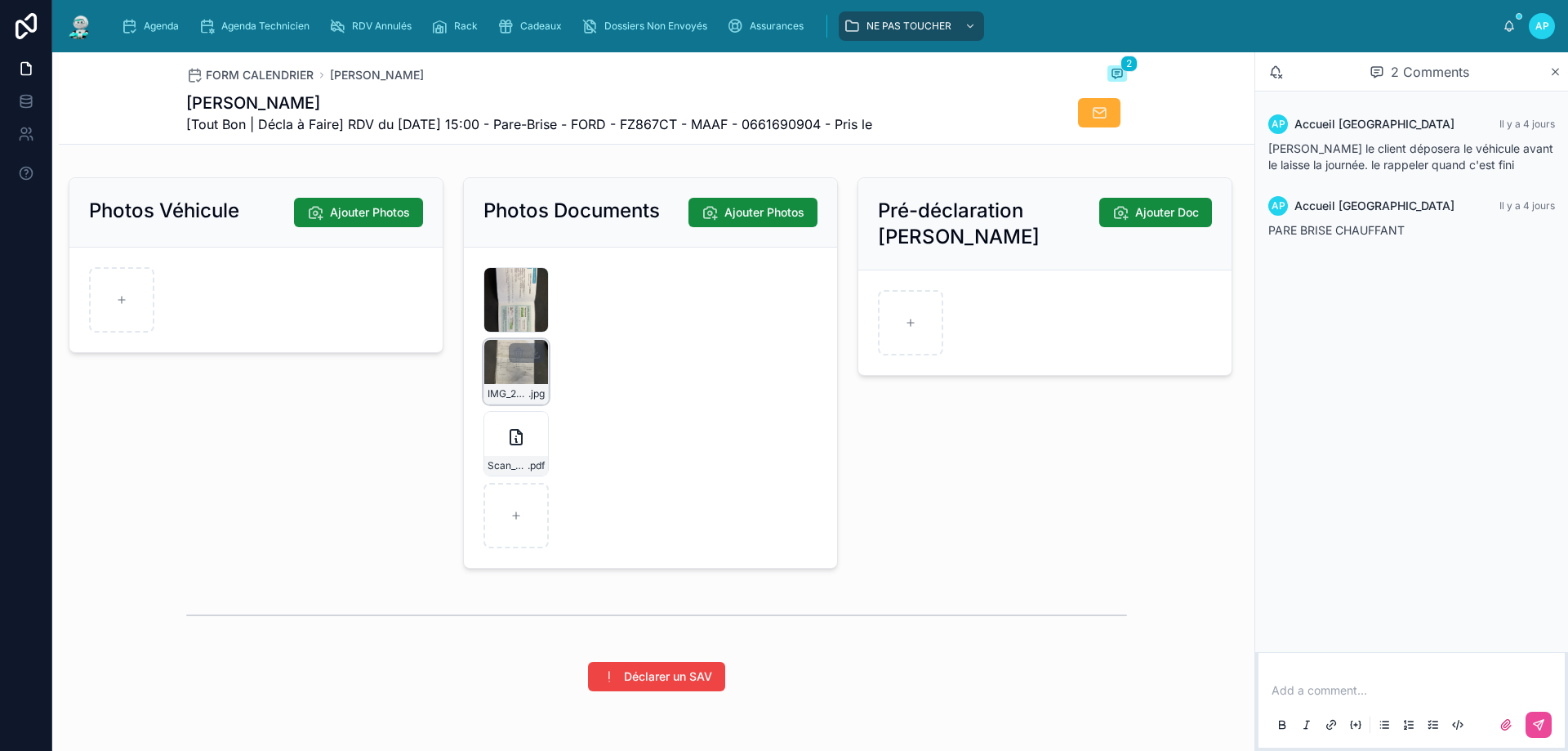
scroll to position [2234, 0]
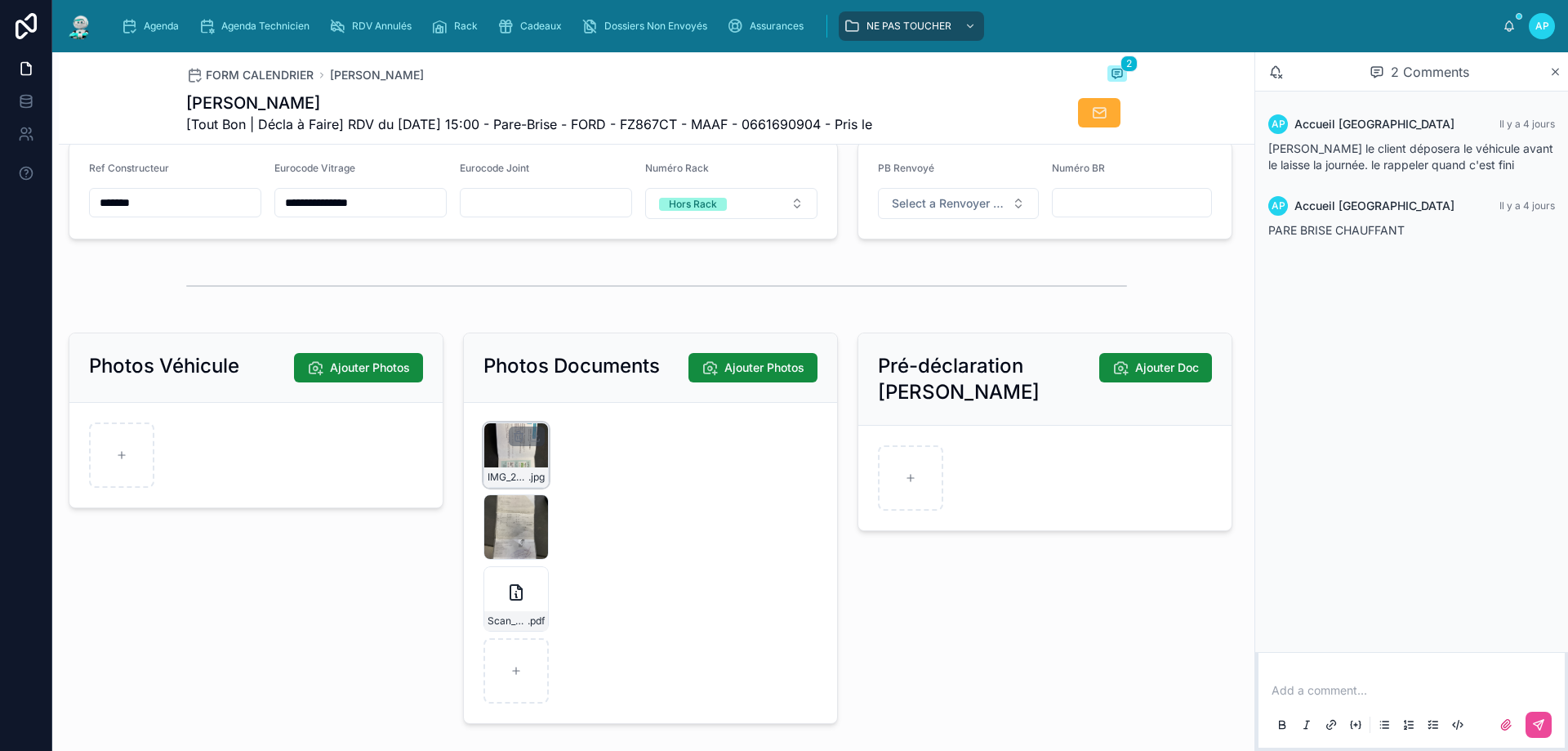
click at [502, 468] on div "IMG_2639 .jpg" at bounding box center [516, 455] width 65 height 65
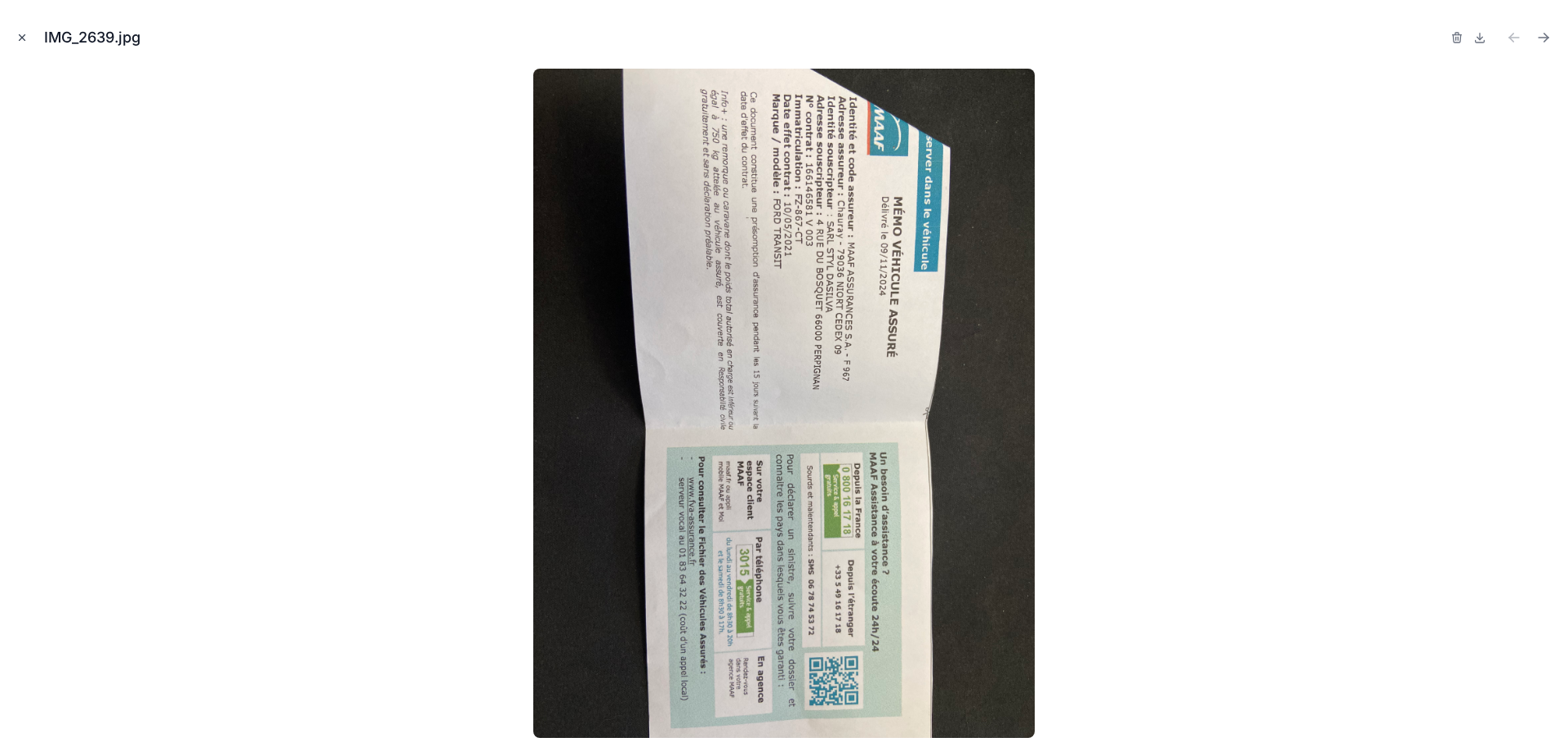
click at [22, 36] on icon "Close modal" at bounding box center [21, 37] width 11 height 11
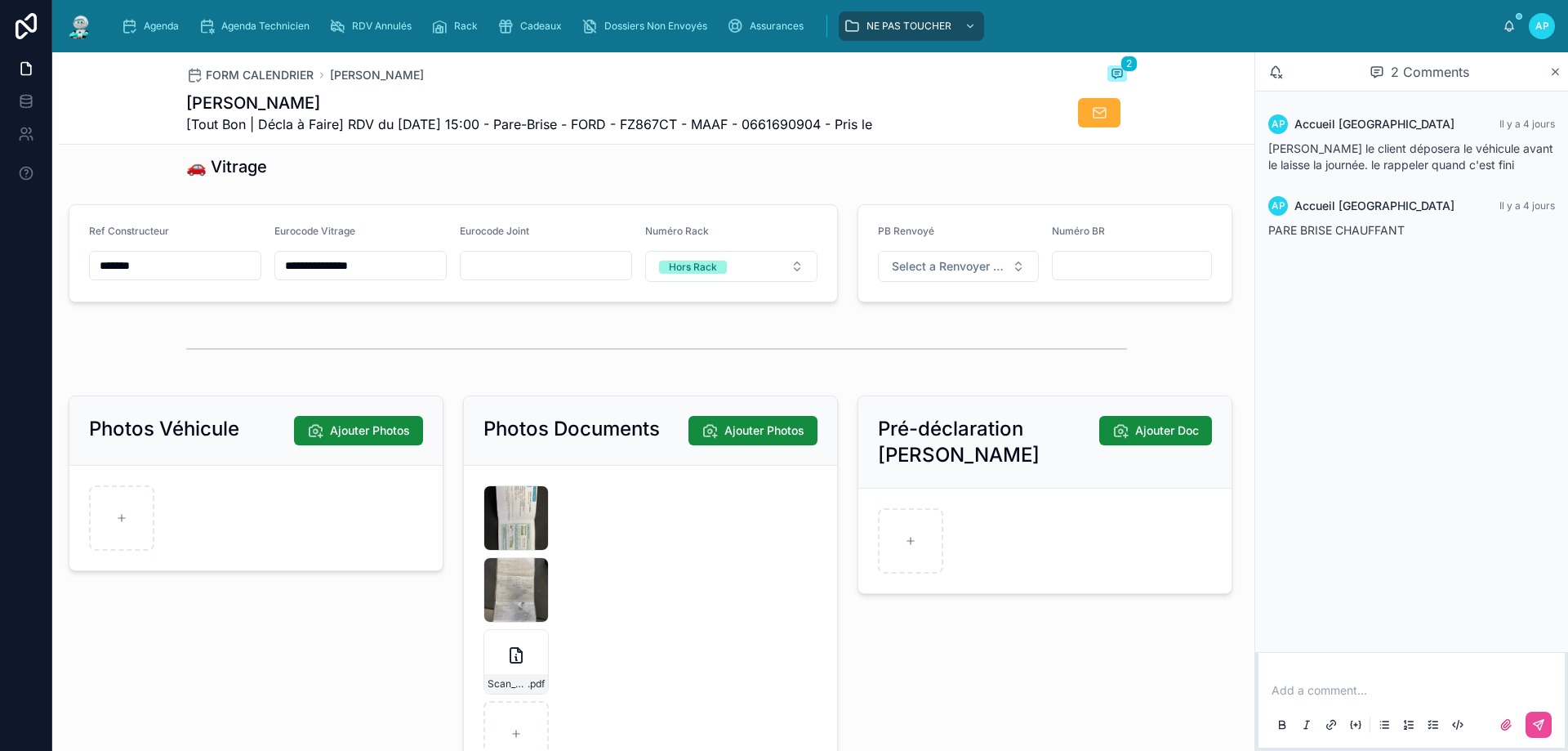
scroll to position [2152, 0]
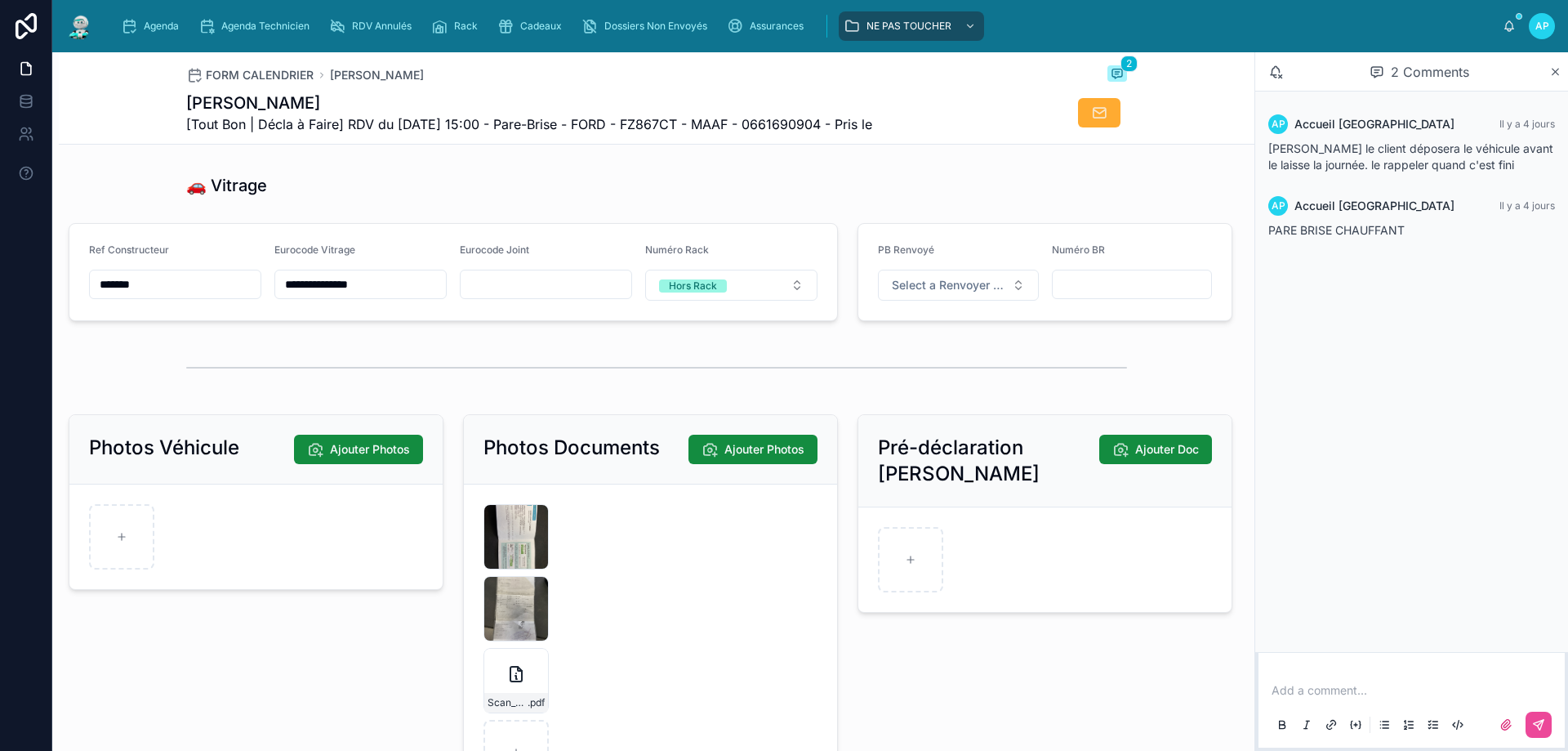
click at [697, 126] on span "[Tout Bon | Décla à Faire] RDV du [DATE] 15:00 - Pare-Brise - FORD - FZ867CT - …" at bounding box center [529, 124] width 686 height 20
drag, startPoint x: 695, startPoint y: 126, endPoint x: 678, endPoint y: 127, distance: 17.0
click at [678, 127] on span "[Tout Bon | Décla à Faire] RDV du [DATE] 15:00 - Pare-Brise - FORD - FZ867CT - …" at bounding box center [529, 124] width 686 height 20
click at [687, 148] on div at bounding box center [656, 128] width 941 height 41
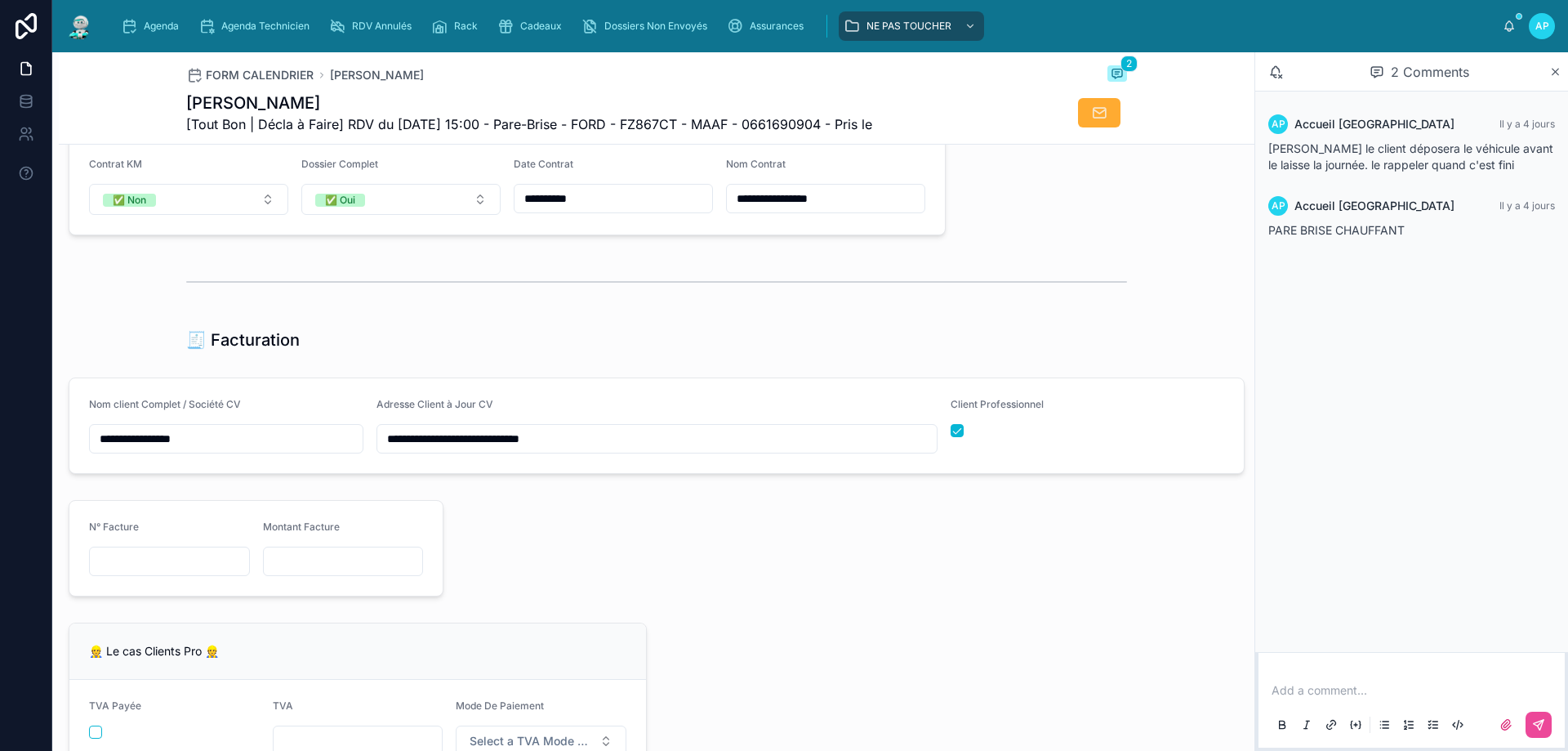
scroll to position [1047, 0]
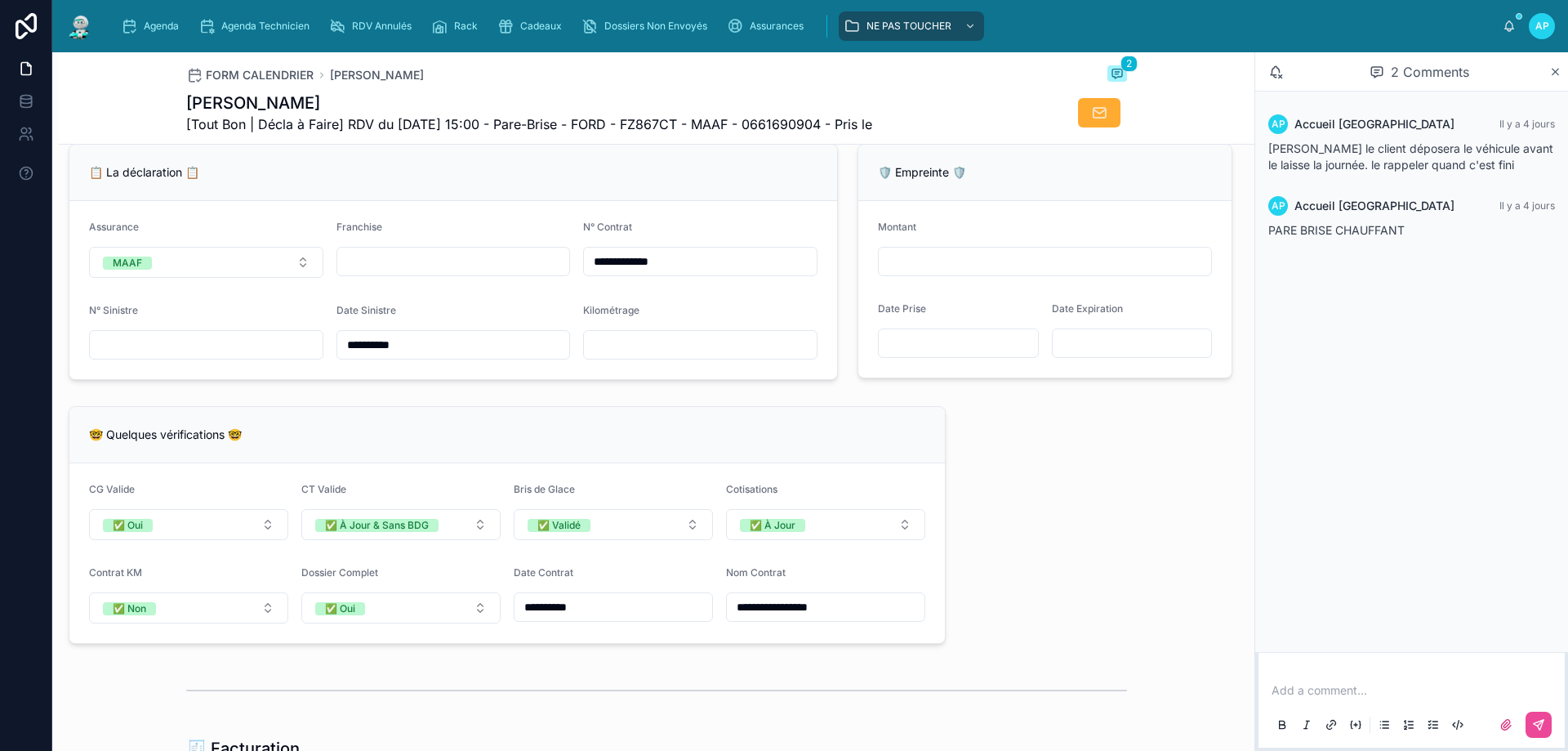
click at [400, 273] on input "text" at bounding box center [453, 261] width 232 height 23
type input "*"
click at [329, 440] on div "🤓 Quelques vérifications 🤓" at bounding box center [507, 434] width 836 height 16
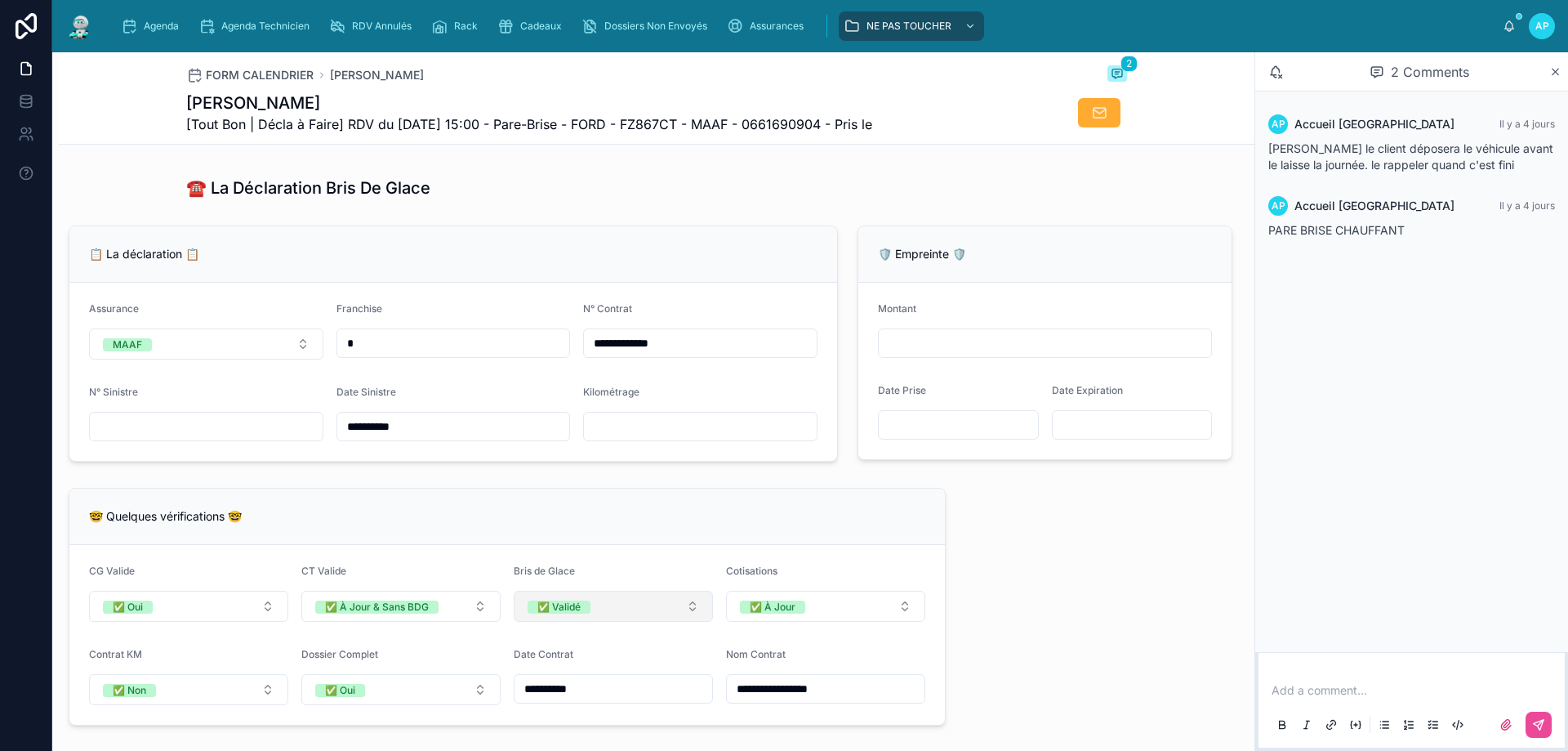
scroll to position [802, 0]
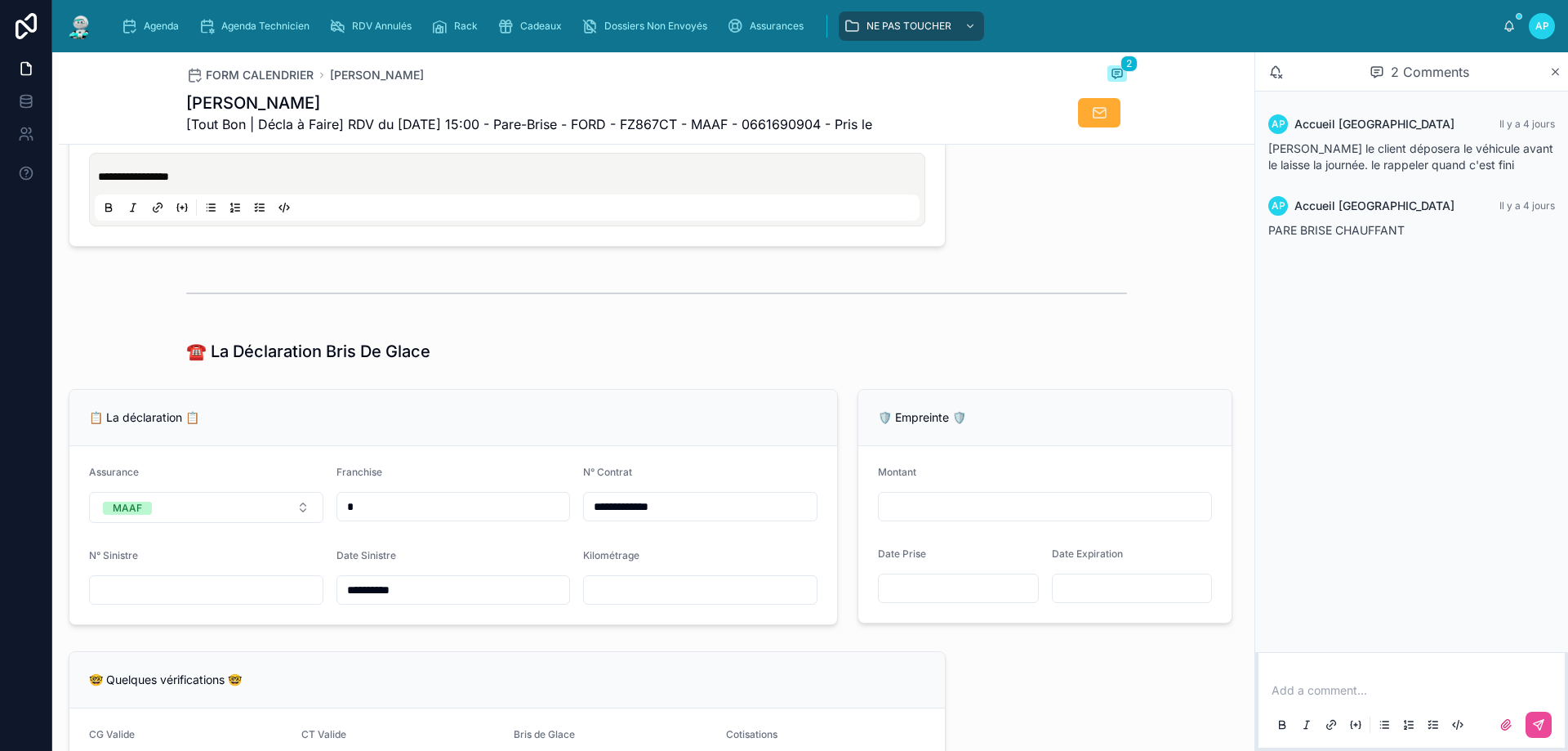
drag, startPoint x: 204, startPoint y: 606, endPoint x: 217, endPoint y: 606, distance: 13.0
click at [208, 602] on input "text" at bounding box center [206, 590] width 232 height 23
click at [212, 601] on input "text" at bounding box center [206, 590] width 232 height 23
type input "********"
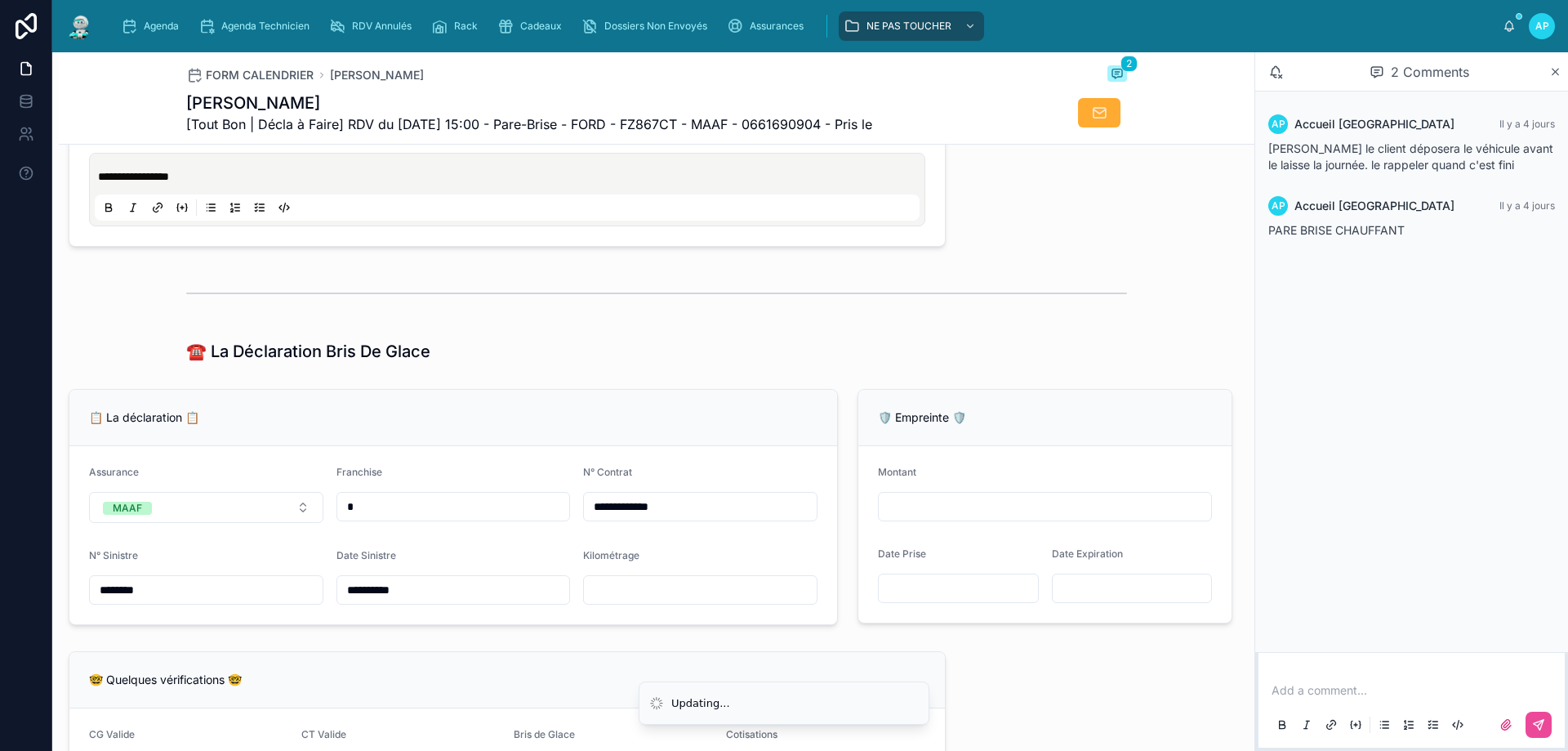
click at [630, 363] on div "☎️ La Déclaration Bris De Glace" at bounding box center [656, 351] width 941 height 23
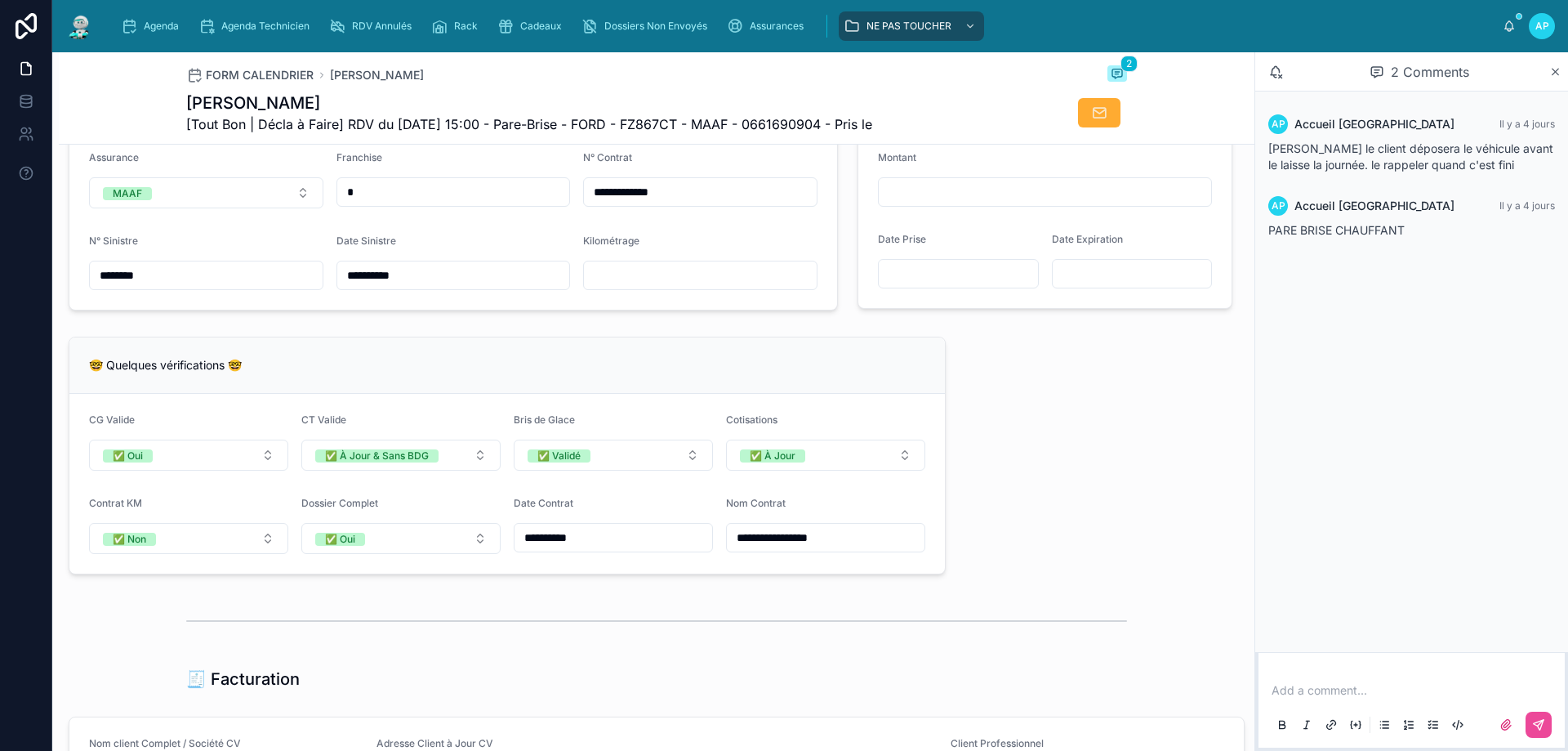
scroll to position [966, 0]
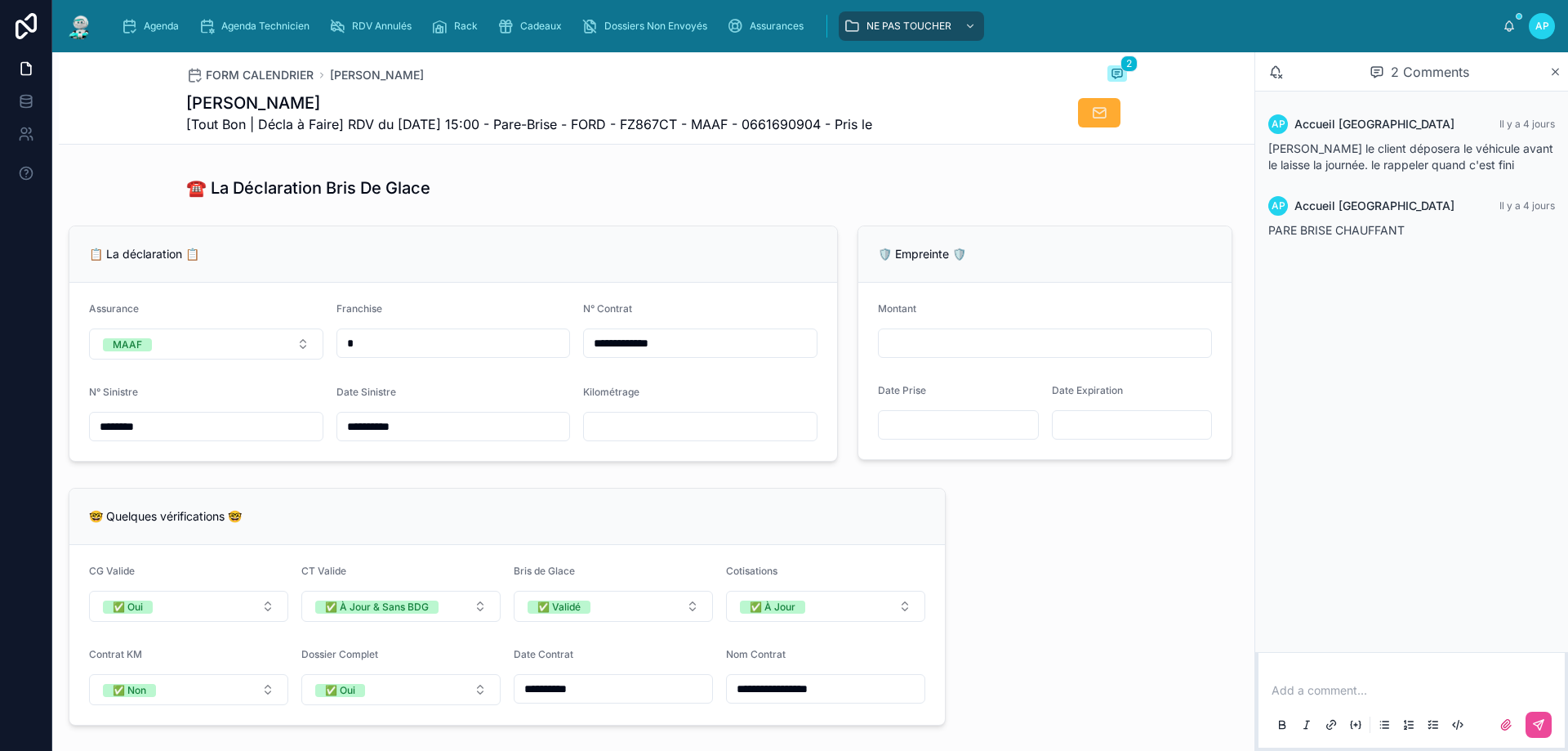
click at [624, 438] on input "text" at bounding box center [700, 427] width 232 height 23
click at [469, 488] on div "**********" at bounding box center [657, 673] width 1196 height 2949
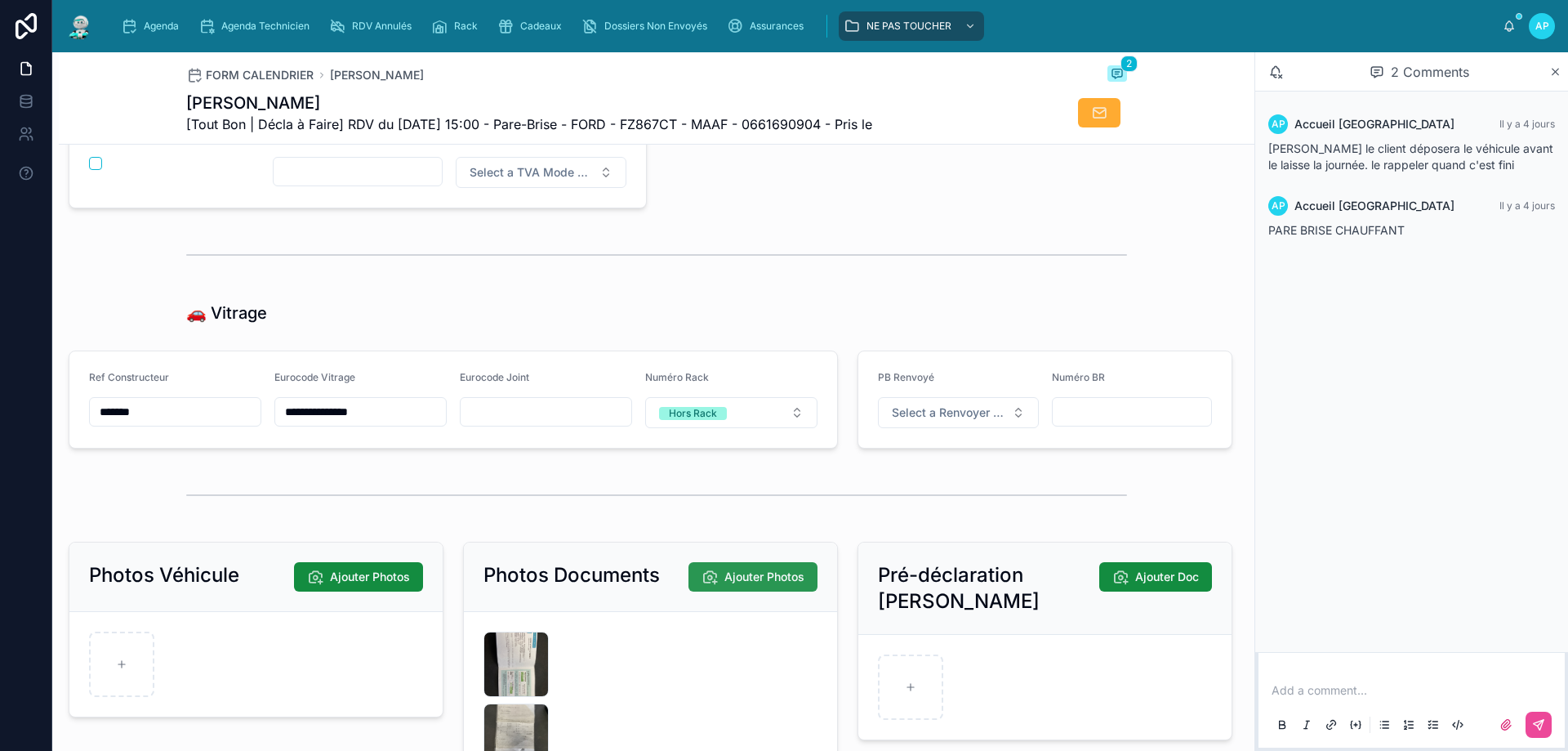
scroll to position [2028, 0]
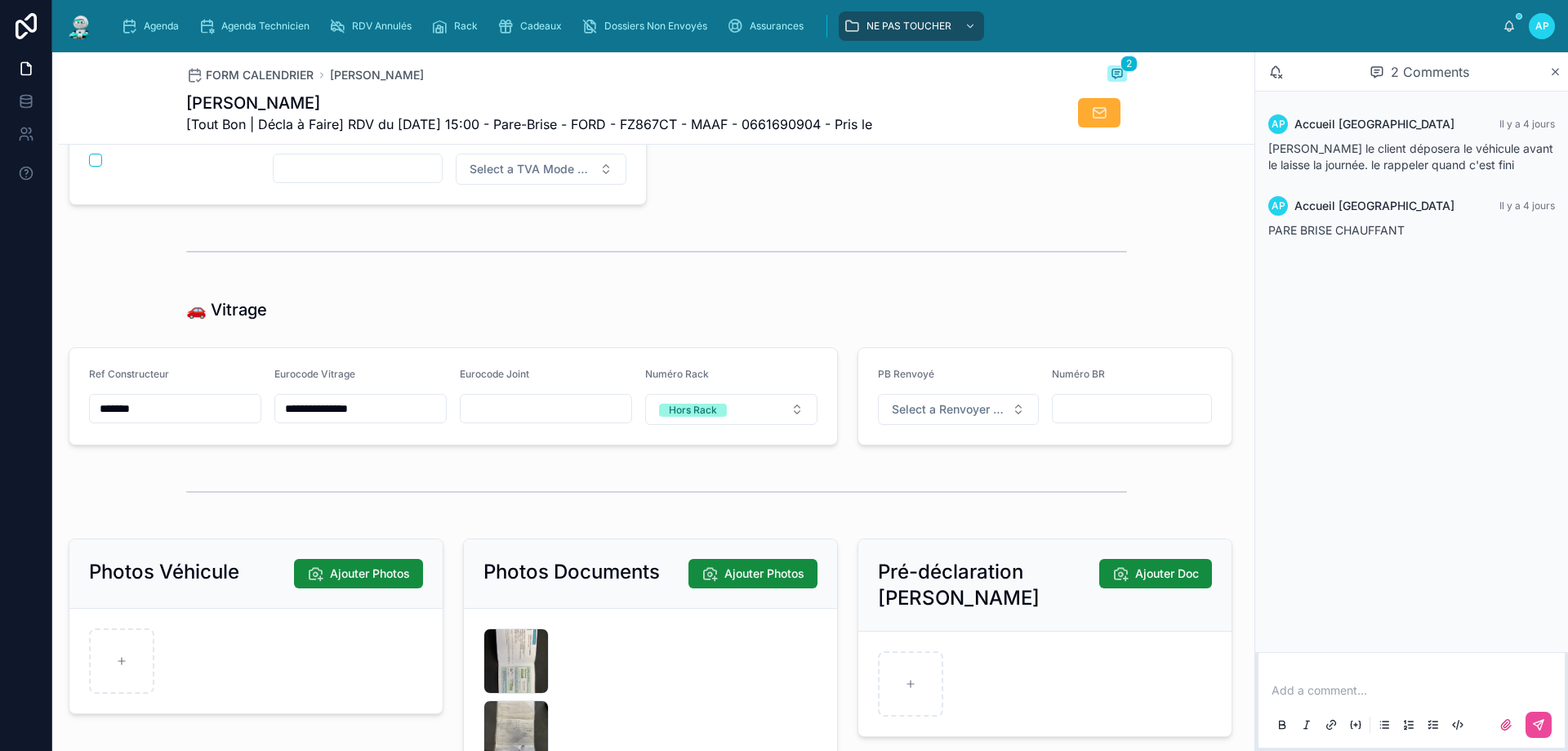
click at [1369, 693] on p at bounding box center [1414, 690] width 286 height 16
click at [1318, 689] on p at bounding box center [1414, 690] width 286 height 16
click at [1297, 690] on span "**********" at bounding box center [1414, 674] width 287 height 44
click at [1338, 689] on p "**********" at bounding box center [1414, 674] width 286 height 49
drag, startPoint x: 1294, startPoint y: 659, endPoint x: 1343, endPoint y: 695, distance: 60.8
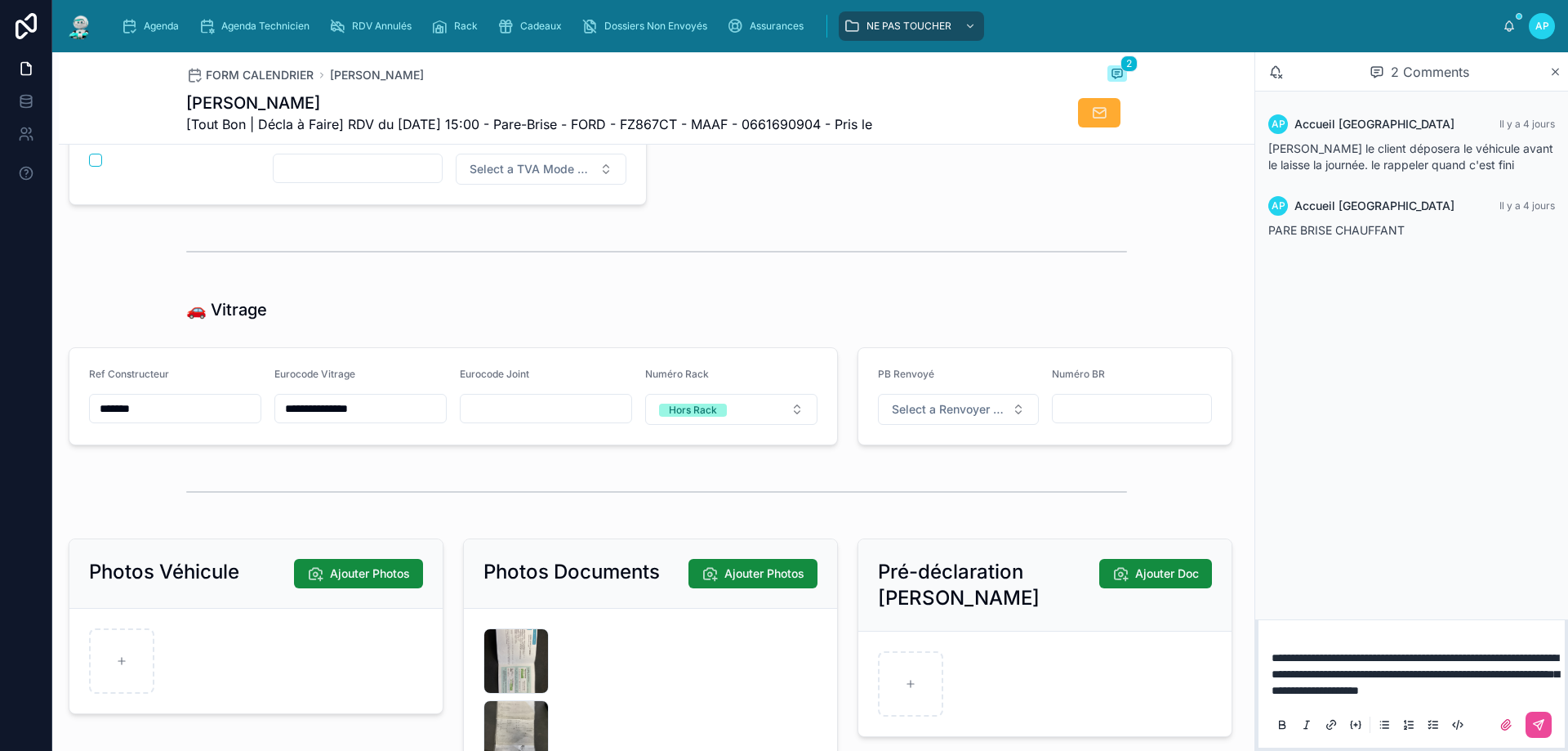
click at [1343, 694] on p "**********" at bounding box center [1414, 674] width 286 height 49
click at [1334, 689] on p "**********" at bounding box center [1414, 674] width 286 height 49
click at [1330, 687] on span "**********" at bounding box center [1414, 674] width 287 height 44
click at [1325, 689] on span "**********" at bounding box center [1414, 674] width 287 height 44
click at [1340, 692] on p "**********" at bounding box center [1414, 674] width 286 height 49
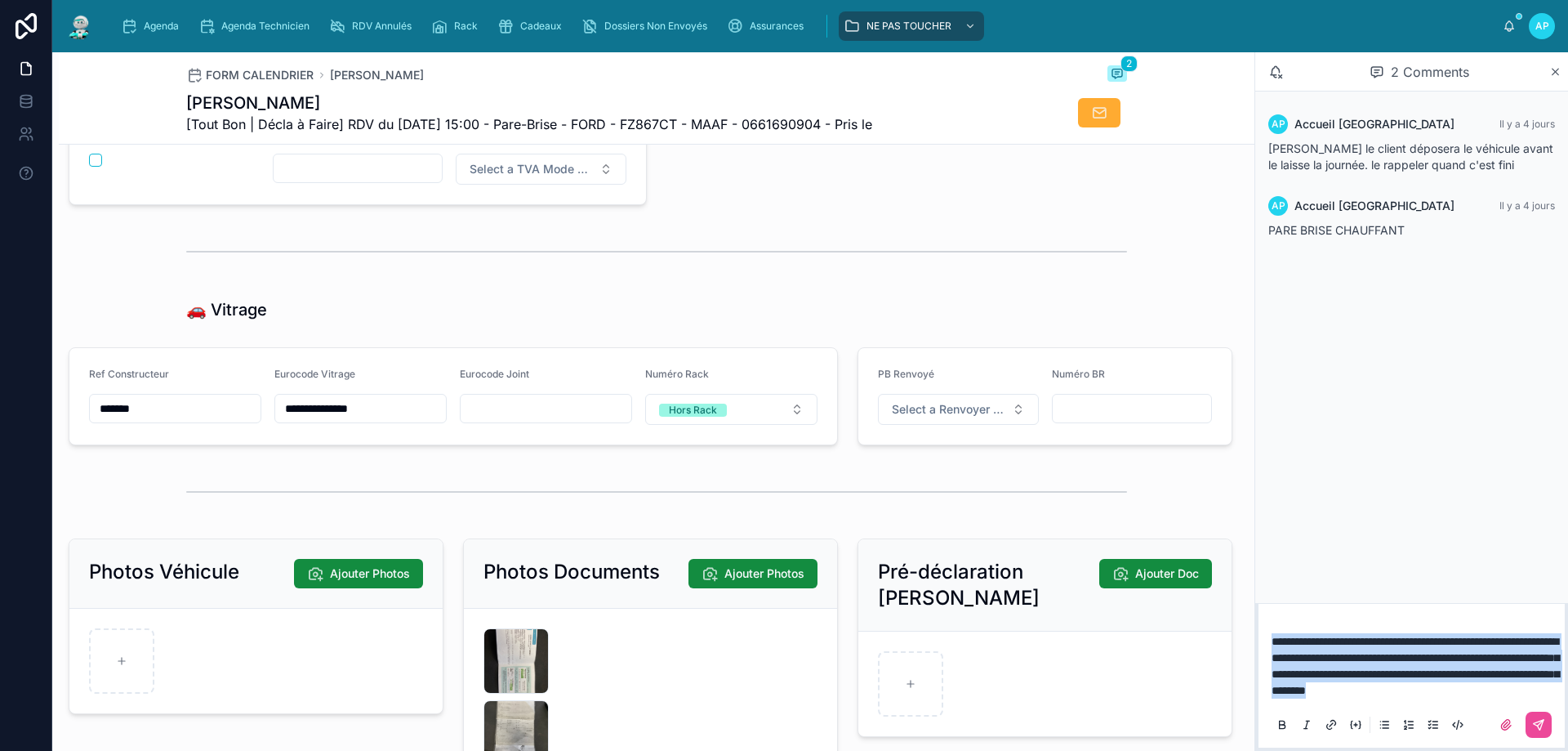
drag, startPoint x: 1385, startPoint y: 693, endPoint x: 1269, endPoint y: 617, distance: 138.7
click at [1269, 623] on div "**********" at bounding box center [1411, 681] width 286 height 118
click at [1424, 696] on p "**********" at bounding box center [1414, 666] width 286 height 65
click at [1420, 697] on p "**********" at bounding box center [1414, 666] width 286 height 65
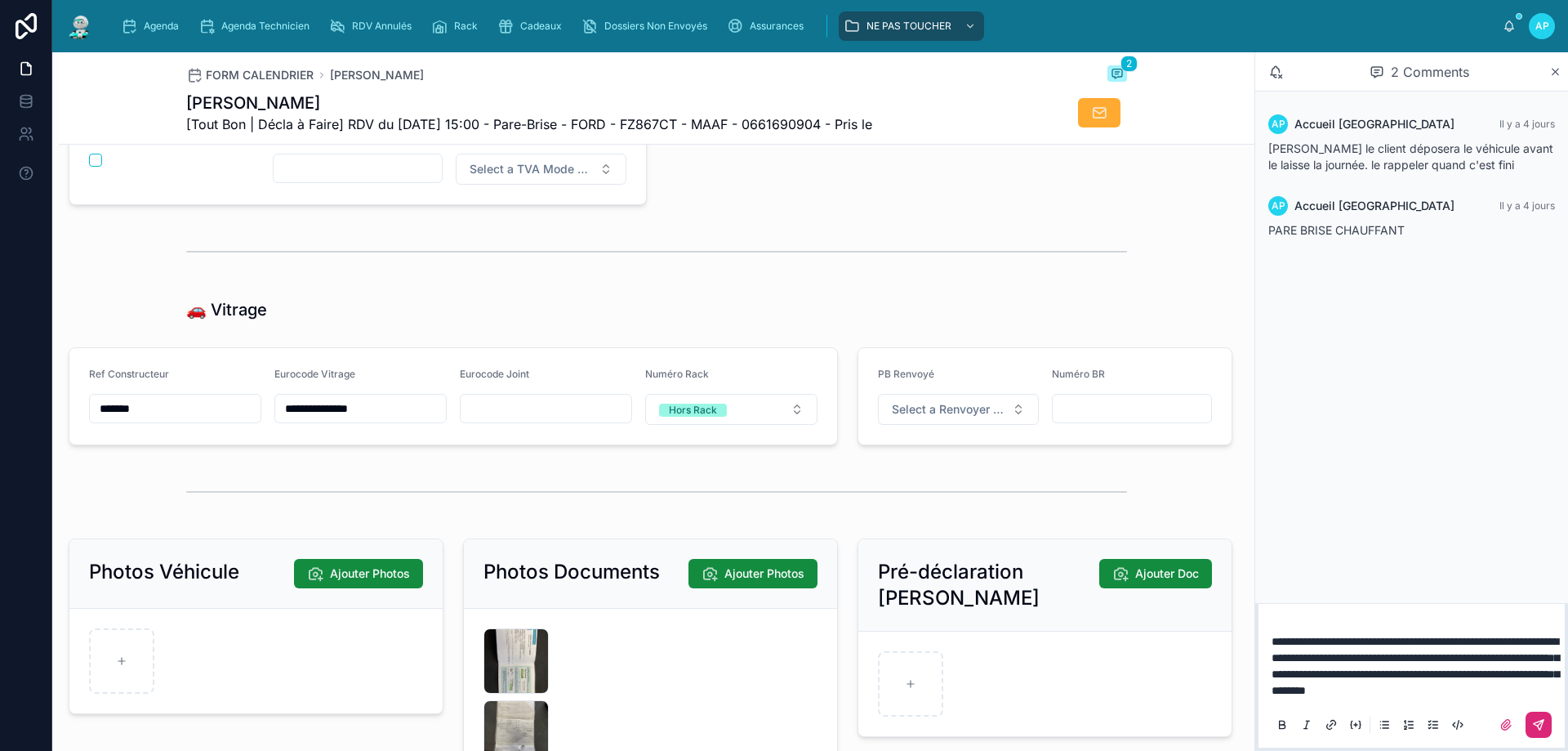
click at [1535, 726] on icon at bounding box center [1538, 724] width 13 height 13
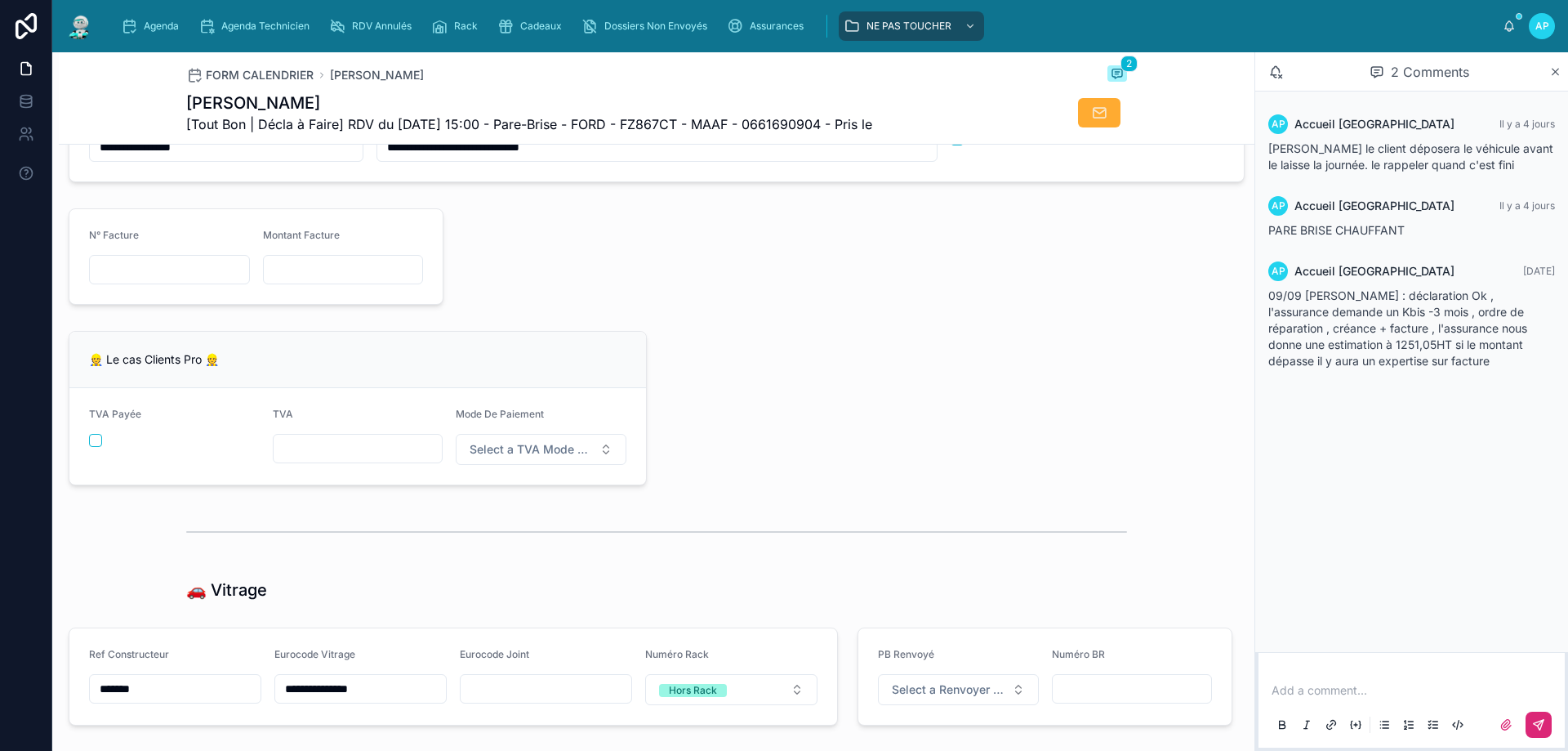
scroll to position [1744, 0]
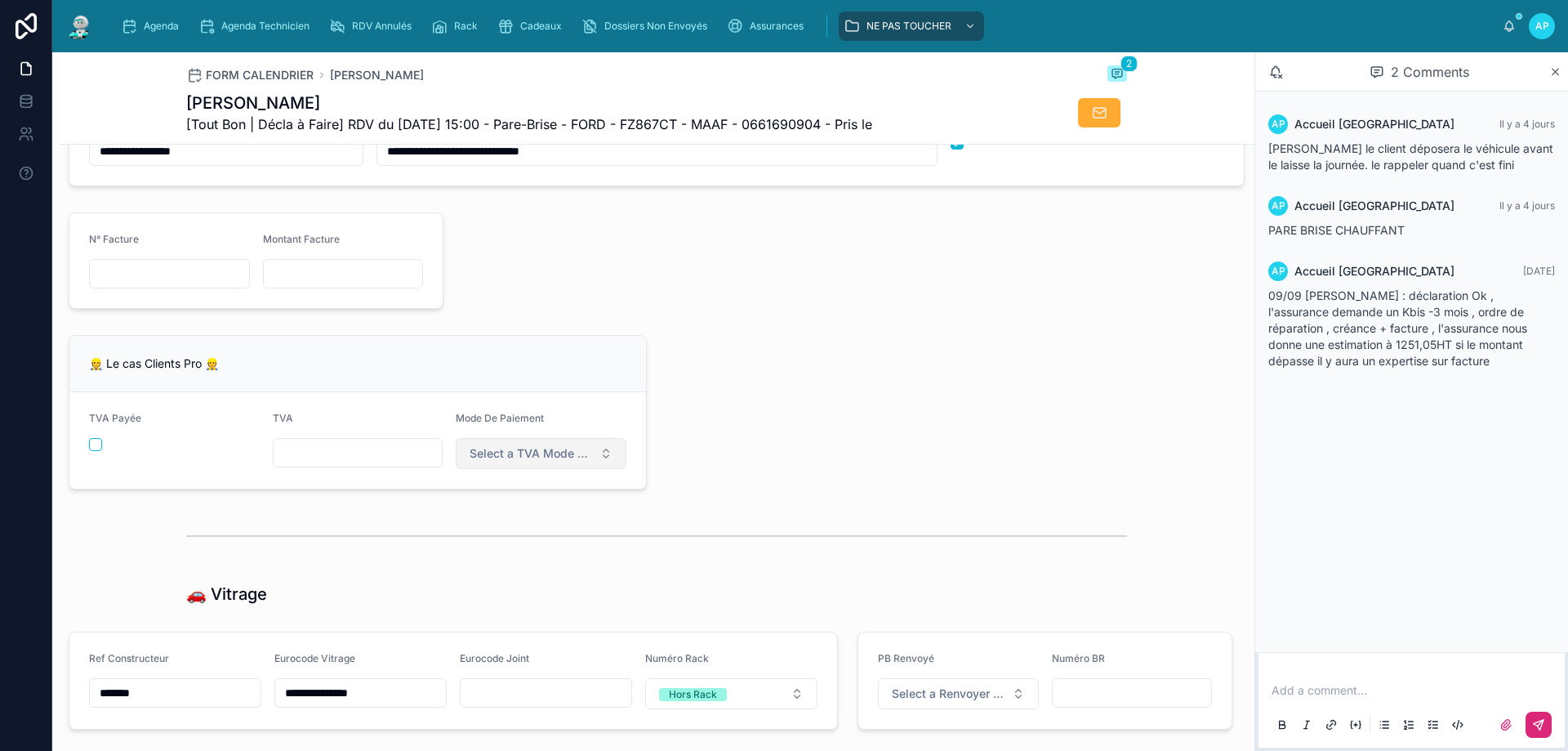
click at [526, 462] on span "Select a TVA Mode De Paiement" at bounding box center [531, 453] width 124 height 16
click at [527, 462] on span "Select a TVA Mode De Paiement" at bounding box center [531, 453] width 124 height 16
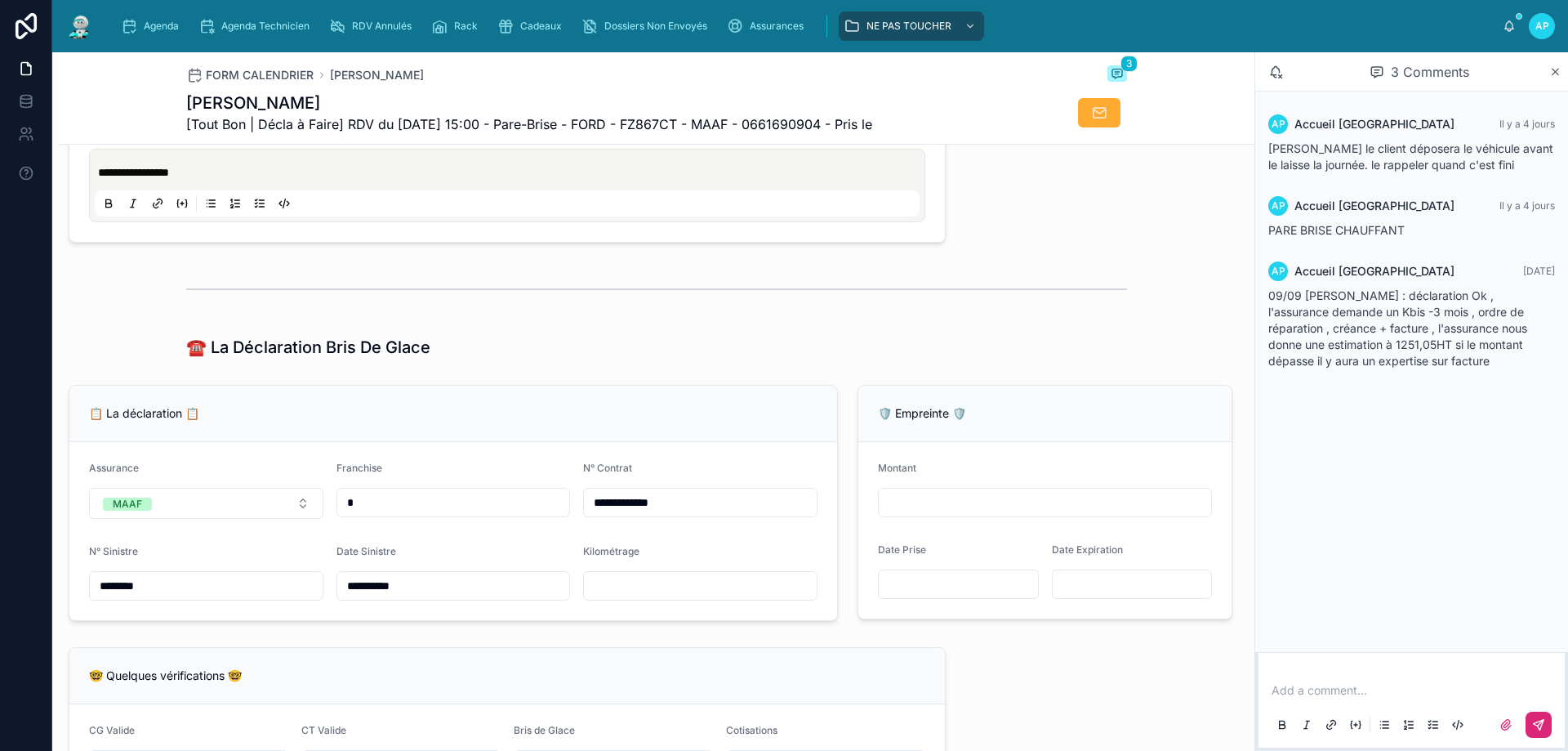
scroll to position [600, 0]
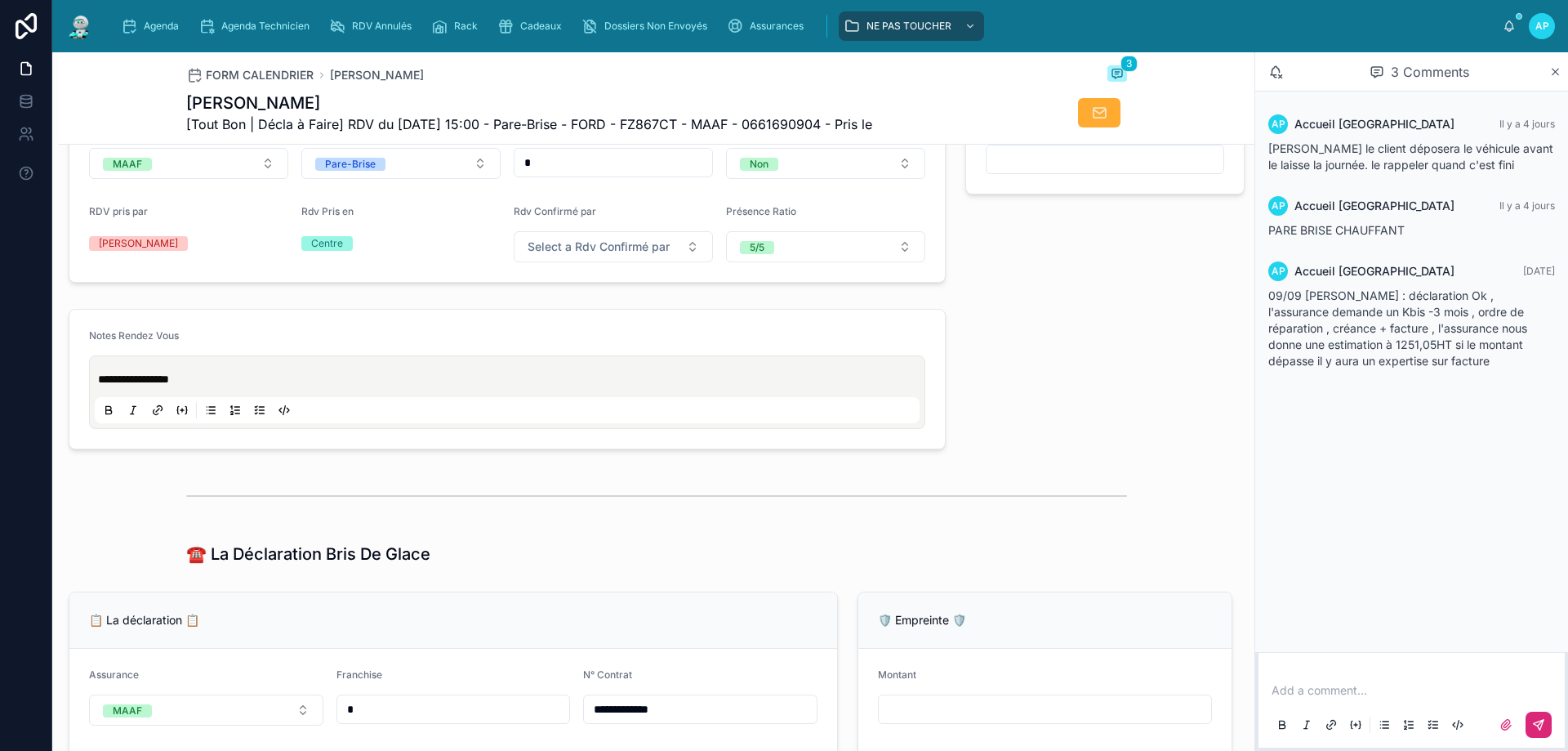
click at [299, 383] on p "**********" at bounding box center [510, 379] width 824 height 16
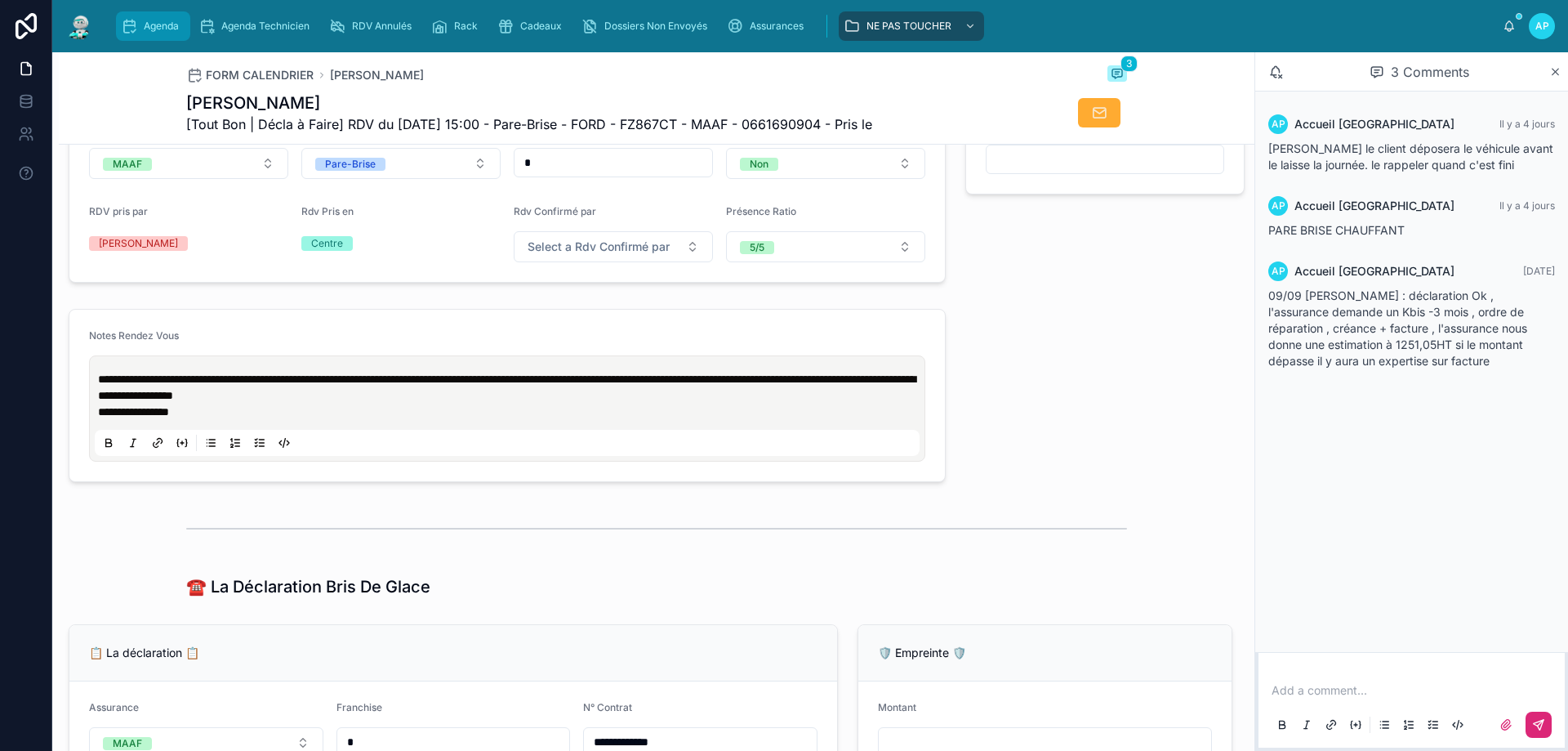
click at [148, 20] on span "Agenda" at bounding box center [161, 26] width 35 height 13
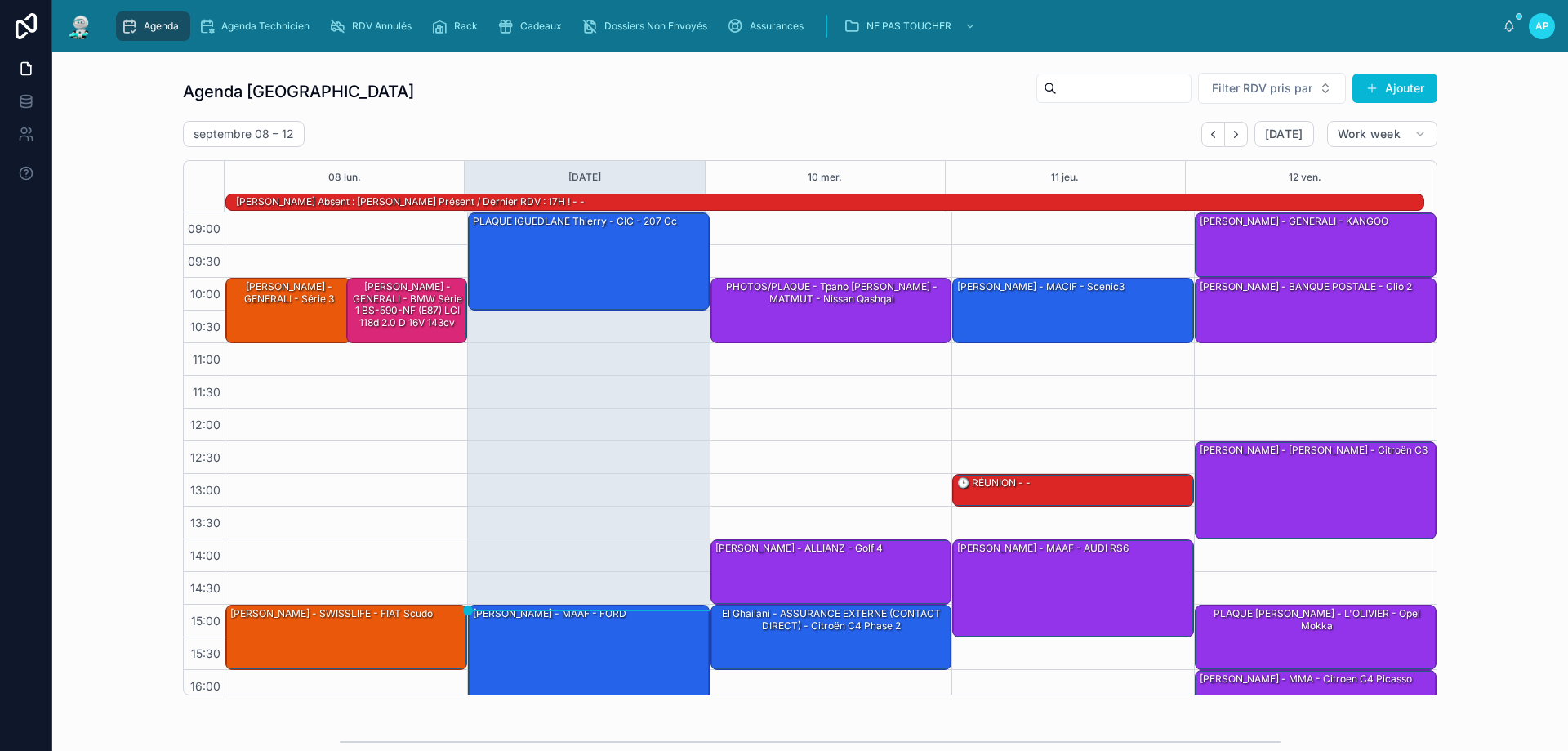
scroll to position [107, 0]
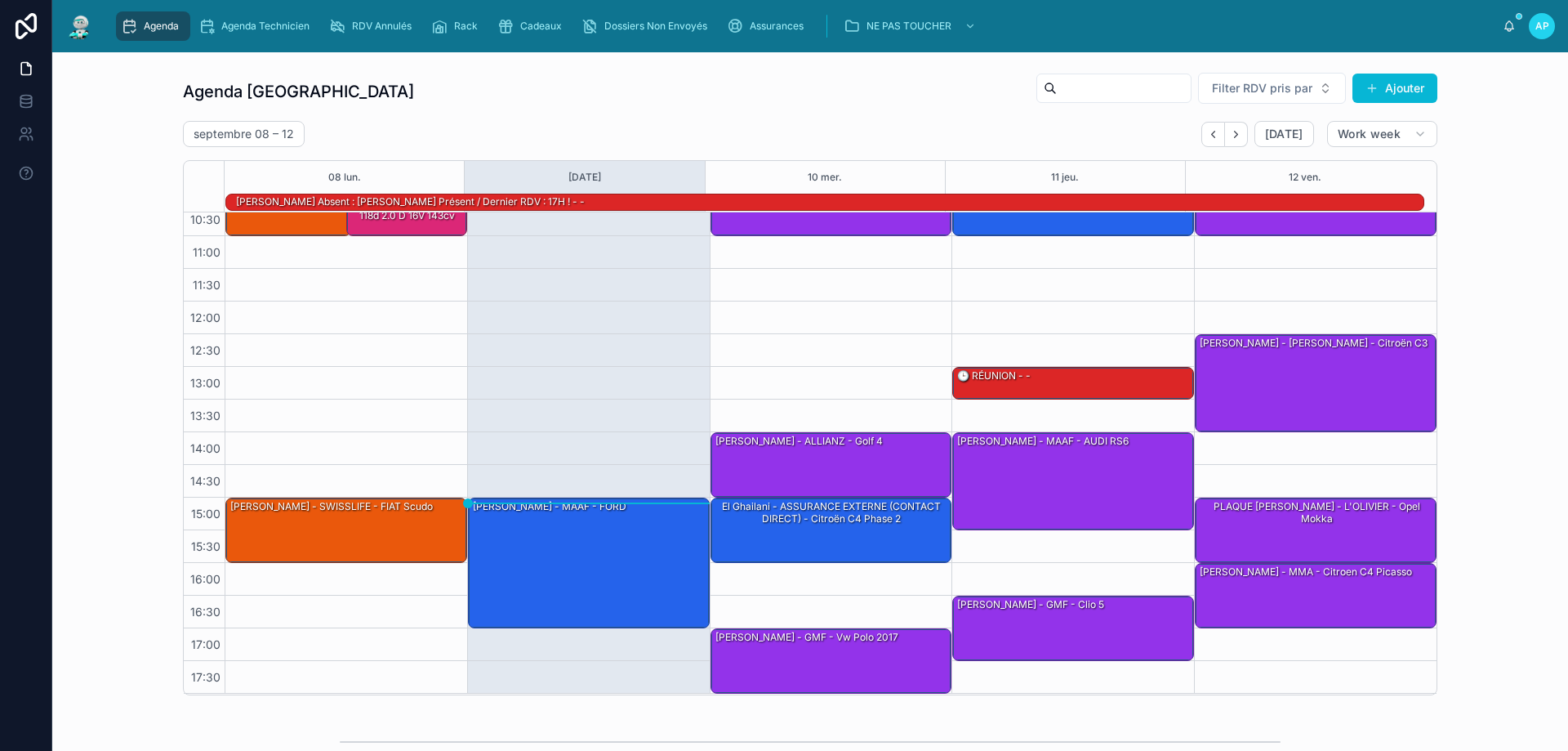
click at [87, 31] on img at bounding box center [80, 26] width 29 height 26
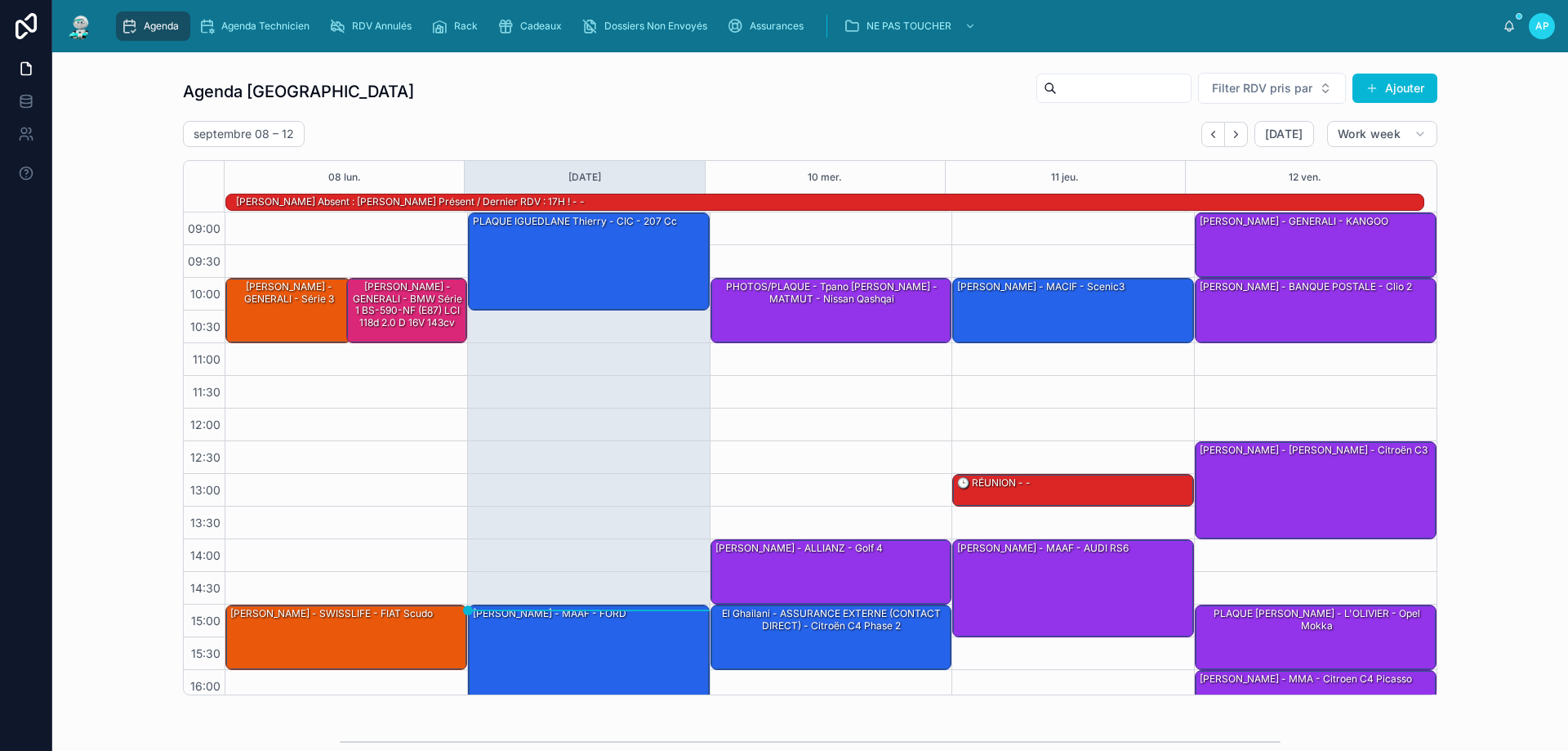
scroll to position [107, 0]
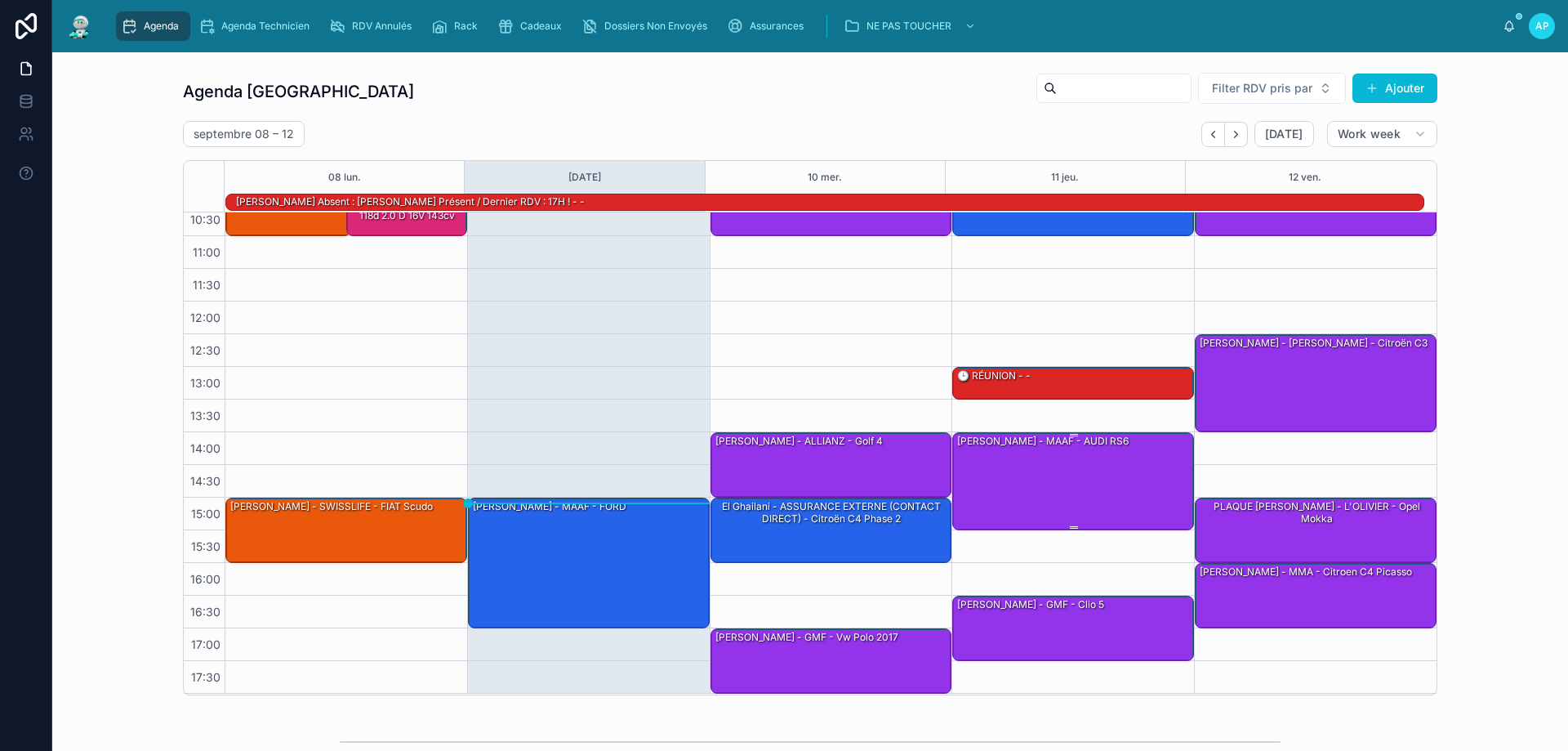
click at [1130, 478] on div "[PERSON_NAME] - MAAF - AUDI RS6" at bounding box center [1074, 481] width 237 height 94
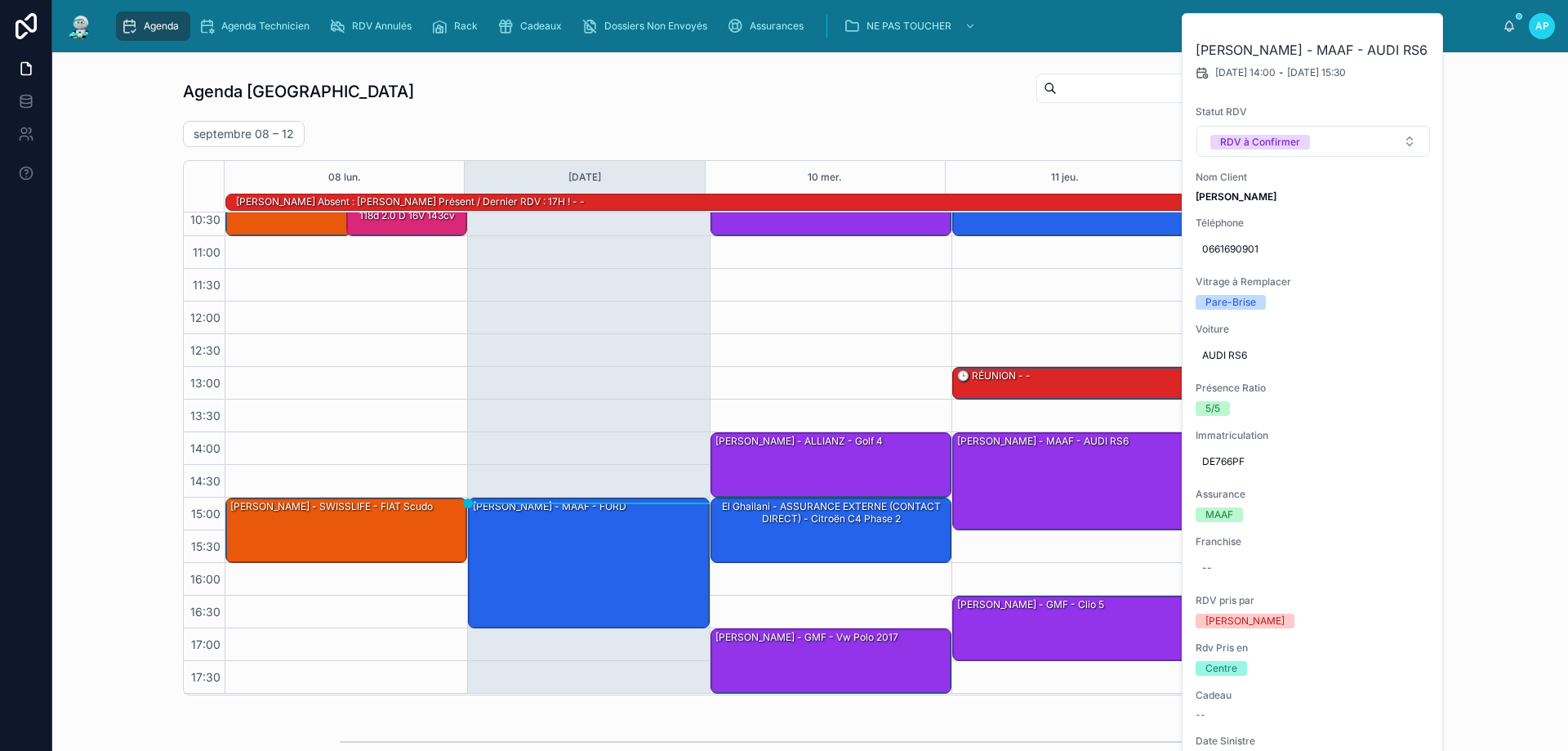
click at [962, 301] on div "10:00 – 11:00 [PERSON_NAME] - MACIF - scenic3 13:00 – 13:30 🕒 RÉUNION - - 14:00…" at bounding box center [1072, 399] width 243 height 588
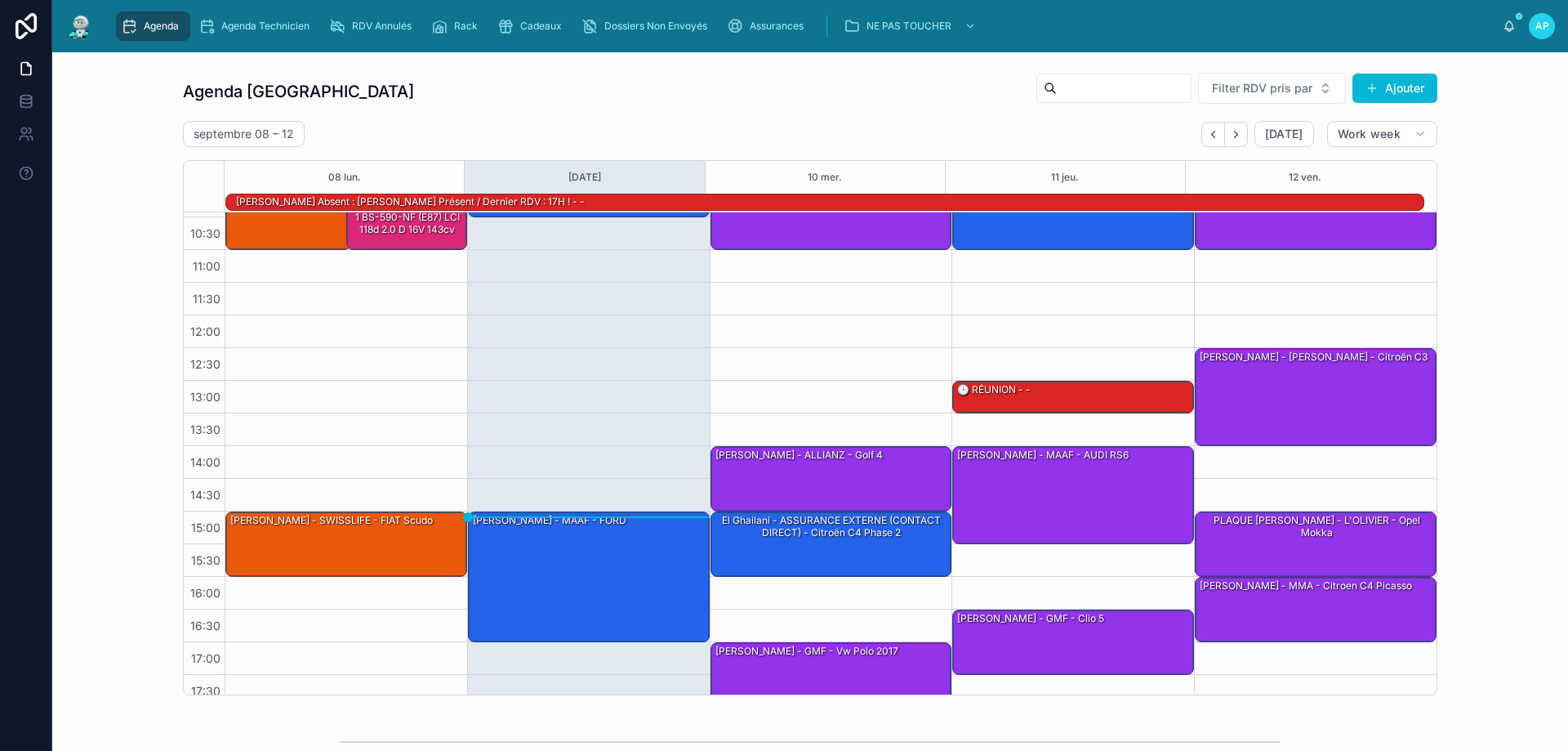
scroll to position [106, 0]
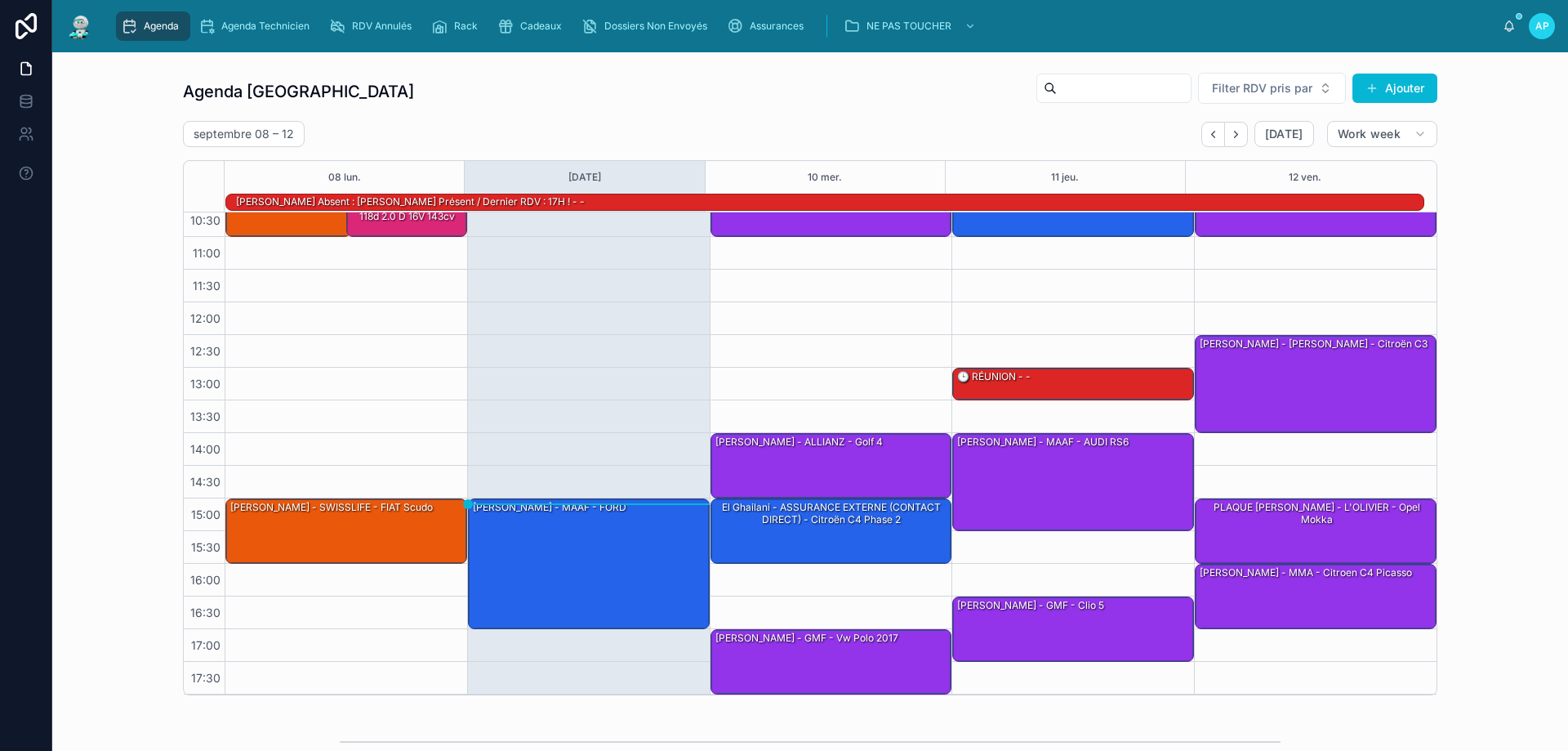
click at [164, 18] on div "Agenda" at bounding box center [153, 26] width 64 height 26
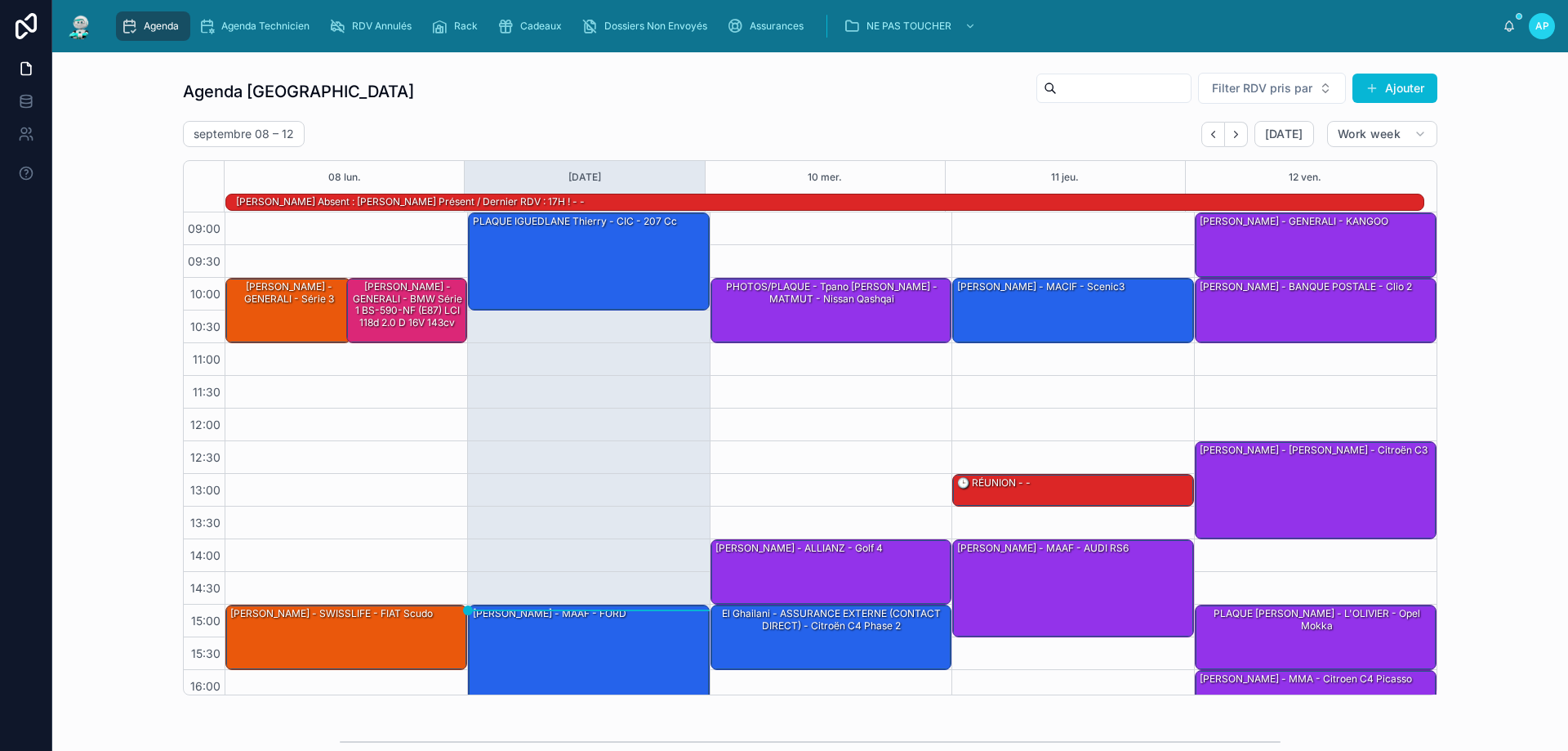
scroll to position [107, 0]
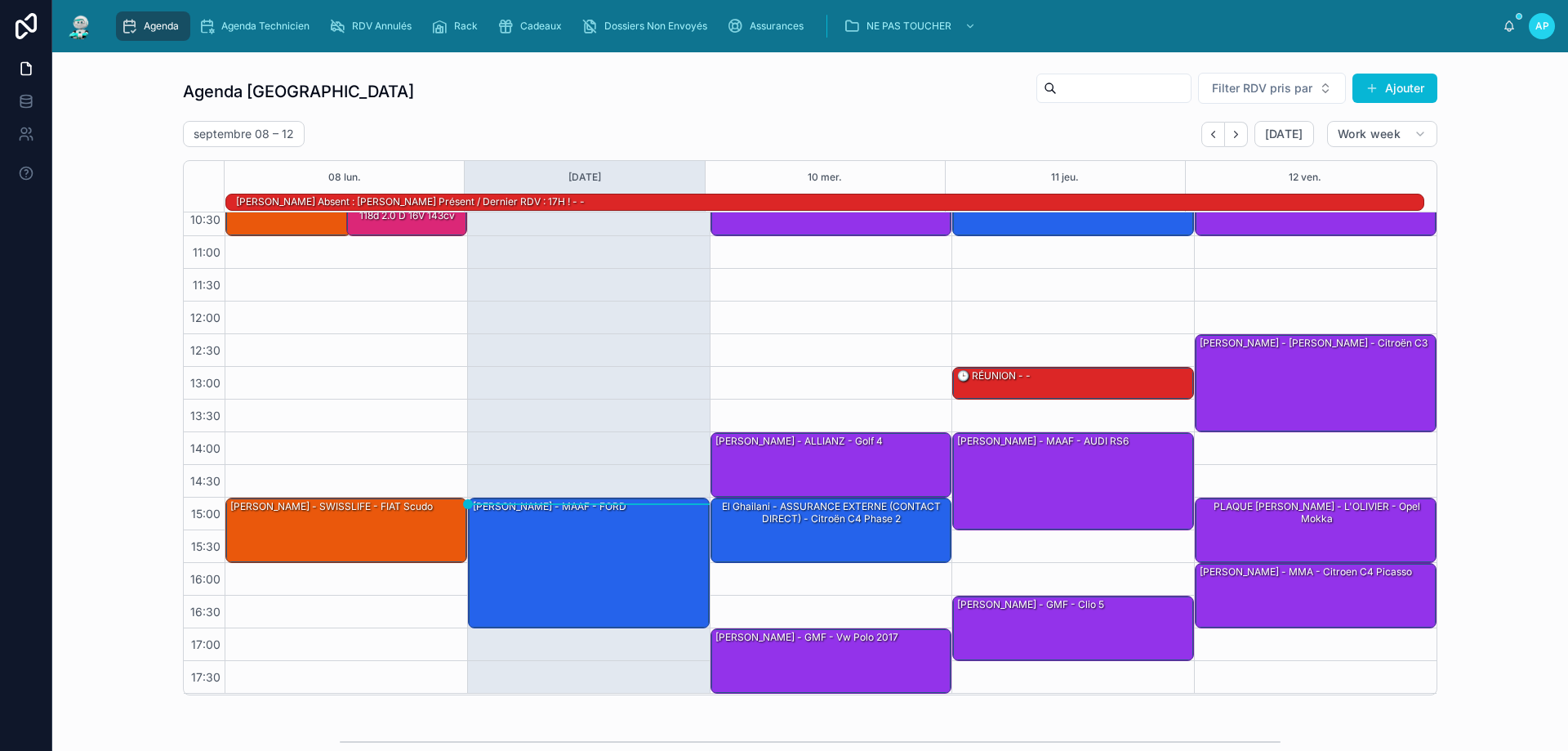
click at [139, 21] on div "Agenda" at bounding box center [153, 26] width 64 height 26
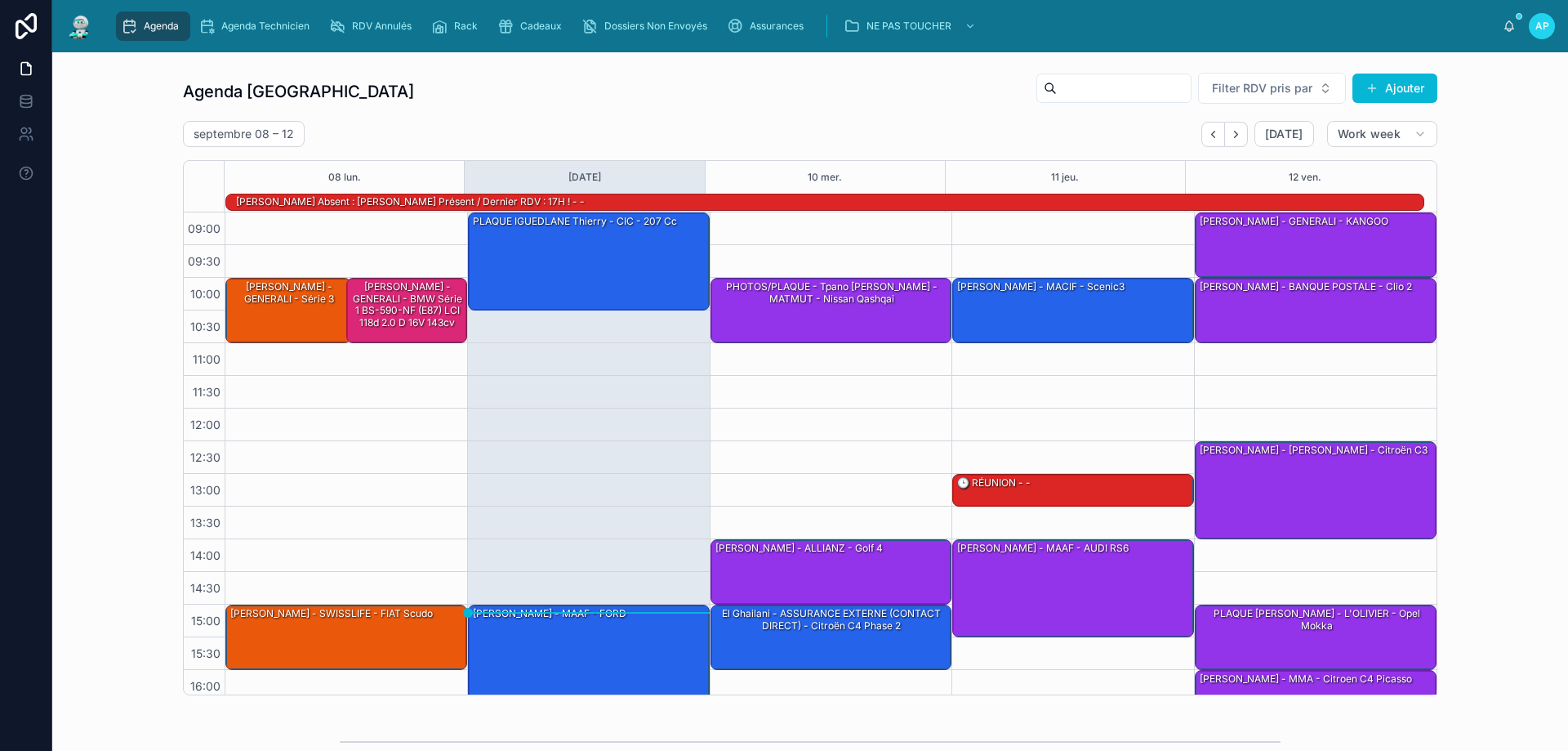
scroll to position [107, 0]
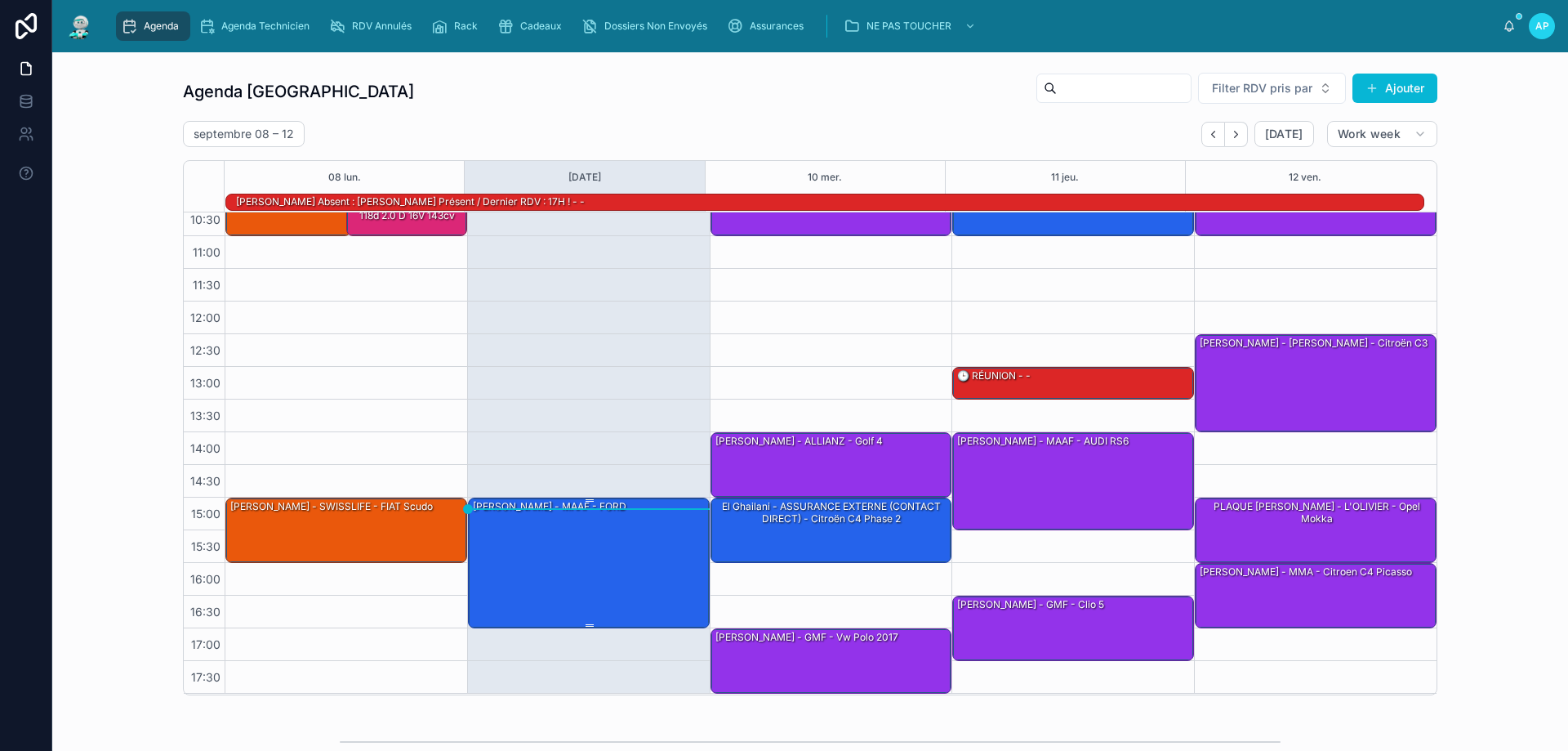
click at [558, 542] on div "[PERSON_NAME] - MAAF - FORD" at bounding box center [589, 562] width 237 height 128
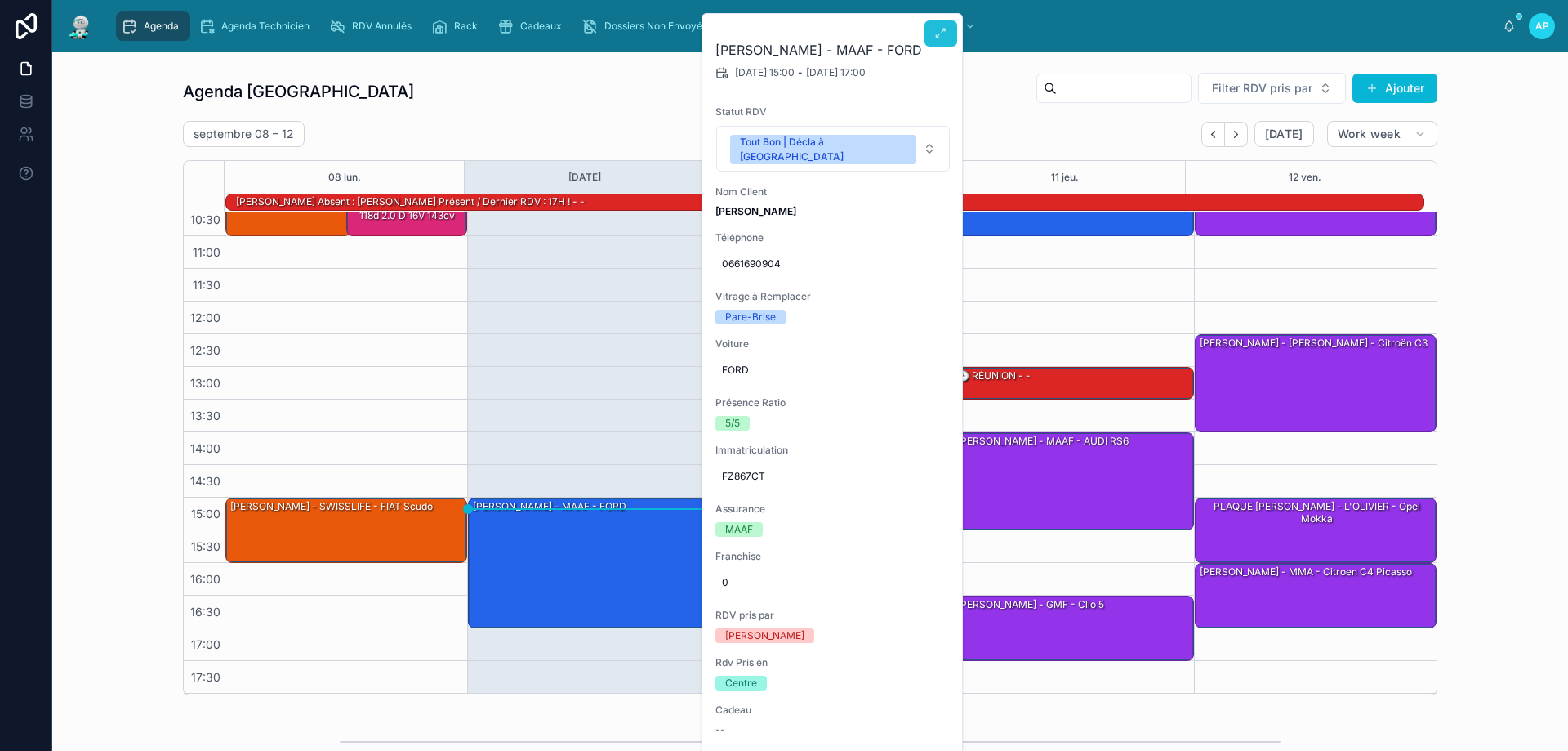
click at [944, 33] on icon at bounding box center [940, 33] width 13 height 13
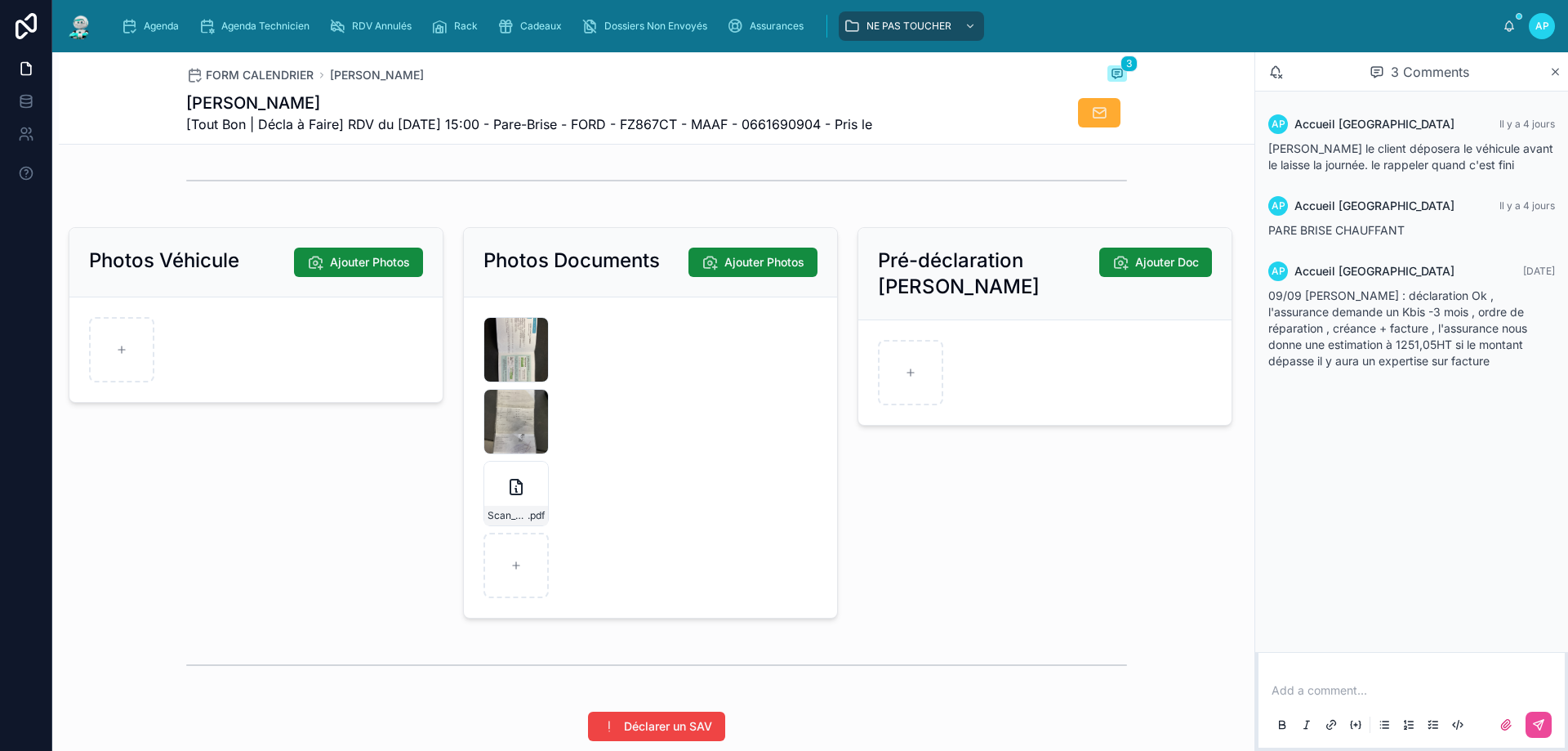
scroll to position [2511, 0]
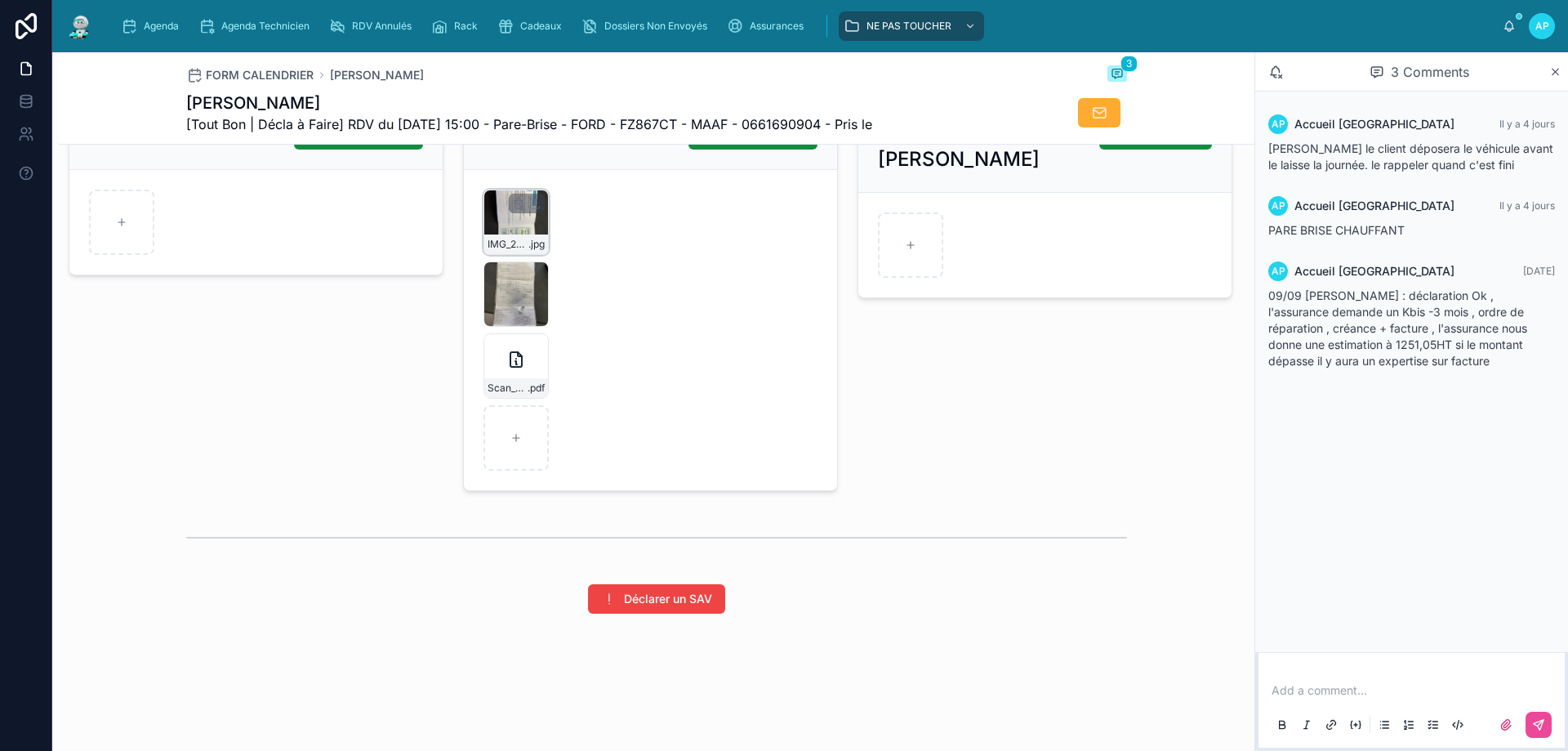
click at [505, 219] on div "IMG_2639 .jpg" at bounding box center [516, 222] width 65 height 65
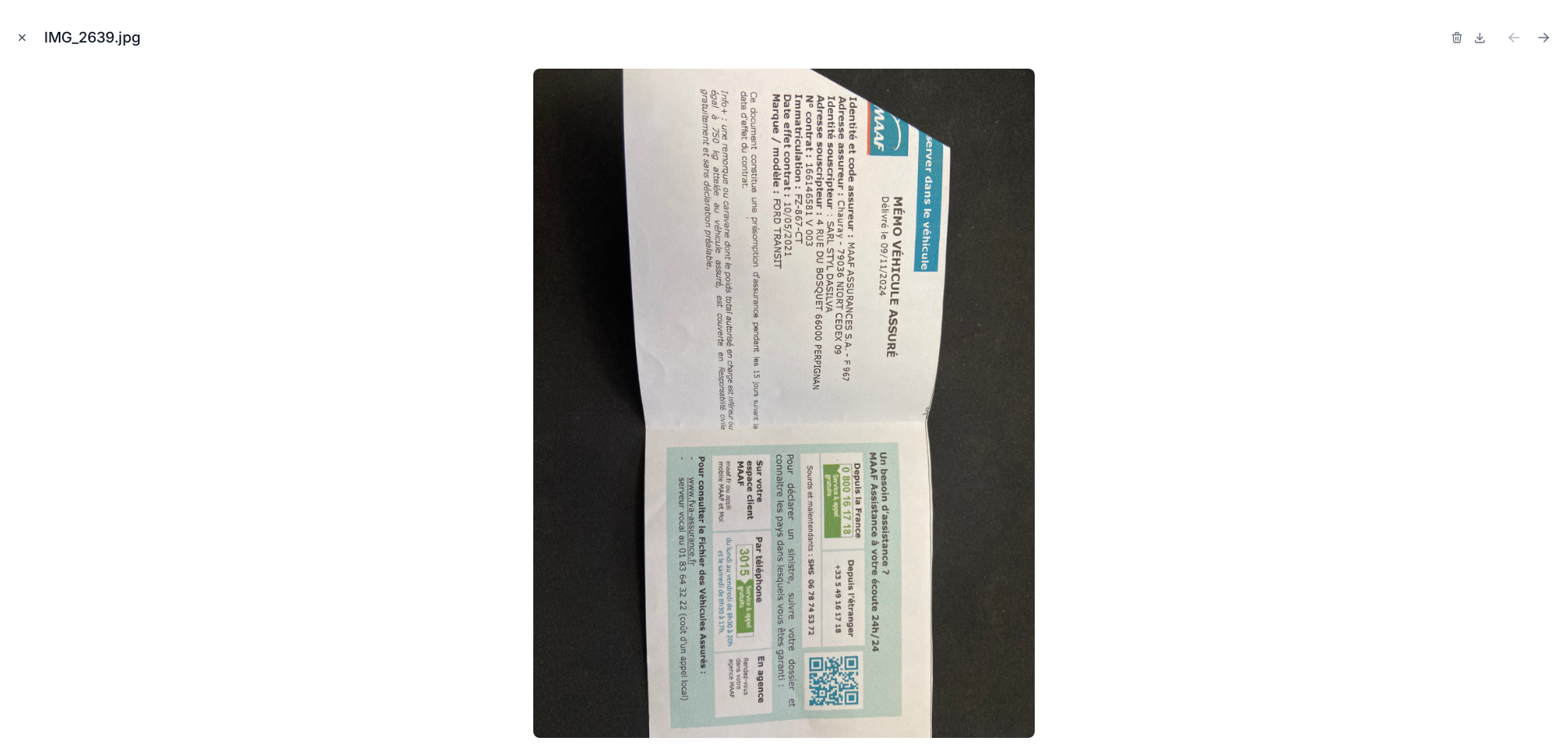
click at [21, 34] on icon "Close modal" at bounding box center [21, 37] width 11 height 11
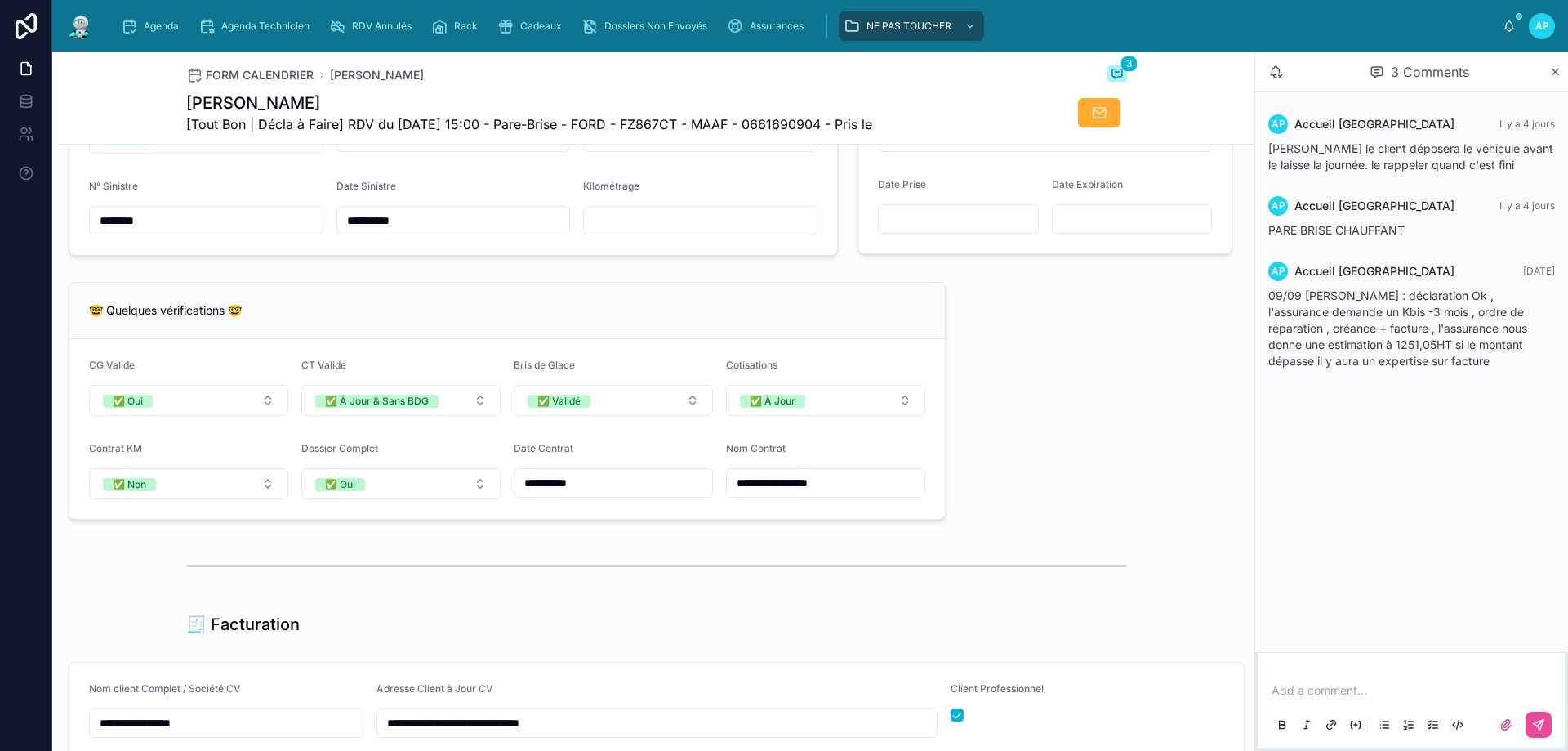
scroll to position [1450, 0]
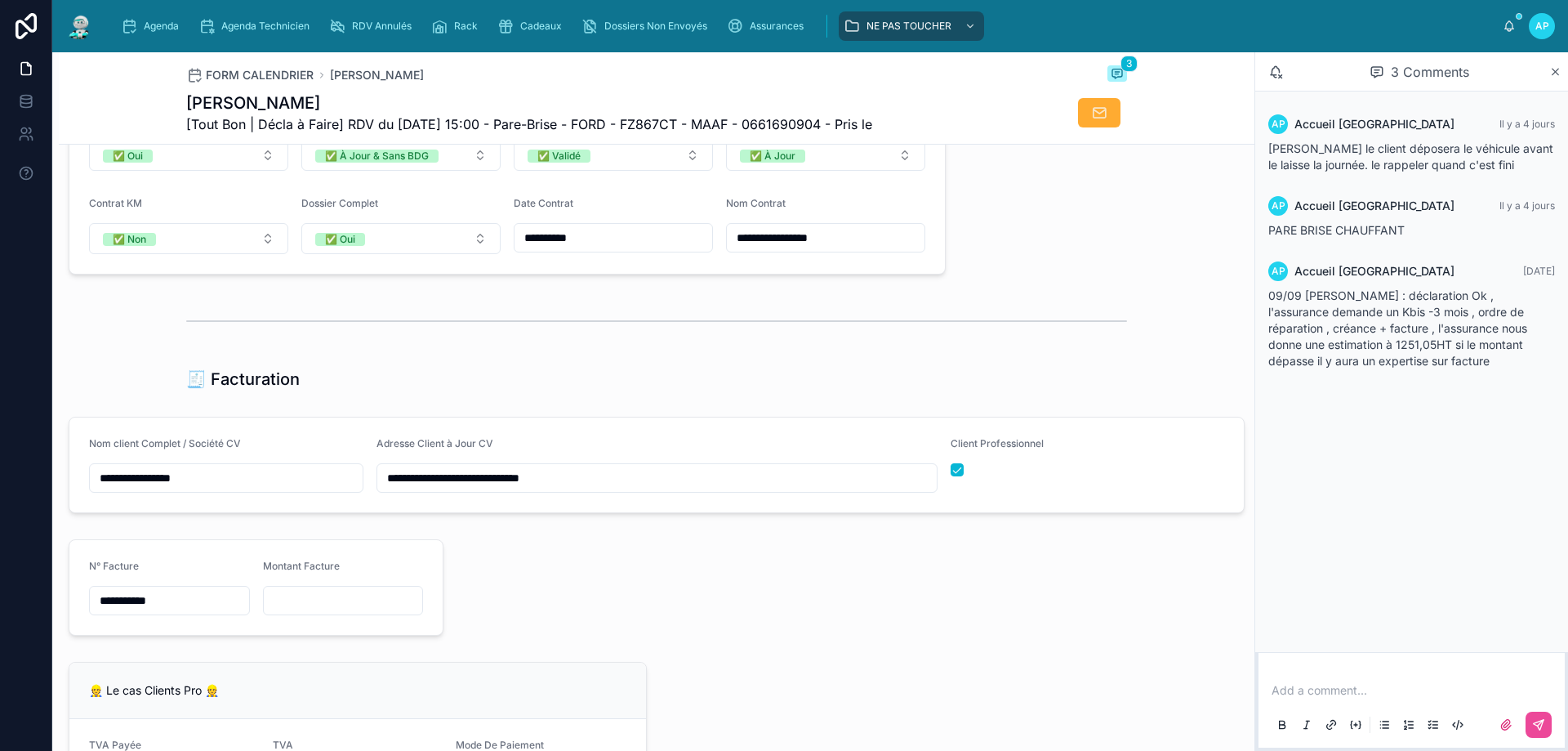
type input "**********"
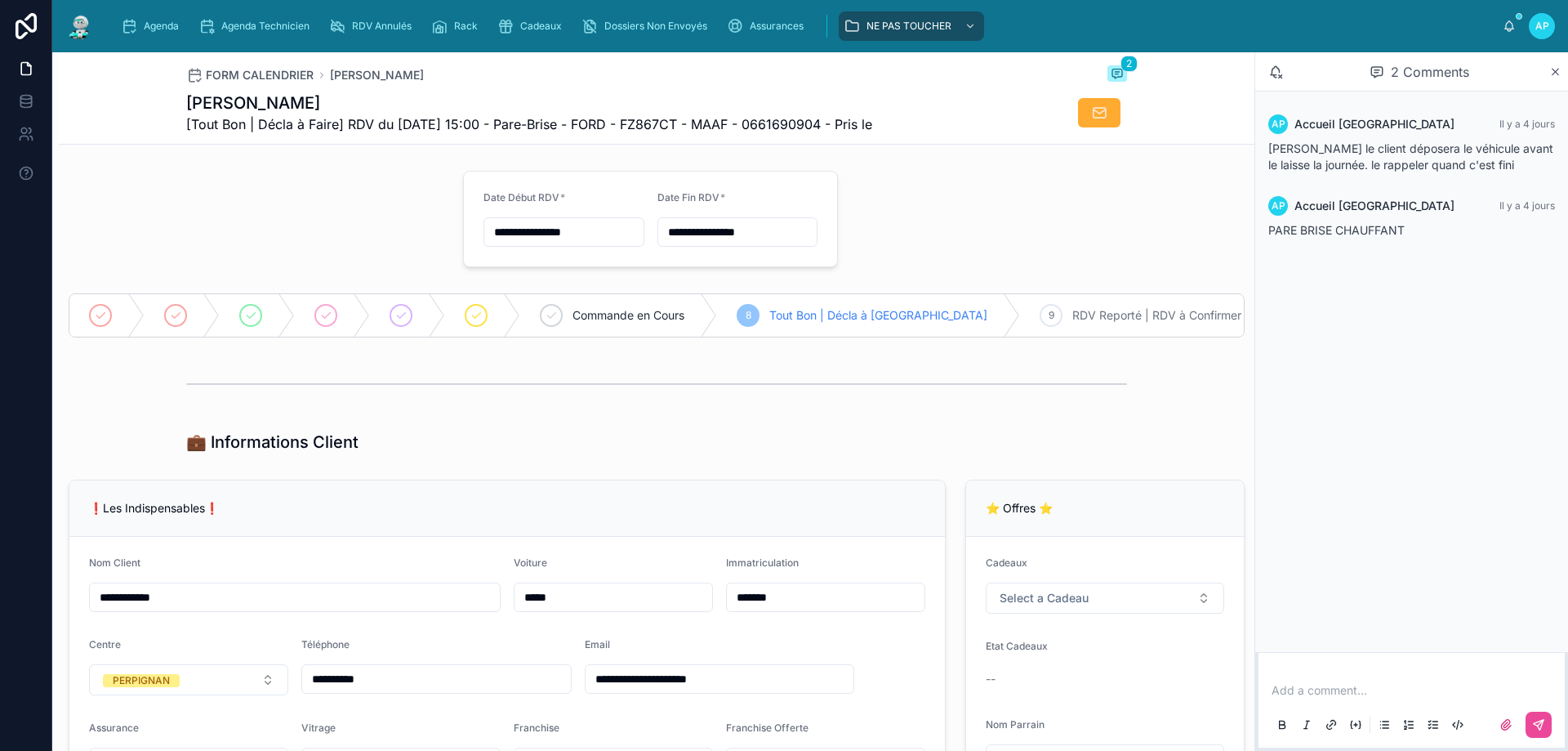
click at [76, 24] on img at bounding box center [80, 26] width 29 height 26
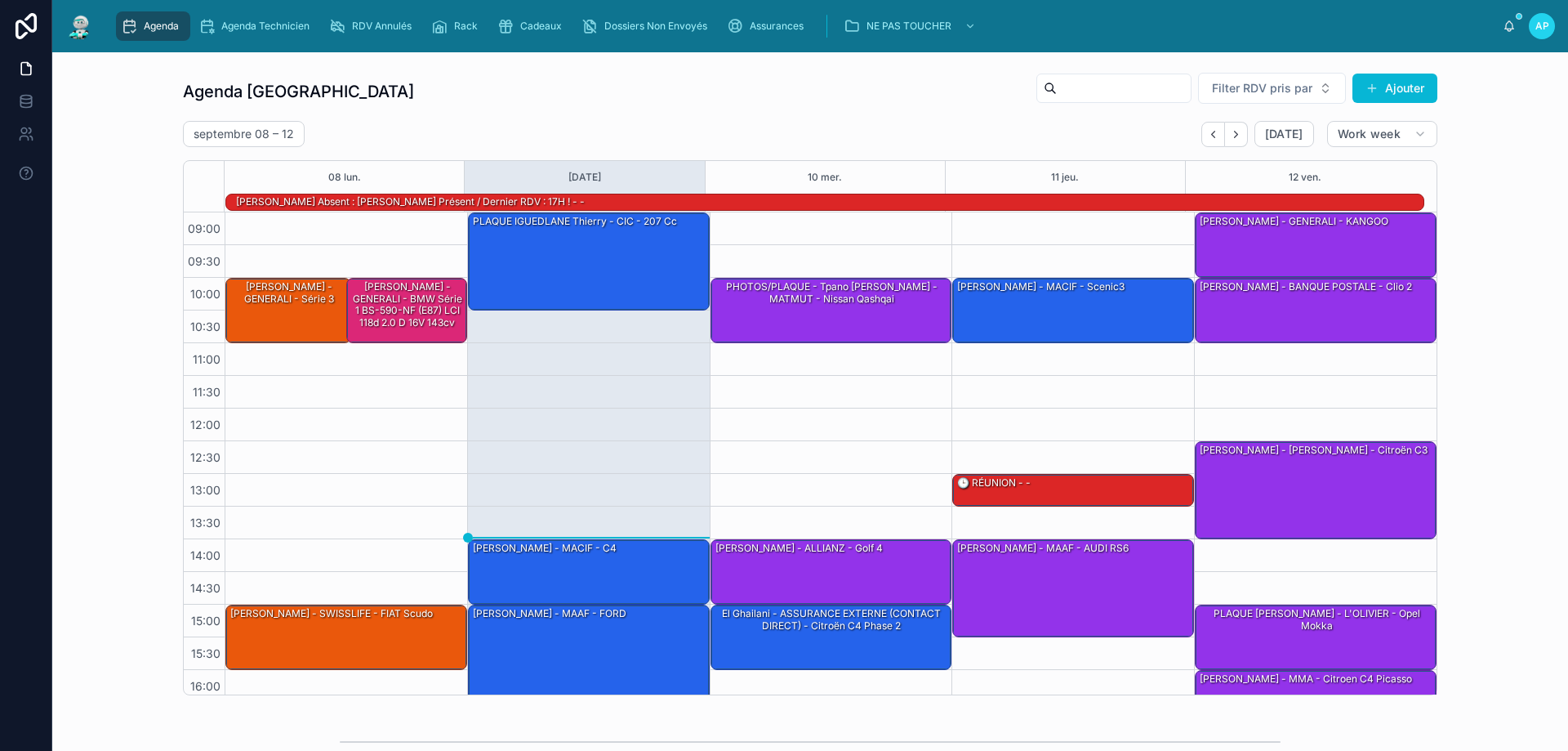
scroll to position [107, 0]
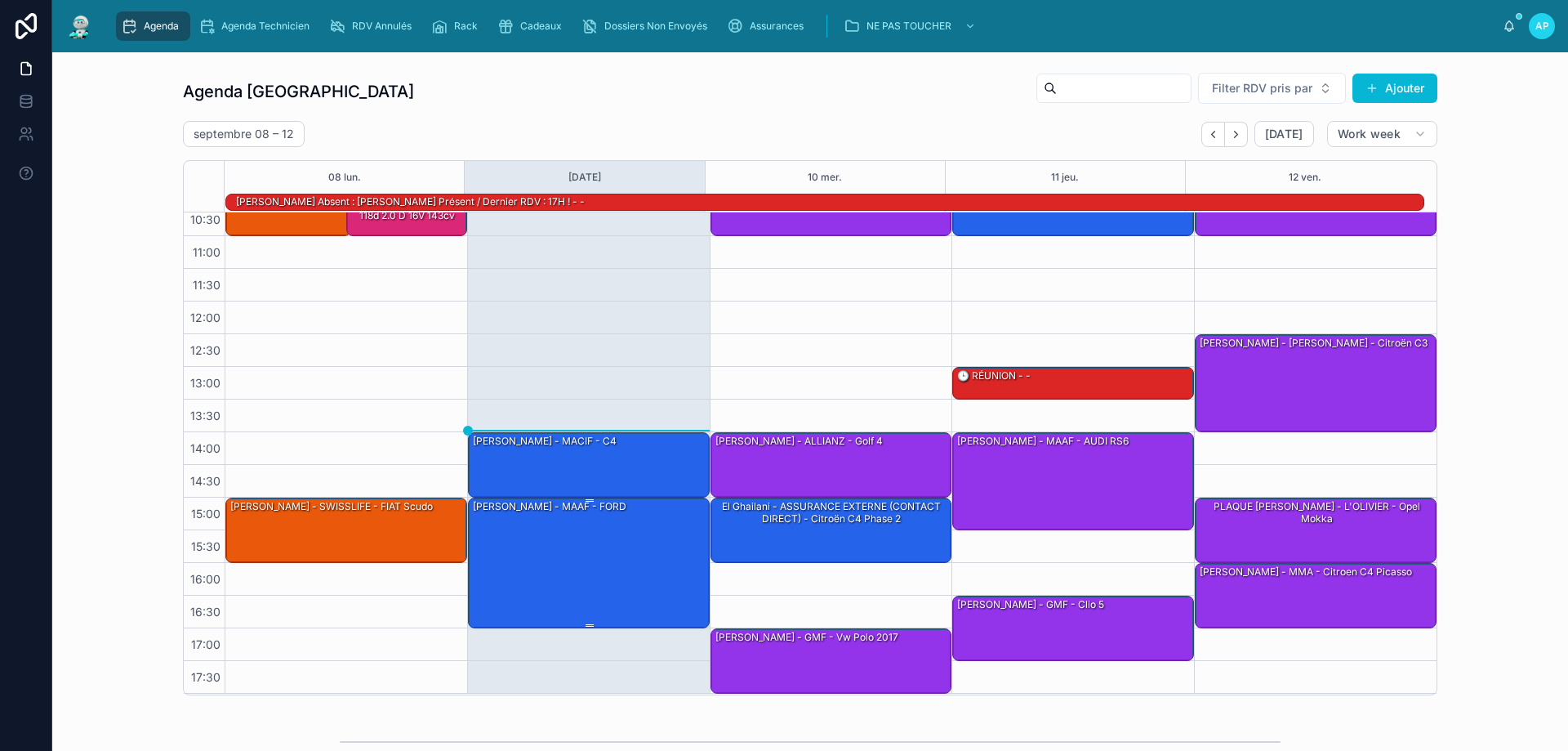
click at [591, 533] on div "[PERSON_NAME] - MAAF - FORD" at bounding box center [589, 562] width 237 height 128
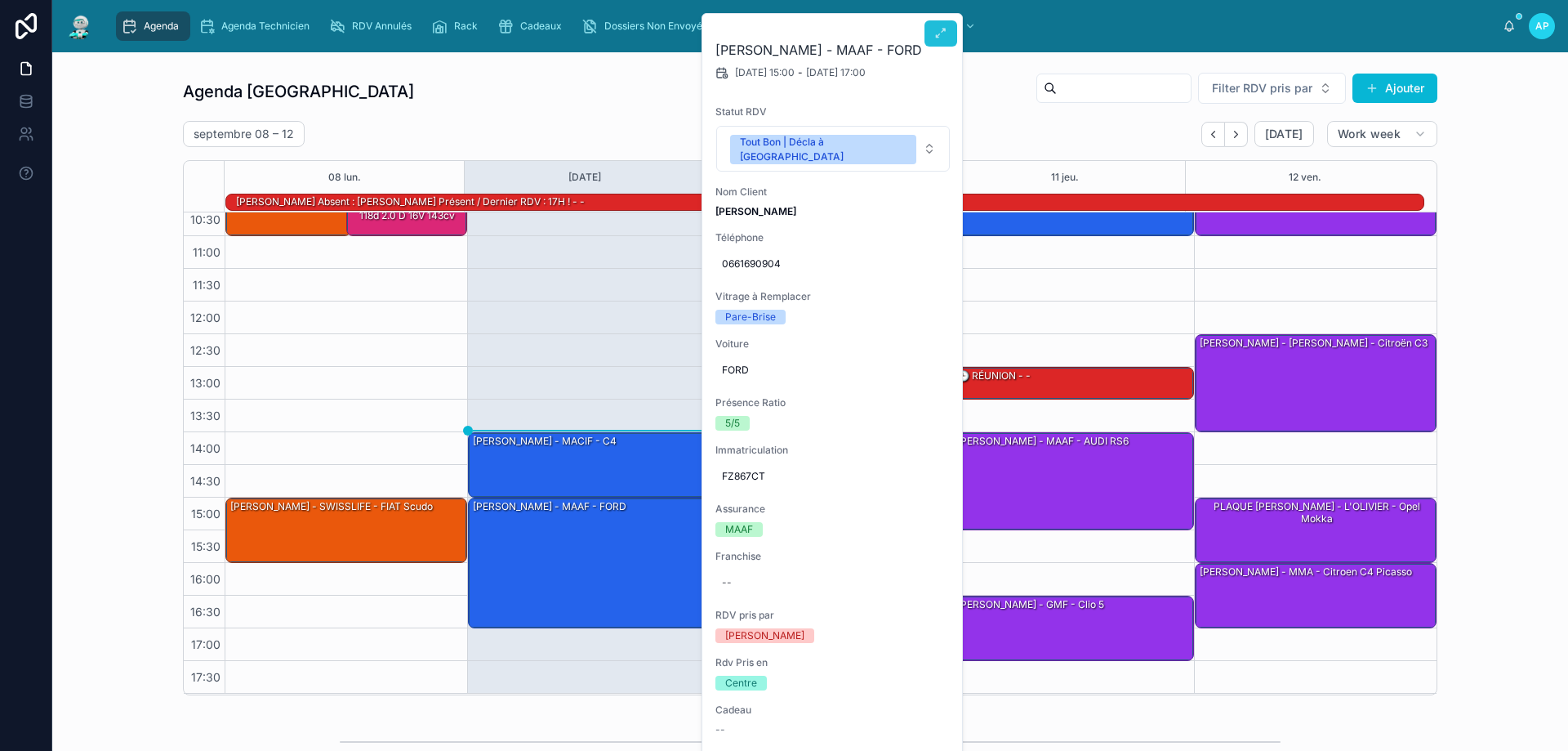
click at [948, 25] on button at bounding box center [941, 33] width 33 height 26
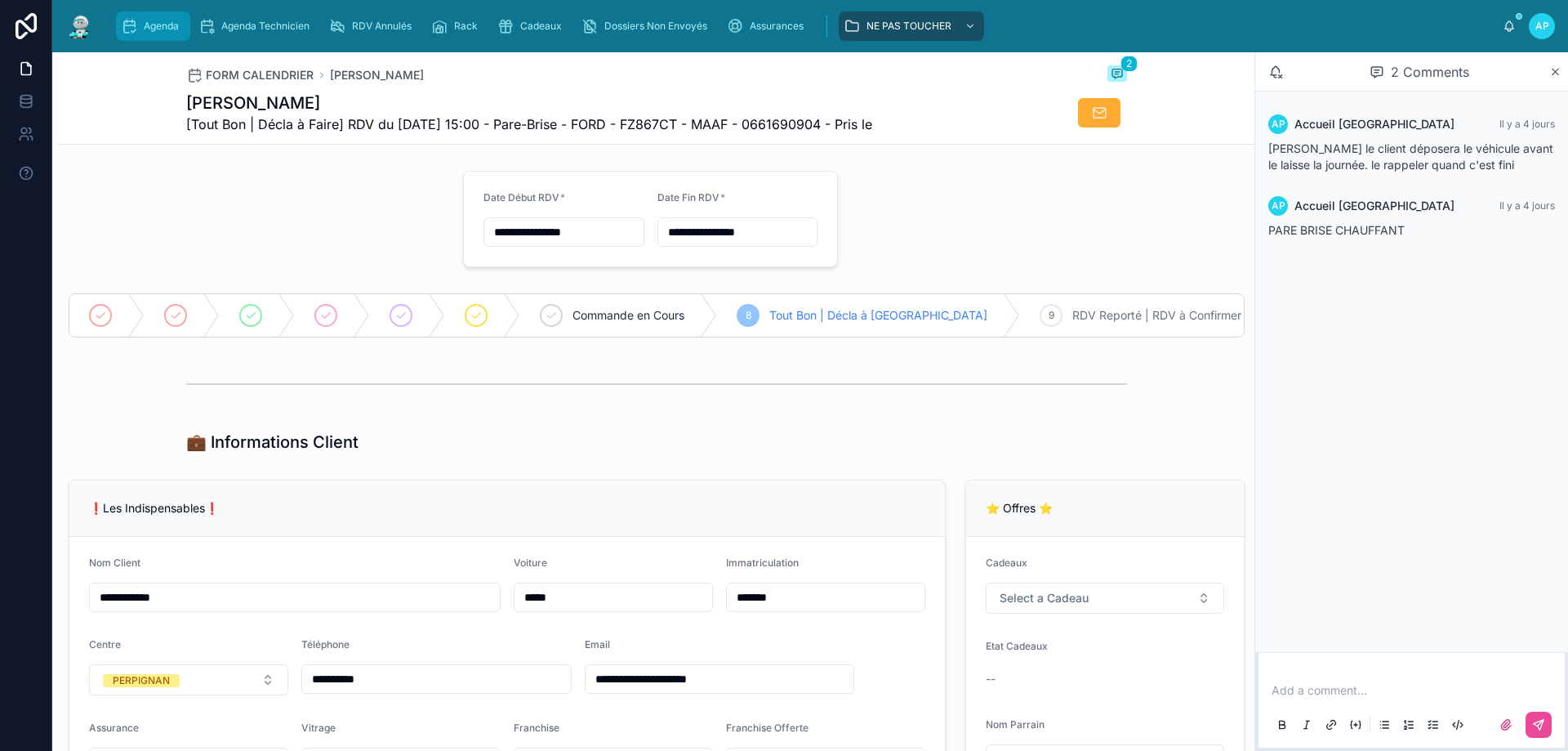
click at [185, 26] on div "Agenda" at bounding box center [153, 26] width 64 height 26
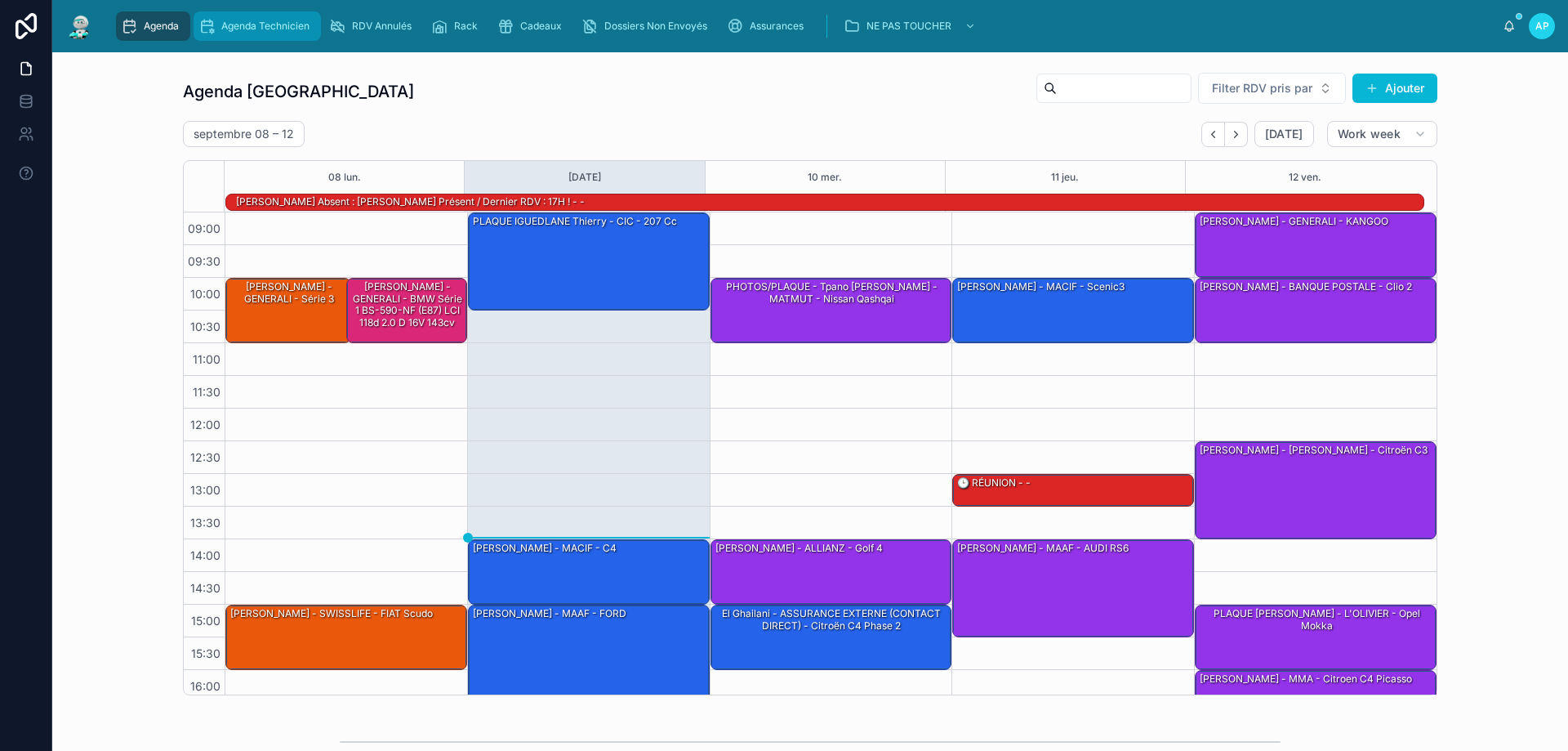
scroll to position [107, 0]
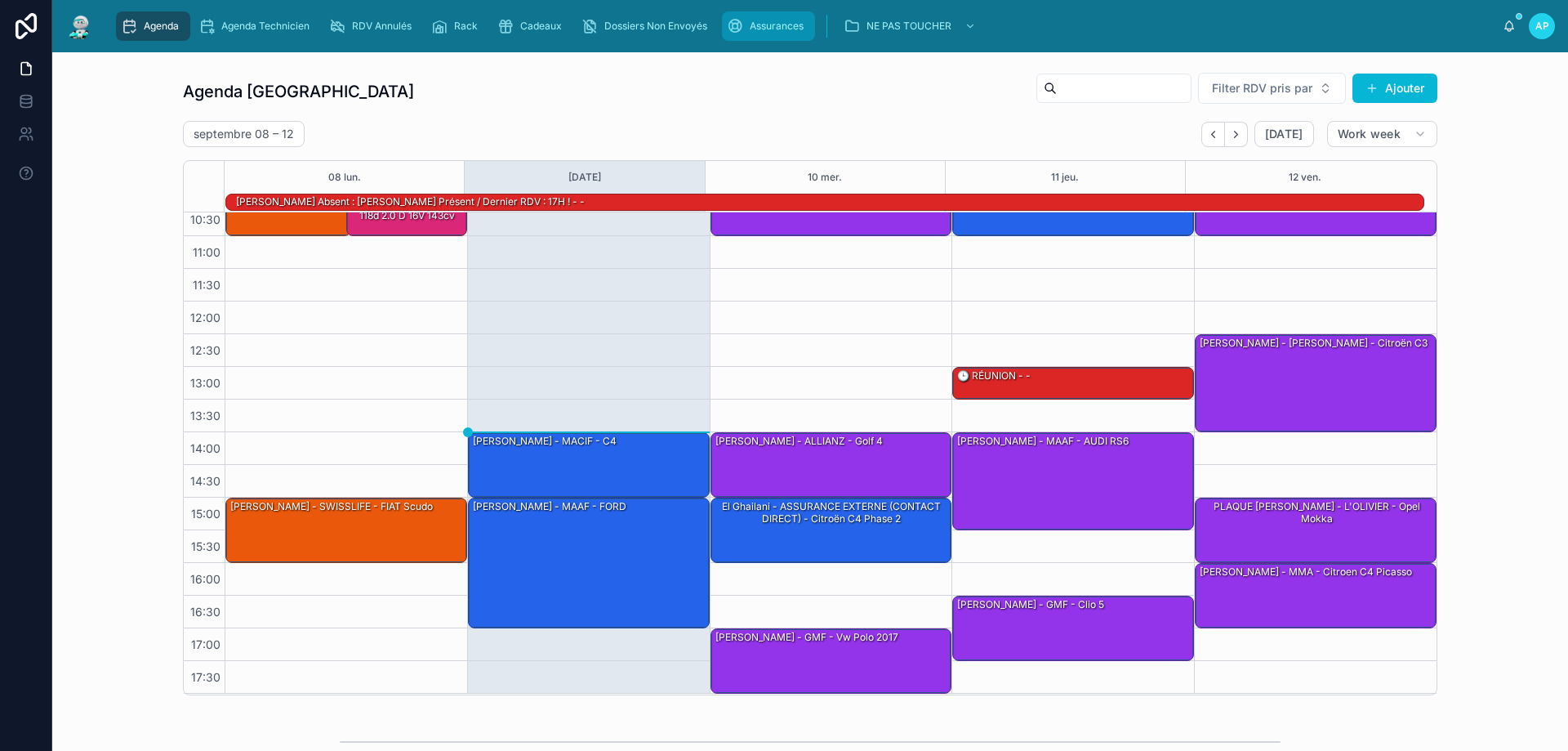
click at [764, 21] on span "Assurances" at bounding box center [776, 26] width 54 height 13
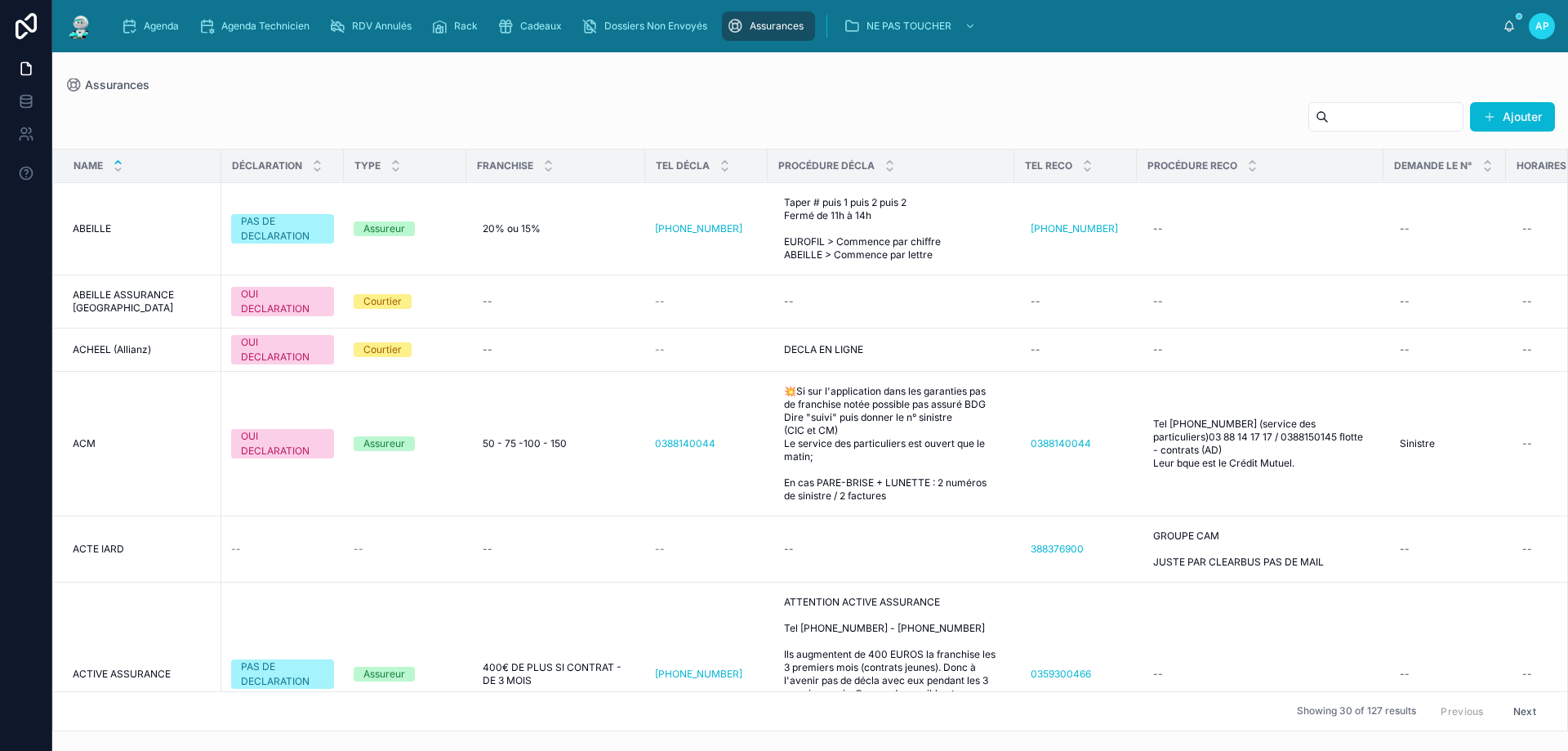
click at [1376, 109] on input "text" at bounding box center [1396, 117] width 134 height 23
click at [1329, 122] on input "text" at bounding box center [1396, 117] width 134 height 23
click at [1331, 111] on input "text" at bounding box center [1396, 117] width 134 height 23
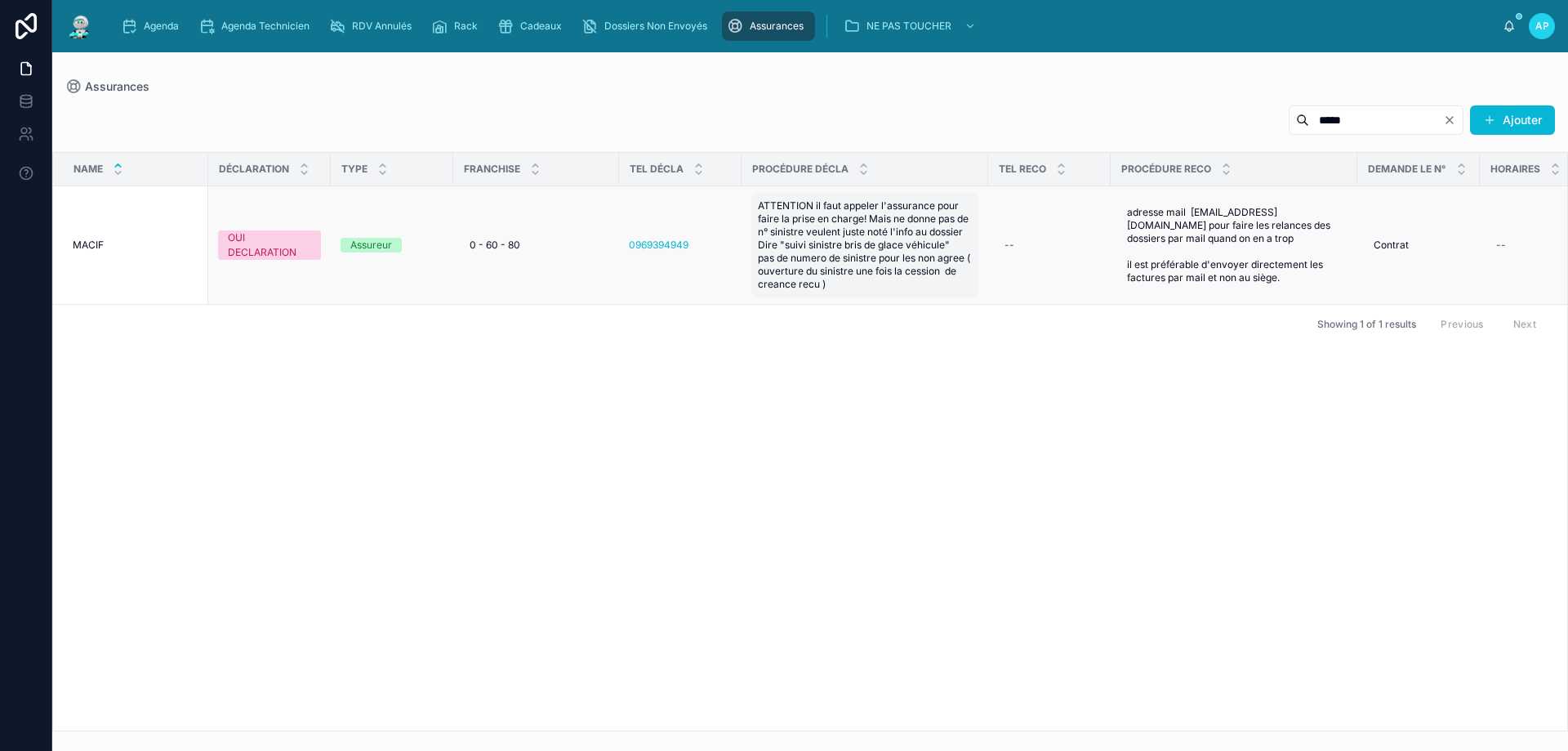
type input "*****"
click at [874, 273] on span "ATTENTION il faut appeler l'assurance pour faire la prise en charge! Mais ne do…" at bounding box center [864, 245] width 214 height 92
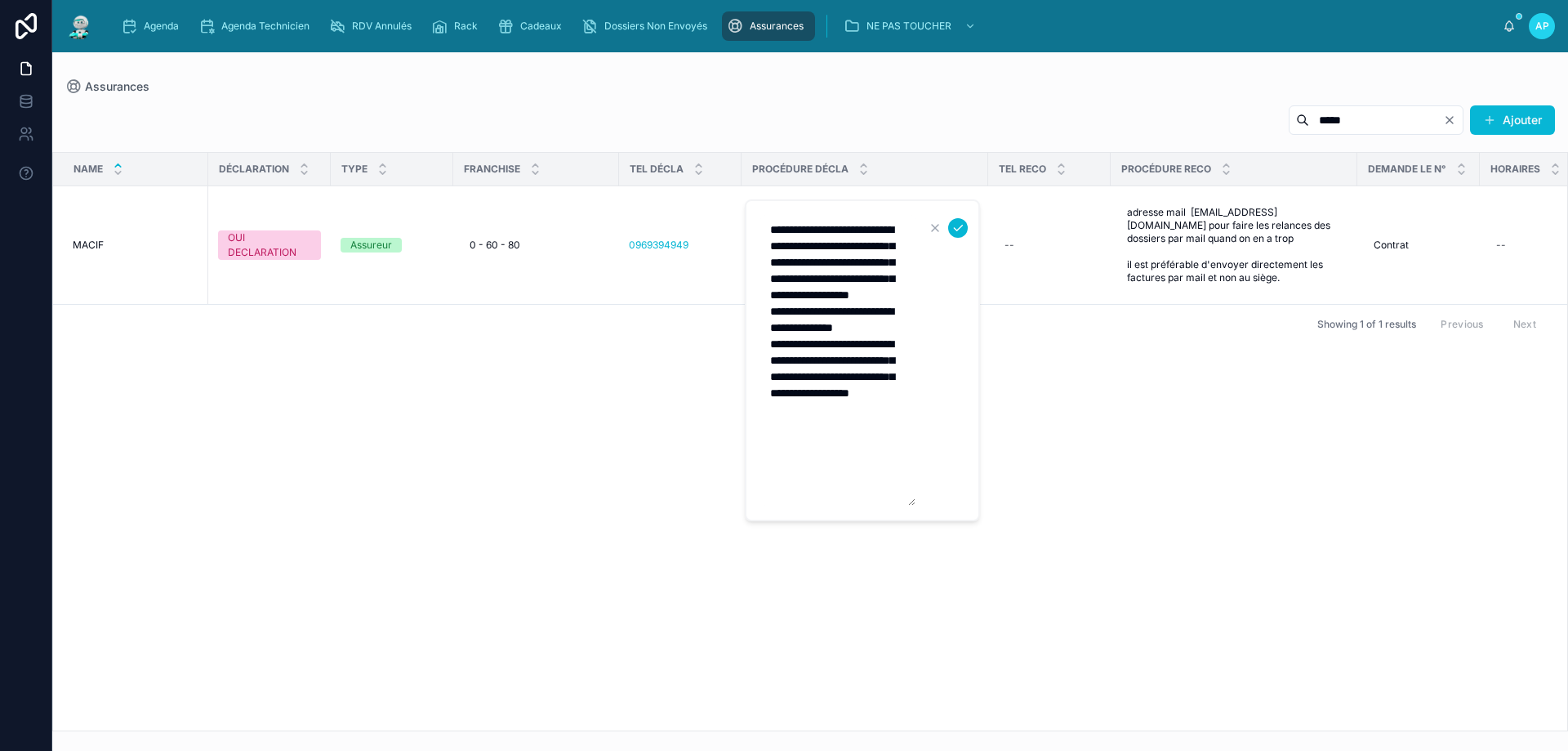
drag, startPoint x: 775, startPoint y: 281, endPoint x: 985, endPoint y: 323, distance: 214.2
click at [985, 323] on div "Agenda Agenda Technicien RDV Annulés Rack Cadeaux Dossiers Non Envoyés Assuranc…" at bounding box center [810, 375] width 1516 height 751
click at [926, 327] on form "**********" at bounding box center [864, 360] width 209 height 293
click at [652, 438] on div "Name DÉCLARATION TYPE FRANCHISE TEL DÉCLA PROCÉDURE DÉCLA TEL RECO PROCÉDURE RE…" at bounding box center [810, 441] width 1514 height 578
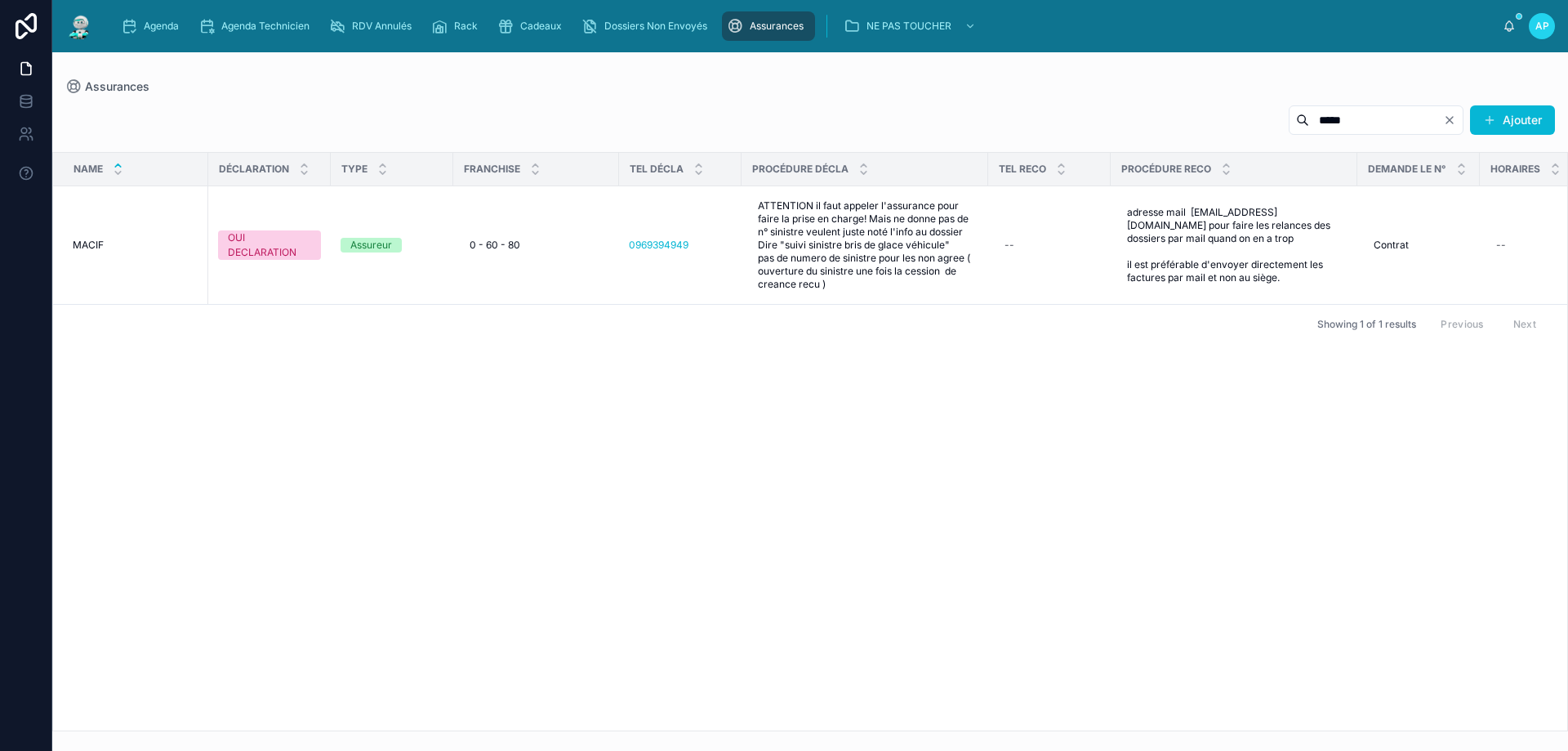
drag, startPoint x: 1323, startPoint y: 119, endPoint x: 768, endPoint y: 51, distance: 559.2
click at [1063, 85] on div "Assurances ***** Ajouter Name DÉCLARATION TYPE FRANCHISE TEL DÉCLA PROCÉDURE DÉ…" at bounding box center [810, 391] width 1516 height 679
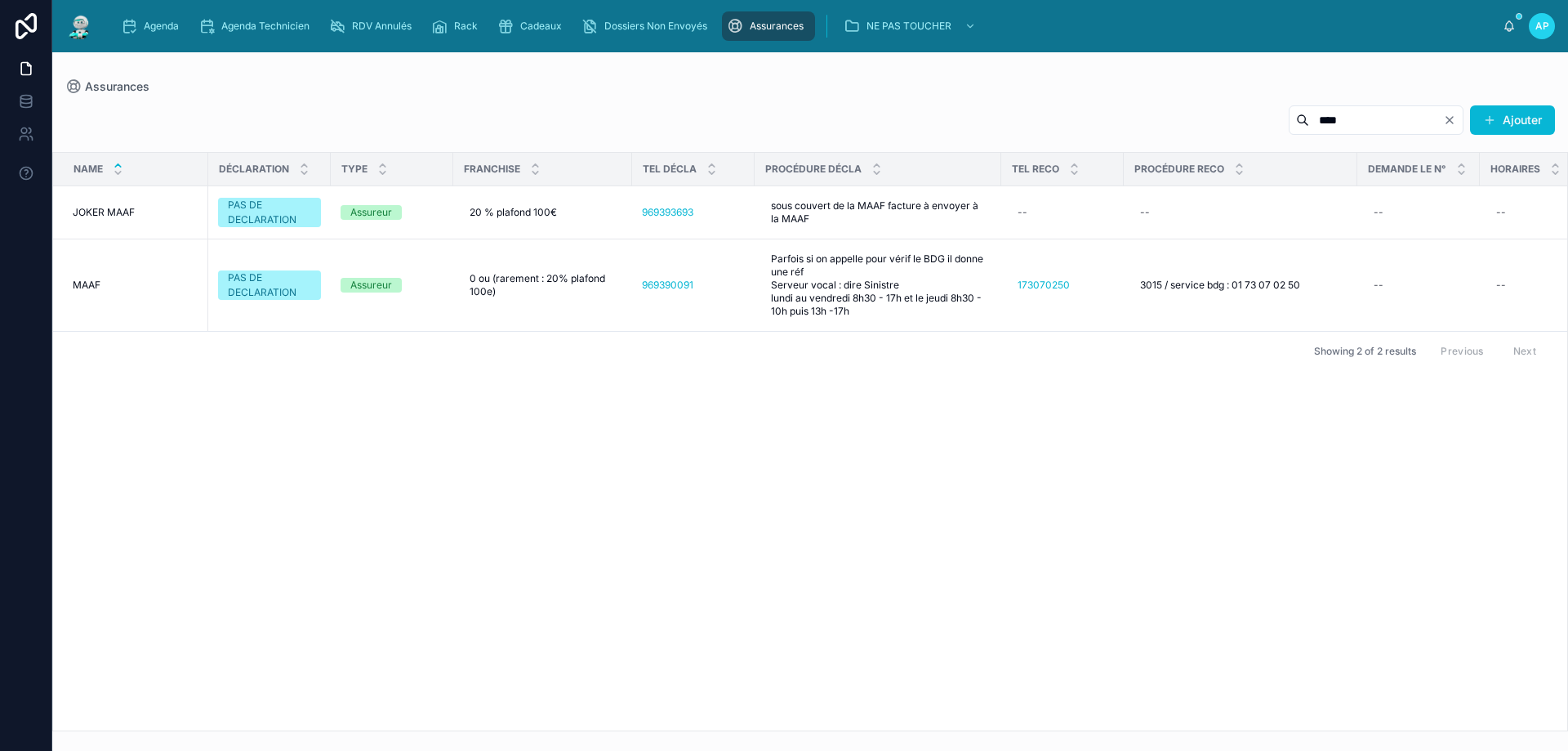
type input "****"
click at [813, 348] on div "Showing 2 of 2 results Previous Next" at bounding box center [810, 351] width 1514 height 39
click at [987, 528] on div "Name DÉCLARATION TYPE FRANCHISE TEL DÉCLA PROCÉDURE DÉCLA TEL RECO PROCÉDURE RE…" at bounding box center [810, 441] width 1514 height 578
